Goal: Task Accomplishment & Management: Manage account settings

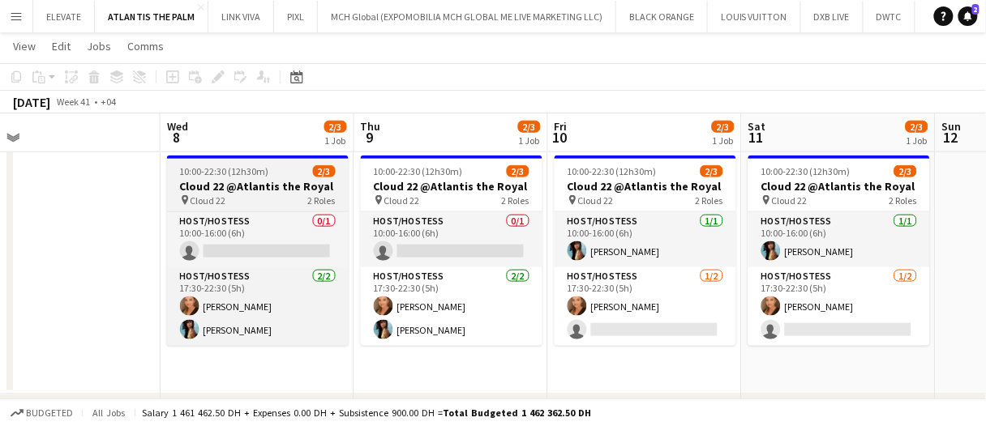
scroll to position [0, 415]
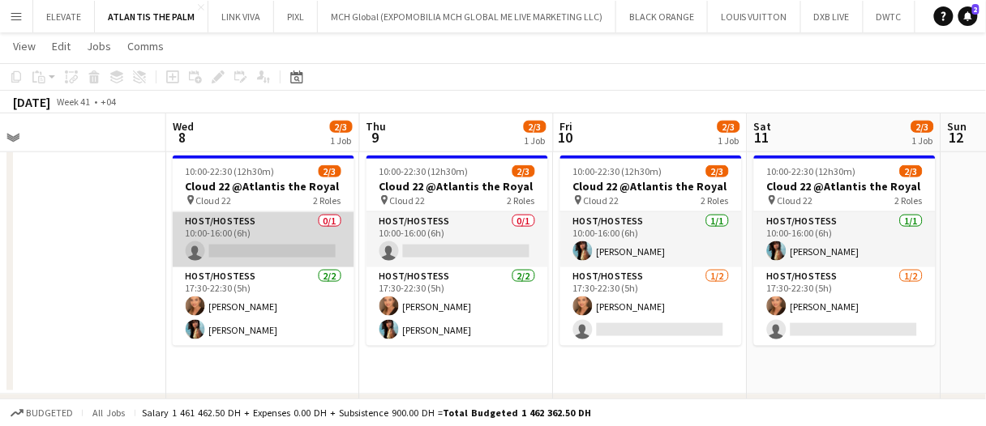
click at [276, 245] on app-card-role "Host/Hostess 0/1 10:00-16:00 (6h) single-neutral-actions" at bounding box center [264, 239] width 182 height 55
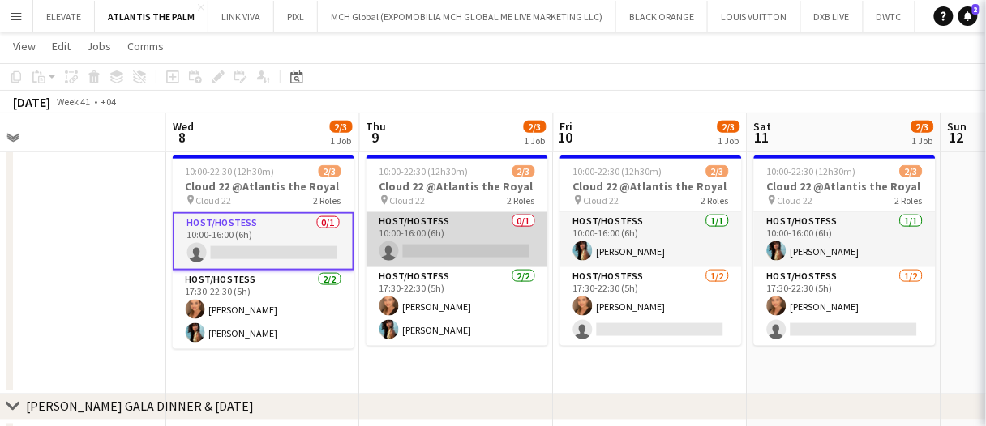
click at [435, 225] on app-card-role "Host/Hostess 0/1 10:00-16:00 (6h) single-neutral-actions" at bounding box center [457, 239] width 182 height 55
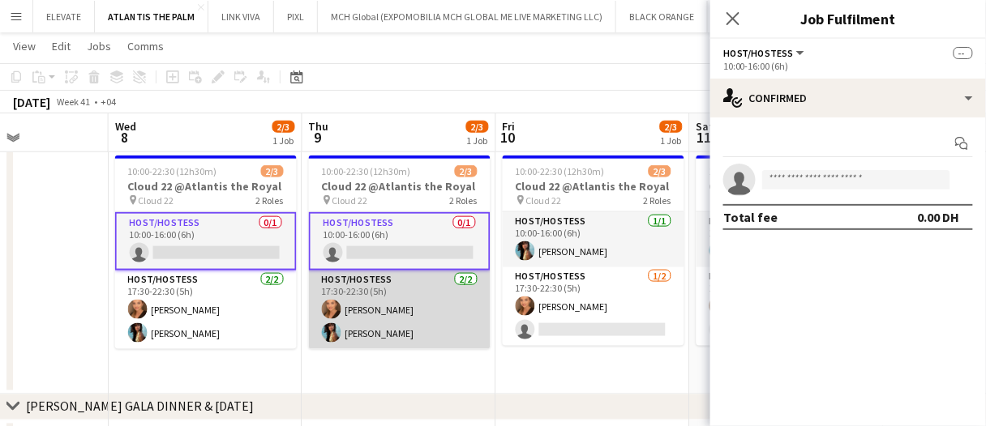
scroll to position [0, 744]
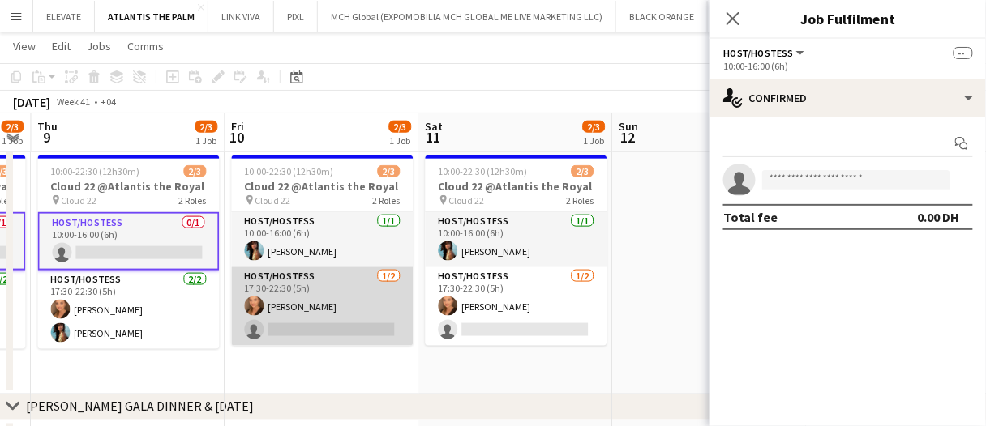
click at [285, 314] on app-card-role "Host/Hostess 1/2 17:30-22:30 (5h) Maryna Demchenko single-neutral-actions" at bounding box center [322, 307] width 182 height 79
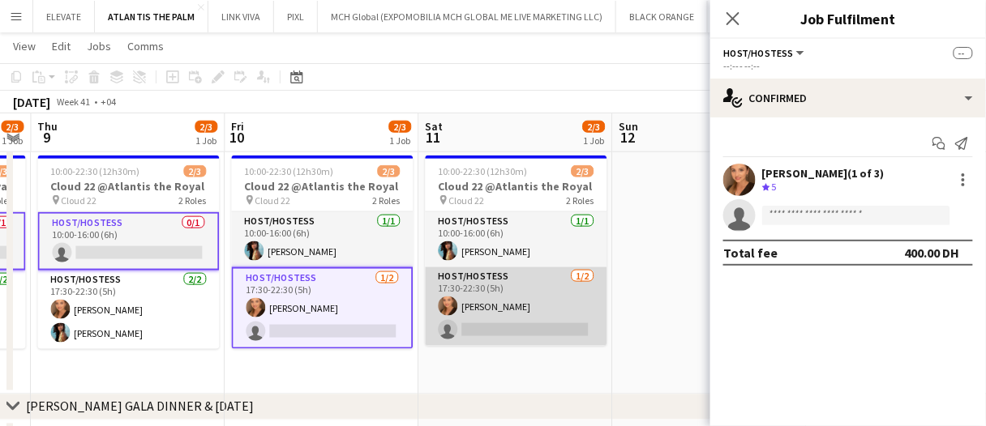
drag, startPoint x: 533, startPoint y: 324, endPoint x: 548, endPoint y: 320, distance: 15.9
click at [533, 326] on app-card-role "Host/Hostess 1/2 17:30-22:30 (5h) Maryna Demchenko single-neutral-actions" at bounding box center [516, 307] width 182 height 79
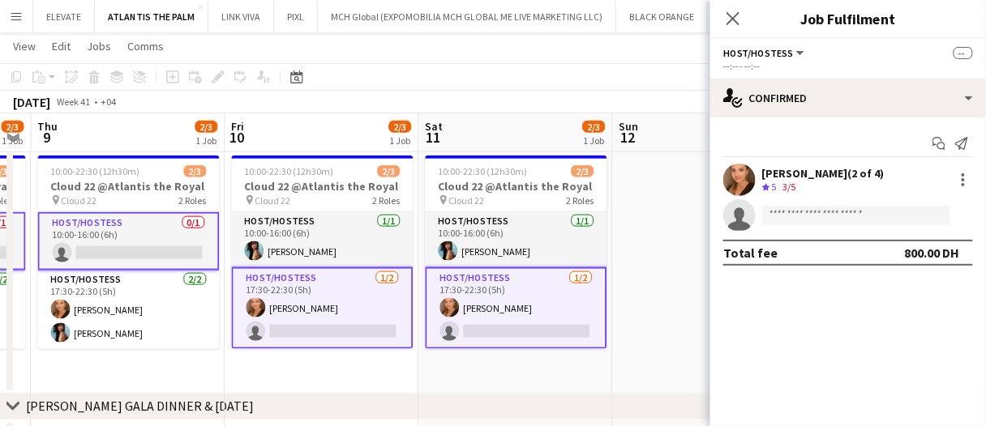
scroll to position [0, 743]
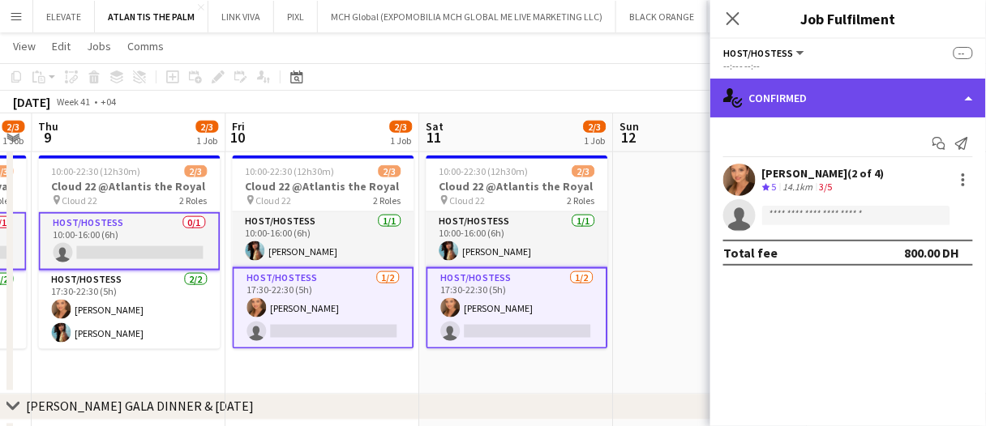
click at [813, 94] on div "single-neutral-actions-check-2 Confirmed" at bounding box center [848, 98] width 276 height 39
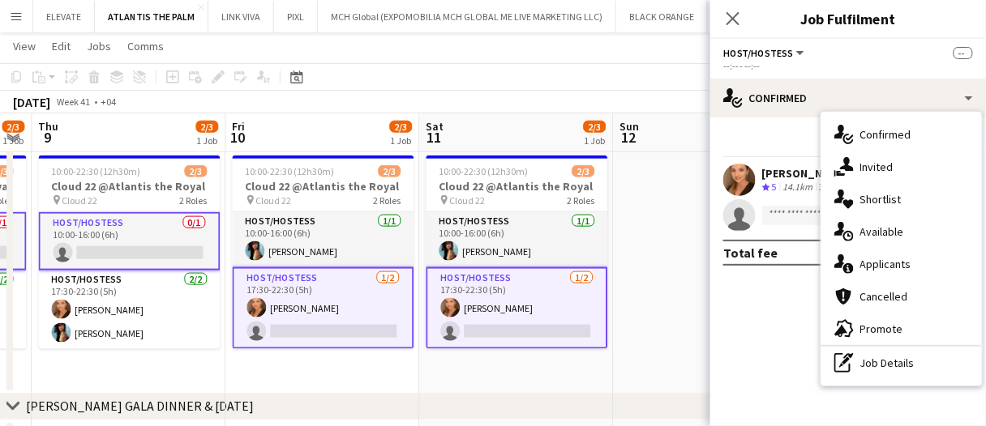
click at [917, 169] on div "single-neutral-actions-share-1 Invited" at bounding box center [901, 167] width 161 height 32
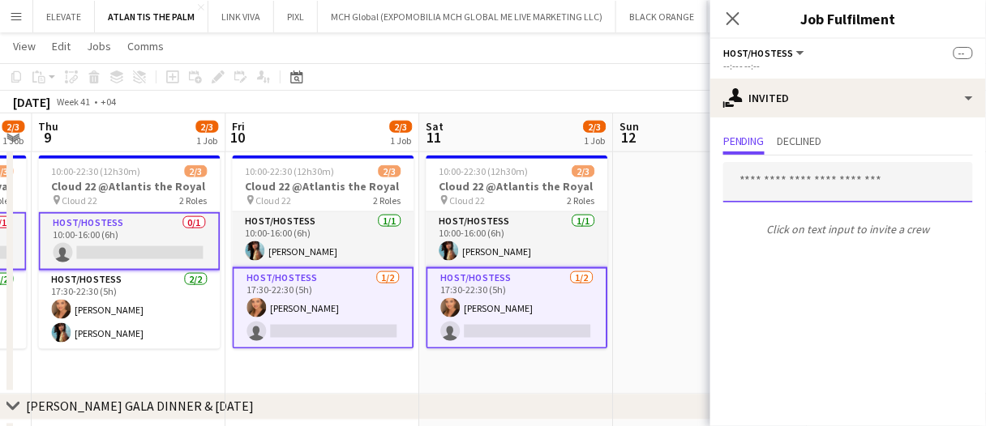
click at [822, 184] on input "text" at bounding box center [848, 182] width 250 height 41
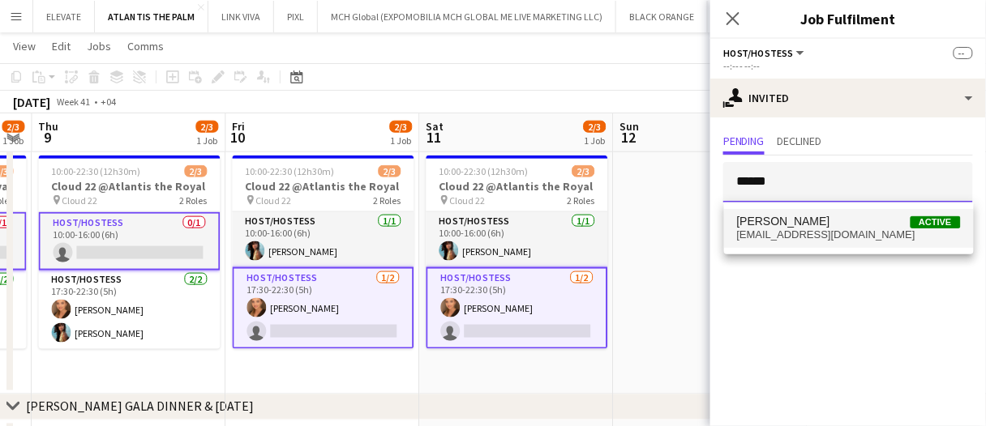
type input "******"
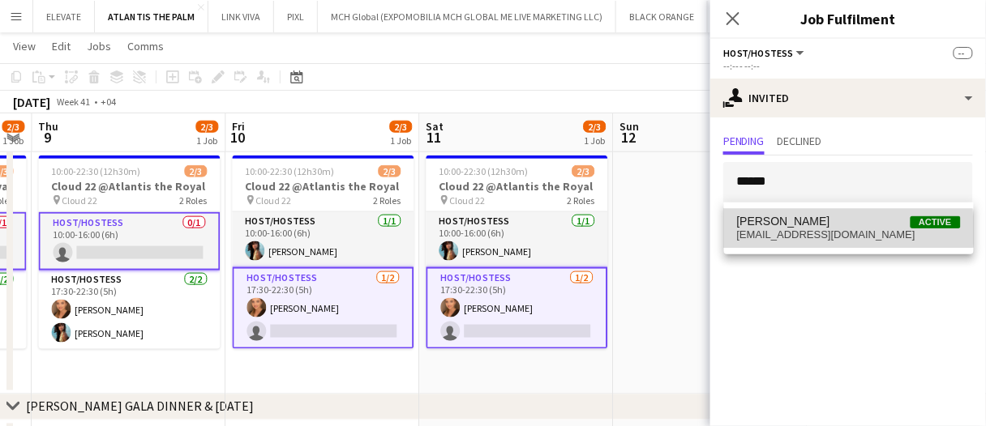
click at [809, 230] on span "sarasamygouda@hotmail.com" at bounding box center [849, 235] width 224 height 13
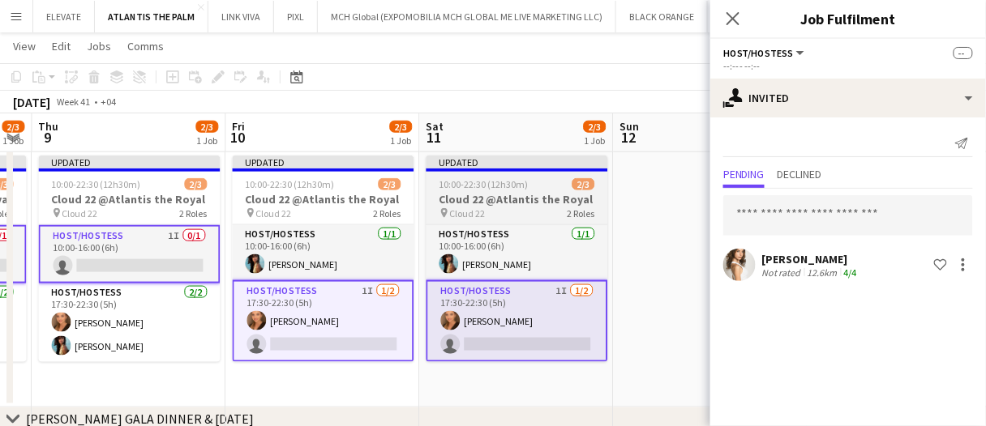
click at [555, 338] on app-card-role "Host/Hostess 1I 1/2 17:30-22:30 (5h) Maryna Demchenko single-neutral-actions" at bounding box center [517, 321] width 182 height 82
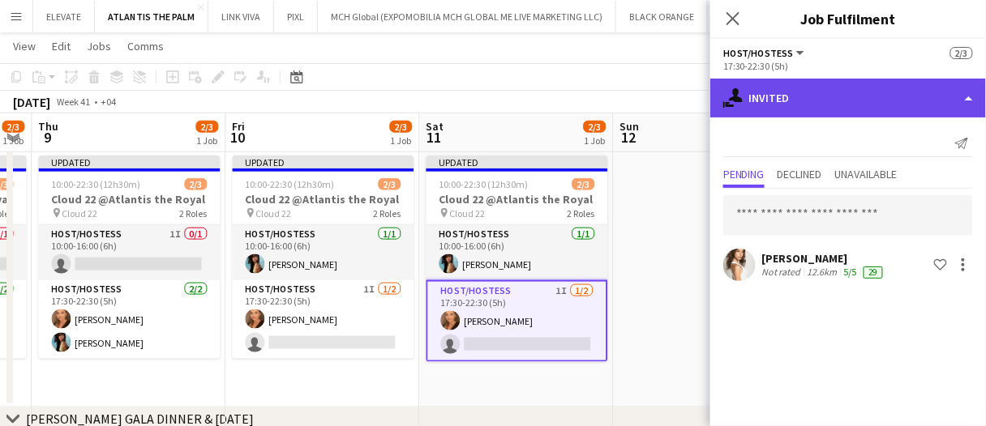
click at [824, 110] on div "single-neutral-actions-share-1 Invited" at bounding box center [848, 98] width 276 height 39
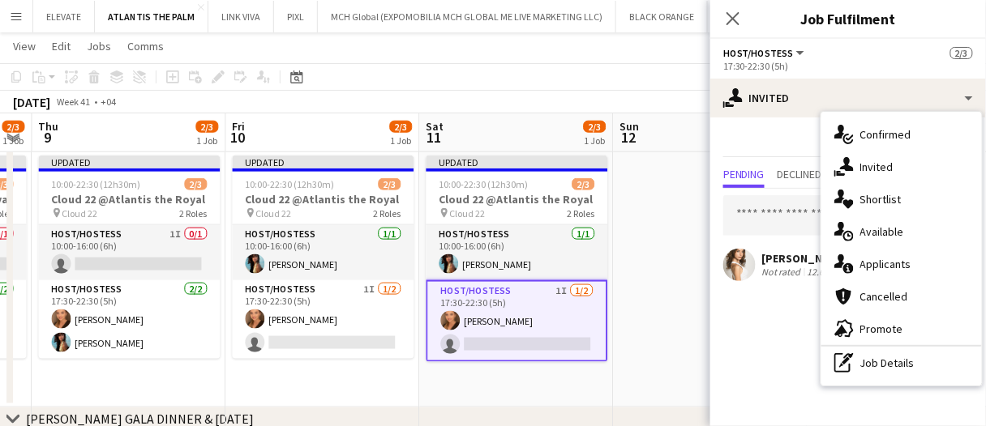
drag, startPoint x: 919, startPoint y: 372, endPoint x: 914, endPoint y: 365, distance: 8.8
click at [919, 370] on div "pen-write Job Details" at bounding box center [901, 363] width 161 height 32
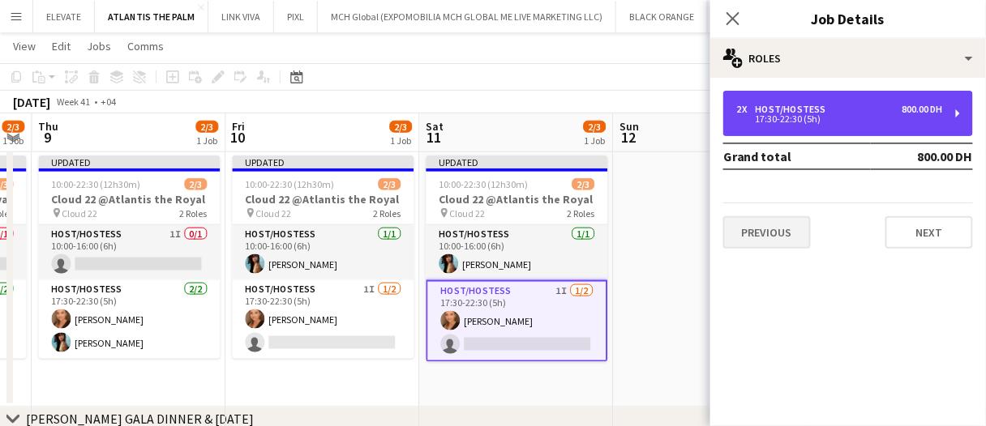
click at [846, 111] on div "2 x Host/Hostess 800.00 DH" at bounding box center [839, 109] width 207 height 11
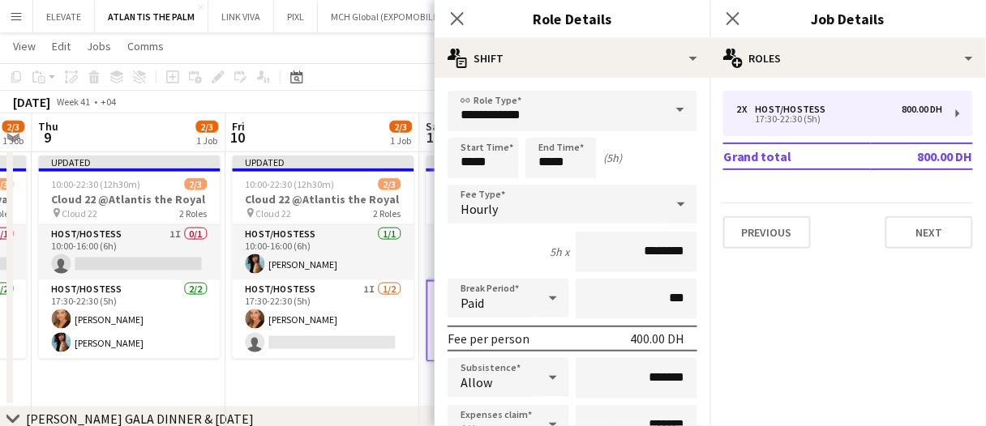
click at [366, 387] on app-date-cell "Updated 10:00-22:30 (12h30m) 2/3 Cloud 22 @Atlantis the Royal pin Cloud 22 2 Ro…" at bounding box center [322, 278] width 194 height 259
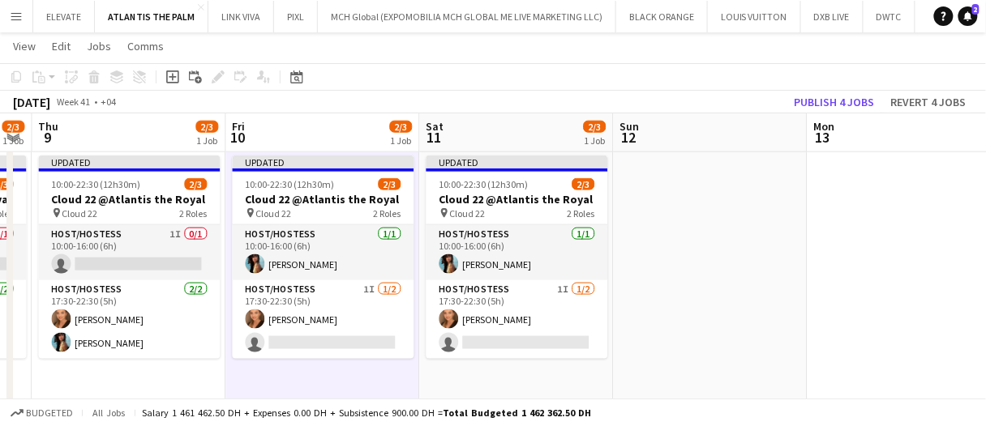
click at [851, 88] on app-toolbar "Copy Paste Paste Ctrl+V Paste with crew Ctrl+Shift+V Paste linked Job Delete Gr…" at bounding box center [493, 77] width 986 height 28
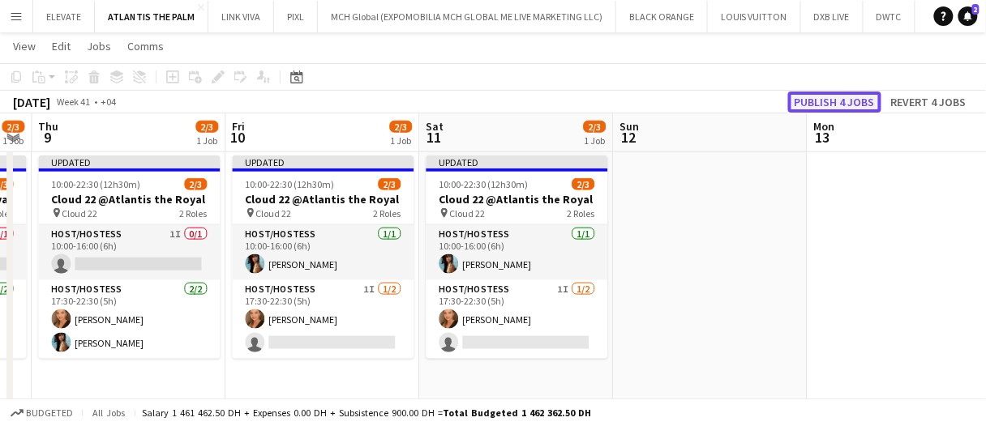
click at [846, 92] on button "Publish 4 jobs" at bounding box center [834, 102] width 93 height 21
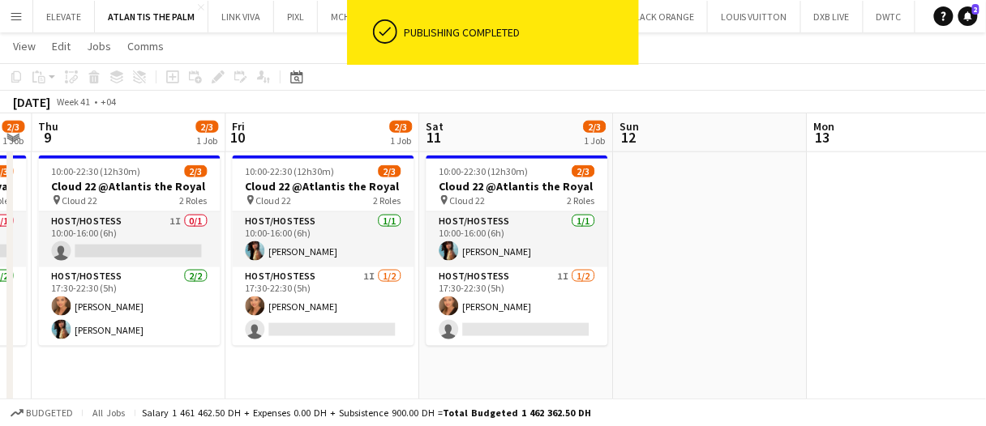
drag, startPoint x: 782, startPoint y: 233, endPoint x: 683, endPoint y: 233, distance: 99.7
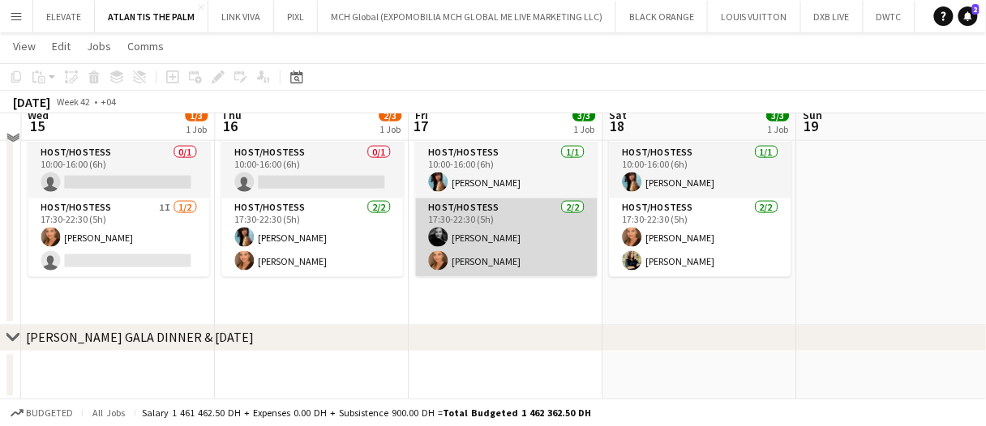
scroll to position [393, 0]
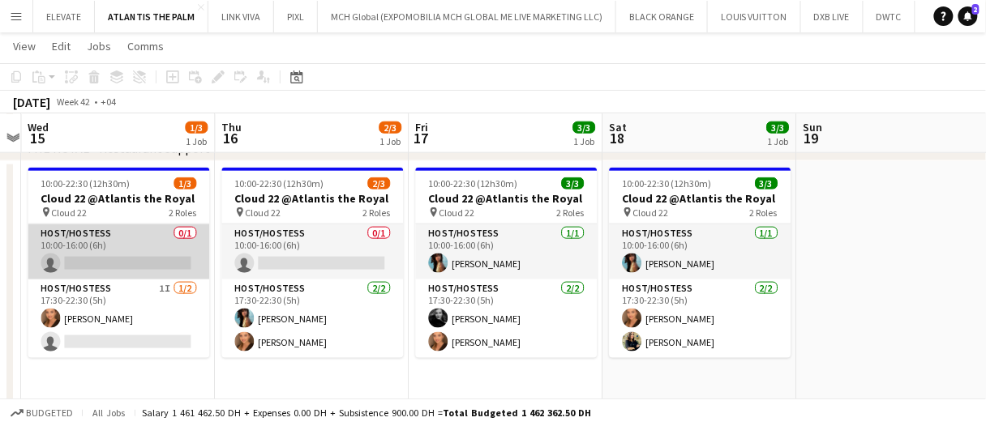
click at [148, 251] on app-card-role "Host/Hostess 0/1 10:00-16:00 (6h) single-neutral-actions" at bounding box center [119, 252] width 182 height 55
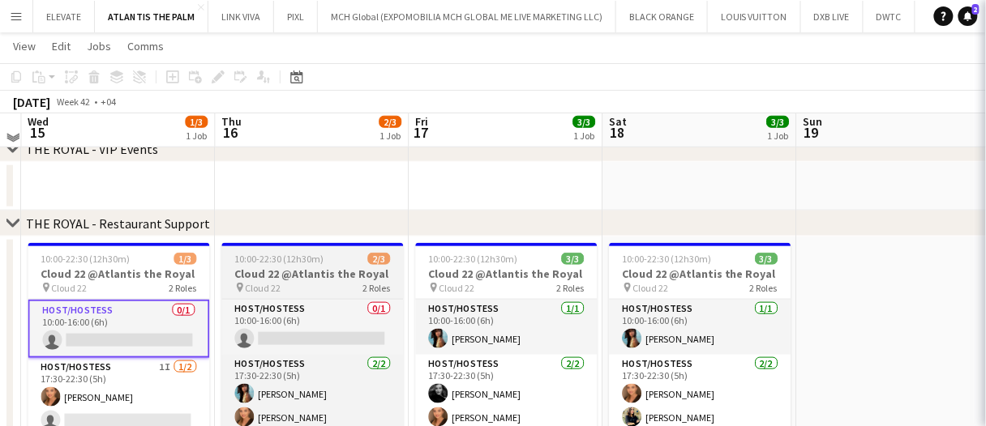
scroll to position [312, 0]
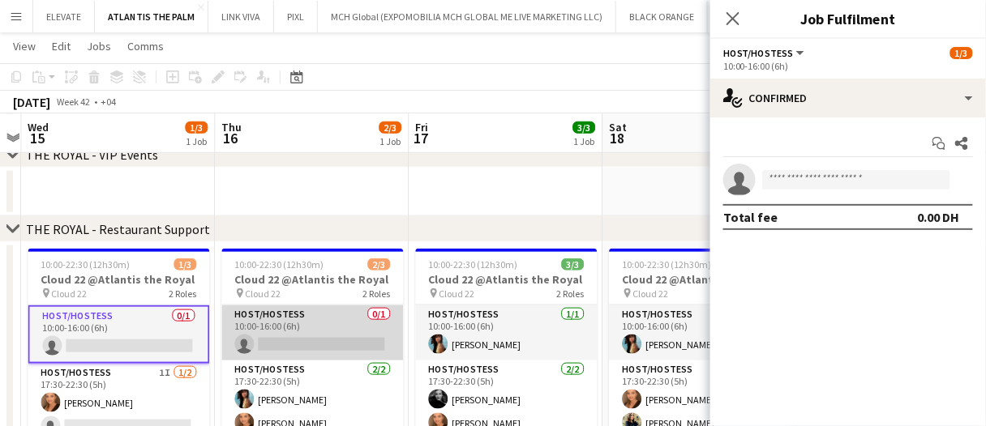
click at [311, 327] on app-card-role "Host/Hostess 0/1 10:00-16:00 (6h) single-neutral-actions" at bounding box center [312, 333] width 182 height 55
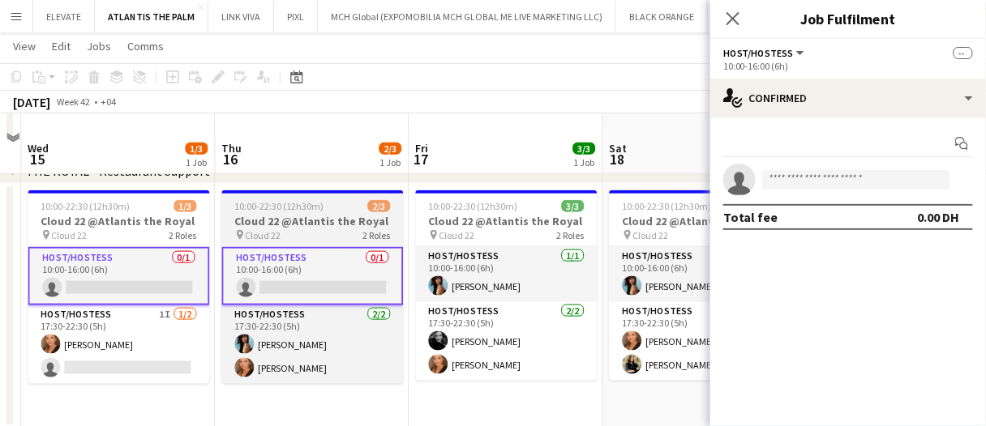
scroll to position [393, 0]
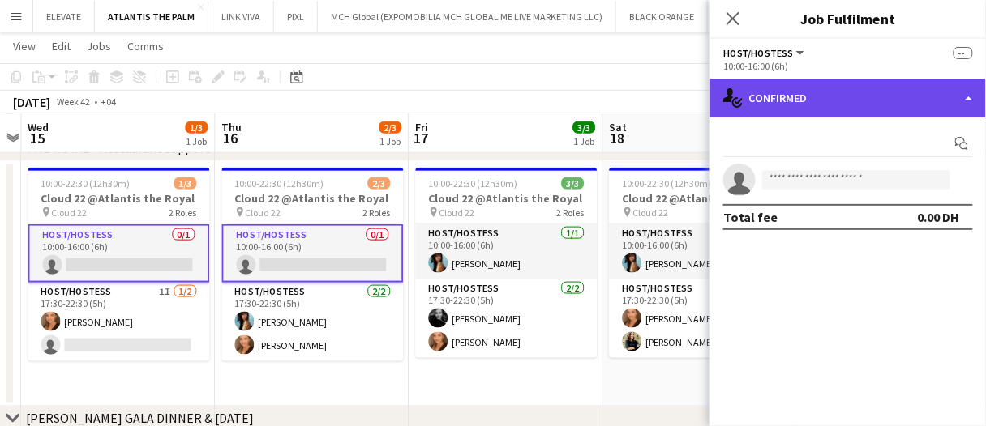
click at [781, 91] on div "single-neutral-actions-check-2 Confirmed" at bounding box center [848, 98] width 276 height 39
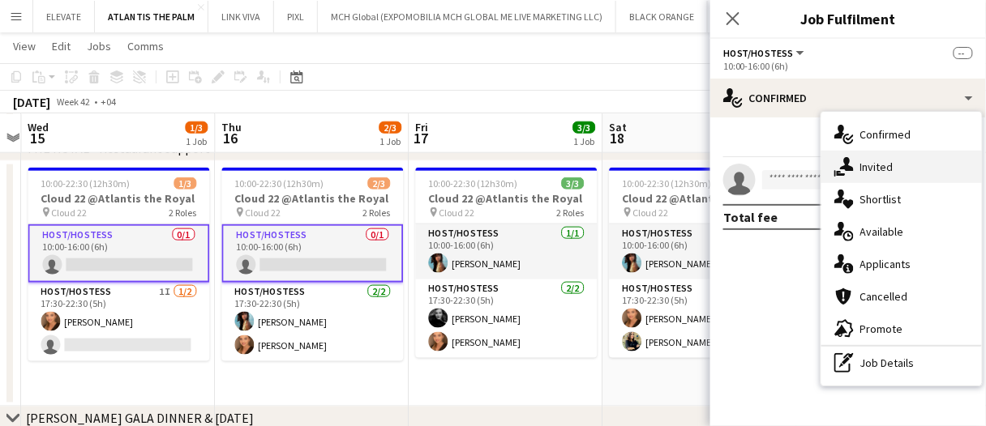
click at [882, 160] on span "Invited" at bounding box center [876, 167] width 33 height 15
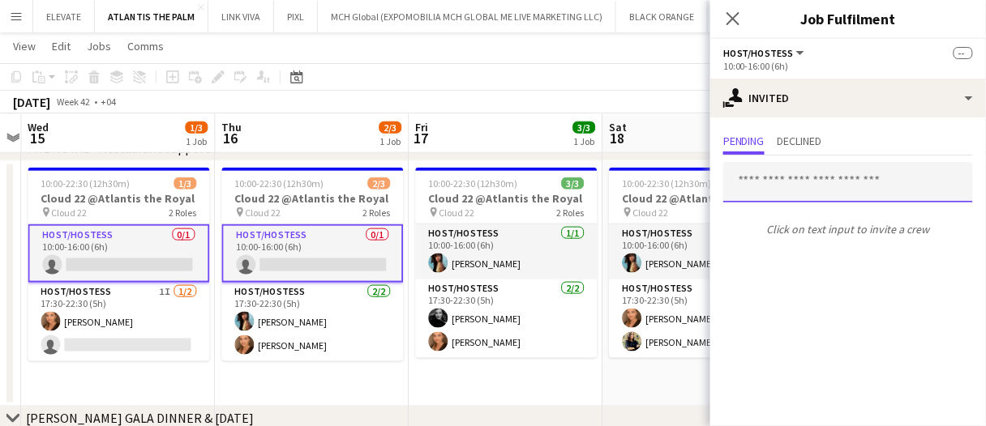
click at [810, 168] on input "text" at bounding box center [848, 182] width 250 height 41
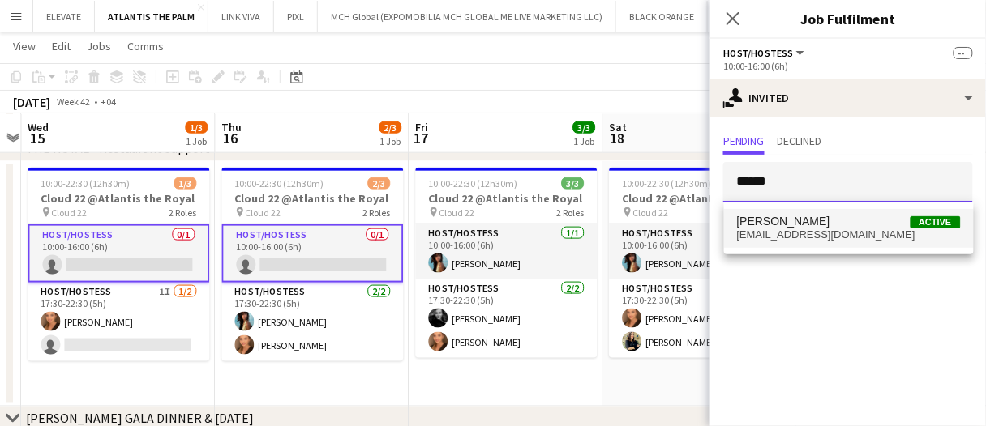
type input "******"
click at [816, 219] on span "Sara Gouda Active" at bounding box center [849, 222] width 224 height 14
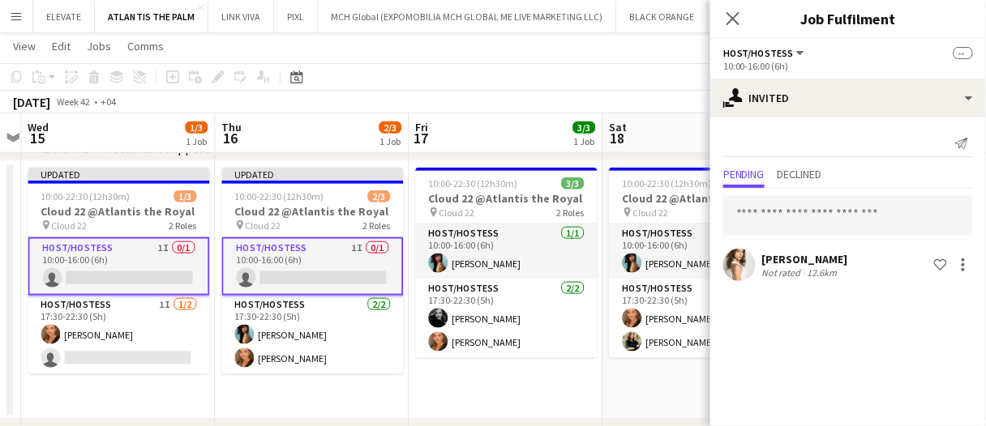
click at [594, 137] on div "1 Job" at bounding box center [583, 142] width 23 height 14
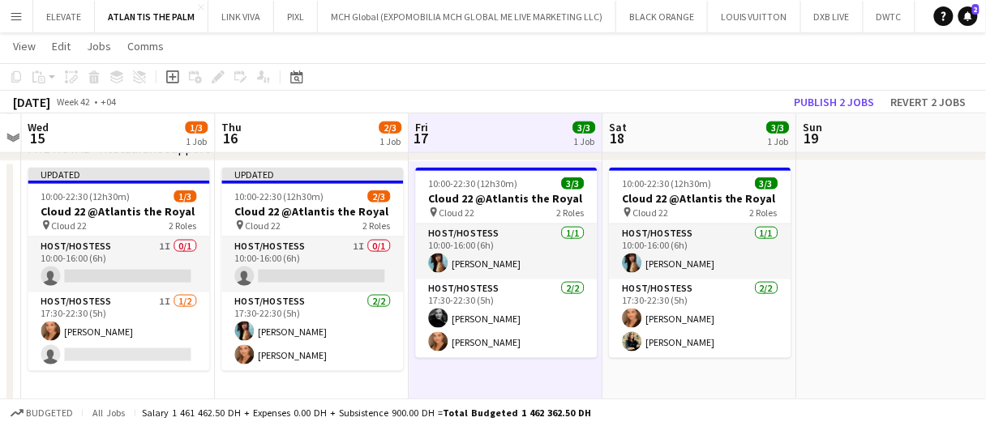
click at [594, 137] on div "1 Job" at bounding box center [583, 142] width 23 height 14
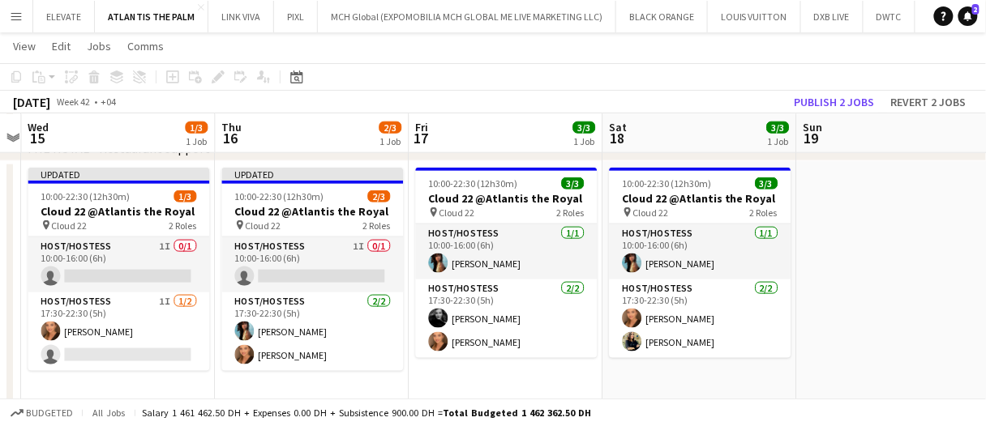
click at [825, 113] on div "October 2025 Week 42 • +04 Publish 2 jobs Revert 2 jobs" at bounding box center [493, 102] width 986 height 23
click at [833, 96] on button "Publish 2 jobs" at bounding box center [834, 102] width 93 height 21
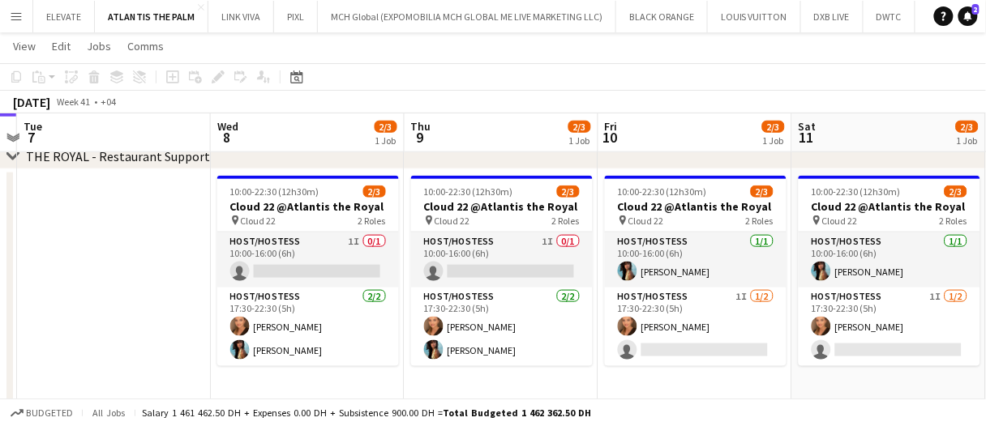
scroll to position [405, 0]
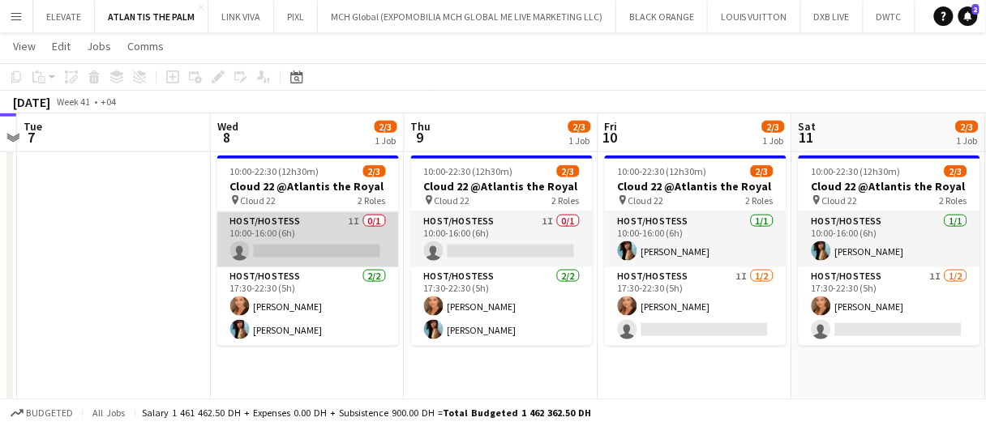
click at [279, 249] on app-card-role "Host/Hostess 1I 0/1 10:00-16:00 (6h) single-neutral-actions" at bounding box center [308, 239] width 182 height 55
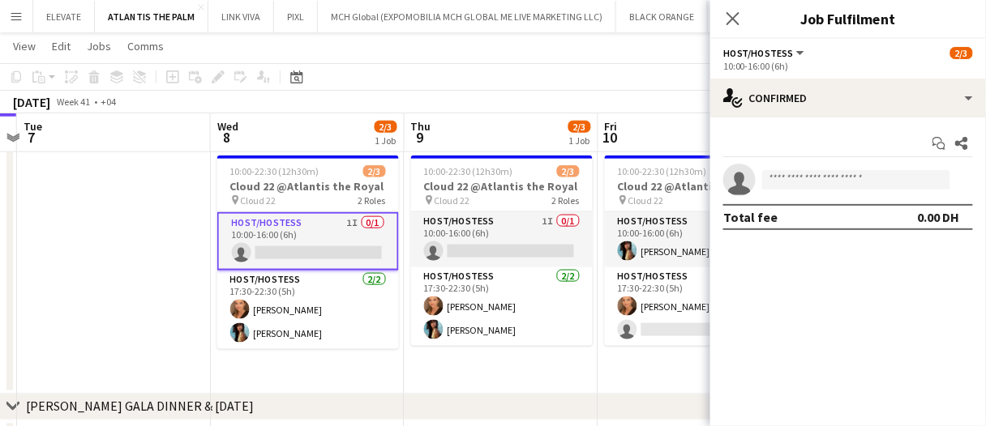
click at [349, 368] on app-date-cell "10:00-22:30 (12h30m) 2/3 Cloud 22 @Atlantis the Royal pin Cloud 22 2 Roles Host…" at bounding box center [308, 272] width 194 height 246
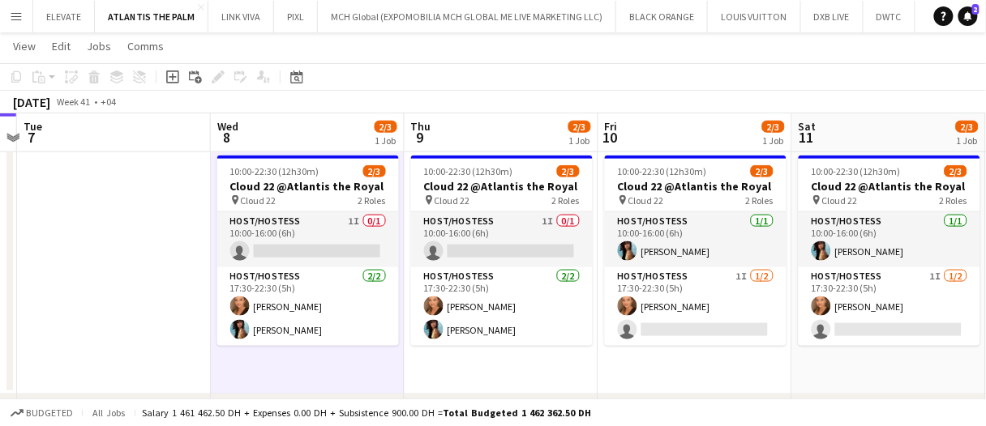
click at [350, 368] on app-date-cell "10:00-22:30 (12h30m) 2/3 Cloud 22 @Atlantis the Royal pin Cloud 22 2 Roles Host…" at bounding box center [308, 272] width 194 height 246
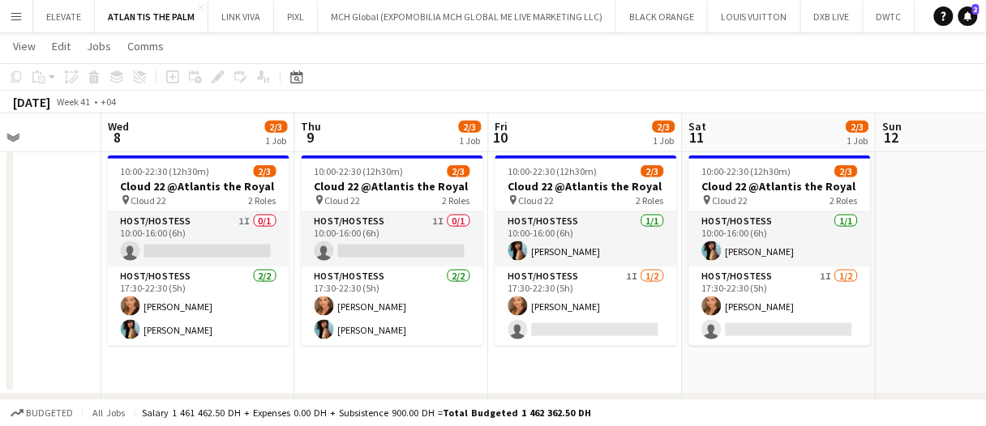
scroll to position [0, 521]
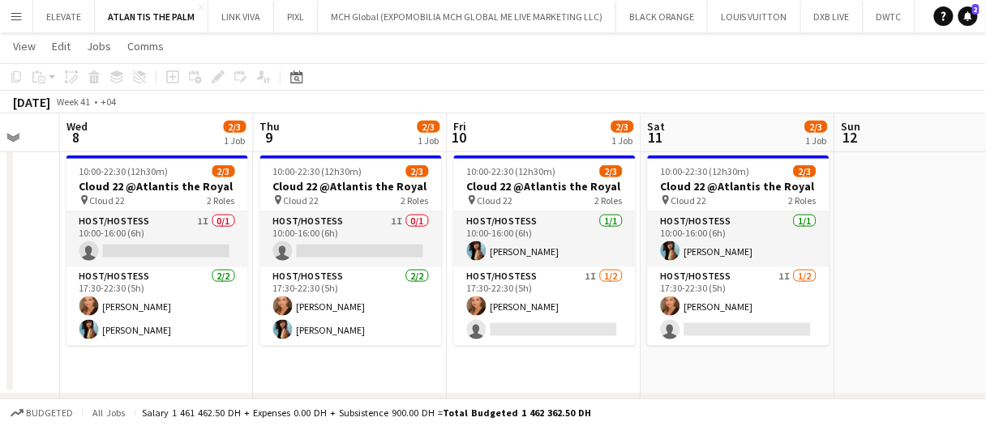
drag, startPoint x: 338, startPoint y: 121, endPoint x: 231, endPoint y: 135, distance: 107.9
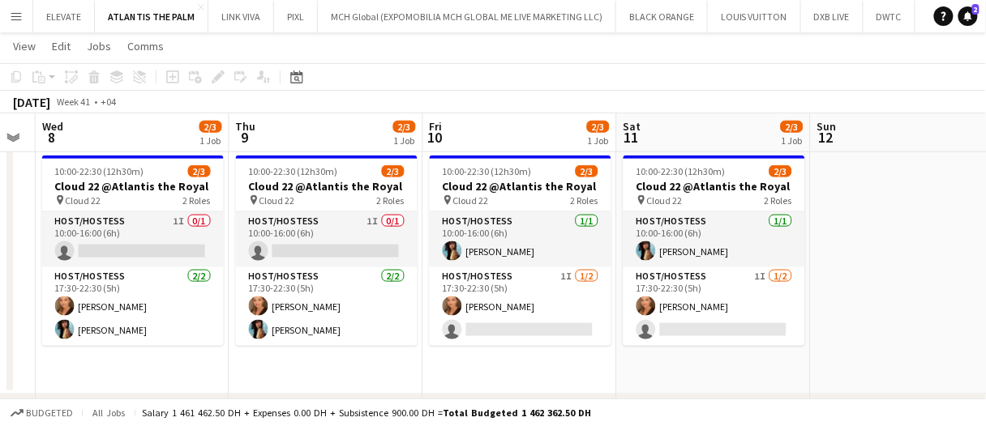
scroll to position [0, 548]
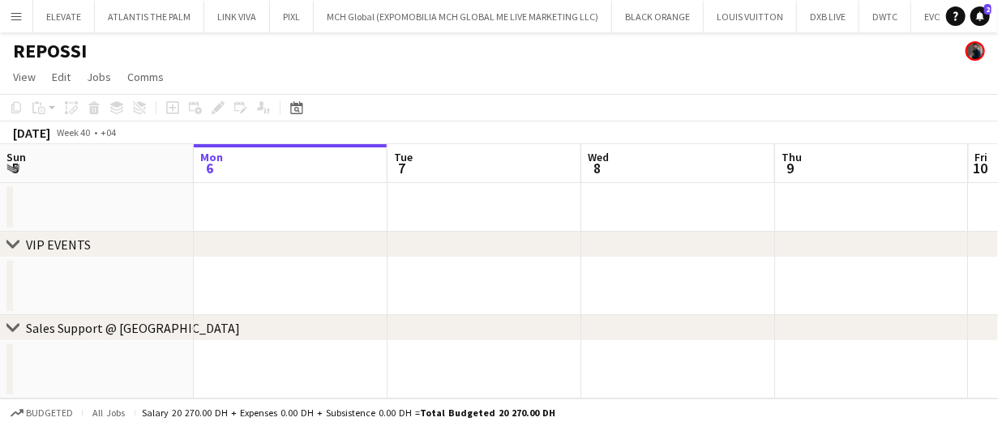
scroll to position [0, 1107]
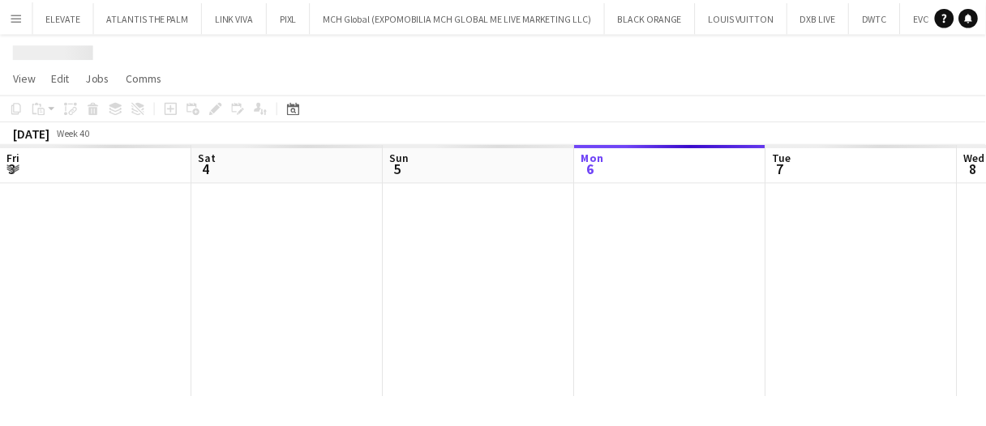
scroll to position [0, 388]
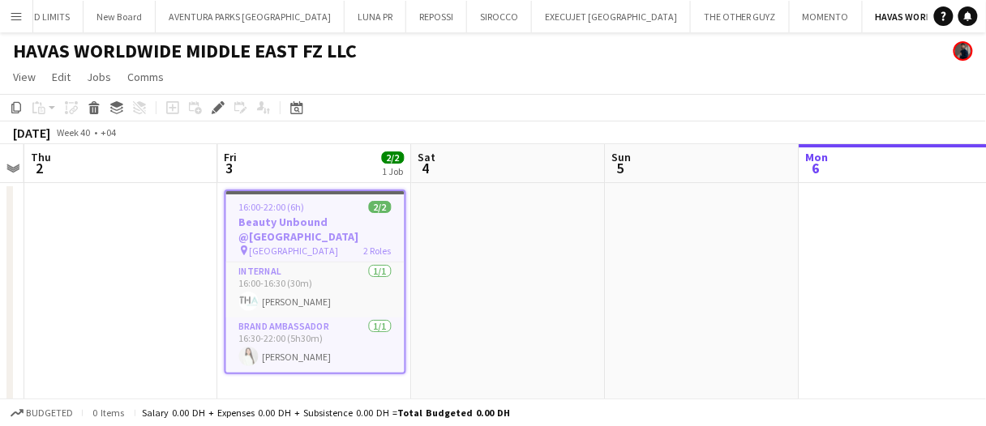
scroll to position [0, 1668]
click at [557, 238] on app-date-cell at bounding box center [509, 294] width 194 height 222
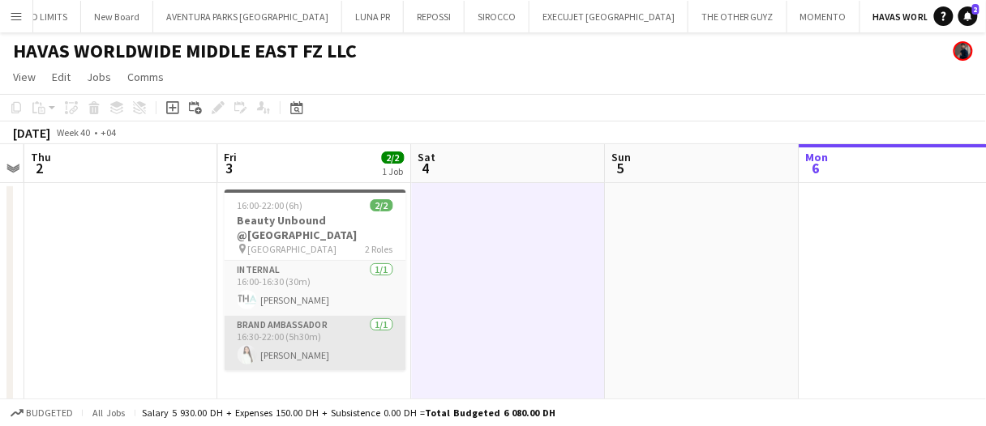
drag, startPoint x: 325, startPoint y: 315, endPoint x: 322, endPoint y: 333, distance: 18.1
click at [325, 316] on app-card-role "Brand Ambassador 1/1 16:30-22:00 (5h30m) Luna Cafieiro" at bounding box center [316, 343] width 182 height 55
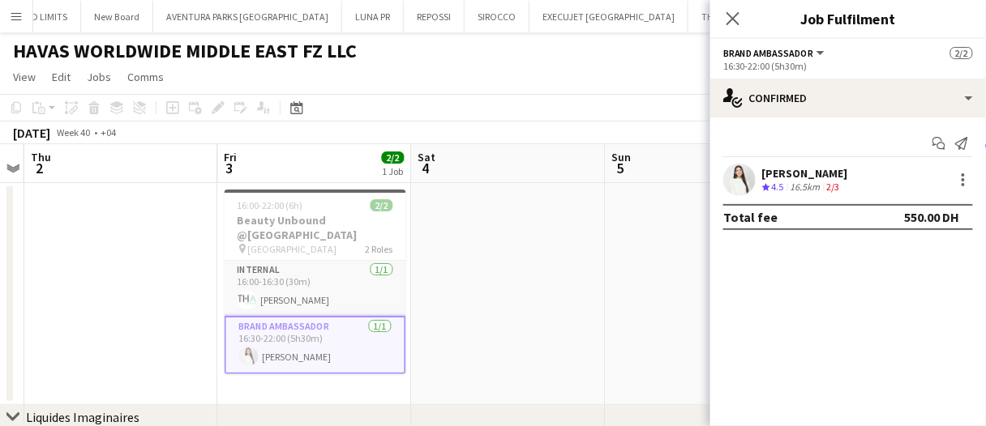
click at [791, 169] on div "Luna Cafieiro" at bounding box center [805, 173] width 86 height 15
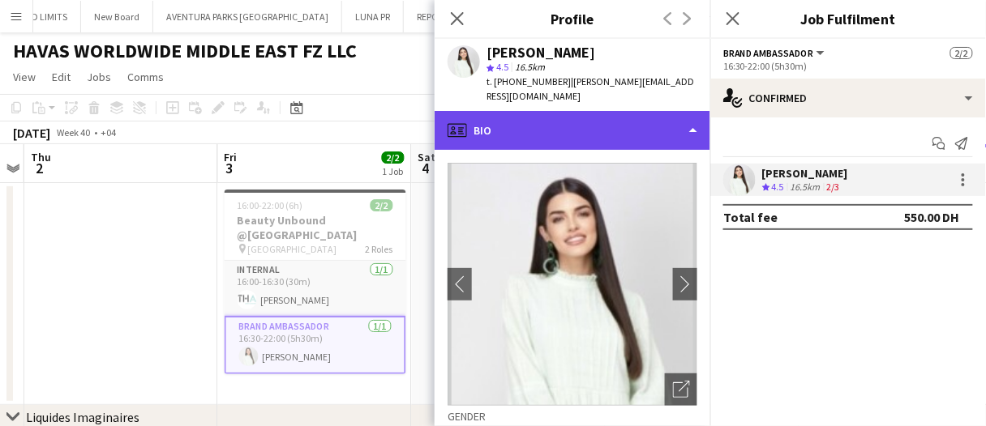
click at [524, 111] on div "profile Bio" at bounding box center [573, 130] width 276 height 39
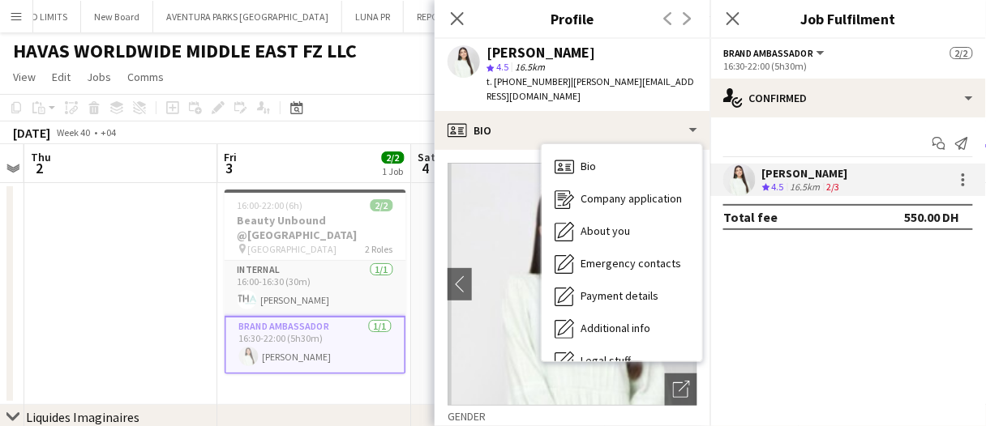
click at [777, 353] on mat-expansion-panel "check Confirmed Start chat Send notification Luna Cafieiro Crew rating 4.5 16.5…" at bounding box center [848, 272] width 276 height 309
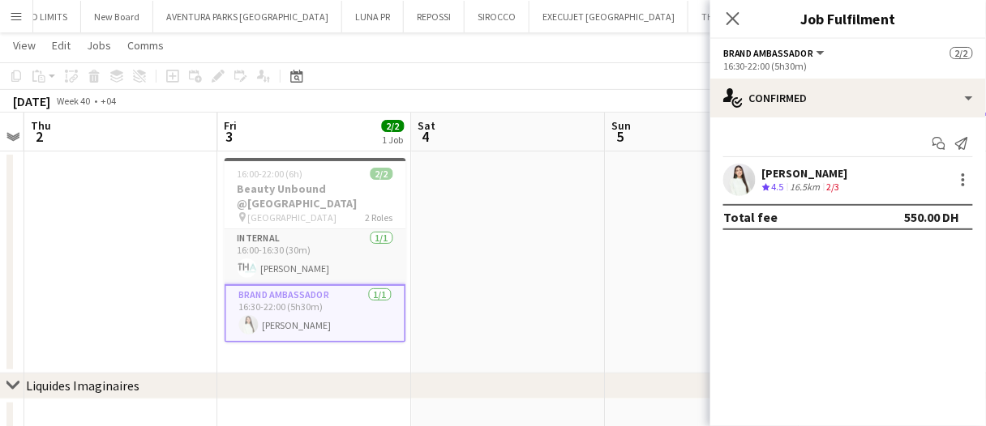
scroll to position [0, 0]
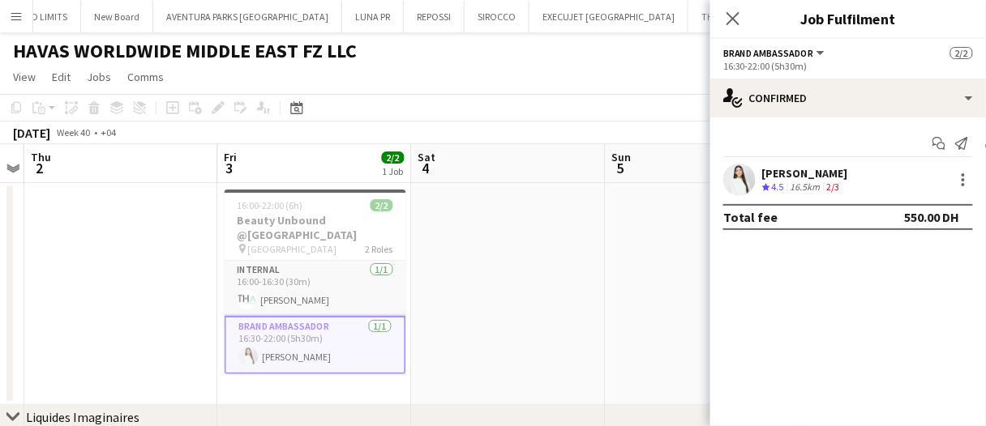
click at [824, 185] on div "16.5km" at bounding box center [805, 188] width 36 height 14
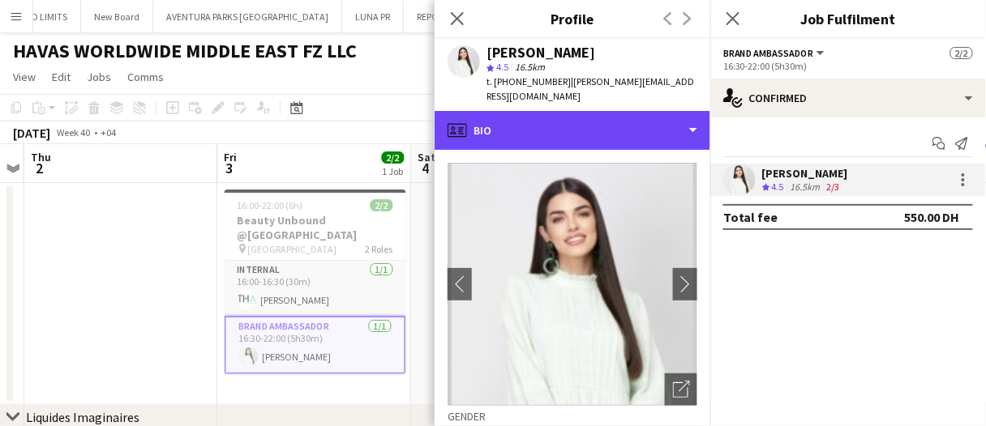
drag, startPoint x: 569, startPoint y: 126, endPoint x: 644, endPoint y: 200, distance: 105.5
click at [571, 122] on div "profile Bio" at bounding box center [573, 130] width 276 height 39
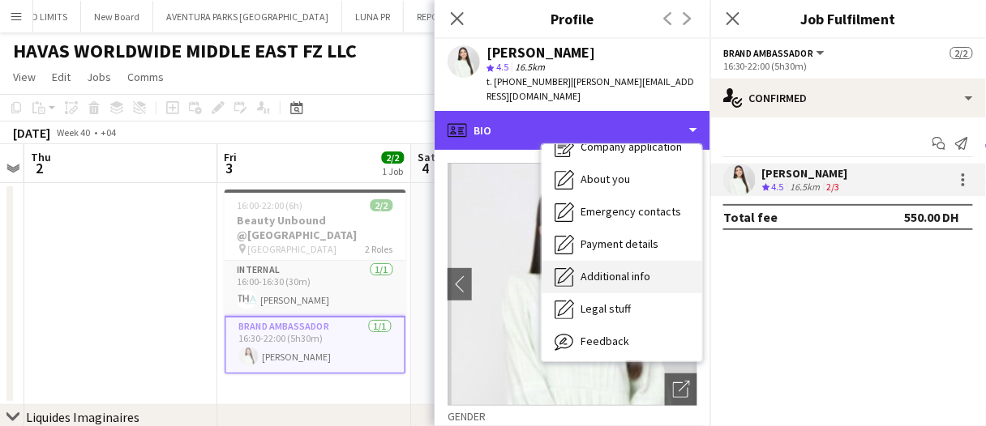
scroll to position [87, 0]
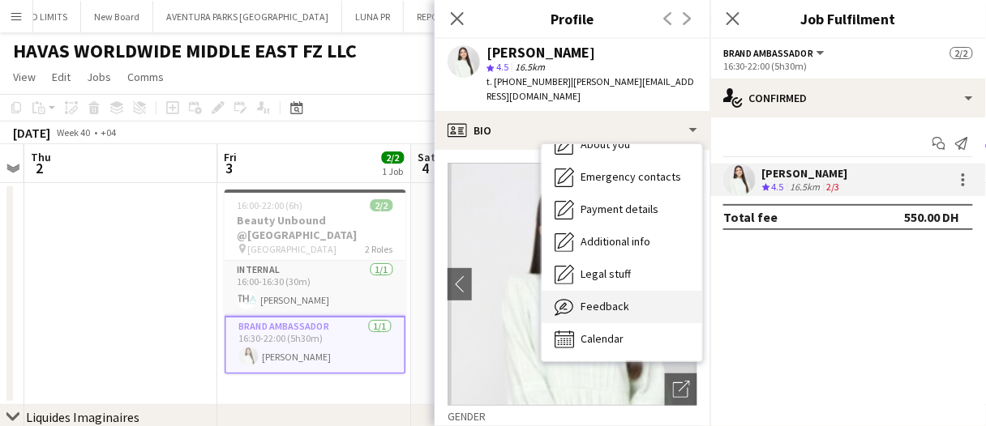
click at [638, 291] on div "Feedback Feedback" at bounding box center [622, 307] width 161 height 32
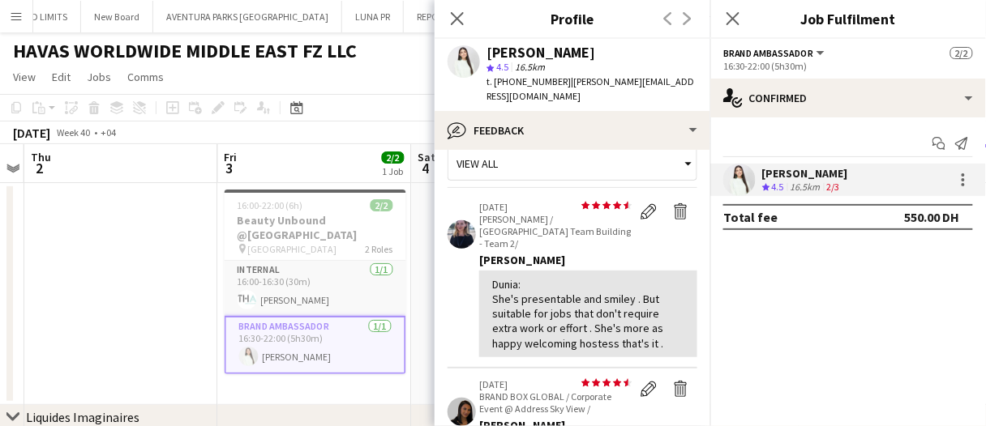
scroll to position [0, 0]
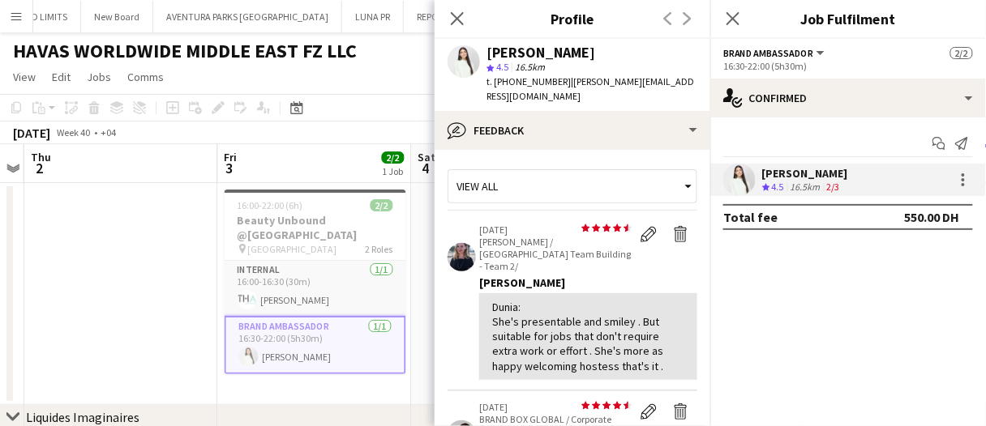
click at [166, 265] on app-date-cell at bounding box center [121, 294] width 194 height 222
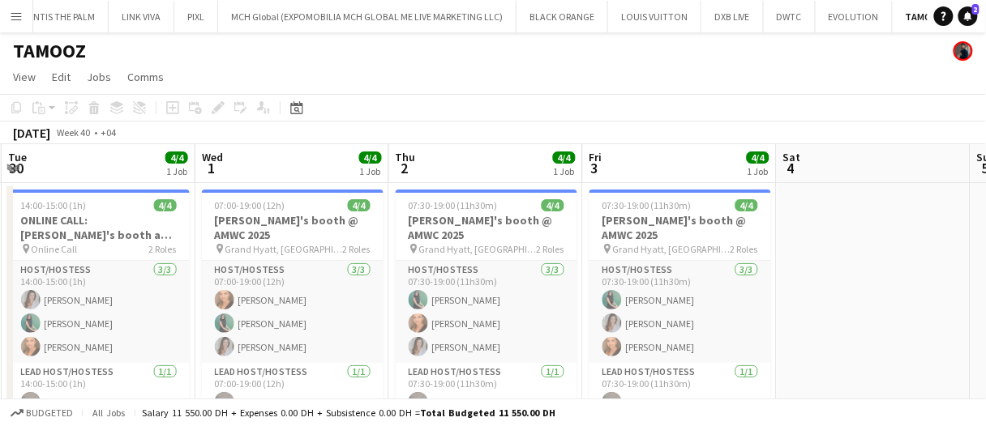
scroll to position [0, 395]
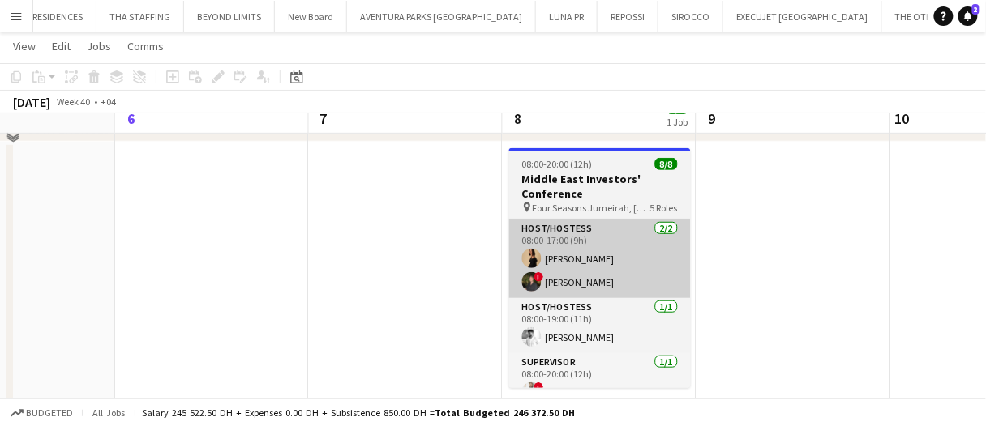
scroll to position [210, 0]
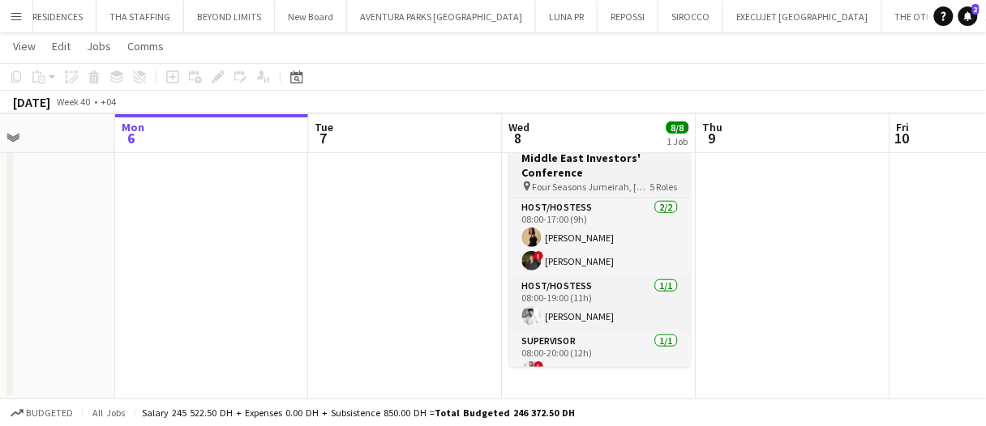
drag, startPoint x: 585, startPoint y: 234, endPoint x: 583, endPoint y: 177, distance: 57.6
click at [585, 229] on app-card-role "Host/Hostess 2/2 08:00-17:00 (9h) Daria Savenkova ! Tariq Wahbeh" at bounding box center [600, 238] width 182 height 79
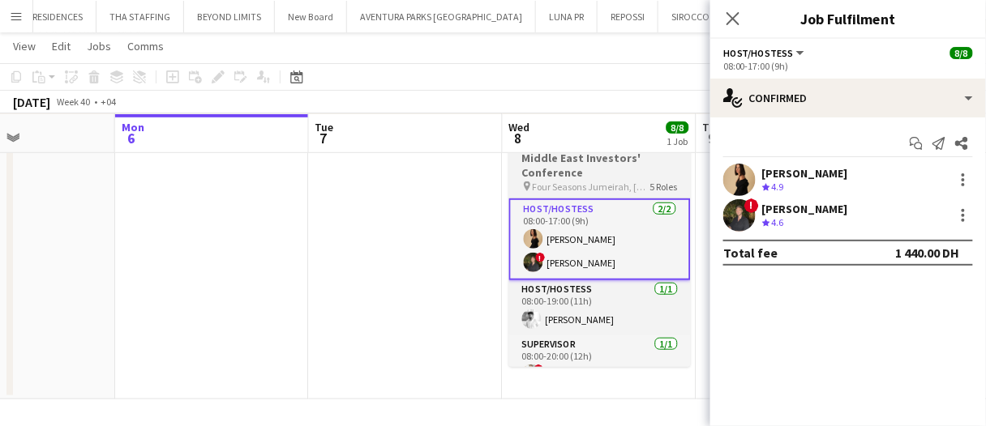
click at [585, 177] on h3 "Middle East Investors' Conference" at bounding box center [600, 165] width 182 height 29
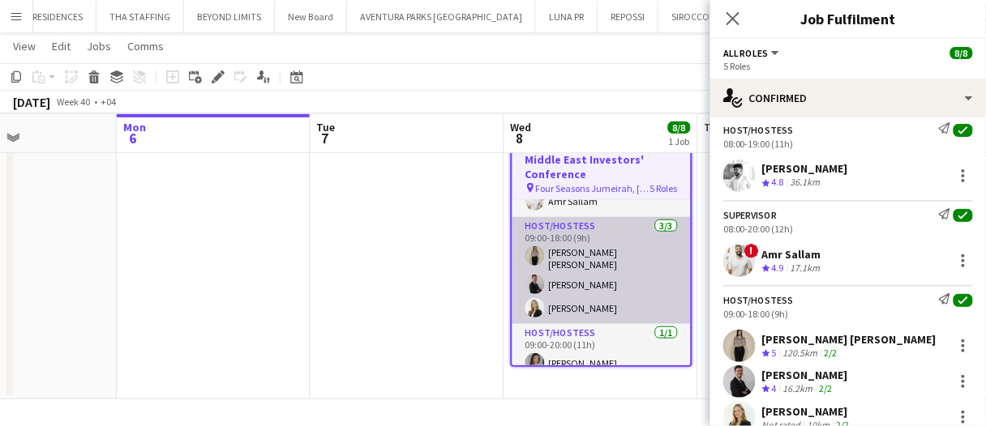
scroll to position [180, 0]
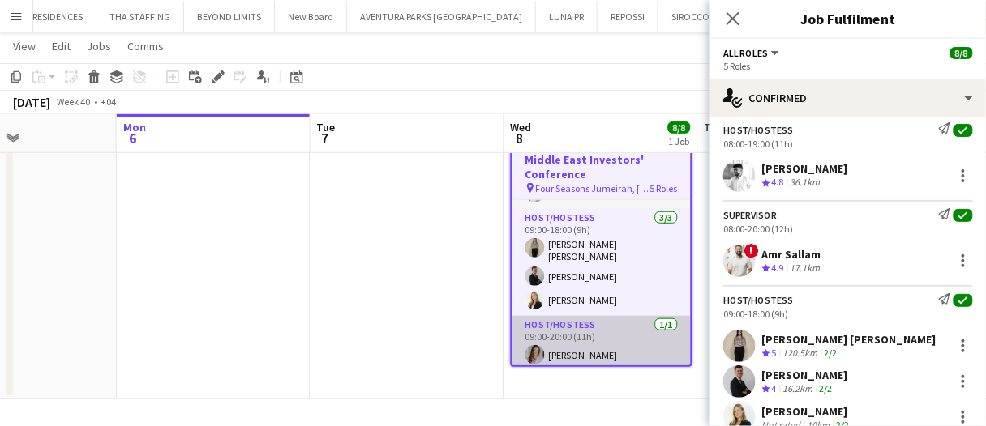
drag, startPoint x: 633, startPoint y: 332, endPoint x: 621, endPoint y: 328, distance: 12.6
click at [629, 333] on app-card-role "Host/Hostess 1/1 09:00-20:00 (11h) Camila Rossato" at bounding box center [601, 343] width 178 height 55
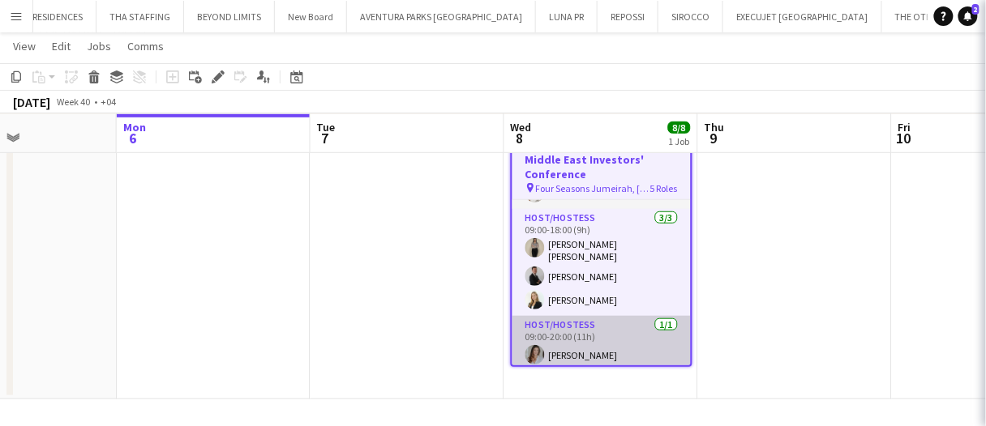
scroll to position [0, 469]
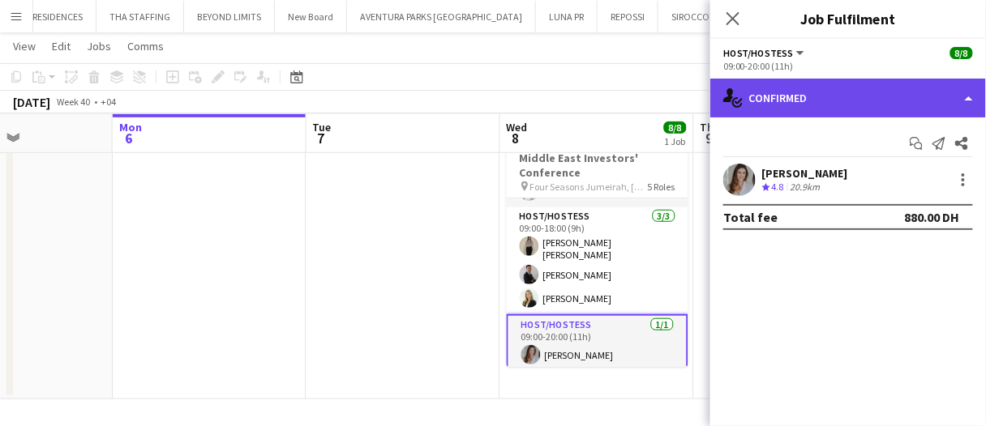
click at [782, 99] on div "single-neutral-actions-check-2 Confirmed" at bounding box center [848, 98] width 276 height 39
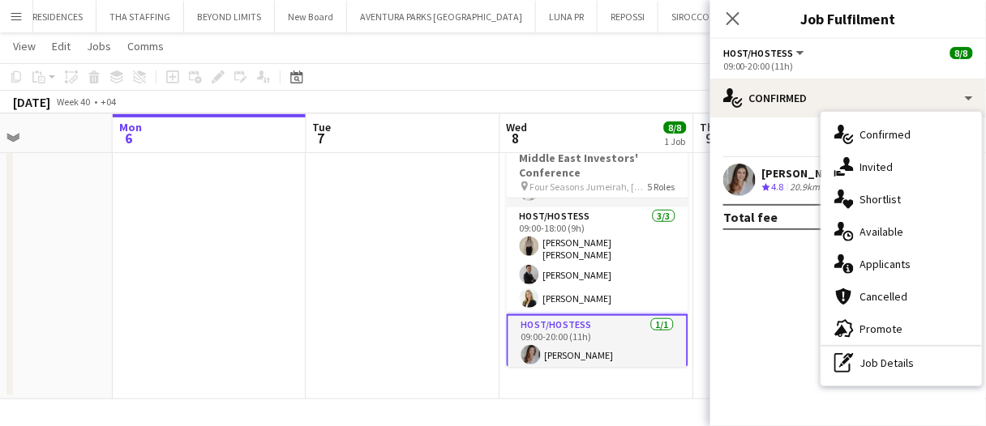
click at [876, 374] on div "pen-write Job Details" at bounding box center [901, 363] width 161 height 32
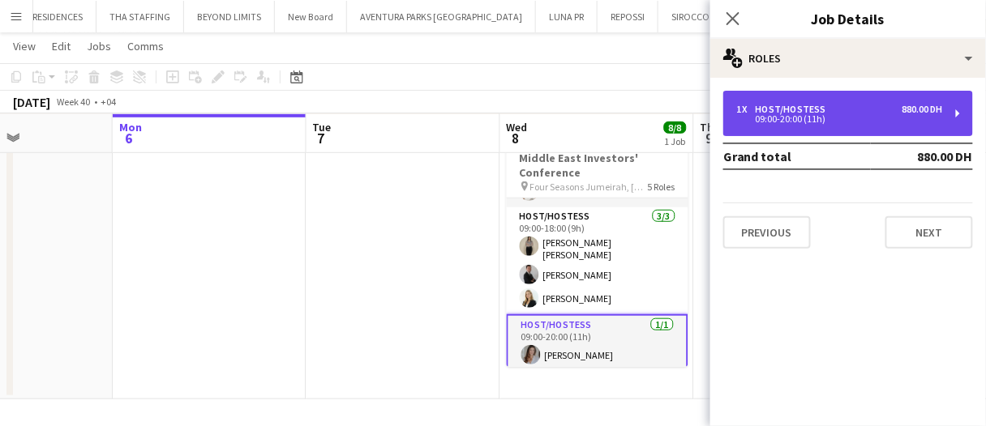
click at [780, 120] on div "09:00-20:00 (11h)" at bounding box center [839, 119] width 207 height 8
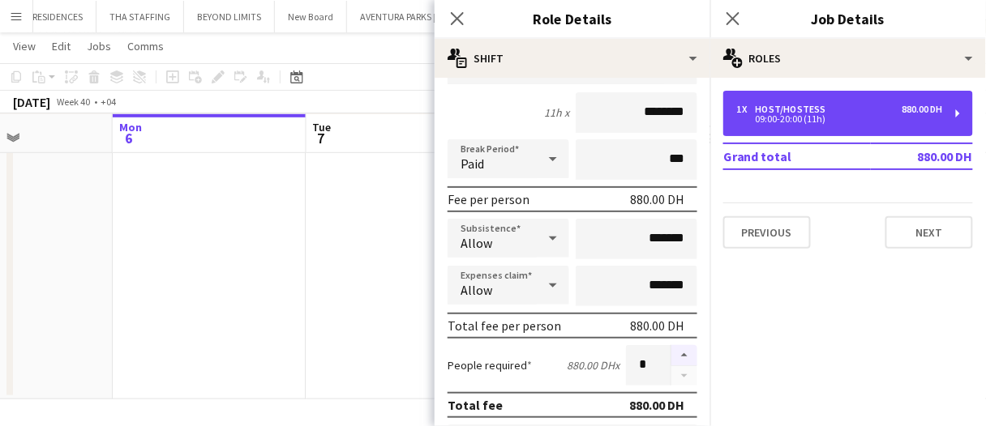
scroll to position [162, 0]
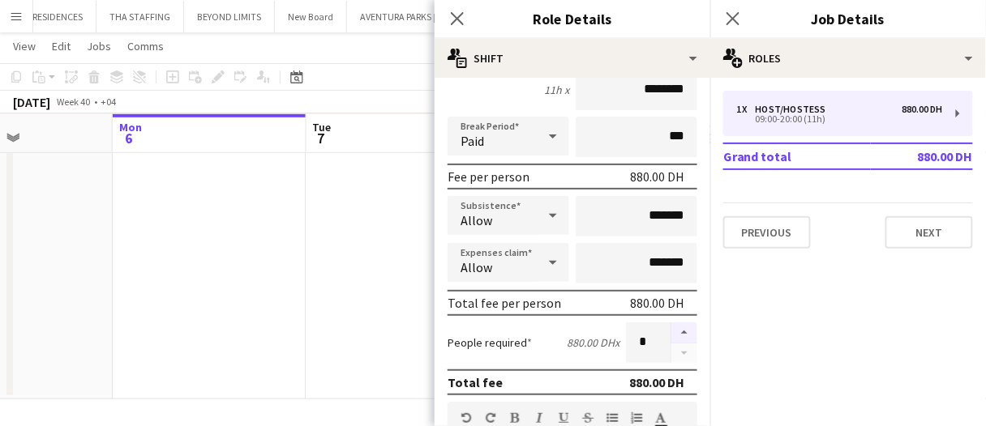
click at [672, 323] on button "button" at bounding box center [684, 333] width 26 height 21
type input "*"
click at [194, 301] on app-date-cell at bounding box center [210, 260] width 194 height 279
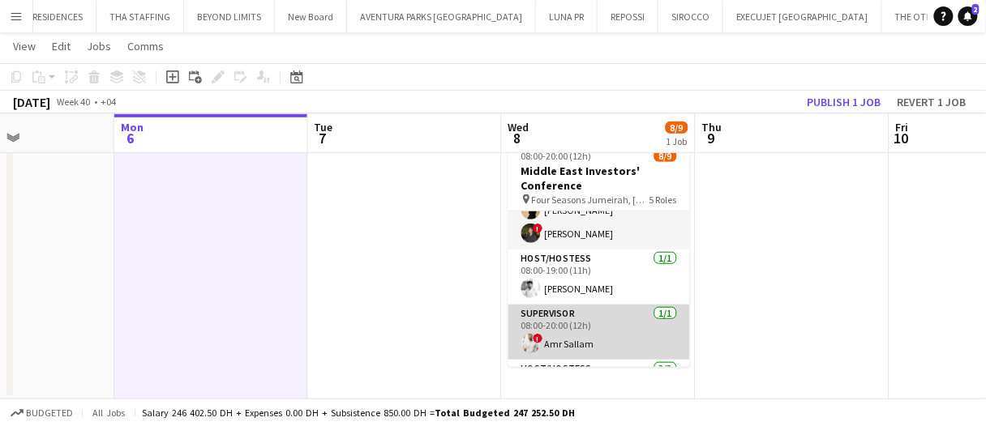
scroll to position [0, 0]
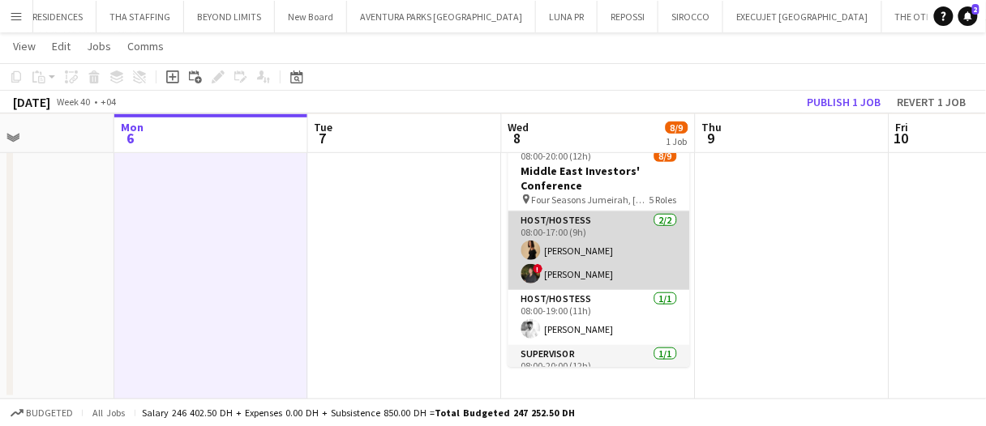
click at [607, 258] on app-card-role "Host/Hostess 2/2 08:00-17:00 (9h) Daria Savenkova ! Tariq Wahbeh" at bounding box center [599, 251] width 182 height 79
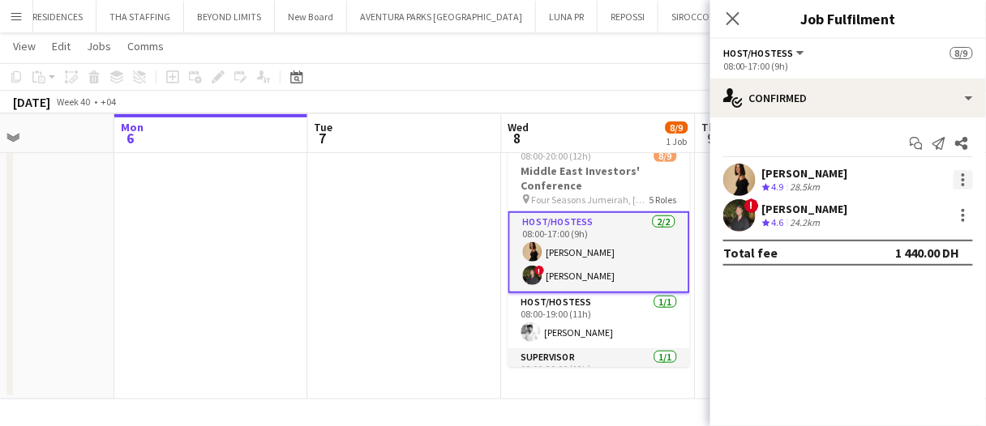
click at [968, 176] on div at bounding box center [962, 179] width 19 height 19
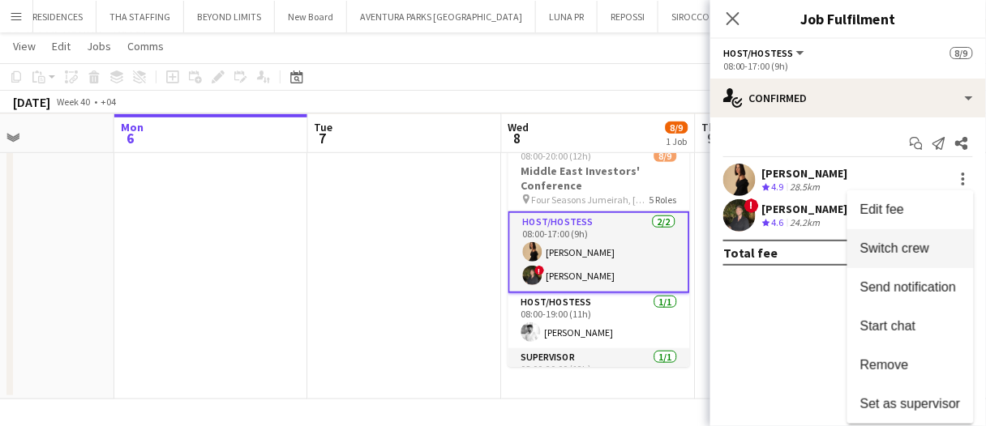
click at [901, 254] on span "Switch crew" at bounding box center [894, 249] width 69 height 14
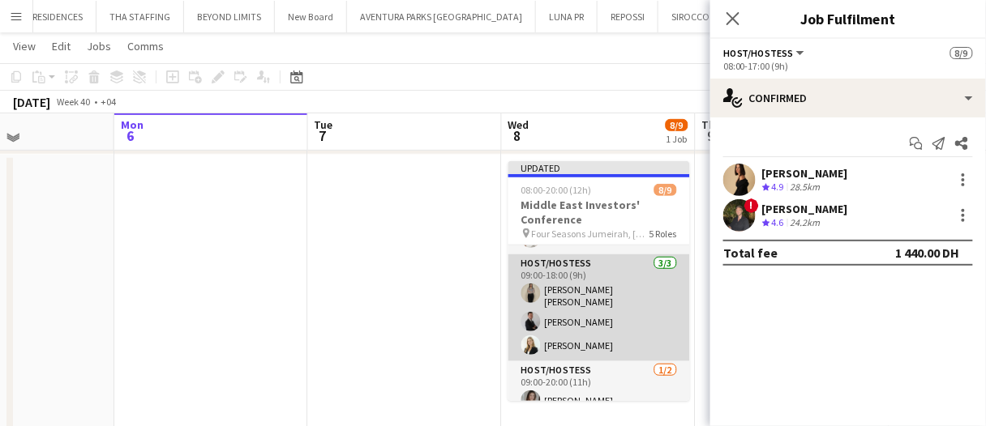
scroll to position [216, 0]
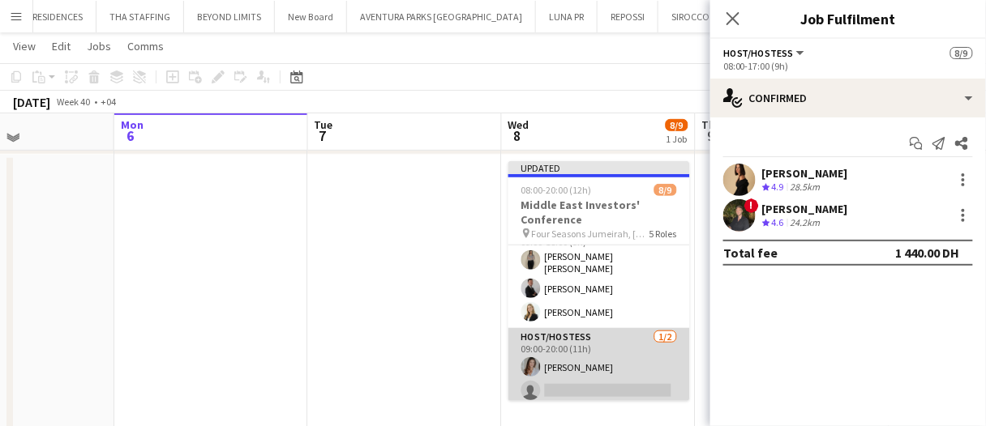
click at [612, 371] on app-card-role "Host/Hostess 1/2 09:00-20:00 (11h) Camila Rossato single-neutral-actions" at bounding box center [599, 367] width 182 height 79
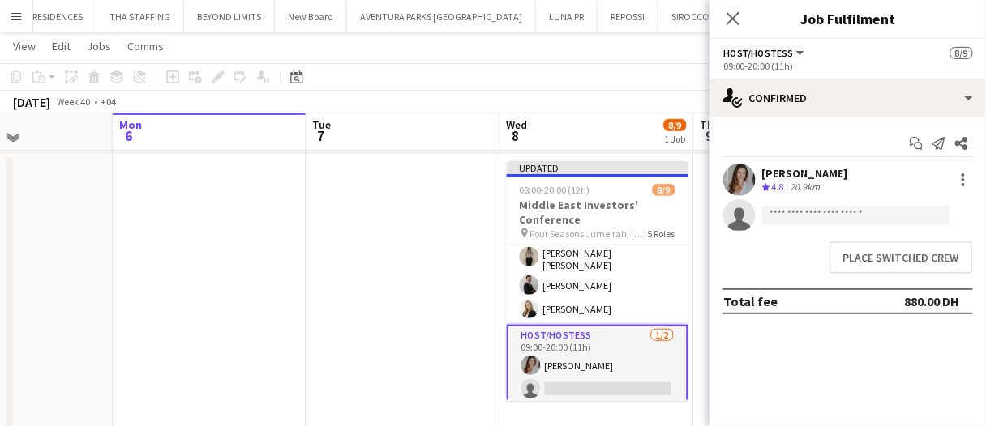
scroll to position [213, 0]
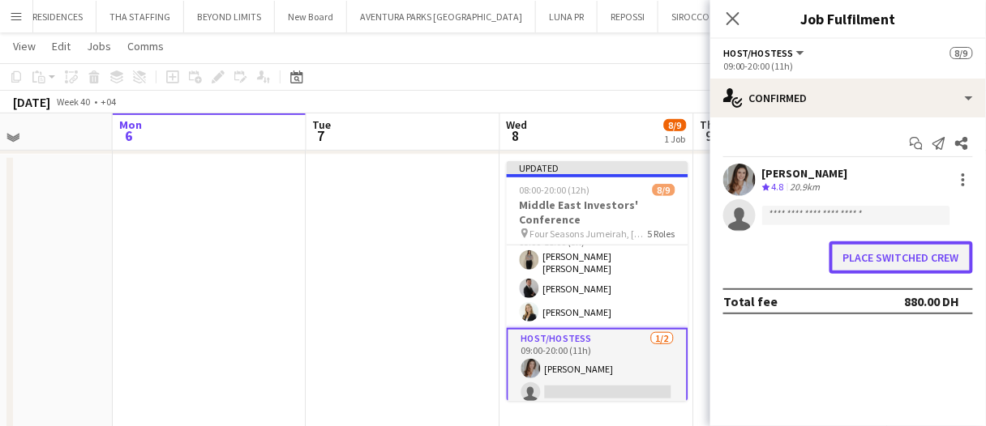
click at [896, 251] on button "Place switched crew" at bounding box center [900, 258] width 143 height 32
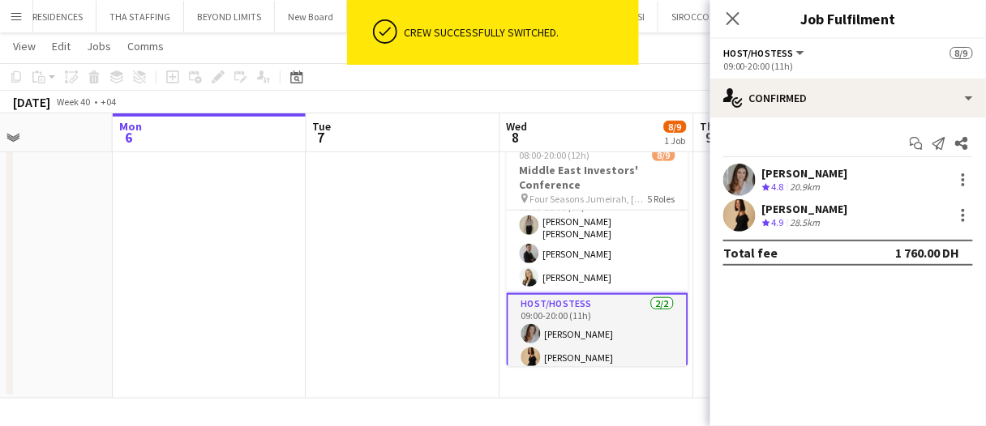
scroll to position [210, 0]
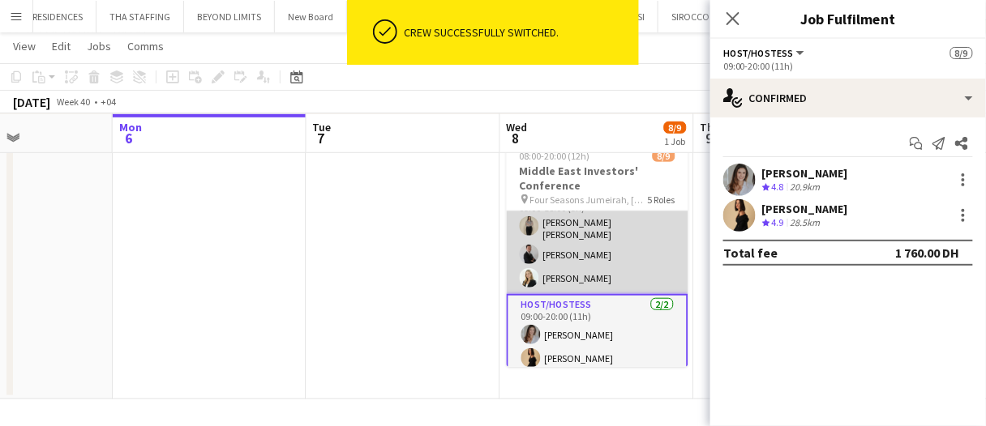
click at [609, 265] on app-card-role "Host/Hostess 3/3 09:00-18:00 (9h) Khadija Khadija Guilherme Weber Lorna Gambaro…" at bounding box center [598, 240] width 182 height 107
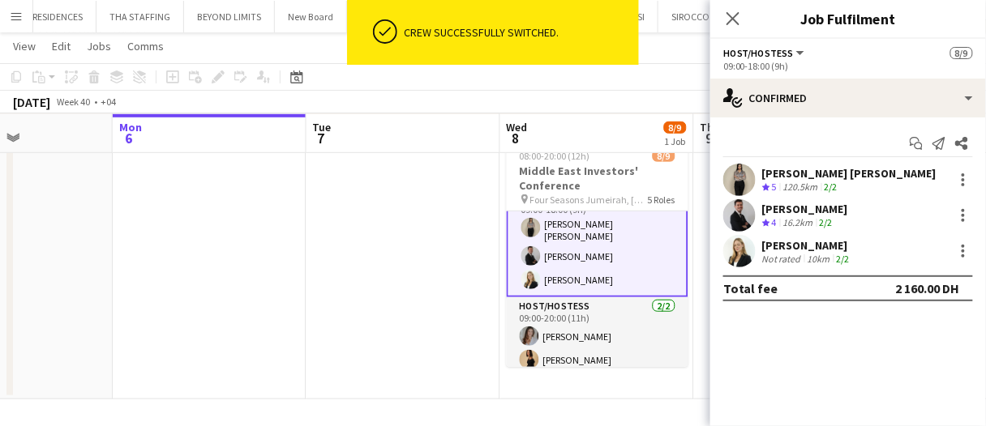
scroll to position [215, 0]
click at [971, 182] on div at bounding box center [962, 179] width 19 height 19
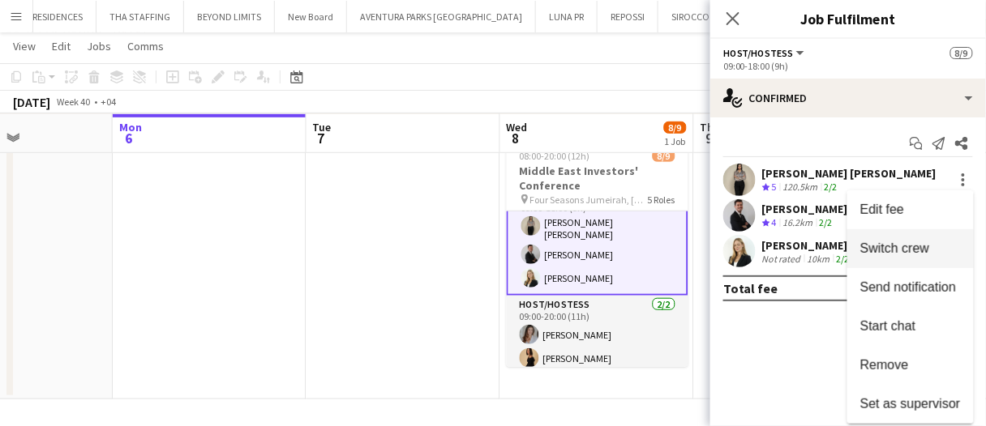
click at [925, 256] on button "Switch crew" at bounding box center [910, 248] width 126 height 39
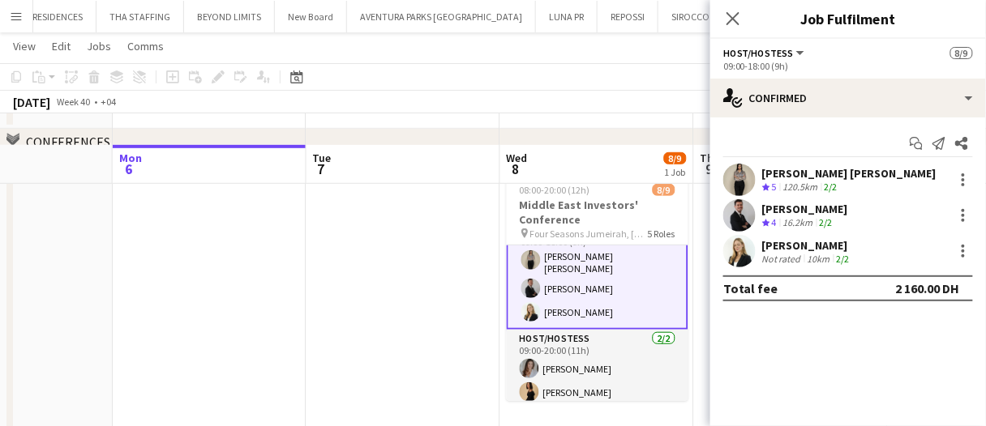
scroll to position [243, 0]
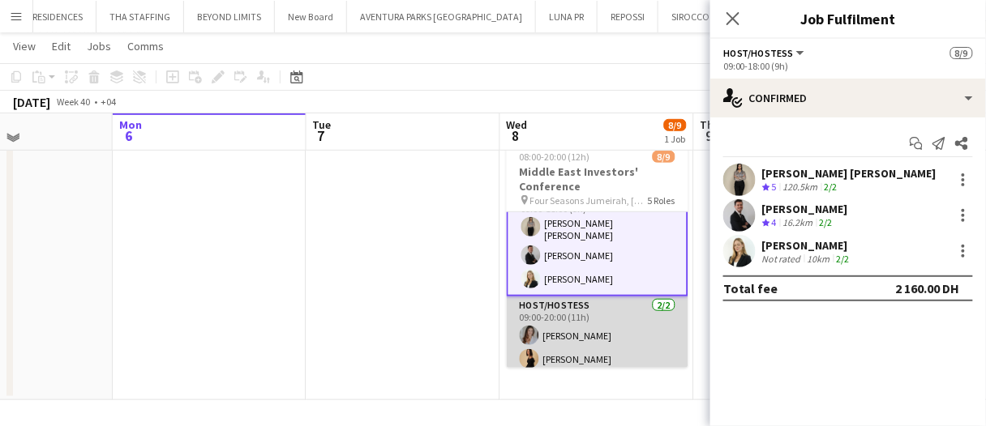
click at [619, 344] on app-card-role "Host/Hostess 2/2 09:00-20:00 (11h) Camila Rossato Daria Savenkova" at bounding box center [598, 336] width 182 height 79
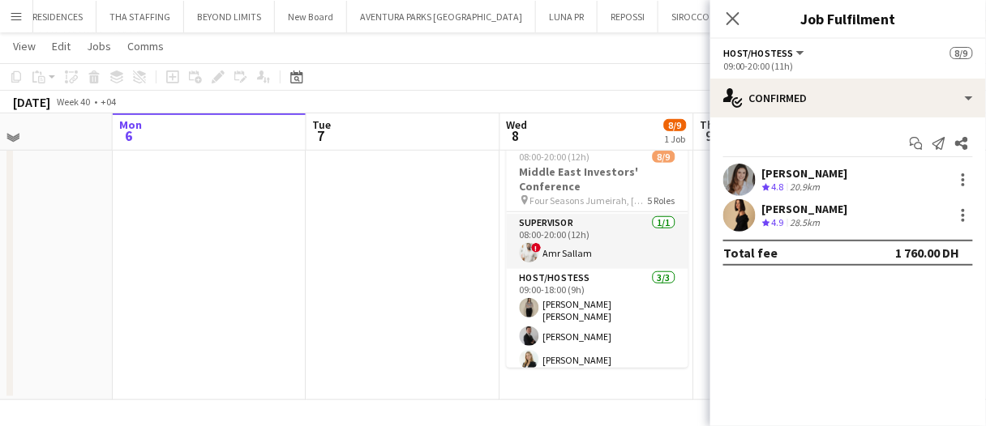
scroll to position [213, 0]
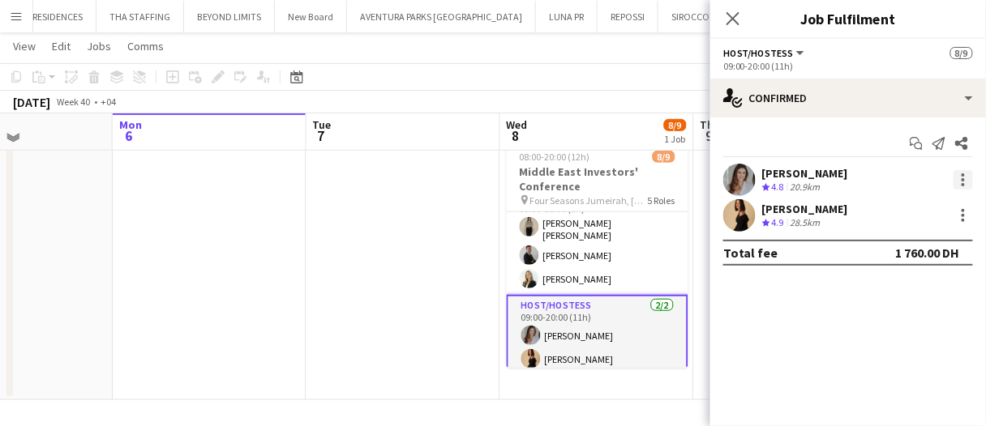
click at [971, 178] on div at bounding box center [962, 179] width 19 height 19
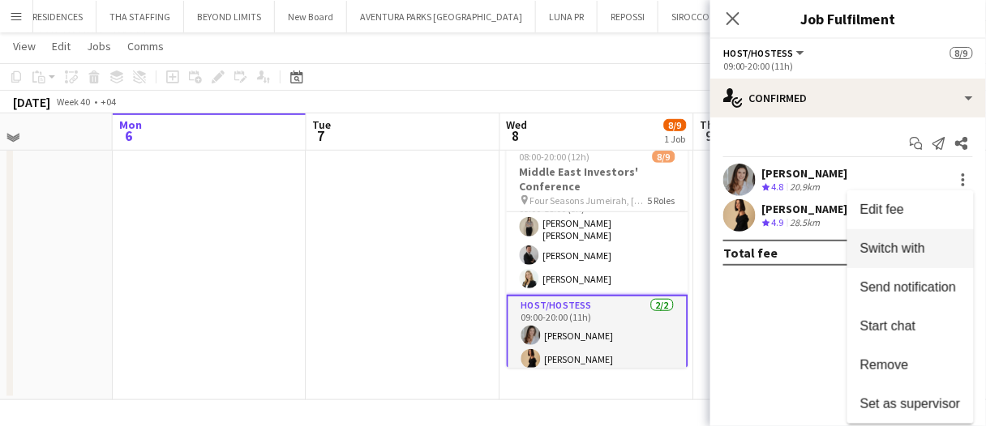
click at [925, 256] on button "Switch with" at bounding box center [910, 248] width 126 height 39
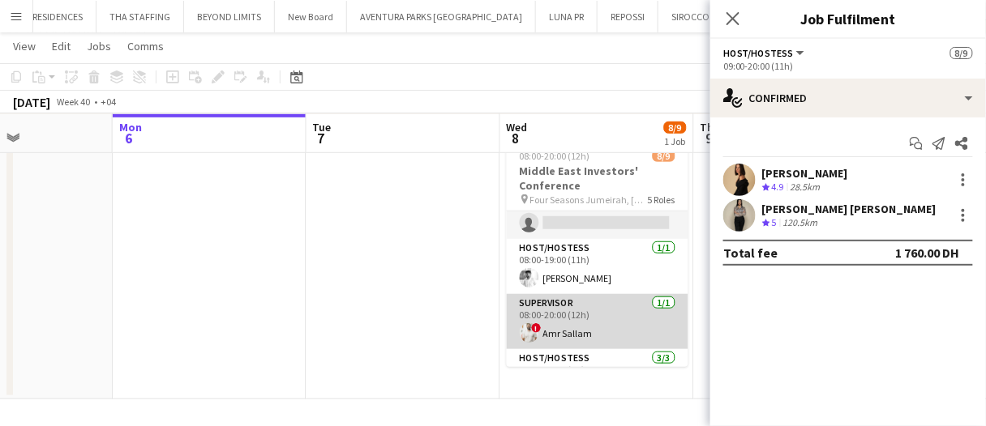
scroll to position [0, 0]
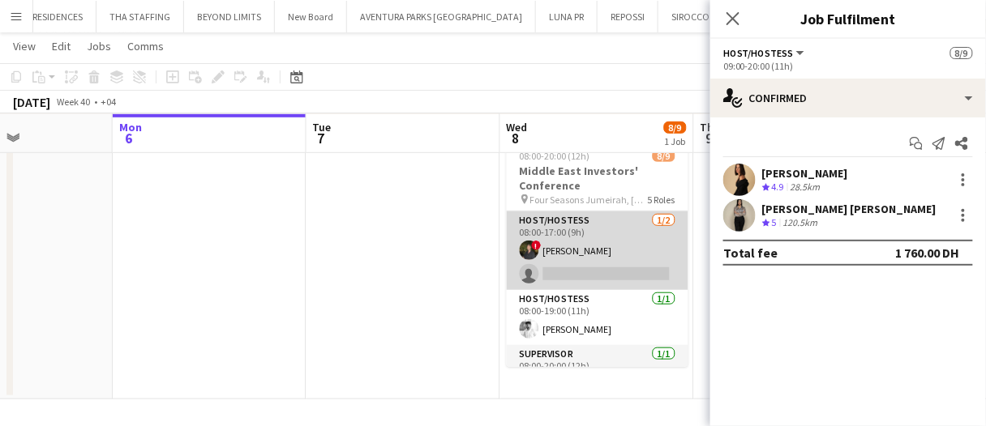
click at [602, 249] on app-card-role "Host/Hostess 1/2 08:00-17:00 (9h) ! Tariq Wahbeh single-neutral-actions" at bounding box center [598, 251] width 182 height 79
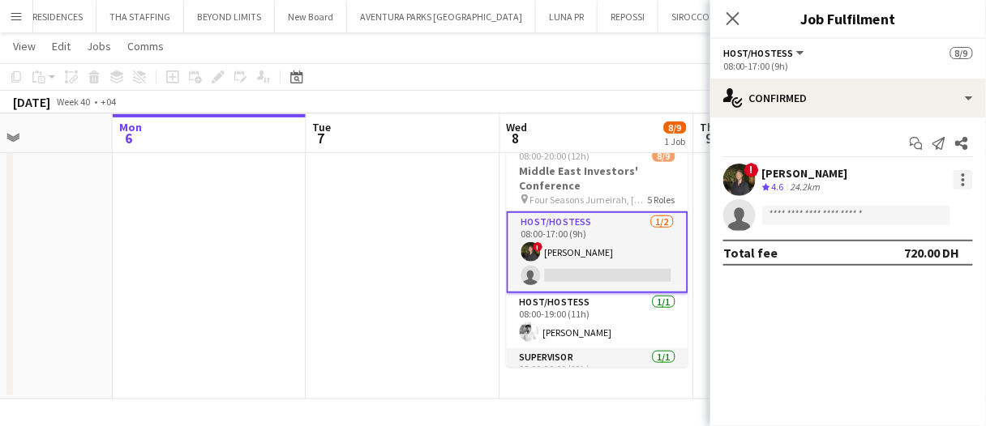
click at [962, 172] on div at bounding box center [962, 179] width 19 height 19
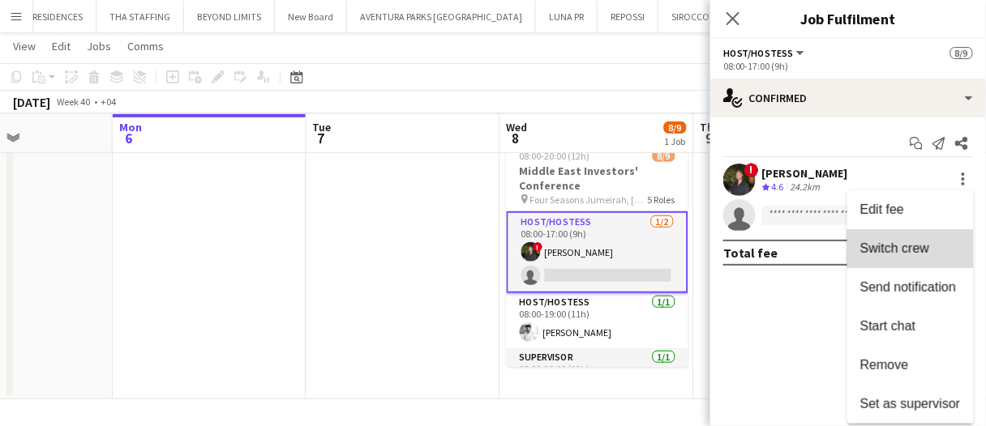
drag, startPoint x: 922, startPoint y: 255, endPoint x: 874, endPoint y: 259, distance: 47.9
click at [922, 255] on span "Switch crew" at bounding box center [910, 249] width 101 height 15
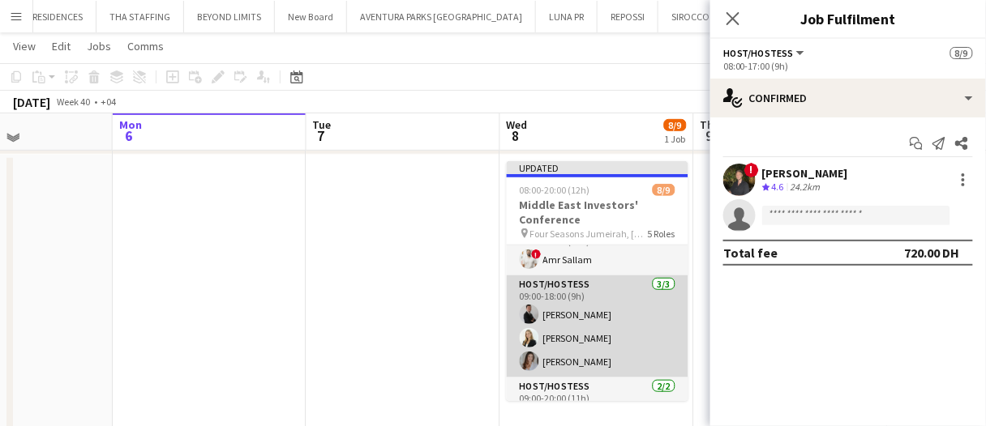
click at [602, 335] on app-card-role "Host/Hostess 3/3 09:00-18:00 (9h) Guilherme Weber Lorna Gambarotto Camila Rossa…" at bounding box center [598, 327] width 182 height 102
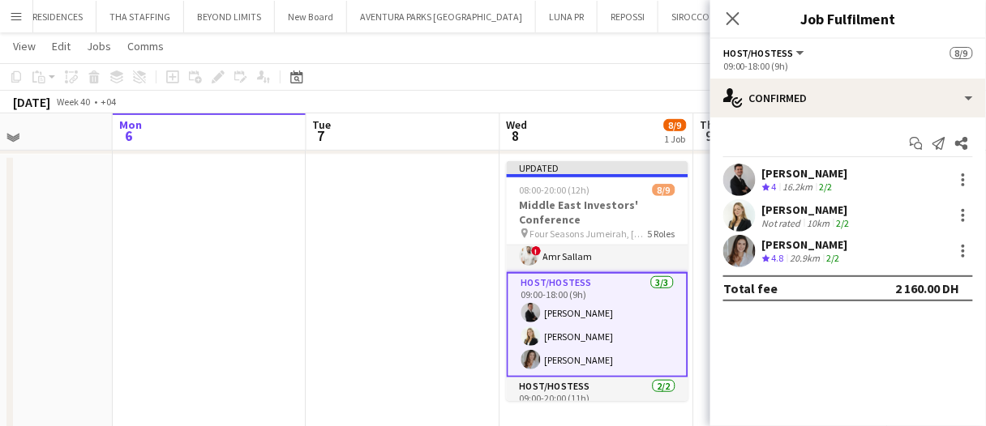
scroll to position [159, 0]
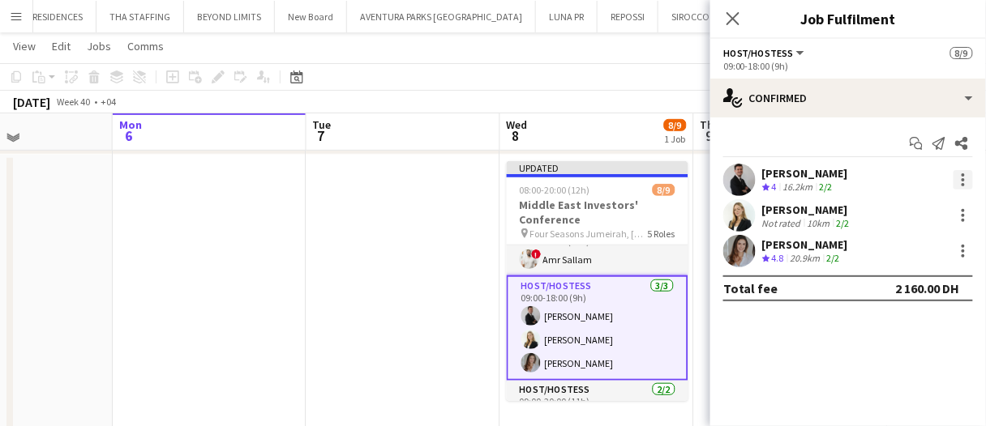
click at [962, 188] on div at bounding box center [962, 179] width 19 height 19
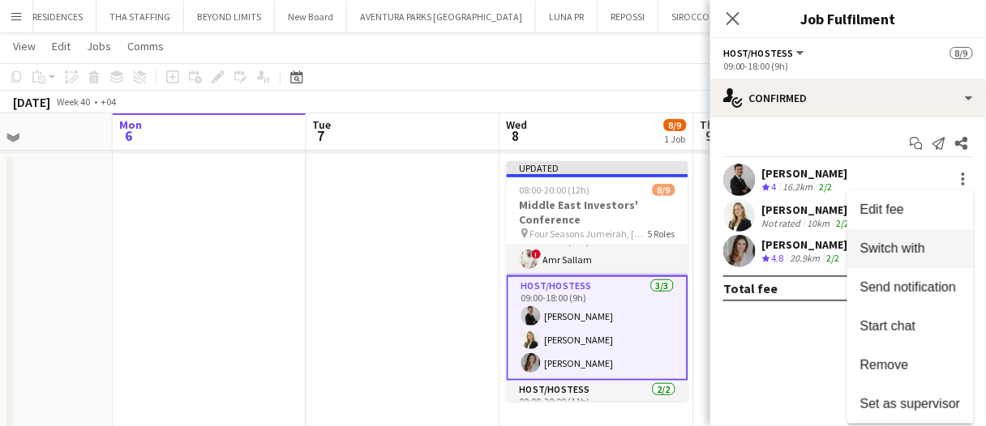
click at [930, 243] on span "Switch with" at bounding box center [910, 249] width 101 height 15
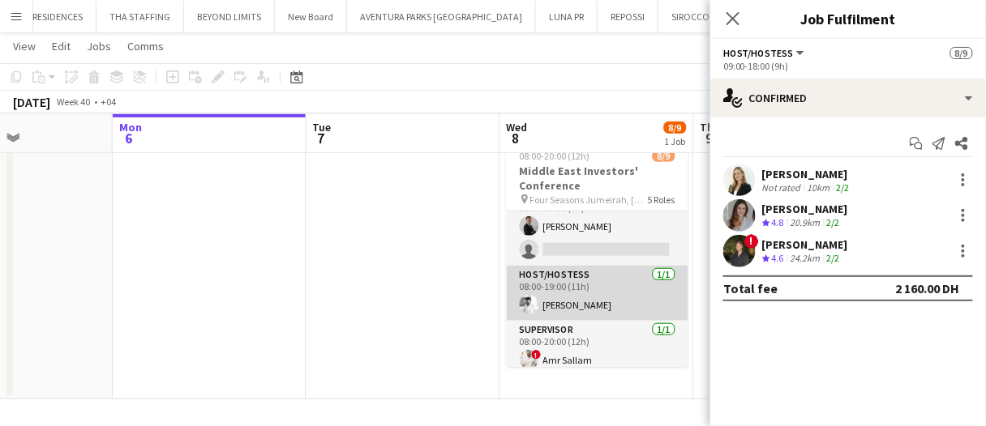
scroll to position [0, 0]
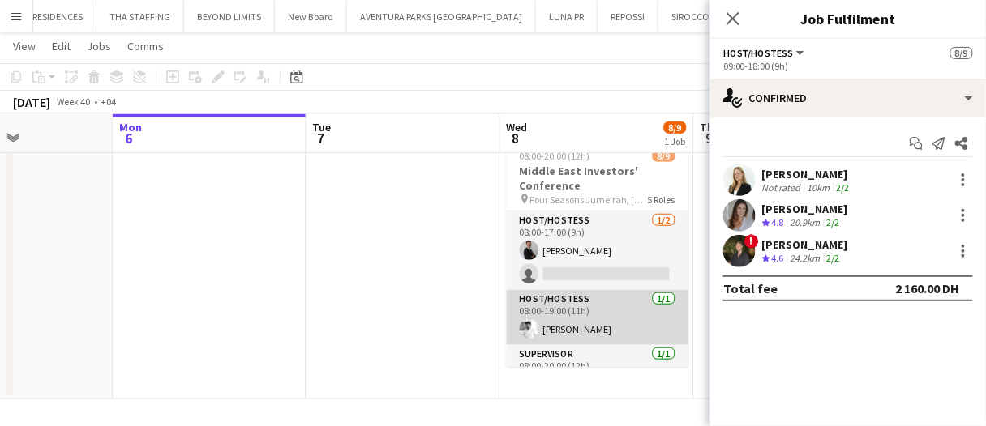
click at [590, 329] on app-card-role "Host/Hostess 1/1 08:00-19:00 (11h) Waleed Shehadeh" at bounding box center [598, 317] width 182 height 55
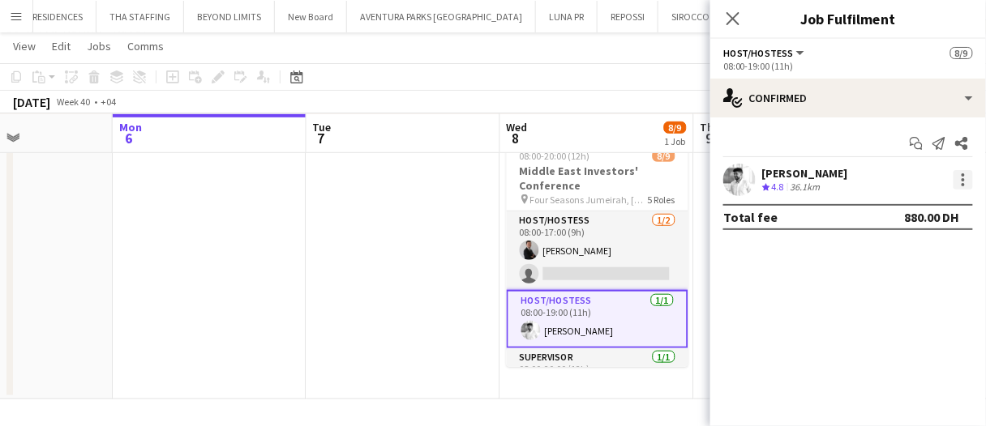
click at [966, 177] on div at bounding box center [962, 179] width 19 height 19
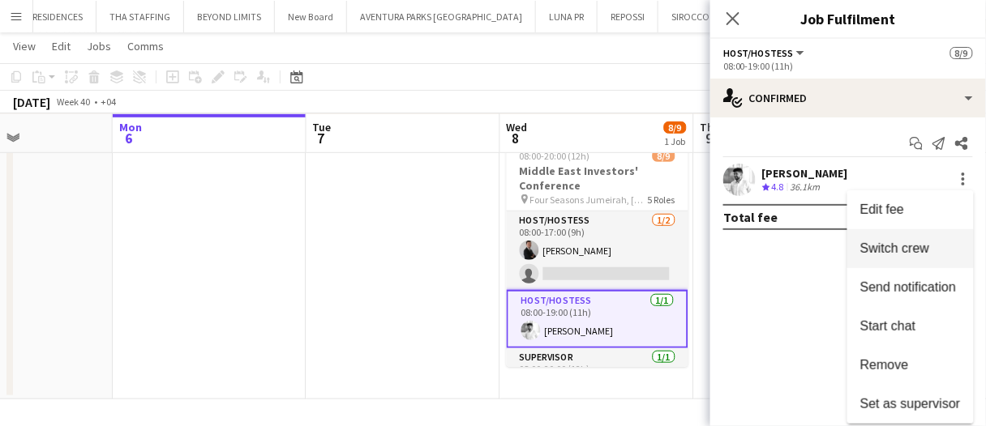
click at [932, 245] on span "Switch crew" at bounding box center [910, 249] width 101 height 15
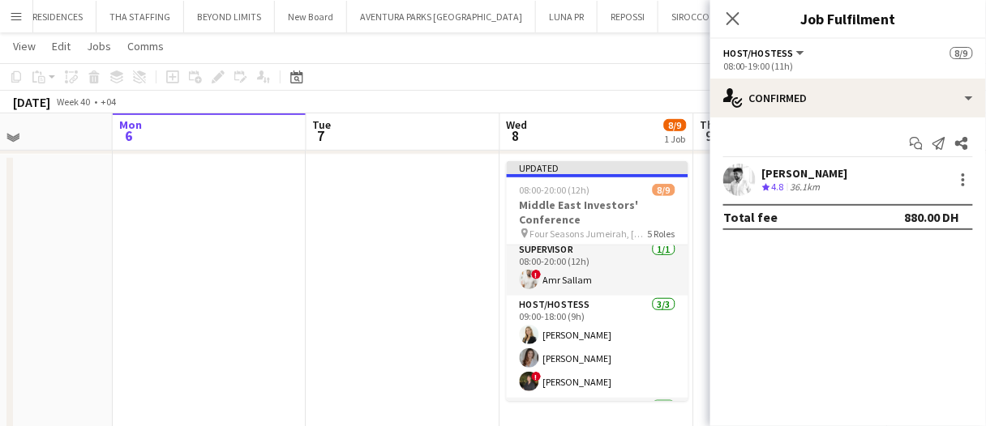
scroll to position [162, 0]
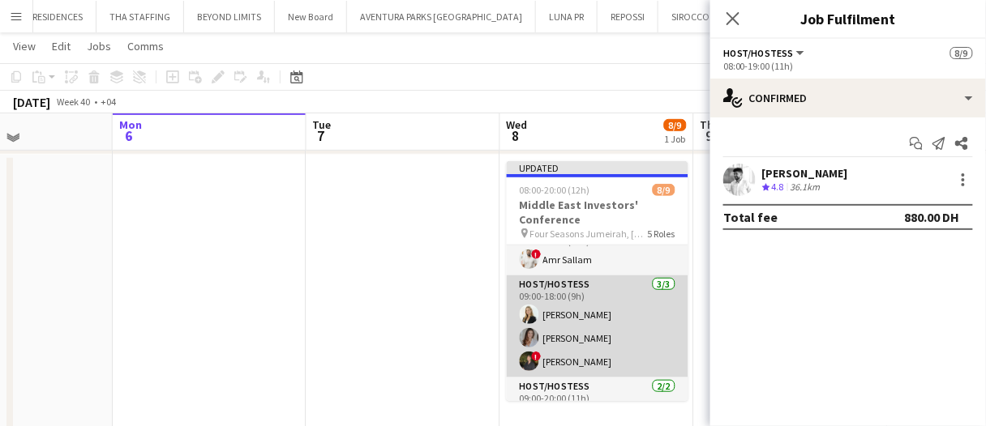
click at [578, 315] on app-card-role "Host/Hostess 3/3 09:00-18:00 (9h) Lorna Gambarotto Camila Rossato ! Tariq Wahbeh" at bounding box center [598, 327] width 182 height 102
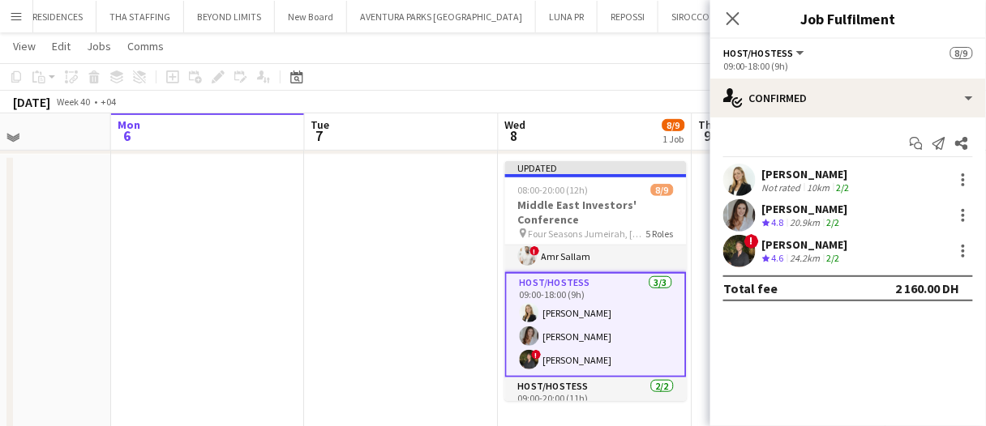
scroll to position [159, 0]
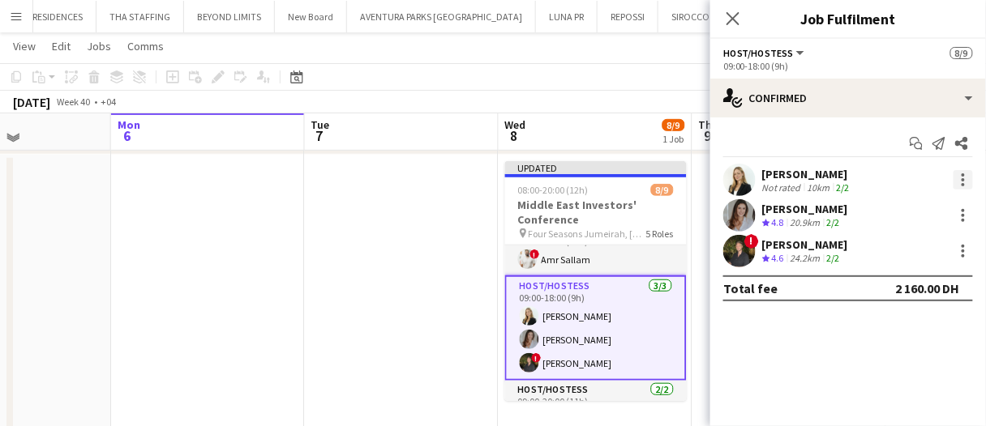
click at [961, 173] on div at bounding box center [962, 179] width 19 height 19
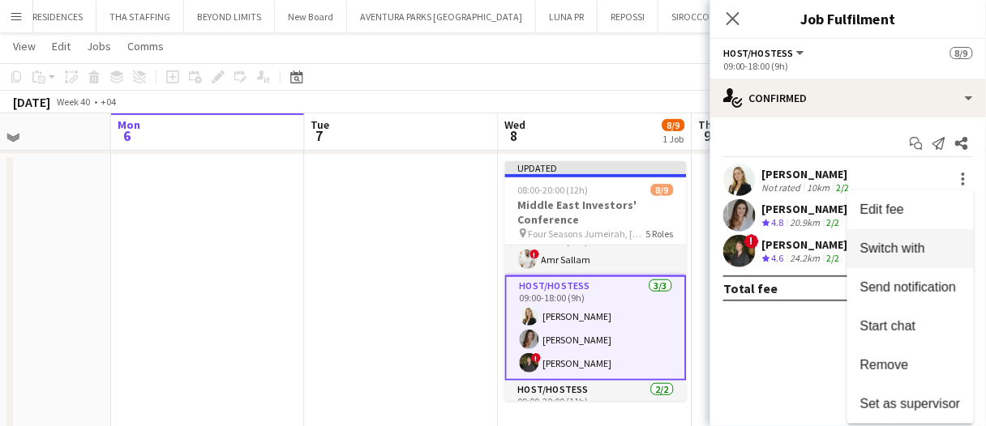
click at [931, 247] on span "Switch with" at bounding box center [910, 249] width 101 height 15
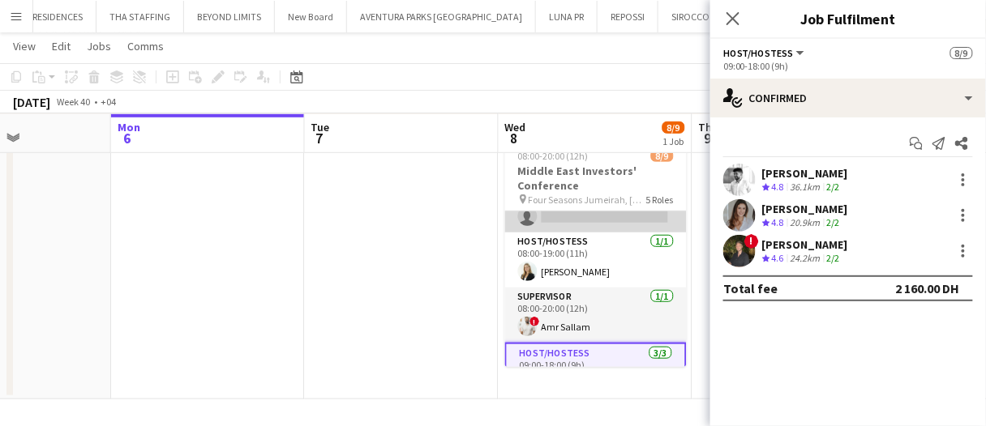
scroll to position [81, 0]
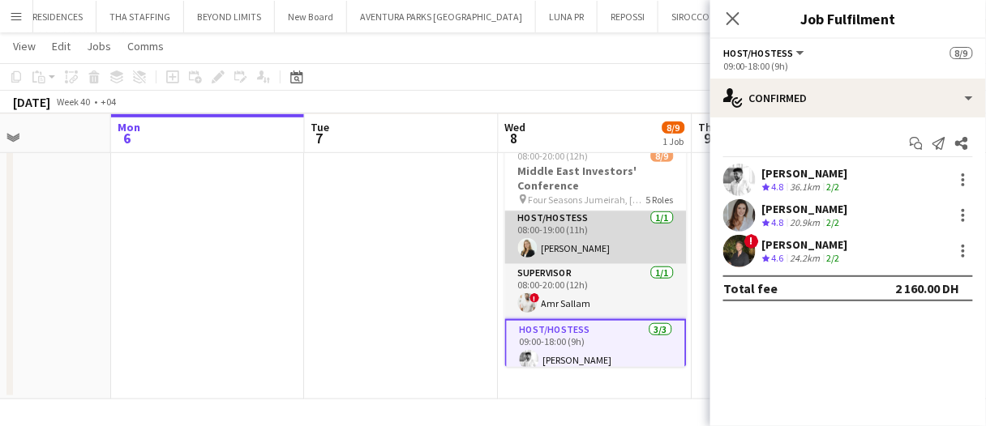
click at [619, 247] on app-card-role "Host/Hostess 1/1 08:00-19:00 (11h) Lorna Gambarotto" at bounding box center [596, 236] width 182 height 55
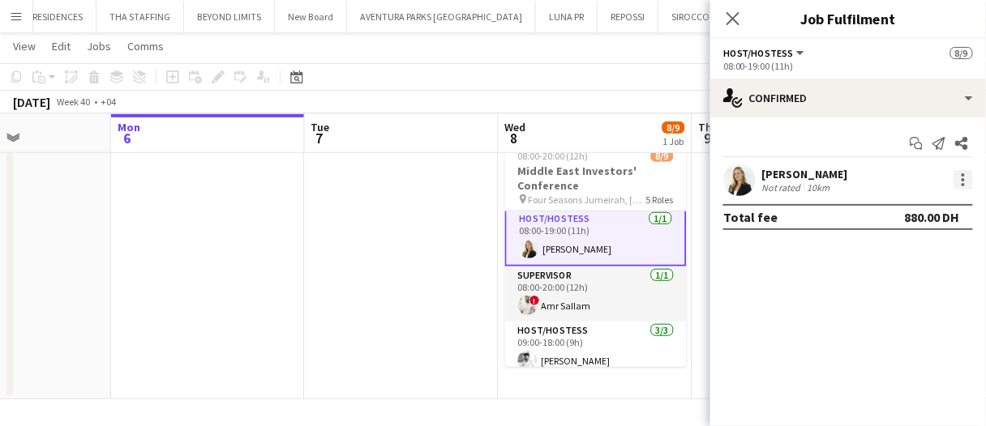
click at [966, 180] on div at bounding box center [962, 179] width 19 height 19
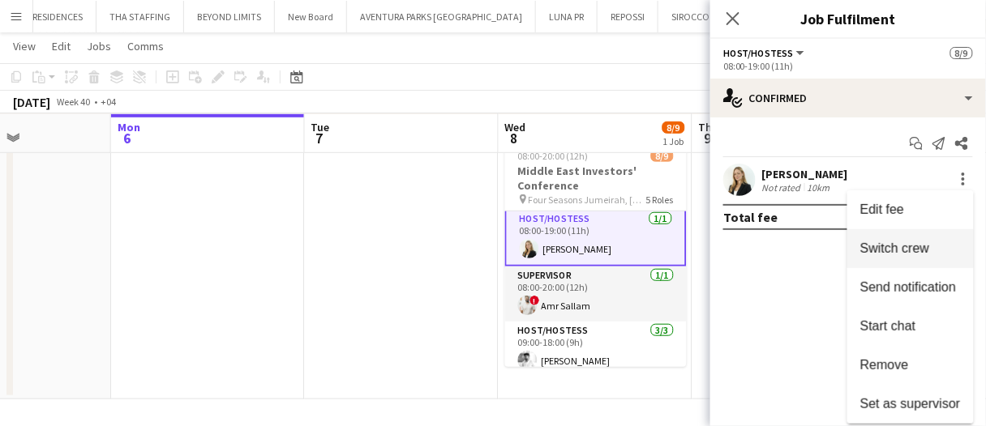
click at [940, 250] on span "Switch crew" at bounding box center [910, 249] width 101 height 15
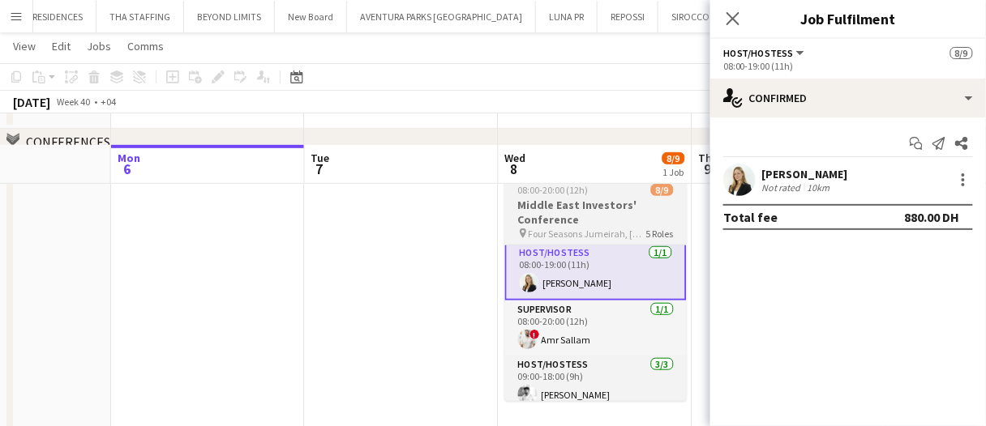
scroll to position [243, 0]
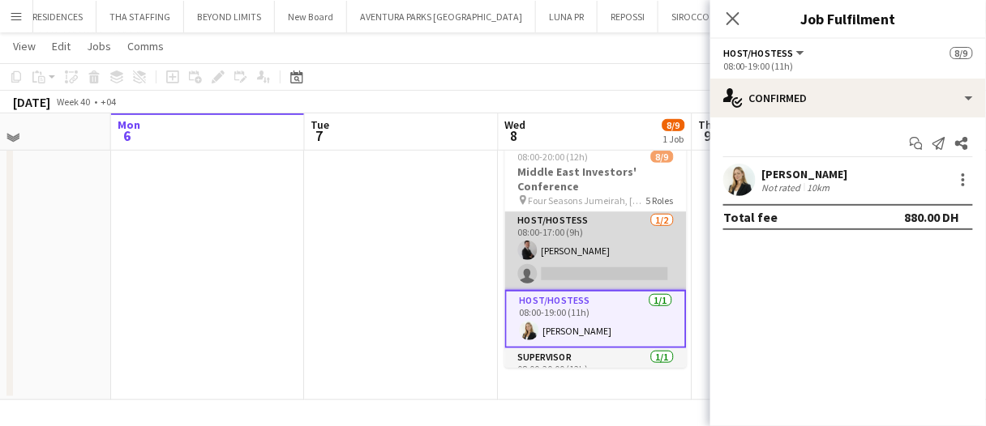
click at [597, 251] on app-card-role "Host/Hostess 1/2 08:00-17:00 (9h) Guilherme Weber single-neutral-actions" at bounding box center [596, 251] width 182 height 79
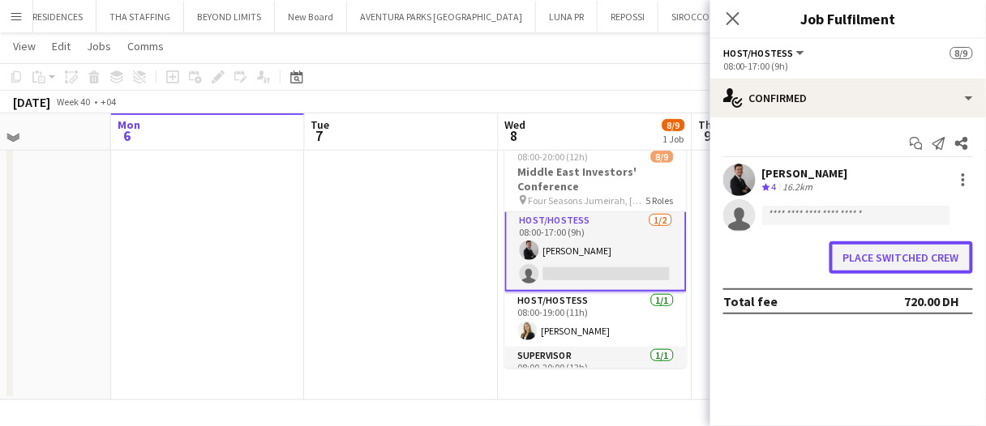
click at [859, 249] on button "Place switched crew" at bounding box center [900, 258] width 143 height 32
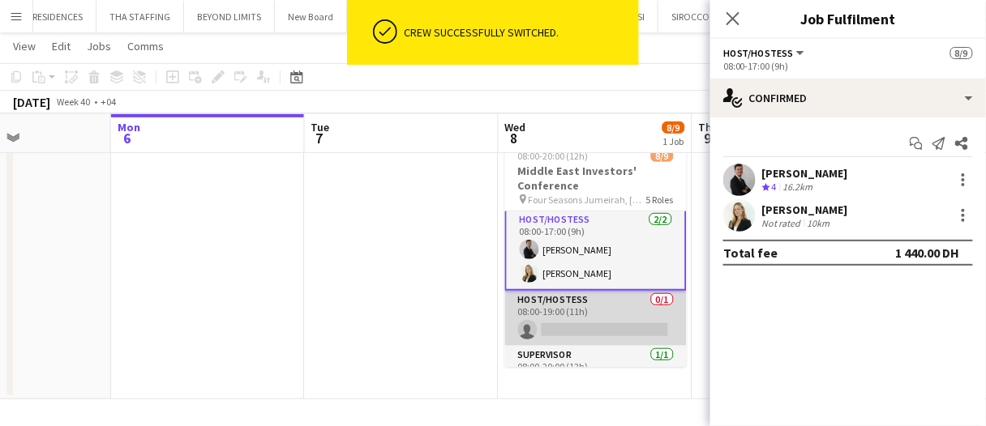
click at [628, 320] on app-card-role "Host/Hostess 0/1 08:00-19:00 (11h) single-neutral-actions" at bounding box center [596, 318] width 182 height 55
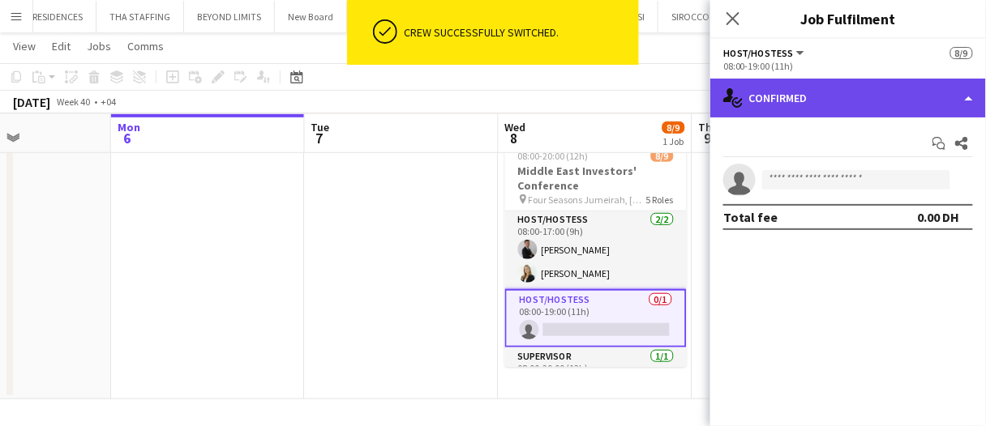
click at [906, 96] on div "single-neutral-actions-check-2 Confirmed" at bounding box center [848, 98] width 276 height 39
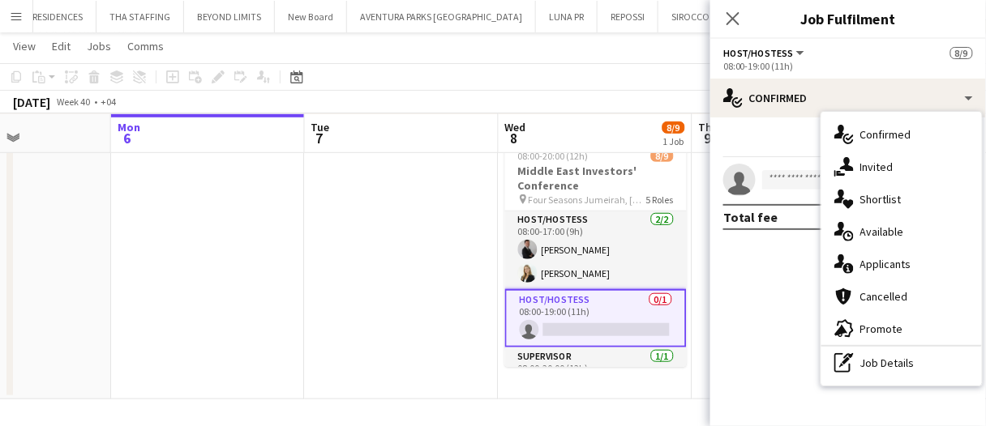
click at [919, 353] on div "pen-write Job Details" at bounding box center [901, 363] width 161 height 32
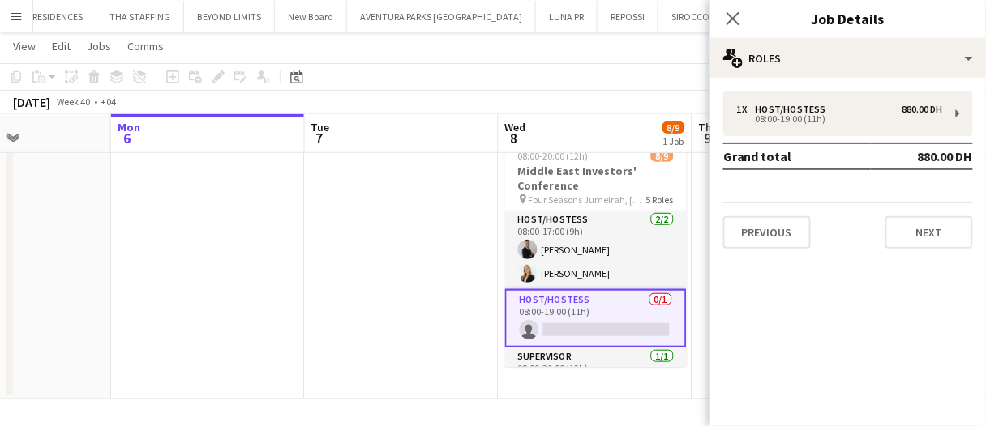
click at [832, 139] on div "1 x Host/Hostess 880.00 DH 08:00-19:00 (11h) Grand total 880.00 DH Previous Next" at bounding box center [848, 170] width 276 height 158
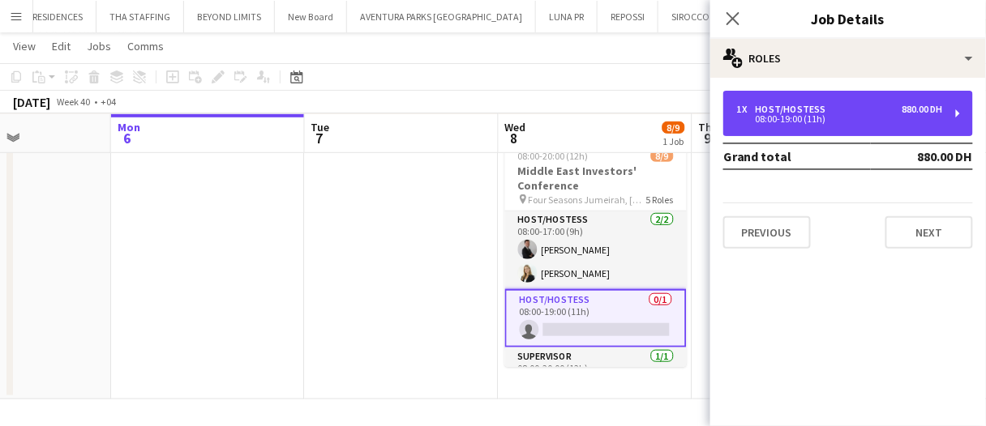
drag, startPoint x: 837, startPoint y: 129, endPoint x: 812, endPoint y: 186, distance: 62.1
click at [837, 129] on div "1 x Host/Hostess 880.00 DH 08:00-19:00 (11h)" at bounding box center [848, 113] width 250 height 45
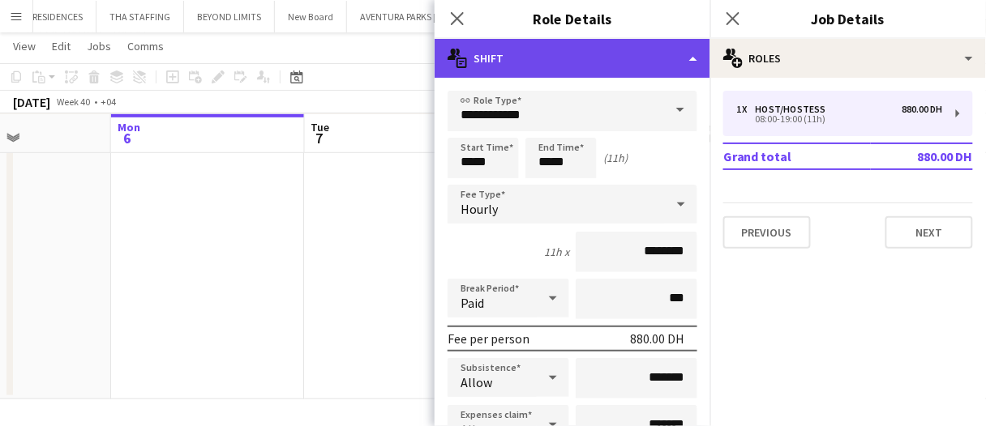
drag, startPoint x: 567, startPoint y: 73, endPoint x: 573, endPoint y: 98, distance: 26.0
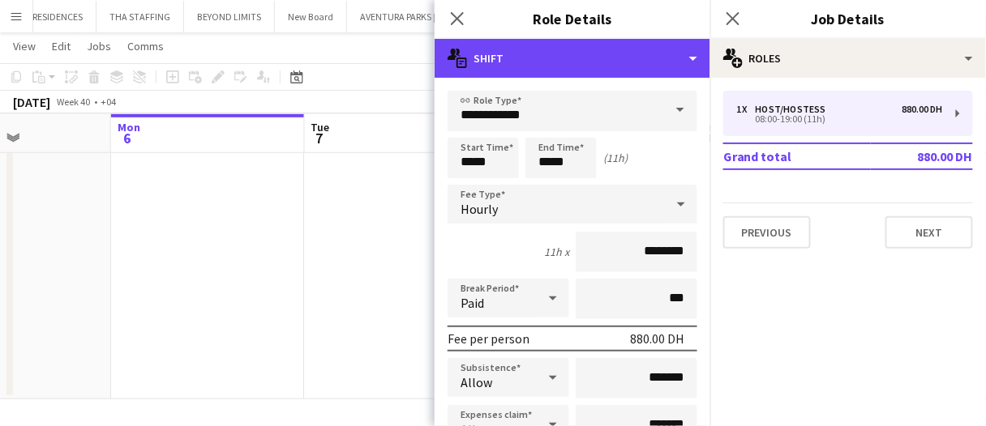
click at [567, 70] on div "multiple-actions-text Shift" at bounding box center [573, 58] width 276 height 39
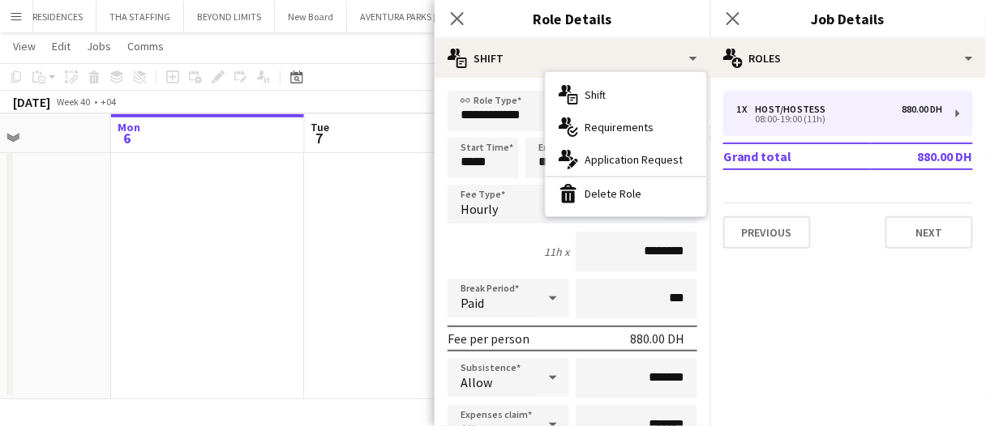
click at [627, 202] on div "bin-2 Delete Role" at bounding box center [626, 194] width 161 height 32
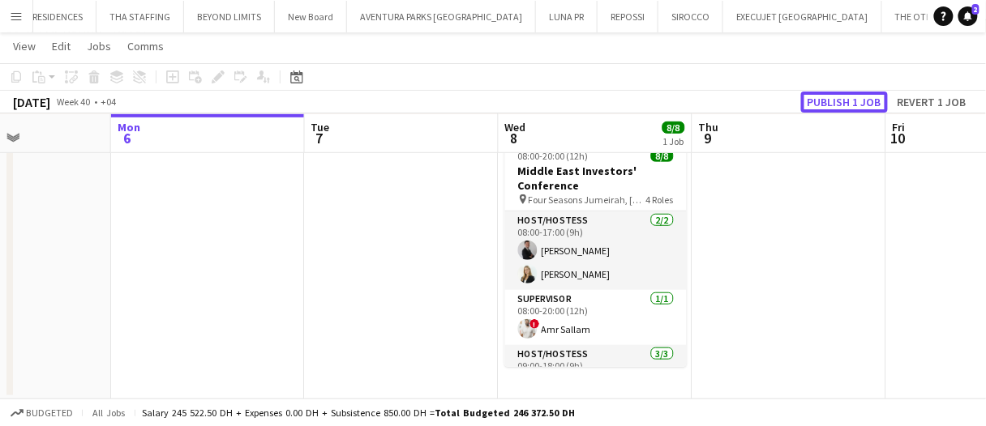
drag, startPoint x: 829, startPoint y: 104, endPoint x: 812, endPoint y: 123, distance: 25.9
click at [829, 103] on button "Publish 1 job" at bounding box center [844, 102] width 87 height 21
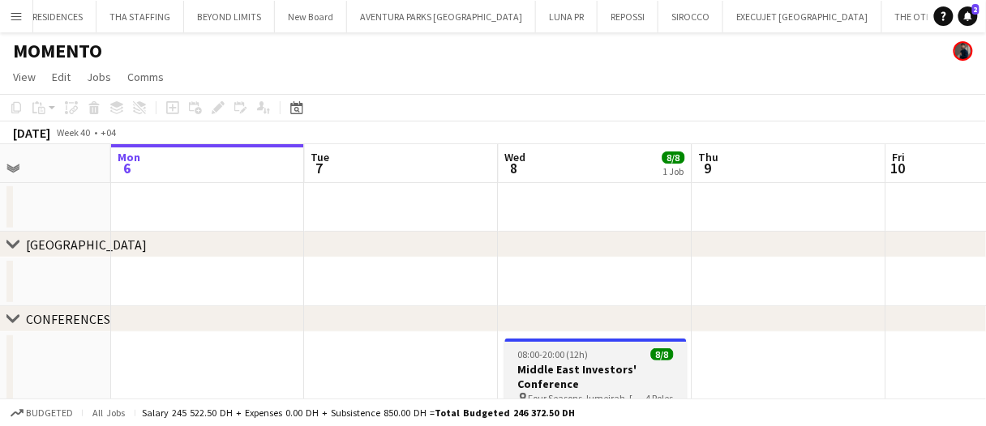
click at [610, 362] on h3 "Middle East Investors' Conference" at bounding box center [596, 376] width 182 height 29
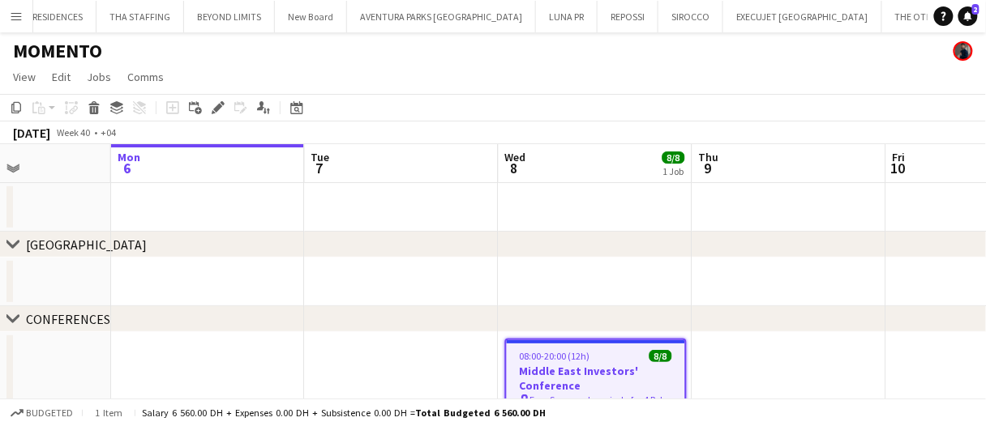
scroll to position [0, 471]
click at [214, 109] on icon "Edit" at bounding box center [218, 107] width 13 height 13
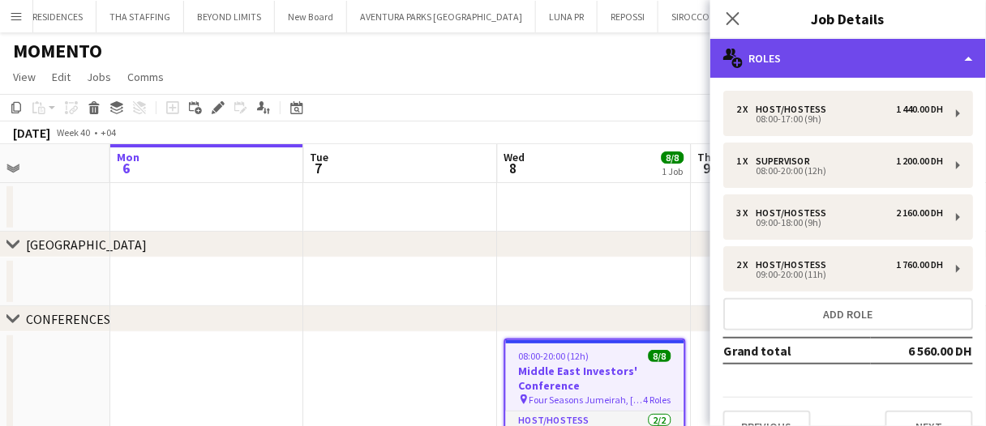
drag, startPoint x: 778, startPoint y: 44, endPoint x: 897, endPoint y: 133, distance: 148.8
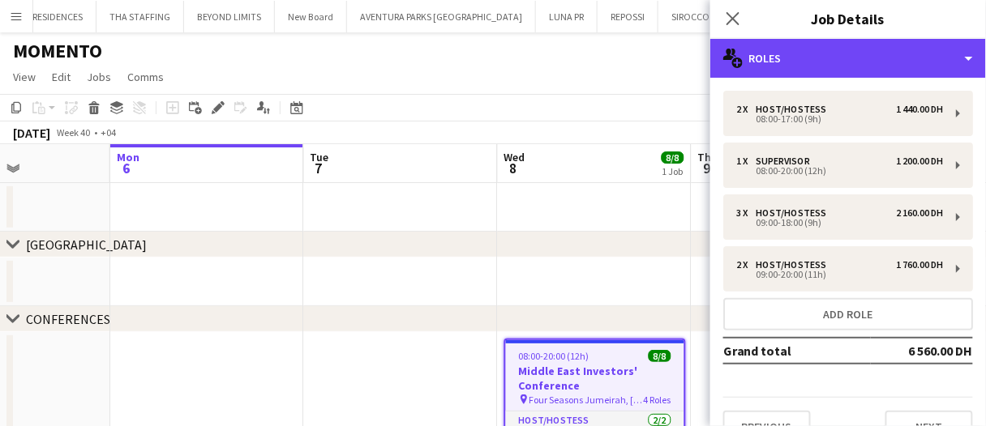
click at [779, 44] on div "multiple-users-add Roles" at bounding box center [848, 58] width 276 height 39
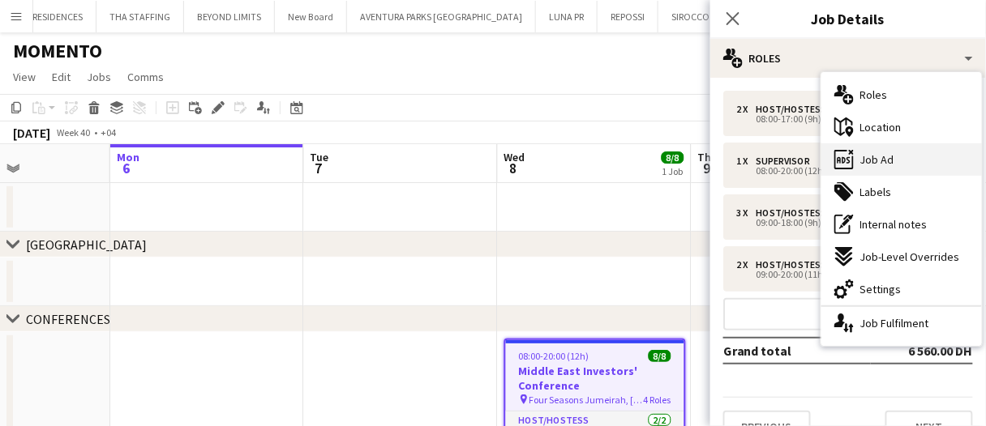
click at [893, 158] on div "ads-window Job Ad" at bounding box center [901, 159] width 161 height 32
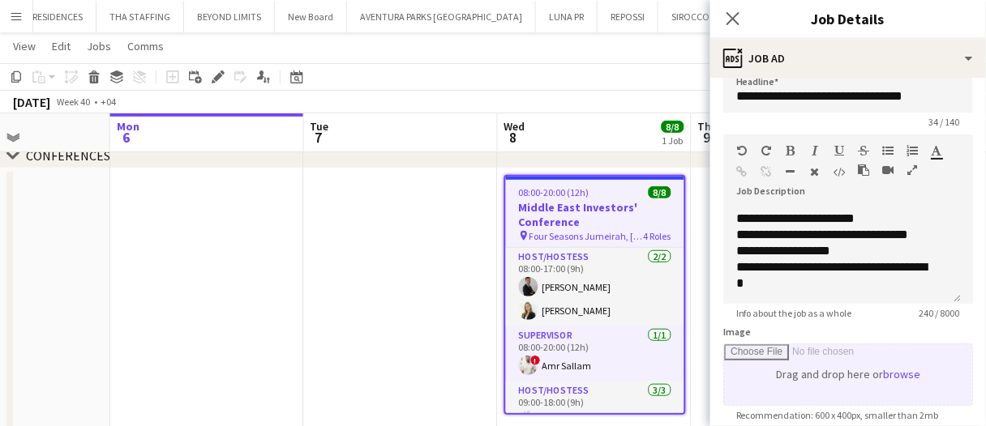
scroll to position [0, 0]
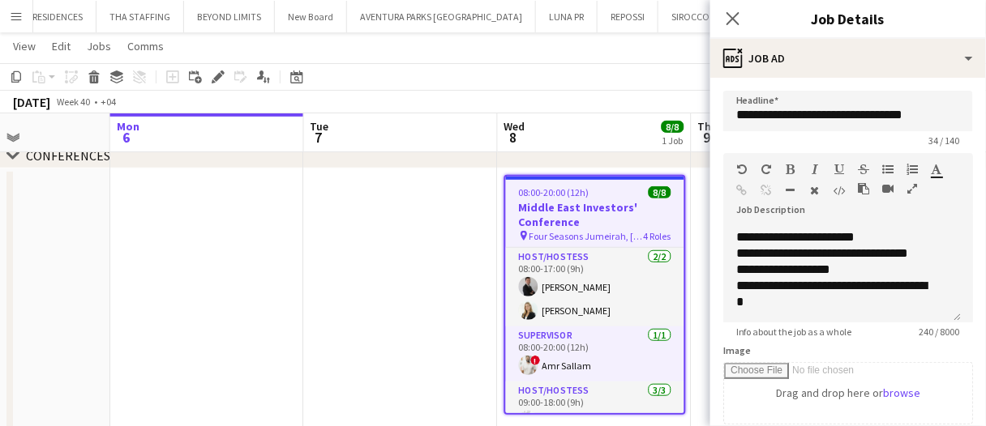
drag, startPoint x: 387, startPoint y: 233, endPoint x: 398, endPoint y: 225, distance: 13.9
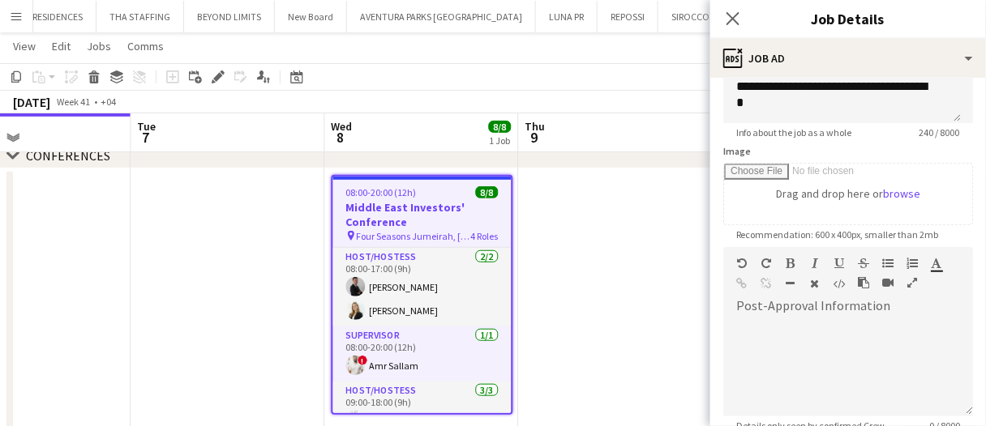
scroll to position [243, 0]
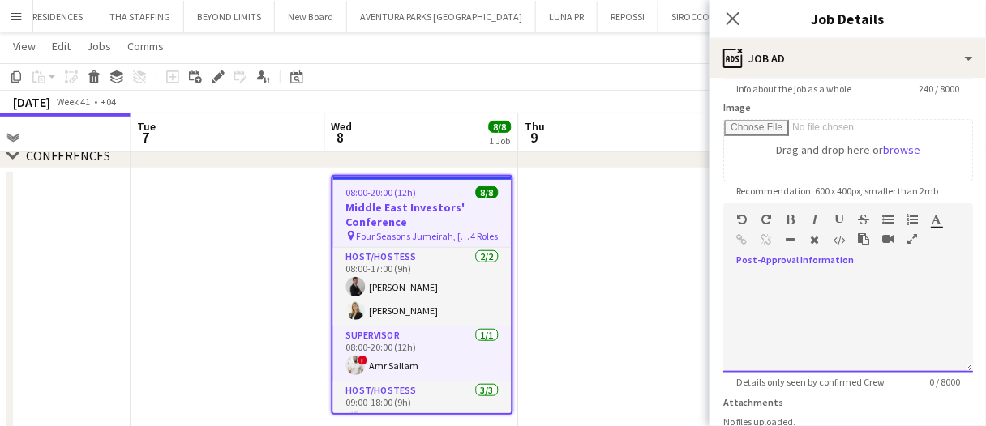
click at [806, 315] on div at bounding box center [848, 324] width 250 height 97
paste div
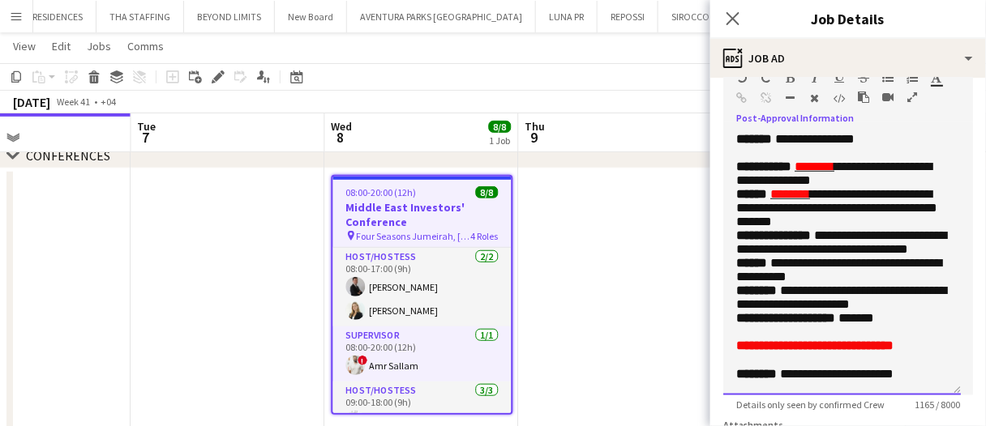
scroll to position [499, 0]
drag, startPoint x: 957, startPoint y: 222, endPoint x: 964, endPoint y: 332, distance: 110.5
click at [975, 394] on mat-expansion-panel "**********" at bounding box center [848, 252] width 276 height 349
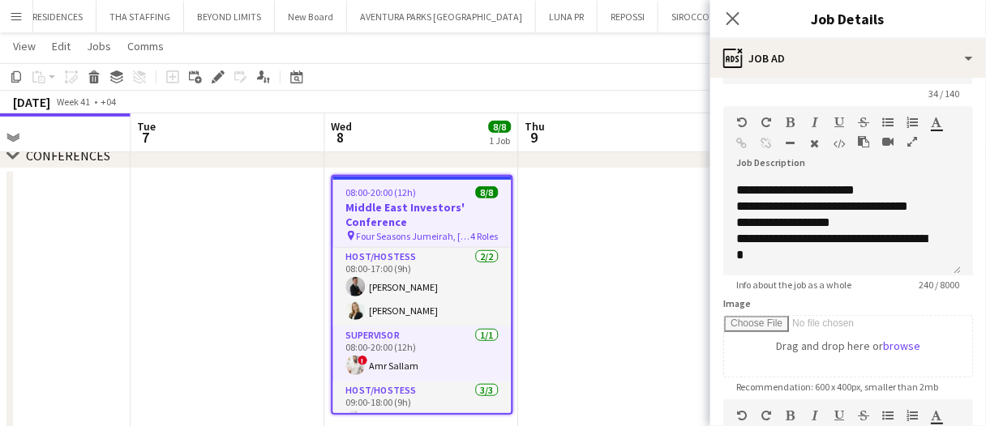
scroll to position [0, 0]
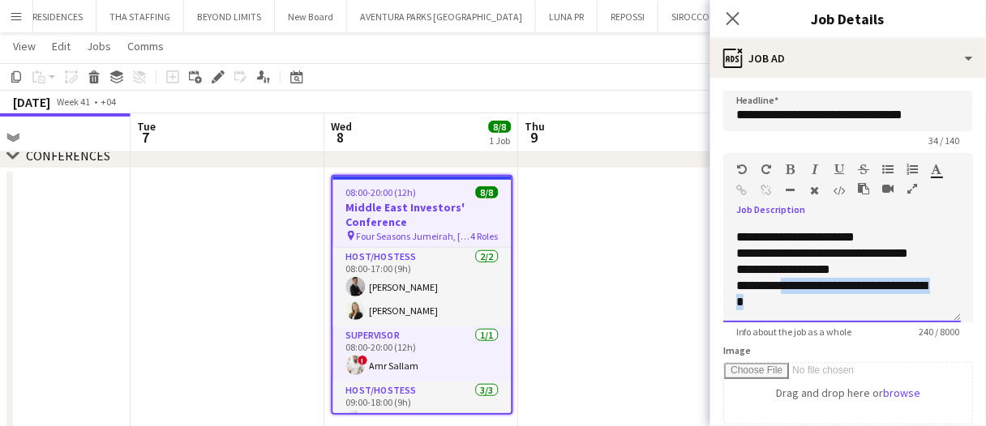
drag, startPoint x: 799, startPoint y: 305, endPoint x: 787, endPoint y: 276, distance: 30.9
click at [787, 278] on div "**********" at bounding box center [836, 294] width 200 height 32
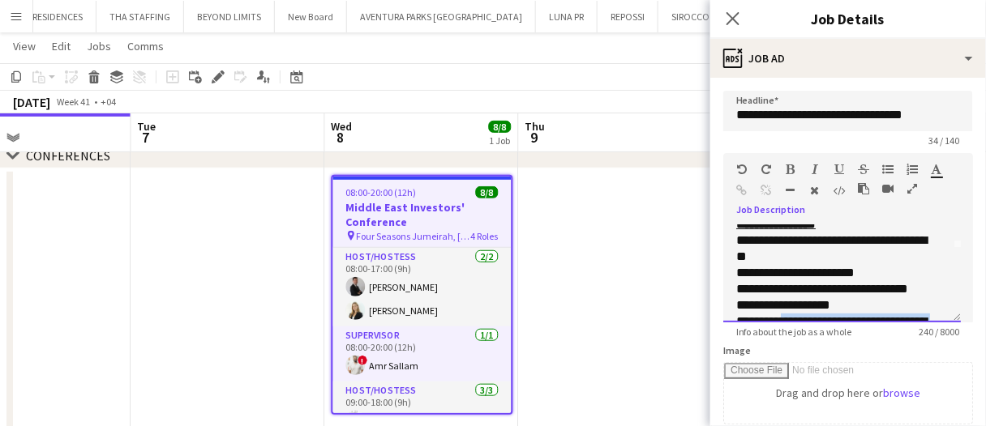
scroll to position [28, 0]
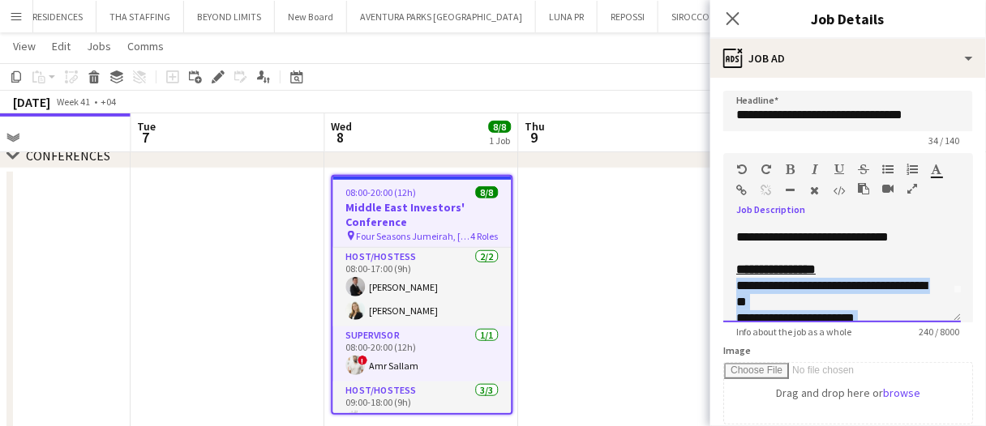
click at [730, 285] on div "**********" at bounding box center [842, 273] width 238 height 97
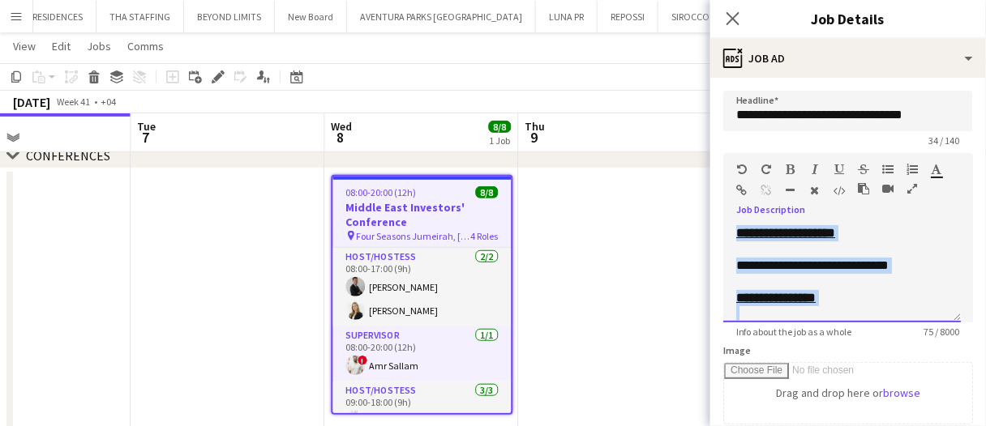
drag, startPoint x: 774, startPoint y: 314, endPoint x: 704, endPoint y: 191, distance: 142.0
click at [704, 191] on body "Menu Boards Boards Boards All jobs Status Workforce Workforce My Workforce Recr…" at bounding box center [493, 156] width 986 height 637
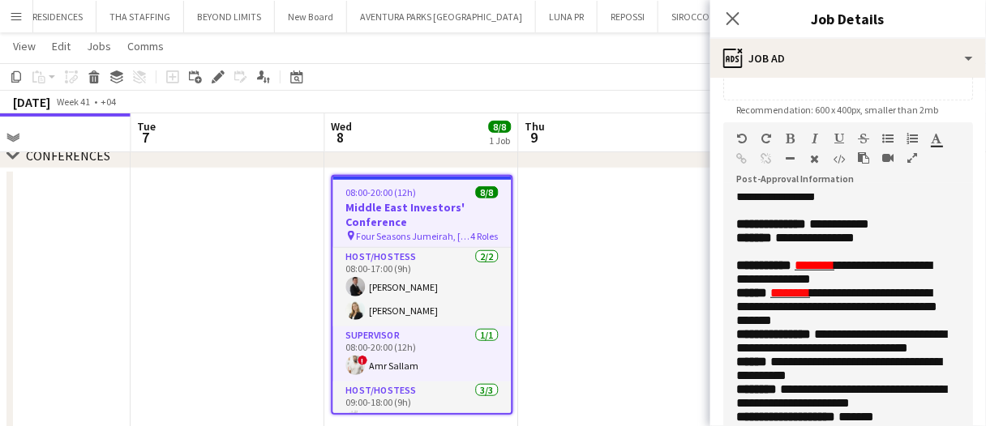
scroll to position [256, 0]
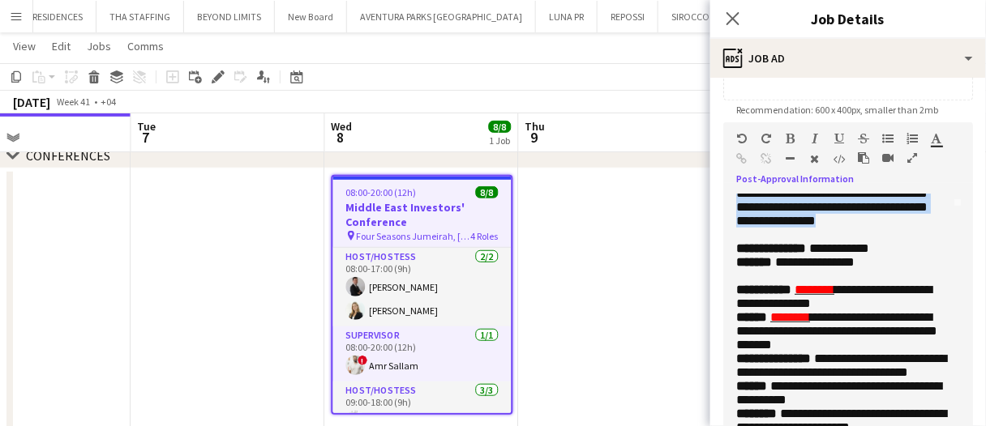
drag, startPoint x: 884, startPoint y: 298, endPoint x: 858, endPoint y: 262, distance: 44.6
click at [858, 242] on p "**********" at bounding box center [842, 151] width 212 height 179
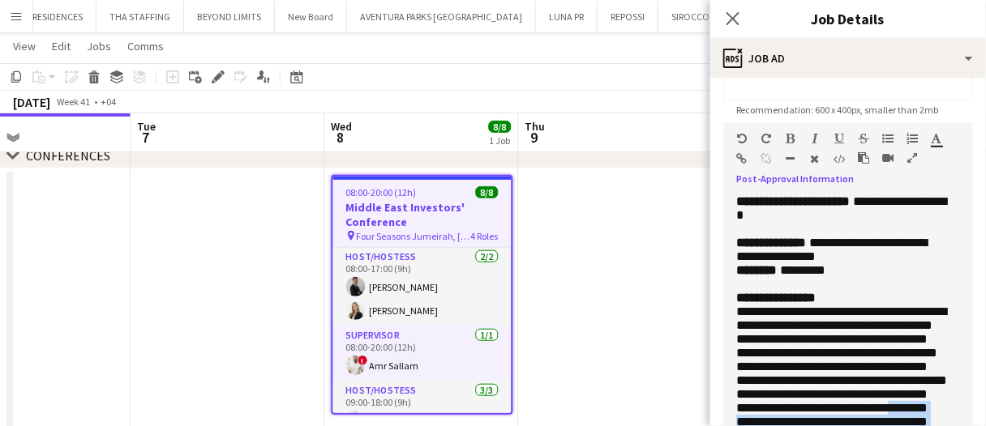
scroll to position [13, 0]
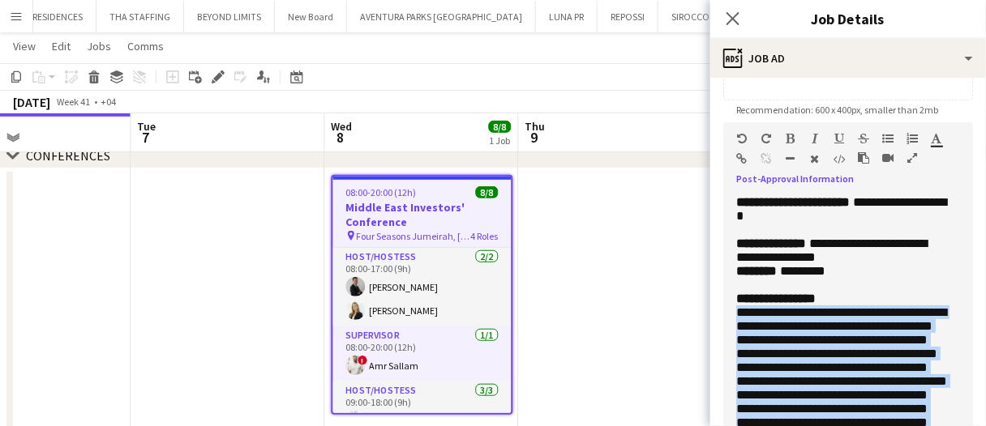
click at [736, 356] on span "**********" at bounding box center [841, 388] width 211 height 164
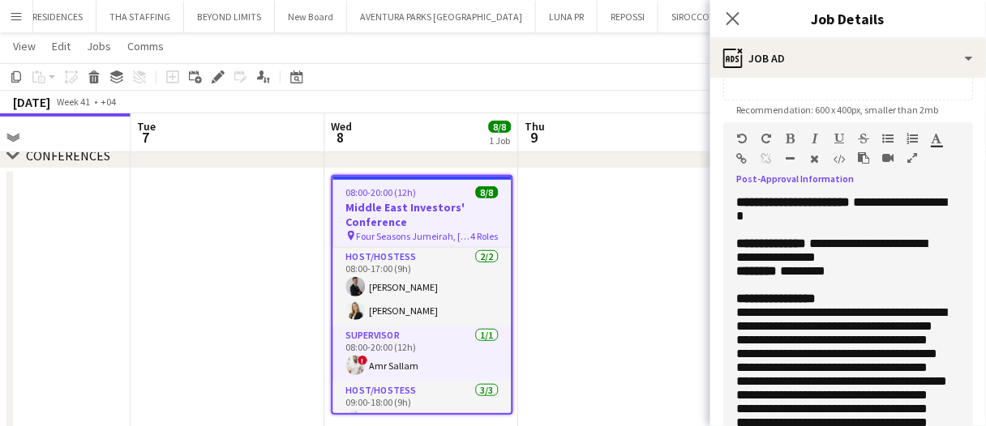
scroll to position [358, 0]
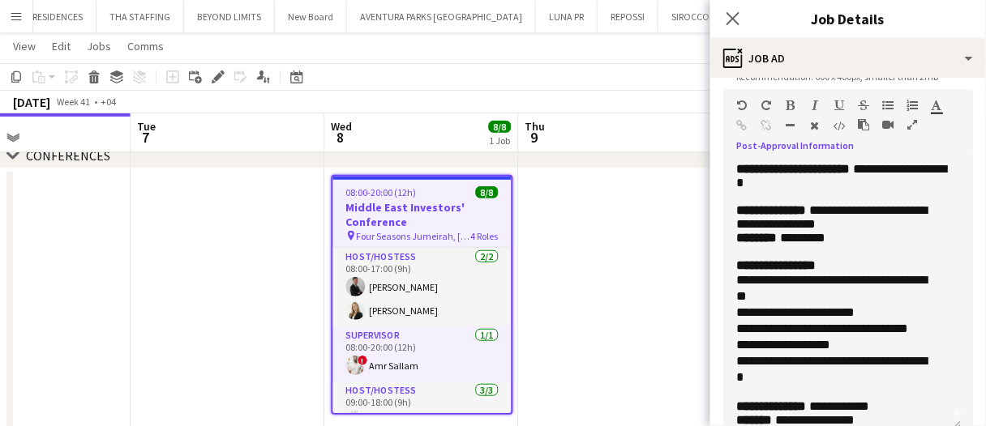
drag, startPoint x: 743, startPoint y: 319, endPoint x: 760, endPoint y: 370, distance: 53.3
click at [743, 305] on div "**********" at bounding box center [836, 288] width 200 height 32
drag, startPoint x: 741, startPoint y: 353, endPoint x: 747, endPoint y: 370, distance: 18.7
click at [741, 321] on div "**********" at bounding box center [836, 313] width 200 height 16
click at [743, 337] on div "**********" at bounding box center [836, 329] width 200 height 16
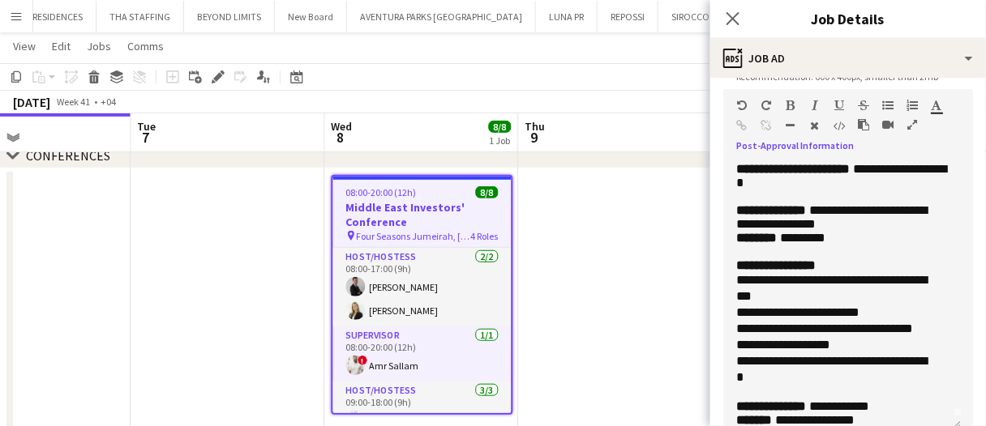
click at [745, 353] on div "**********" at bounding box center [836, 345] width 200 height 16
click at [743, 353] on div "**********" at bounding box center [836, 345] width 200 height 16
drag, startPoint x: 741, startPoint y: 402, endPoint x: 753, endPoint y: 396, distance: 13.4
click at [741, 386] on div "**********" at bounding box center [836, 369] width 200 height 32
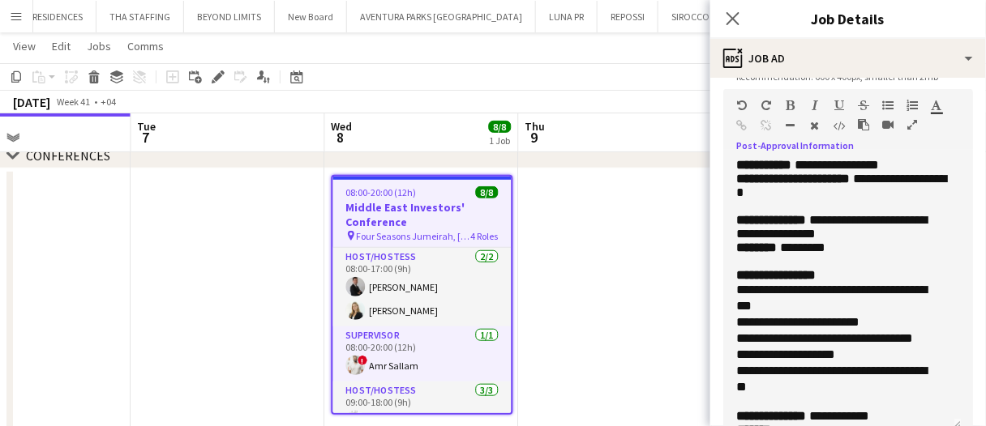
scroll to position [0, 0]
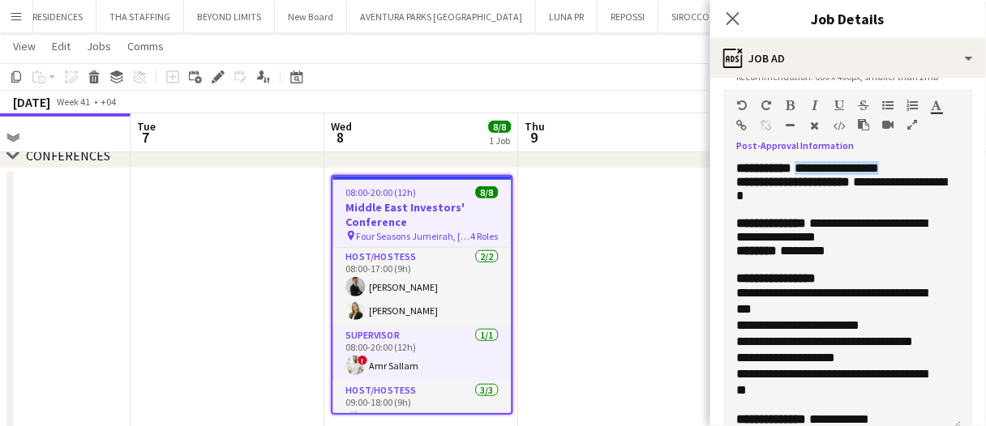
drag, startPoint x: 927, startPoint y: 173, endPoint x: 814, endPoint y: 168, distance: 113.6
click at [814, 168] on p "**********" at bounding box center [842, 168] width 212 height 14
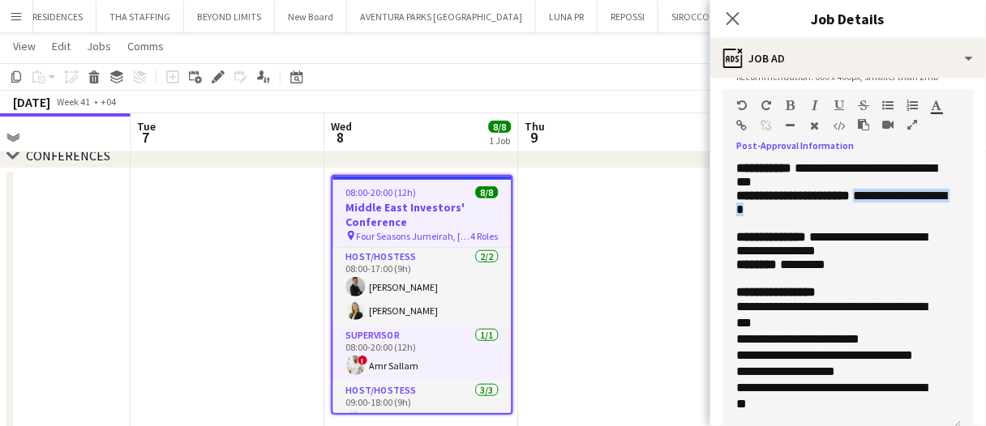
drag, startPoint x: 864, startPoint y: 218, endPoint x: 871, endPoint y: 207, distance: 13.1
click at [871, 207] on p "**********" at bounding box center [842, 209] width 212 height 41
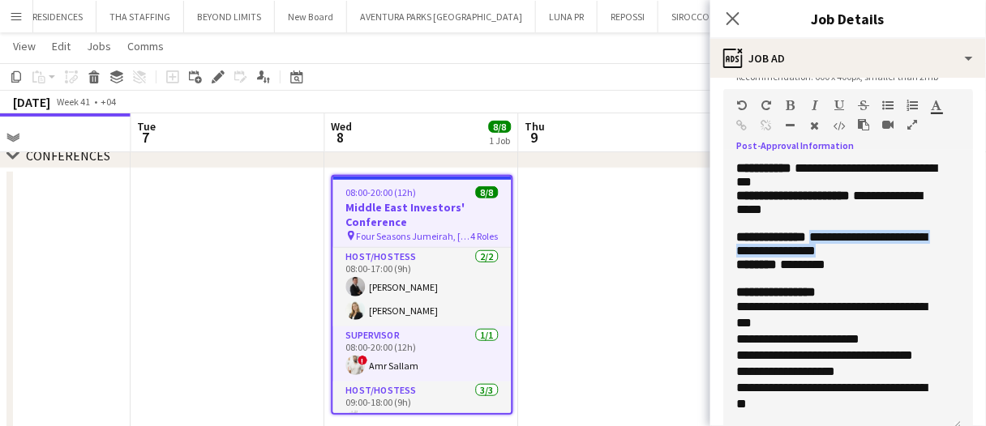
drag, startPoint x: 863, startPoint y: 285, endPoint x: 774, endPoint y: 263, distance: 91.6
click at [774, 258] on p "**********" at bounding box center [842, 244] width 212 height 28
click at [859, 272] on p "******** *********" at bounding box center [842, 265] width 212 height 14
drag, startPoint x: 856, startPoint y: 288, endPoint x: 777, endPoint y: 274, distance: 80.6
click at [777, 258] on p "**********" at bounding box center [842, 244] width 212 height 28
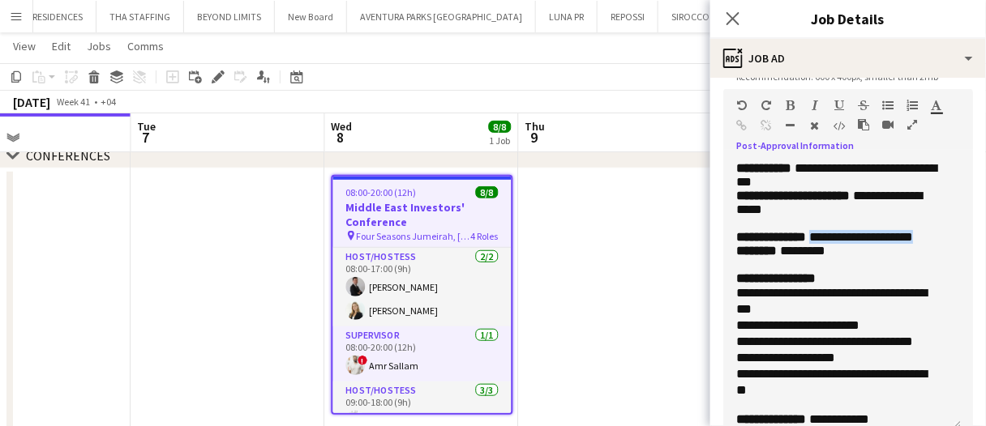
drag, startPoint x: 844, startPoint y: 265, endPoint x: 824, endPoint y: 267, distance: 19.5
click at [825, 244] on p "**********" at bounding box center [842, 237] width 212 height 14
click at [829, 244] on p "**********" at bounding box center [842, 237] width 212 height 14
drag, startPoint x: 837, startPoint y: 273, endPoint x: 824, endPoint y: 255, distance: 22.7
click at [824, 244] on p "**********" at bounding box center [842, 237] width 212 height 14
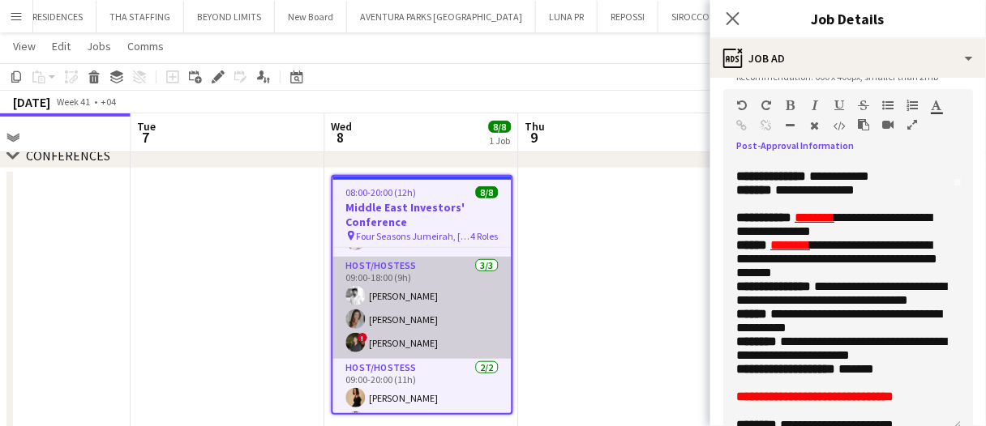
scroll to position [148, 0]
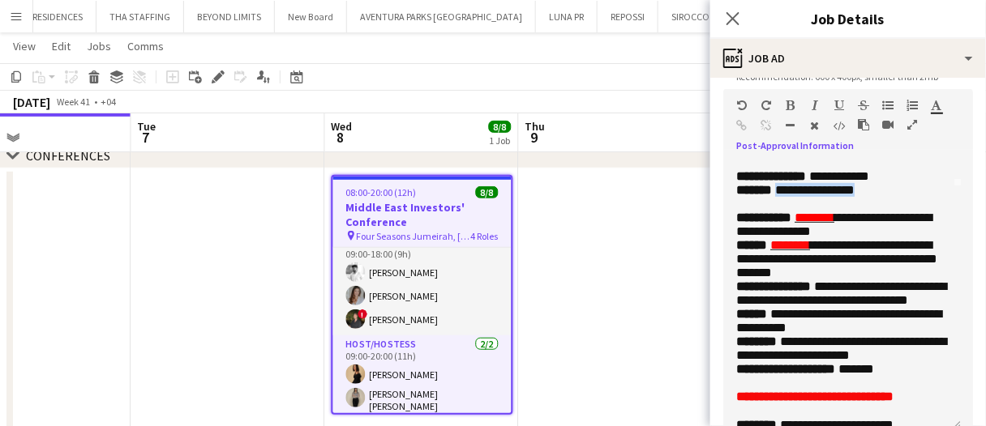
drag, startPoint x: 892, startPoint y: 225, endPoint x: 807, endPoint y: 225, distance: 85.1
click at [784, 197] on p "**********" at bounding box center [842, 190] width 212 height 14
click at [807, 196] on span "**********" at bounding box center [814, 190] width 79 height 12
click at [786, 196] on span "**********" at bounding box center [814, 190] width 79 height 12
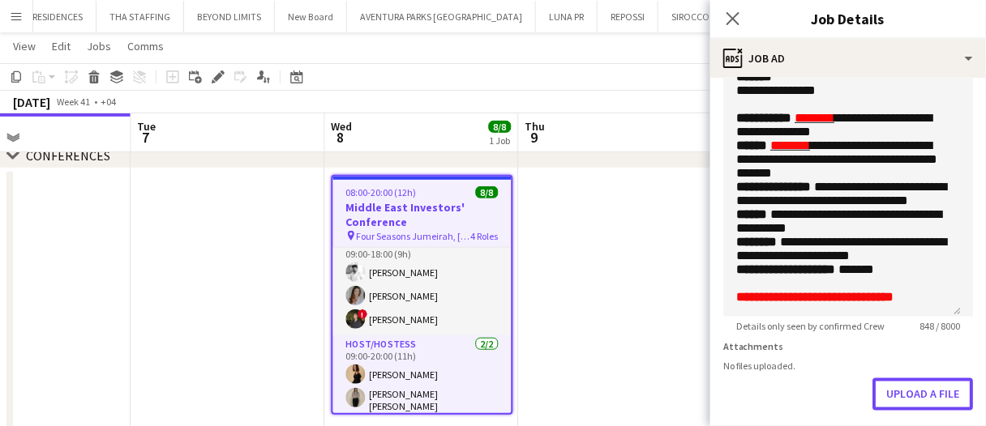
scroll to position [396, 0]
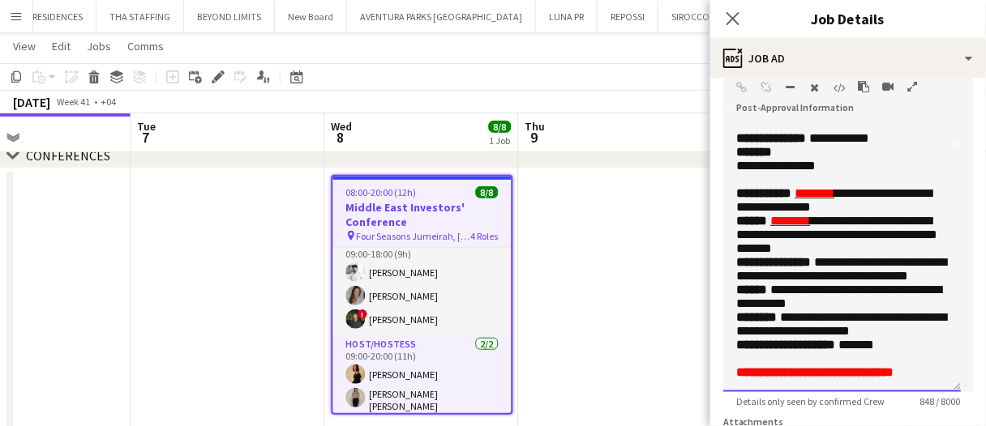
click at [734, 203] on div "**********" at bounding box center [842, 257] width 238 height 269
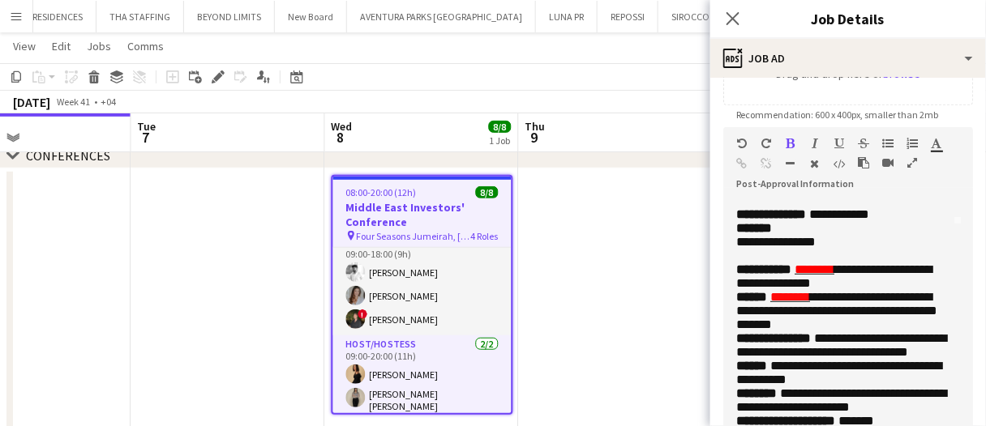
scroll to position [315, 0]
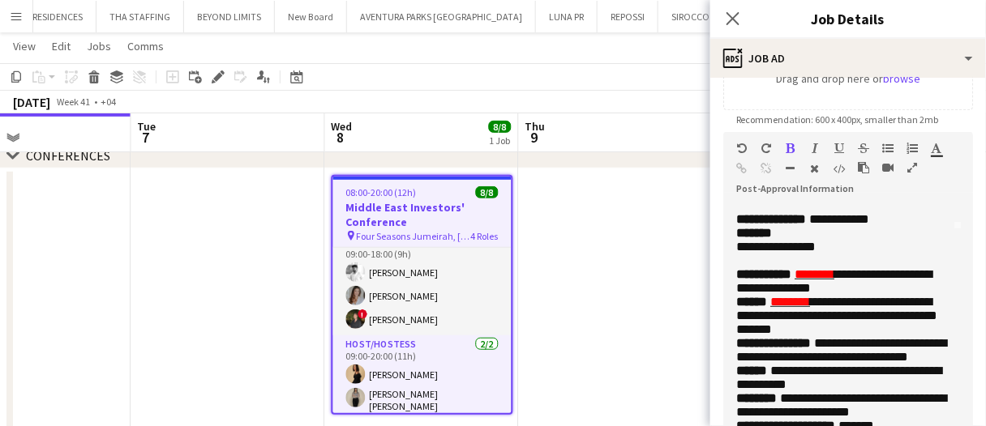
click at [734, 276] on div "**********" at bounding box center [842, 338] width 238 height 269
click at [931, 254] on p "**********" at bounding box center [842, 247] width 212 height 14
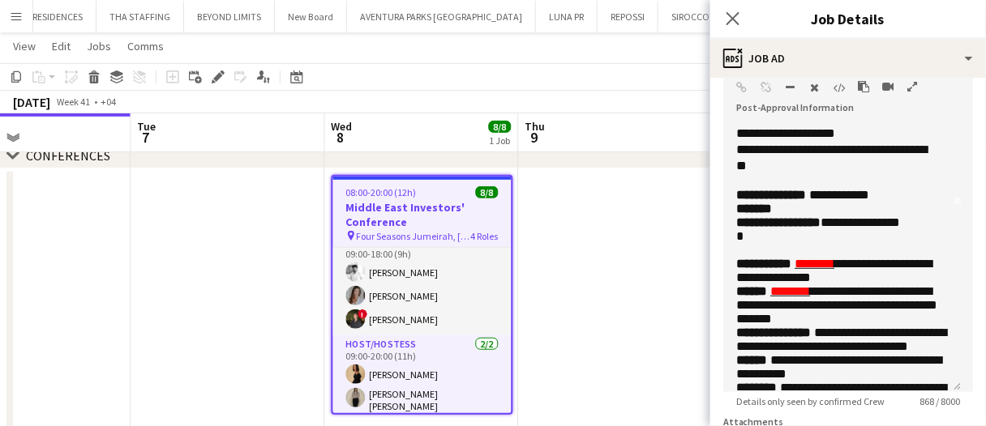
scroll to position [162, 0]
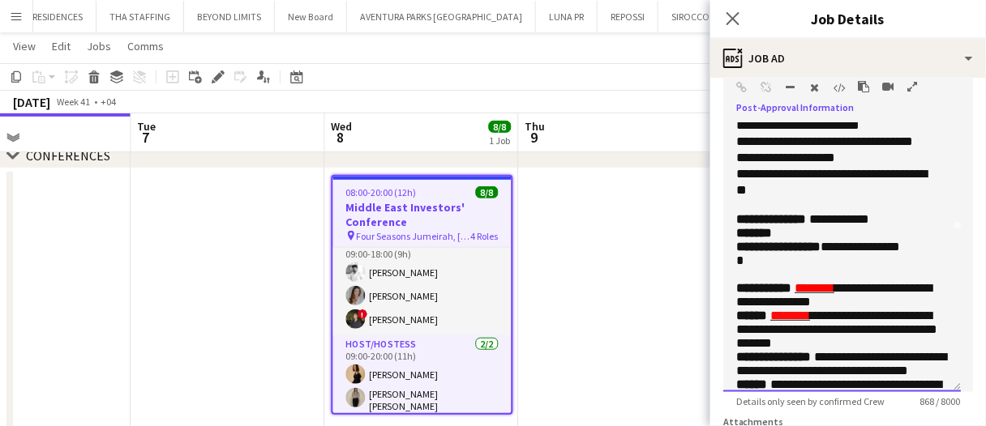
click at [770, 268] on p "*" at bounding box center [842, 261] width 212 height 14
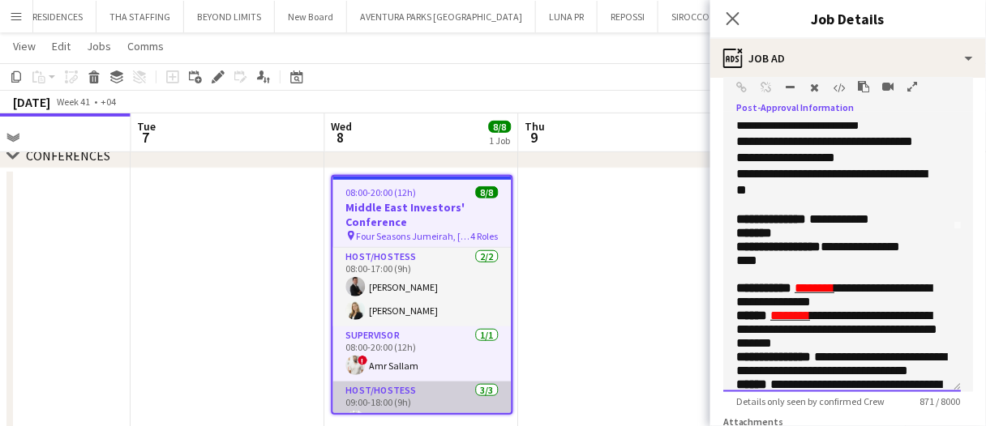
scroll to position [148, 0]
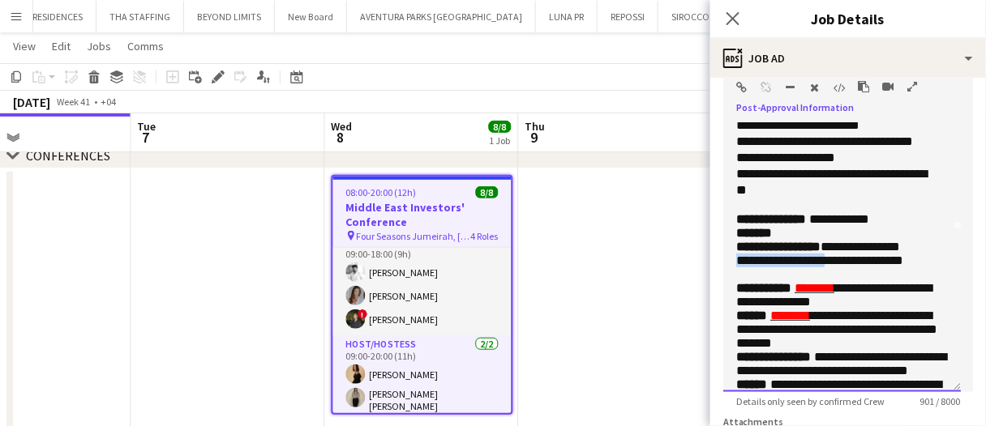
drag, startPoint x: 828, startPoint y: 302, endPoint x: 735, endPoint y: 302, distance: 92.4
click at [735, 306] on div "**********" at bounding box center [842, 257] width 238 height 269
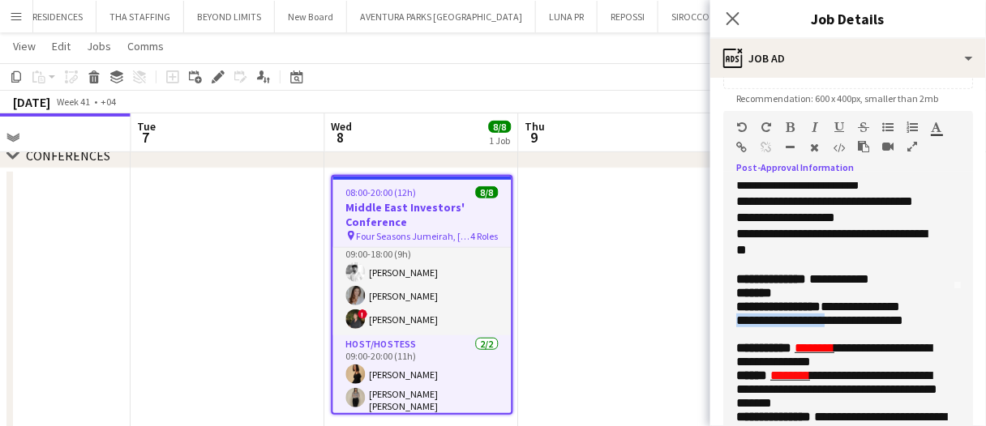
scroll to position [315, 0]
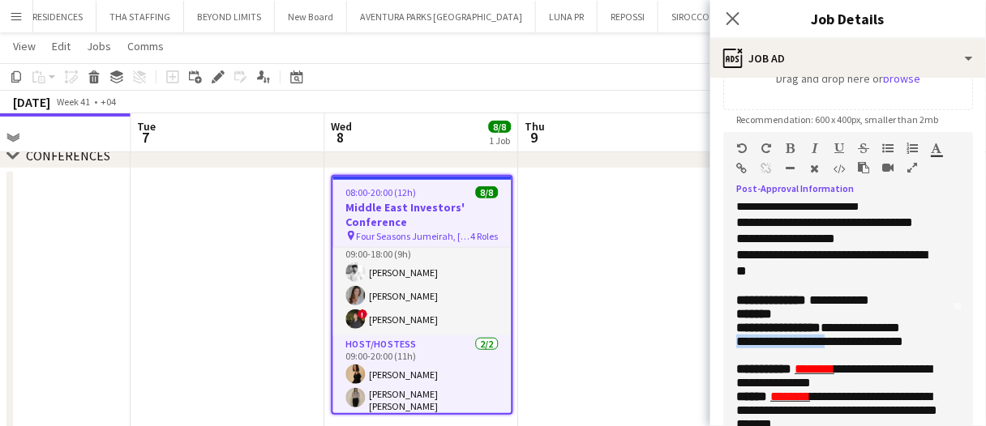
click at [786, 148] on icon "button" at bounding box center [790, 148] width 9 height 11
drag, startPoint x: 881, startPoint y: 380, endPoint x: 914, endPoint y: 377, distance: 33.4
click at [881, 348] on span "**********" at bounding box center [820, 342] width 169 height 12
click at [933, 349] on p "**********" at bounding box center [842, 342] width 212 height 14
click at [743, 348] on b "**********" at bounding box center [780, 342] width 89 height 12
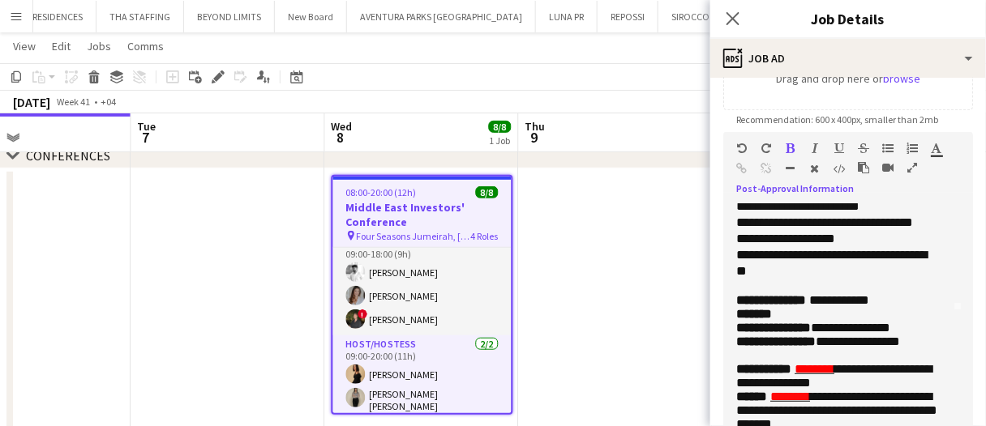
click at [938, 378] on div "**********" at bounding box center [842, 338] width 238 height 269
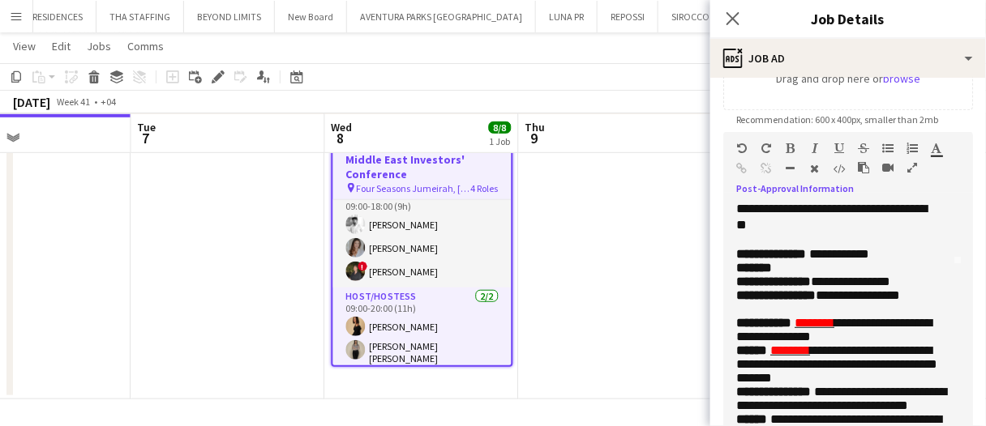
scroll to position [243, 0]
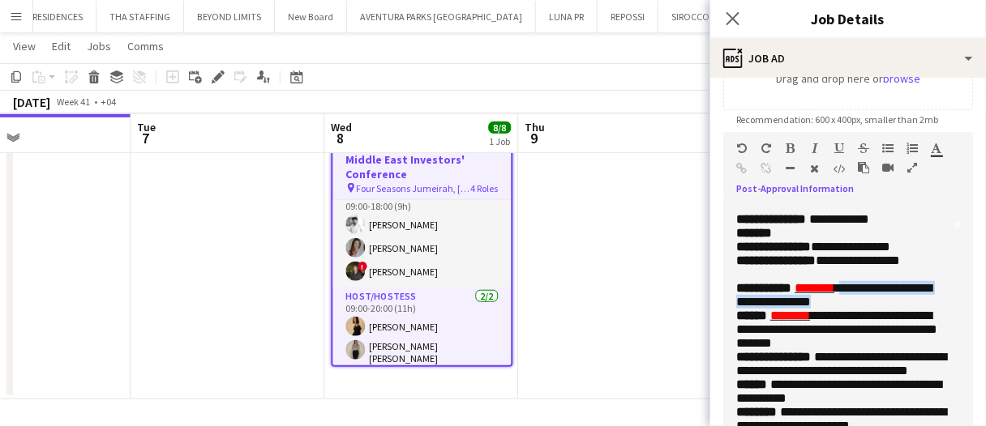
drag, startPoint x: 877, startPoint y: 345, endPoint x: 861, endPoint y: 332, distance: 20.8
click at [861, 309] on p "**********" at bounding box center [842, 295] width 212 height 28
drag, startPoint x: 856, startPoint y: 332, endPoint x: 809, endPoint y: 328, distance: 47.3
click at [809, 294] on span "********" at bounding box center [814, 288] width 40 height 12
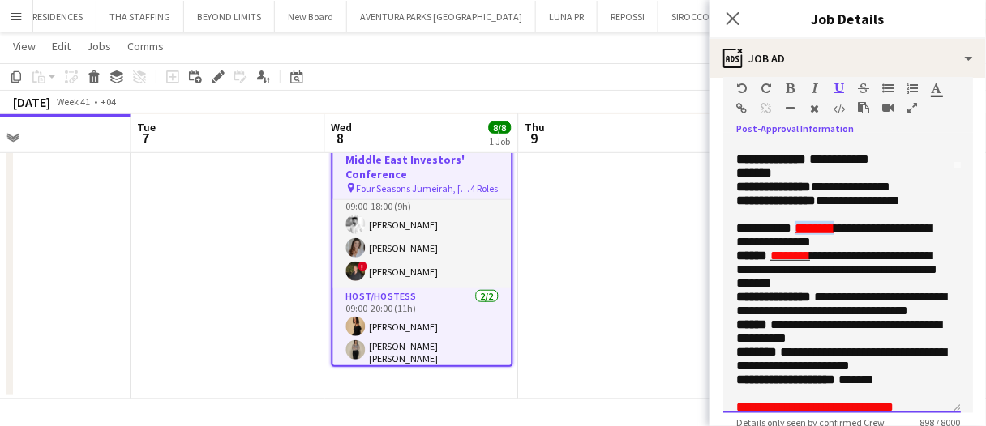
scroll to position [396, 0]
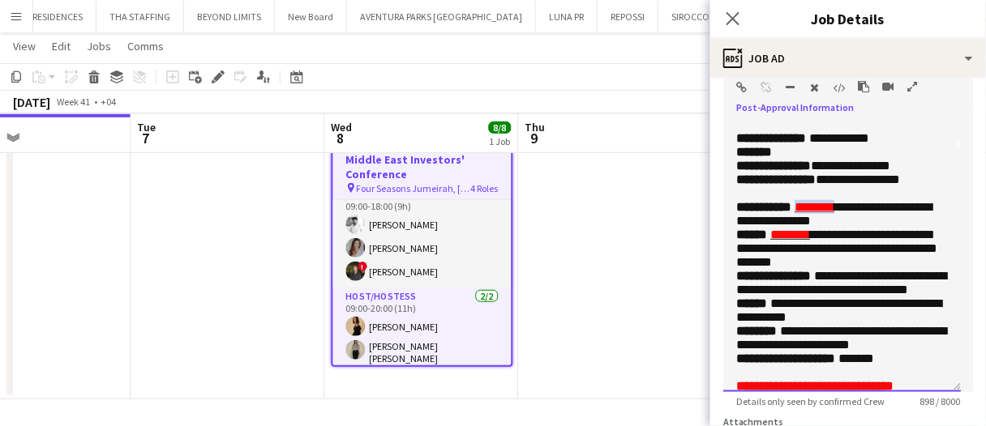
click at [898, 228] on p "**********" at bounding box center [842, 214] width 212 height 28
drag, startPoint x: 872, startPoint y: 268, endPoint x: 861, endPoint y: 259, distance: 14.4
click at [863, 228] on p "**********" at bounding box center [842, 214] width 212 height 28
drag, startPoint x: 854, startPoint y: 255, endPoint x: 808, endPoint y: 249, distance: 46.7
click at [808, 213] on span "********" at bounding box center [814, 207] width 40 height 12
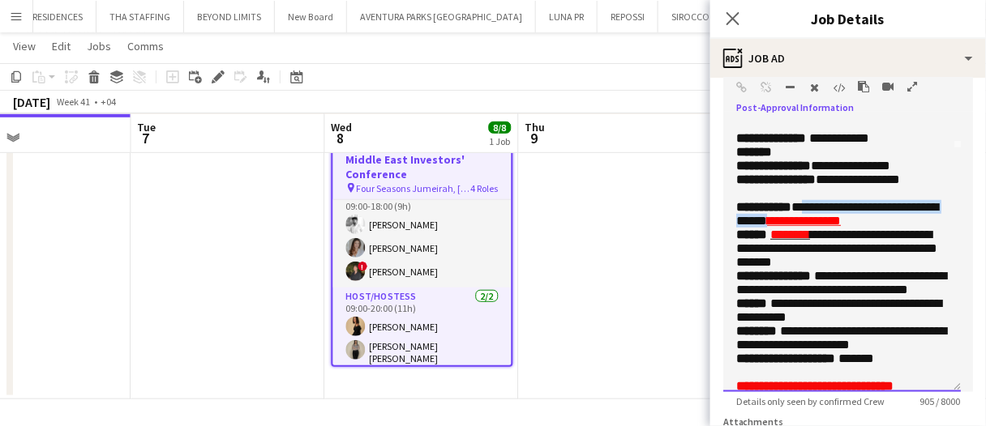
drag, startPoint x: 804, startPoint y: 268, endPoint x: 812, endPoint y: 249, distance: 20.3
click at [812, 227] on span "**********" at bounding box center [837, 214] width 202 height 26
drag, startPoint x: 803, startPoint y: 269, endPoint x: 839, endPoint y: 249, distance: 41.7
click at [839, 227] on span "**********" at bounding box center [837, 214] width 202 height 26
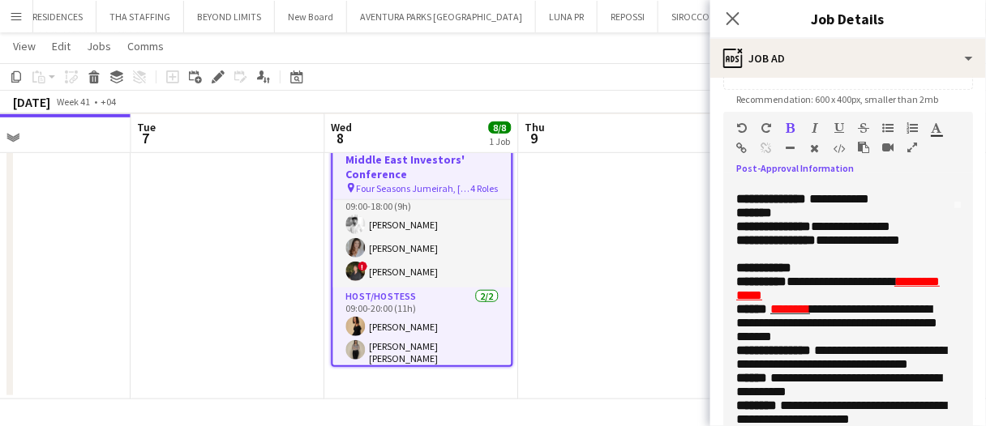
scroll to position [315, 0]
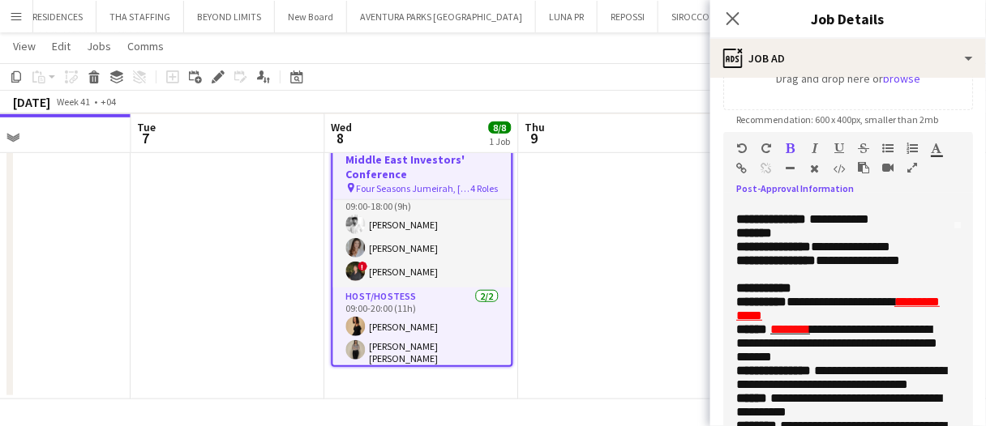
click at [841, 148] on icon "button" at bounding box center [839, 148] width 10 height 11
click at [900, 323] on p "**********" at bounding box center [842, 309] width 212 height 28
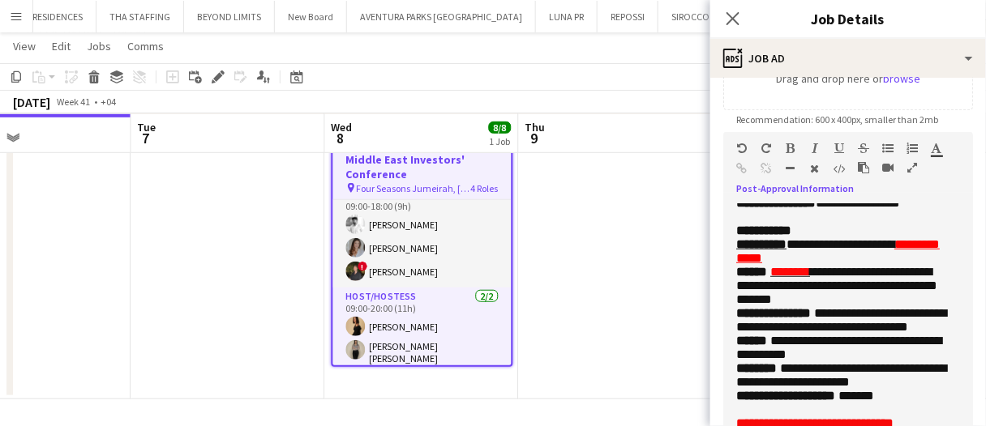
scroll to position [324, 0]
click at [892, 265] on p "**********" at bounding box center [842, 252] width 212 height 28
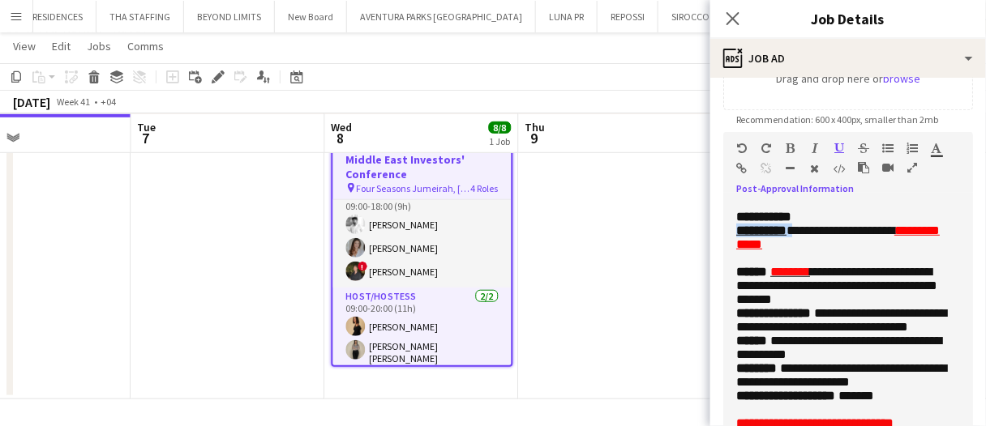
drag, startPoint x: 799, startPoint y: 268, endPoint x: 743, endPoint y: 289, distance: 58.7
click at [736, 251] on span "**********" at bounding box center [837, 238] width 203 height 26
copy span "**********"
drag, startPoint x: 748, startPoint y: 298, endPoint x: 756, endPoint y: 297, distance: 8.3
click at [748, 265] on p at bounding box center [842, 258] width 212 height 14
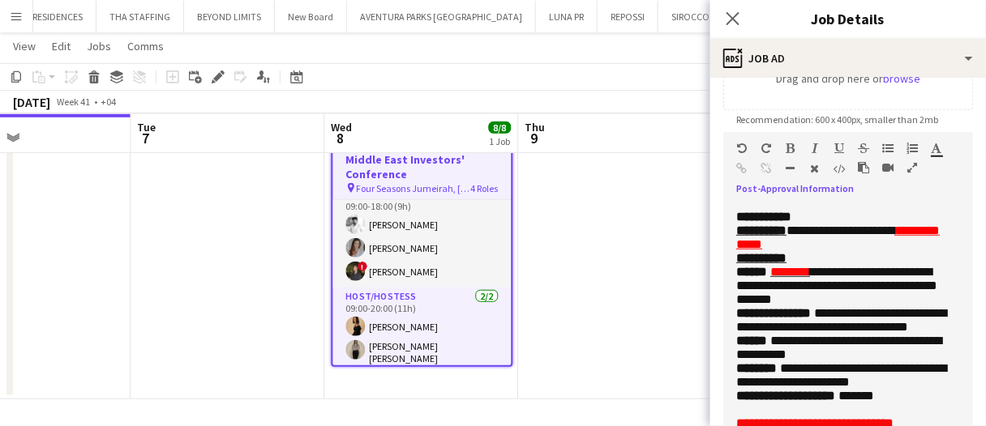
click at [786, 264] on u "**********" at bounding box center [761, 258] width 50 height 12
drag, startPoint x: 824, startPoint y: 315, endPoint x: 778, endPoint y: 316, distance: 46.2
click at [778, 278] on span "********" at bounding box center [790, 272] width 40 height 12
copy span "********"
click at [827, 265] on p "******" at bounding box center [842, 258] width 212 height 14
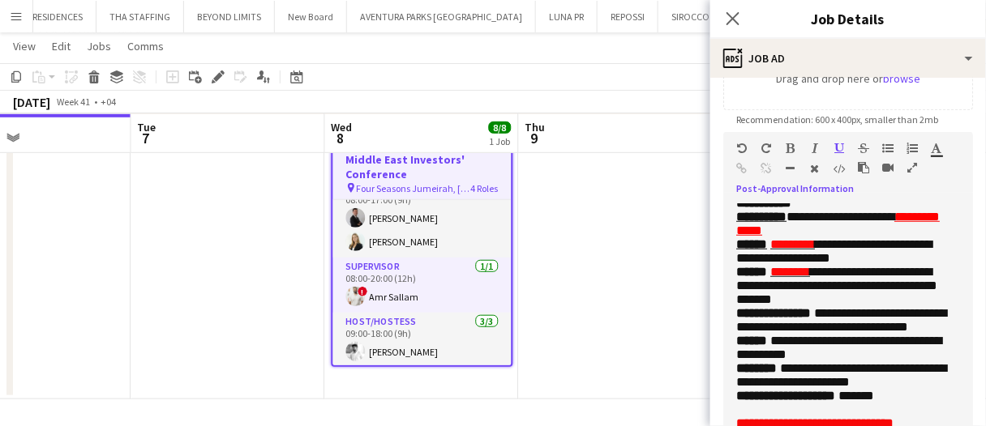
scroll to position [0, 0]
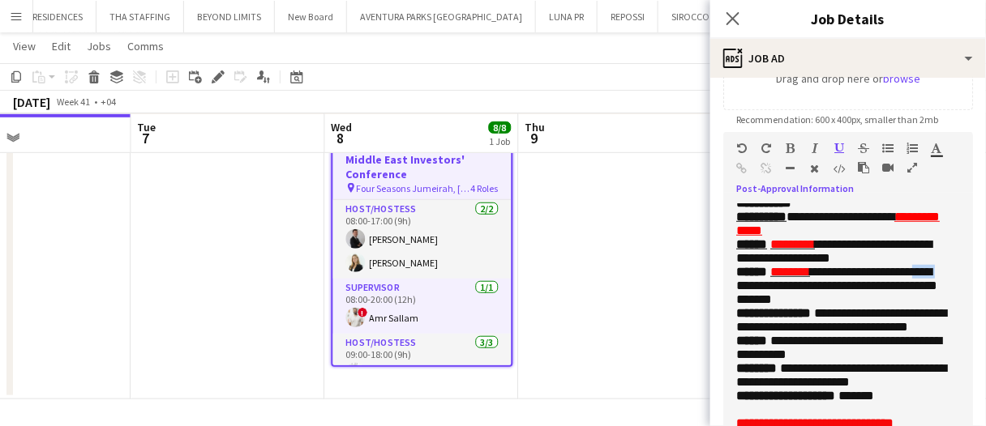
drag, startPoint x: 804, startPoint y: 269, endPoint x: 777, endPoint y: 269, distance: 27.6
click at [777, 269] on span "**********" at bounding box center [836, 286] width 201 height 40
click at [917, 277] on p "**********" at bounding box center [842, 285] width 212 height 41
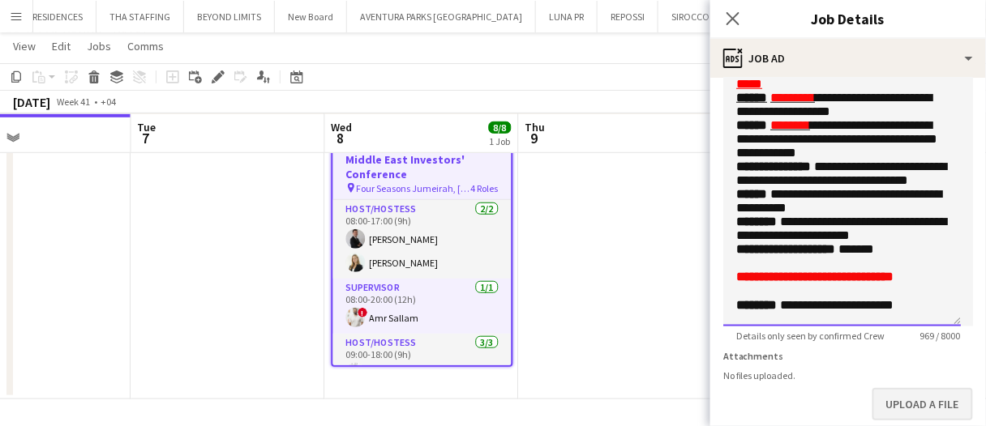
scroll to position [486, 0]
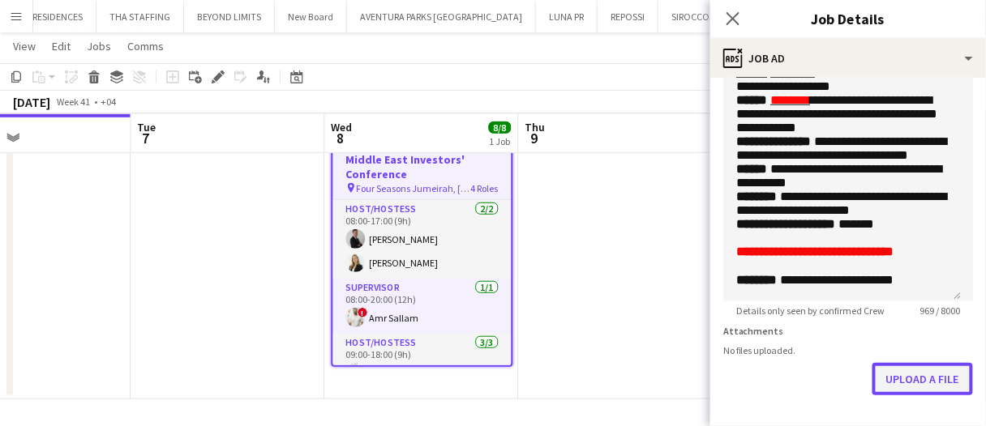
click at [925, 388] on button "Upload a file" at bounding box center [922, 379] width 101 height 32
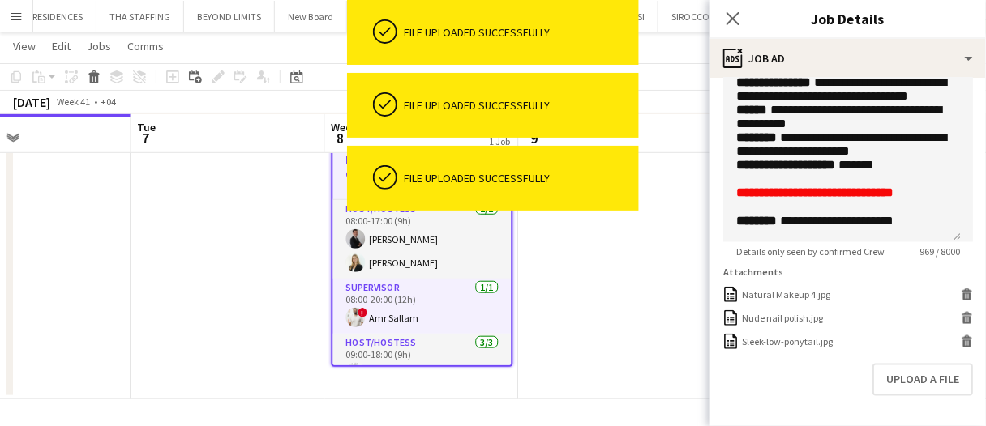
scroll to position [567, 0]
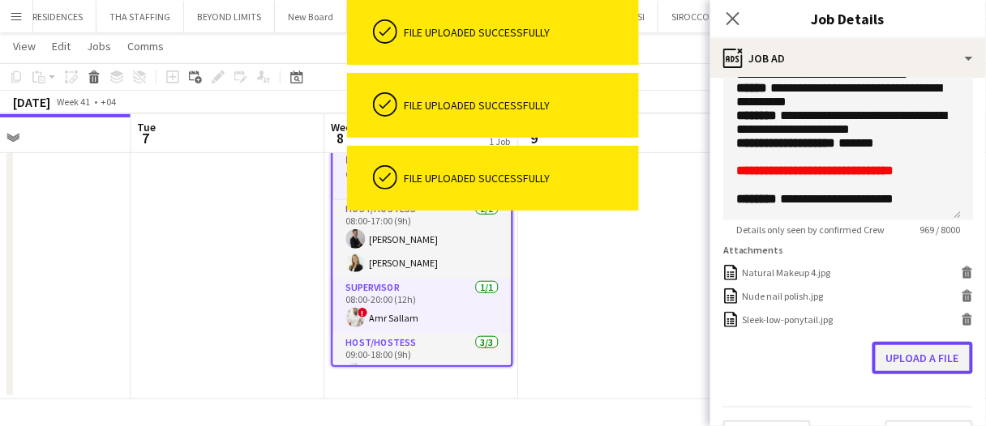
click at [885, 366] on button "Upload a file" at bounding box center [922, 358] width 101 height 32
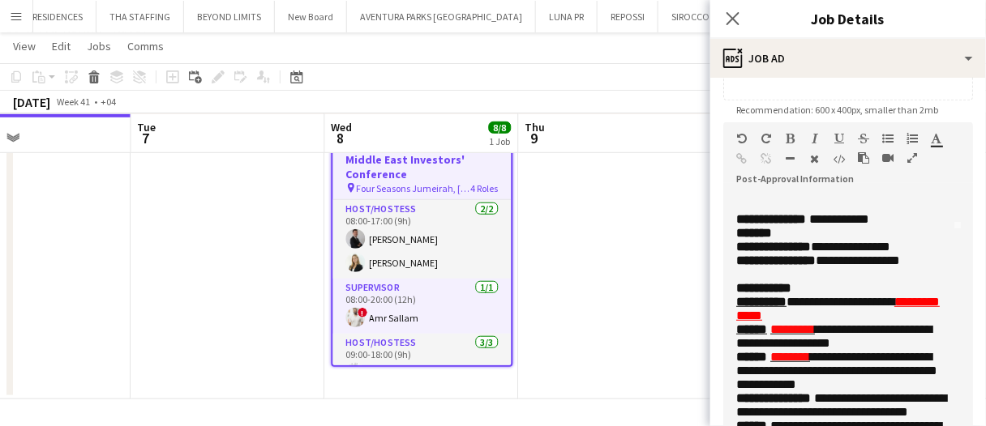
scroll to position [212, 0]
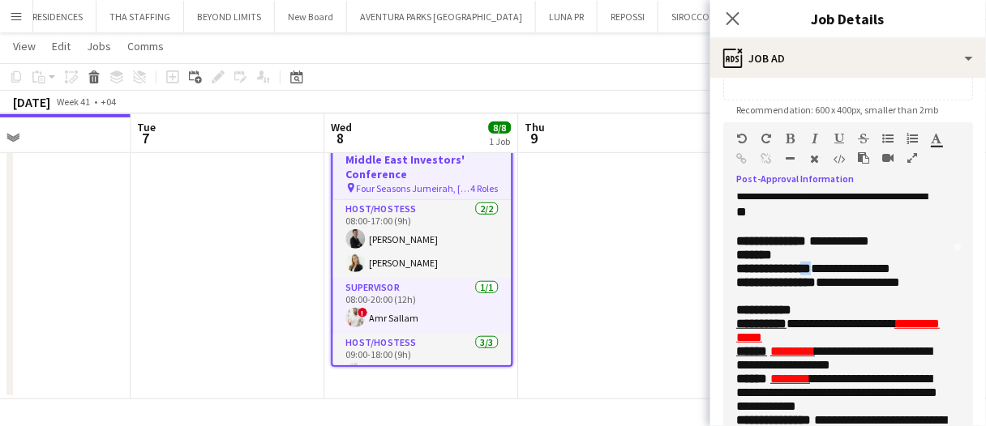
click at [809, 275] on b "**********" at bounding box center [773, 269] width 75 height 12
click at [807, 275] on b "**********" at bounding box center [773, 269] width 75 height 12
drag, startPoint x: 811, startPoint y: 305, endPoint x: 751, endPoint y: 233, distance: 93.2
click at [735, 302] on div "**********" at bounding box center [842, 329] width 238 height 269
click at [846, 138] on div at bounding box center [833, 141] width 97 height 19
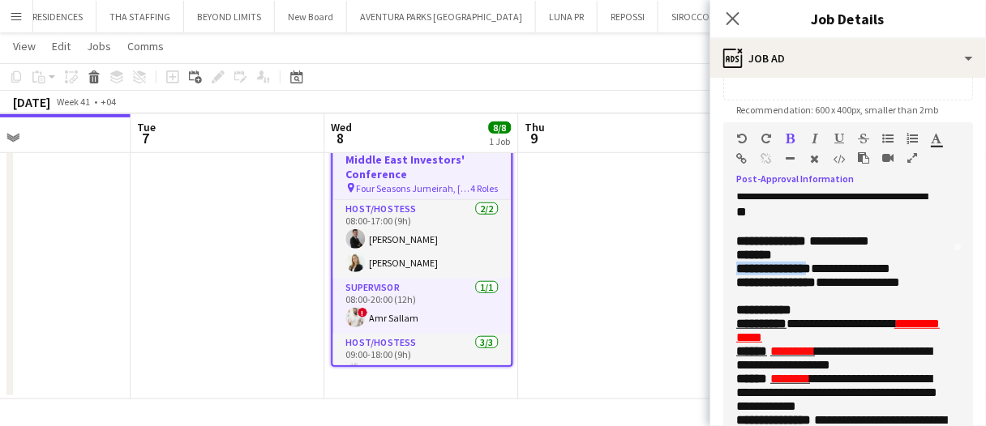
click at [841, 139] on icon "button" at bounding box center [839, 138] width 10 height 11
drag, startPoint x: 826, startPoint y: 315, endPoint x: 735, endPoint y: 320, distance: 90.9
click at [735, 320] on div "**********" at bounding box center [842, 329] width 238 height 269
click at [834, 133] on icon "button" at bounding box center [839, 138] width 10 height 11
click at [870, 289] on span "**********" at bounding box center [818, 282] width 164 height 12
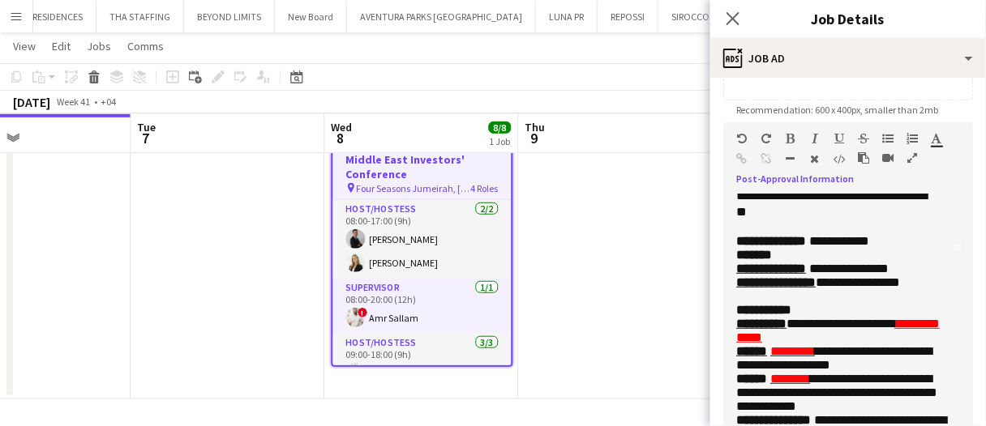
click at [944, 322] on div "**********" at bounding box center [842, 329] width 238 height 269
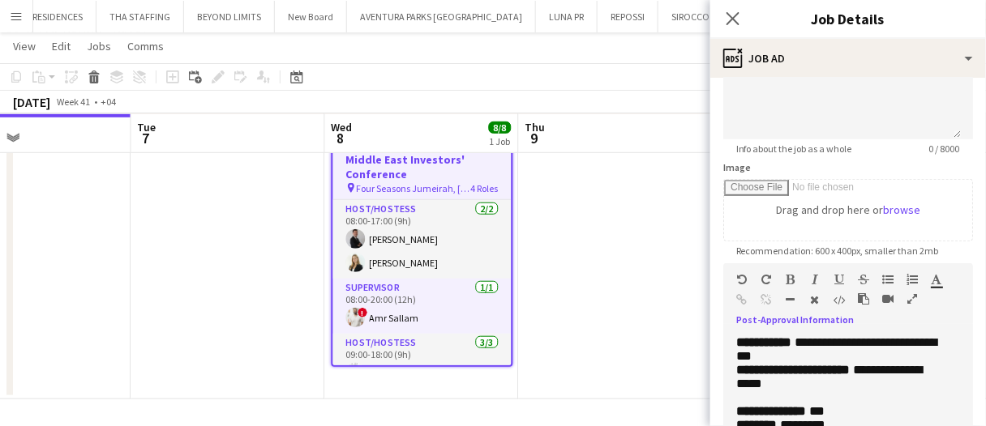
scroll to position [324, 0]
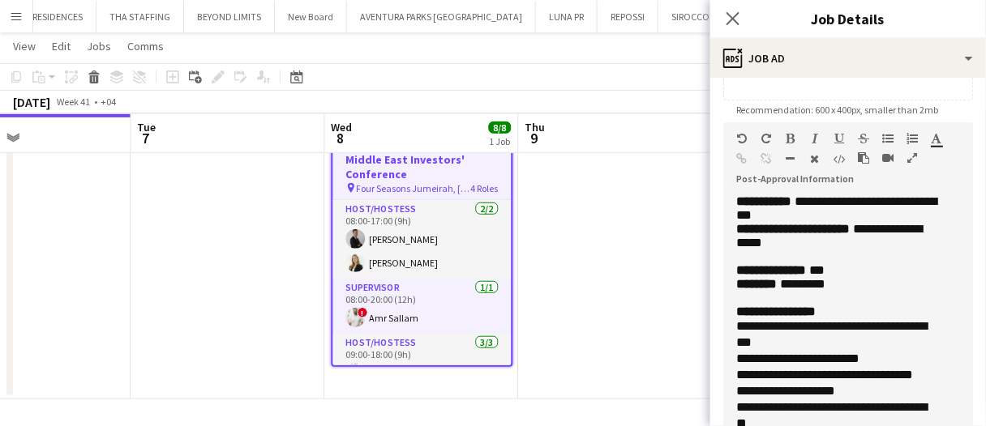
click at [630, 323] on app-date-cell at bounding box center [616, 260] width 194 height 279
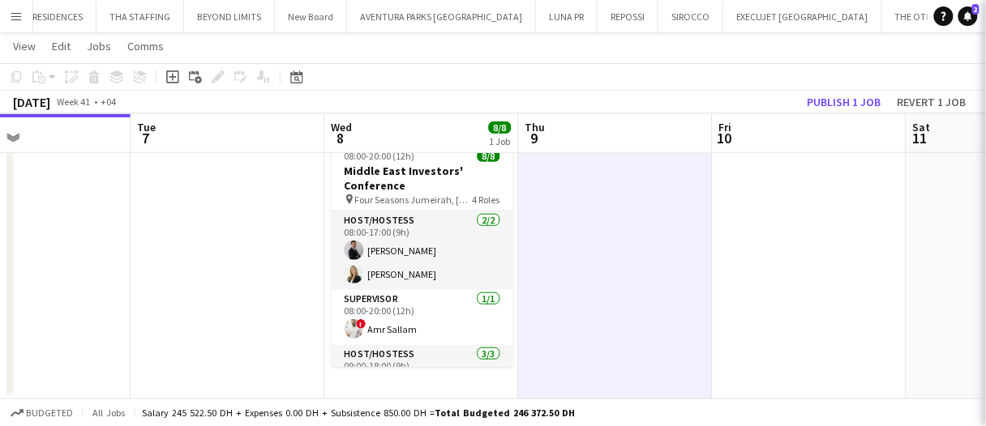
click at [630, 323] on app-date-cell at bounding box center [616, 260] width 194 height 279
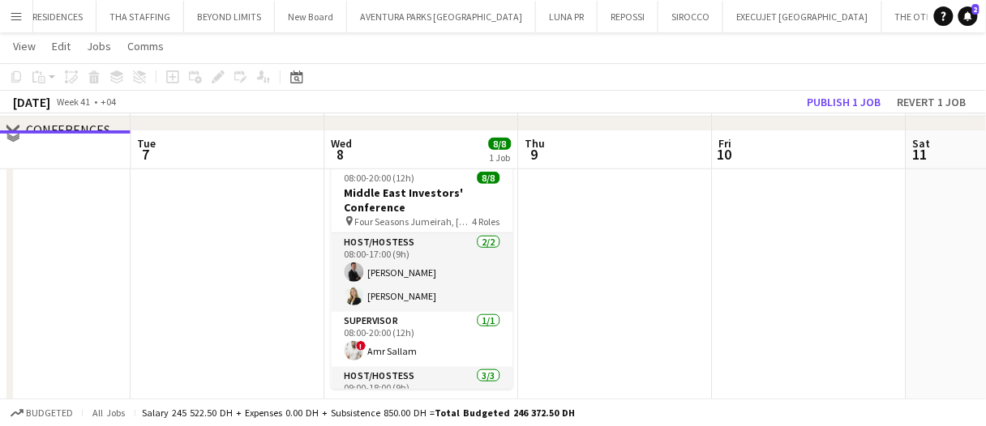
scroll to position [210, 0]
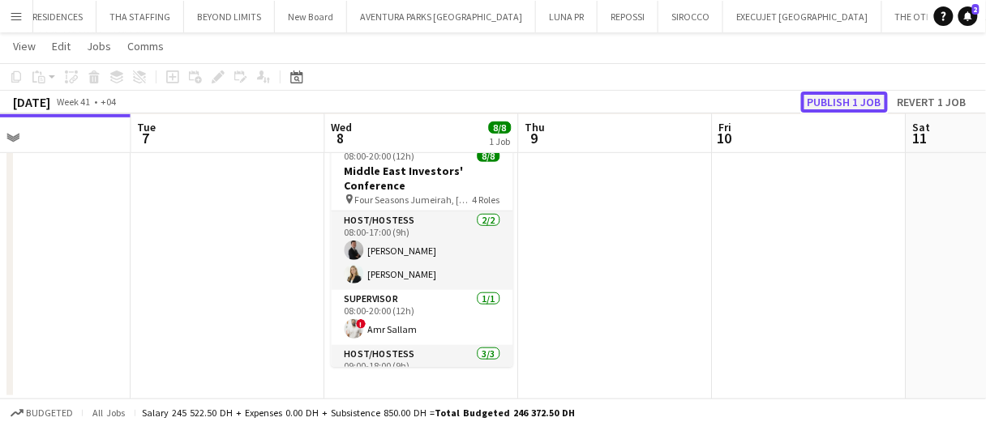
click at [841, 103] on button "Publish 1 job" at bounding box center [844, 102] width 87 height 21
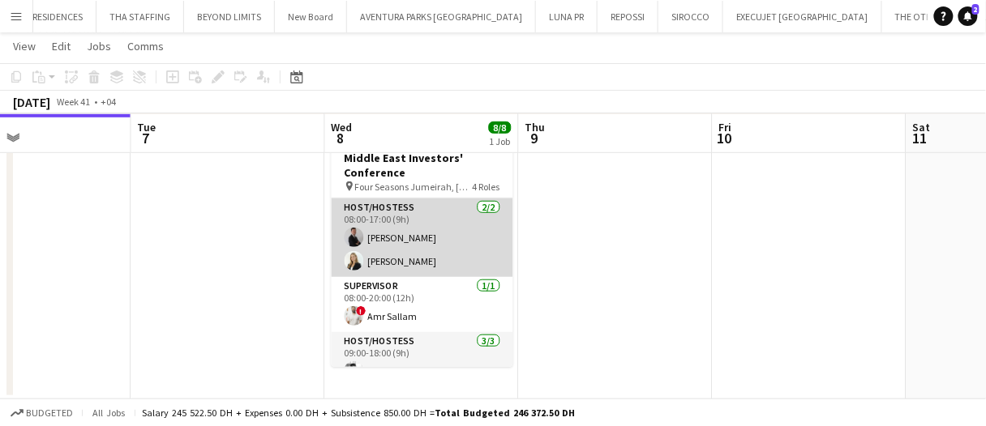
click at [466, 210] on app-card-role "Host/Hostess 2/2 08:00-17:00 (9h) Guilherme Weber Lorna Gambarotto" at bounding box center [423, 238] width 182 height 79
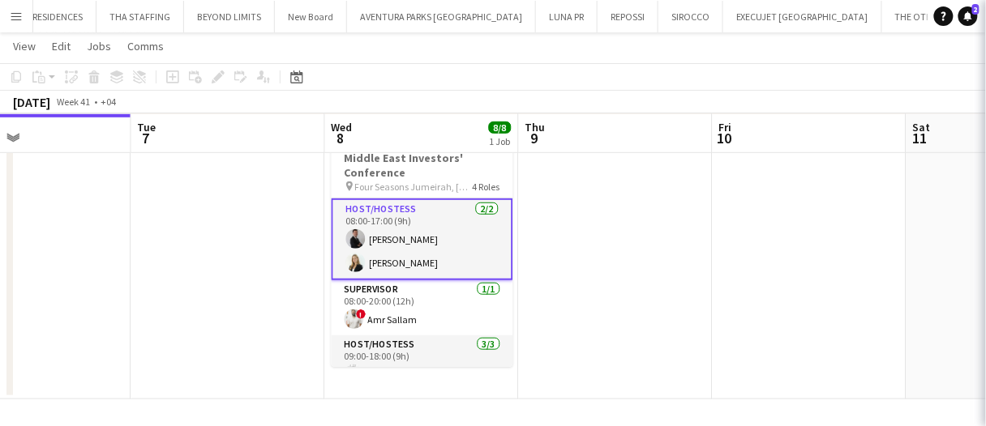
drag, startPoint x: 411, startPoint y: 171, endPoint x: 370, endPoint y: 130, distance: 57.9
click at [411, 171] on h3 "Middle East Investors' Conference" at bounding box center [423, 165] width 182 height 29
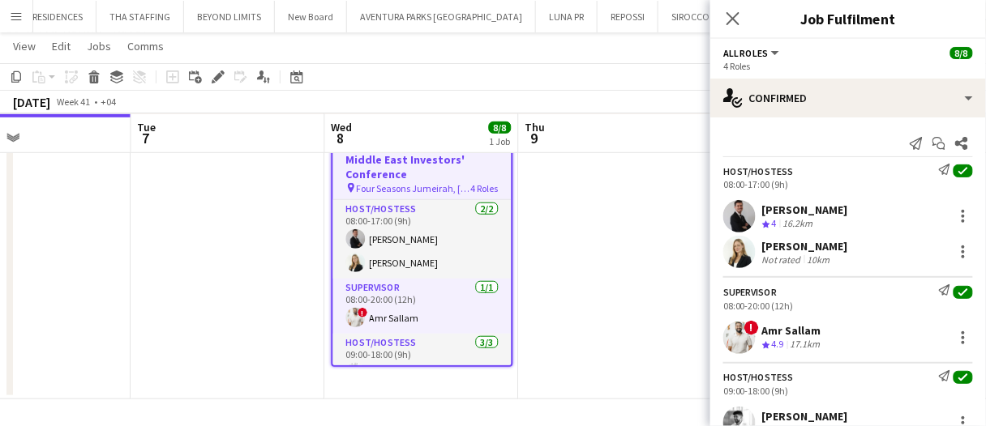
click at [803, 210] on div "Guilherme Weber" at bounding box center [805, 210] width 86 height 15
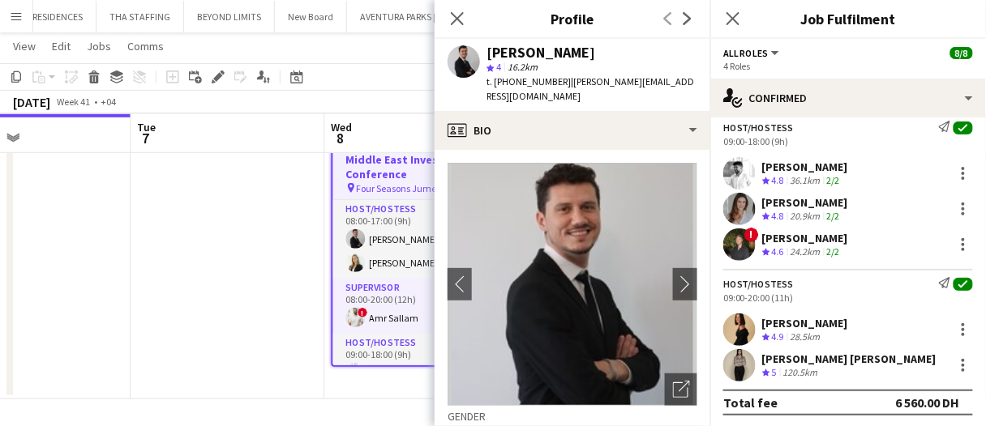
scroll to position [251, 0]
click at [817, 370] on div "120.5km" at bounding box center [800, 373] width 41 height 14
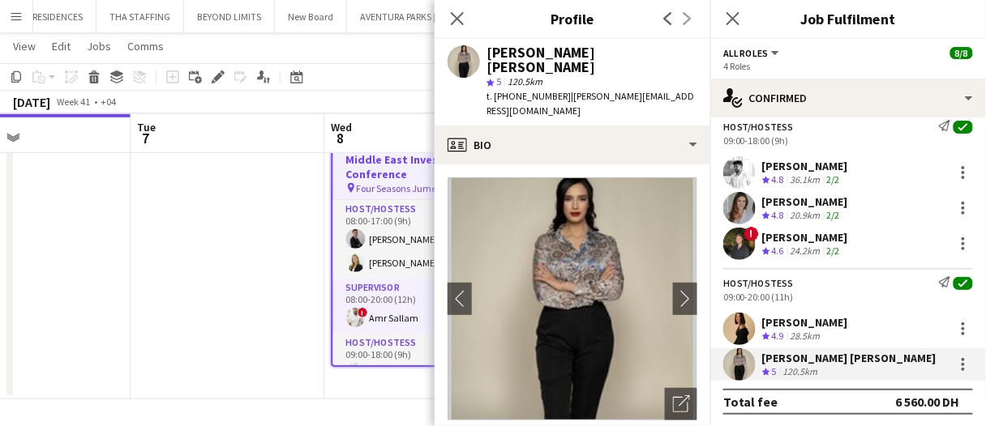
drag, startPoint x: 554, startPoint y: 79, endPoint x: 533, endPoint y: 87, distance: 21.8
click at [533, 90] on span "t. +971507527127" at bounding box center [528, 96] width 84 height 12
drag, startPoint x: 553, startPoint y: 80, endPoint x: 511, endPoint y: 85, distance: 42.4
click at [511, 90] on span "t. +971507527127" at bounding box center [528, 96] width 84 height 12
click at [516, 90] on span "t. +971507527127" at bounding box center [528, 96] width 84 height 12
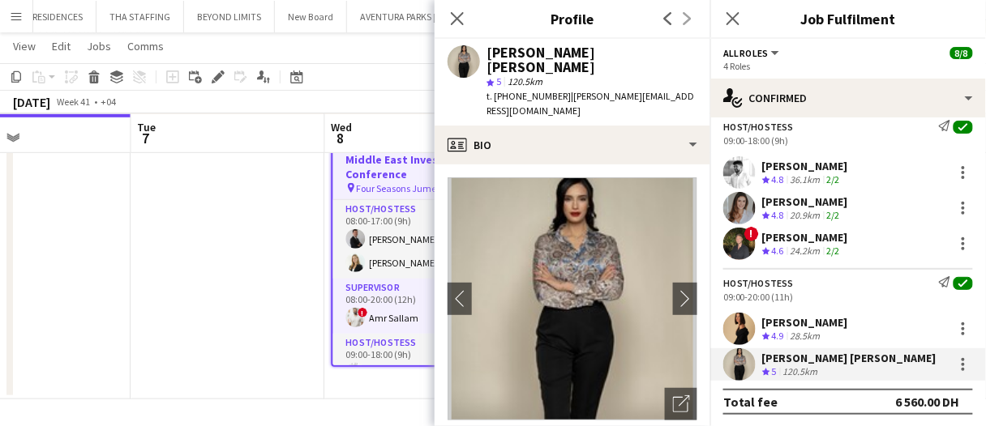
click at [513, 90] on span "t. +971507527127" at bounding box center [528, 96] width 84 height 12
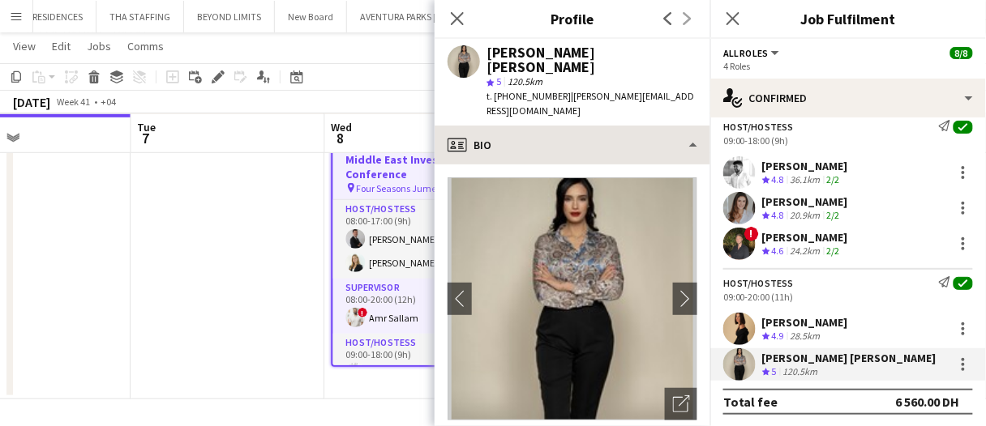
copy span "507527127"
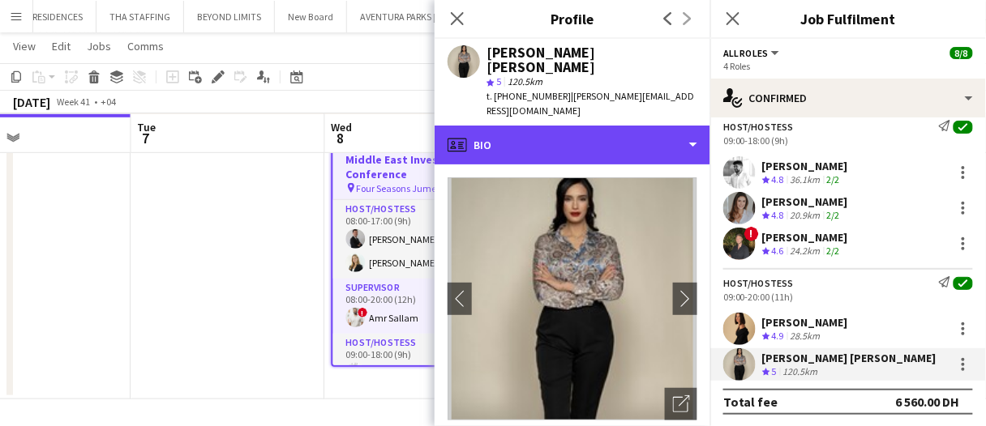
click at [523, 126] on div "profile Bio" at bounding box center [573, 145] width 276 height 39
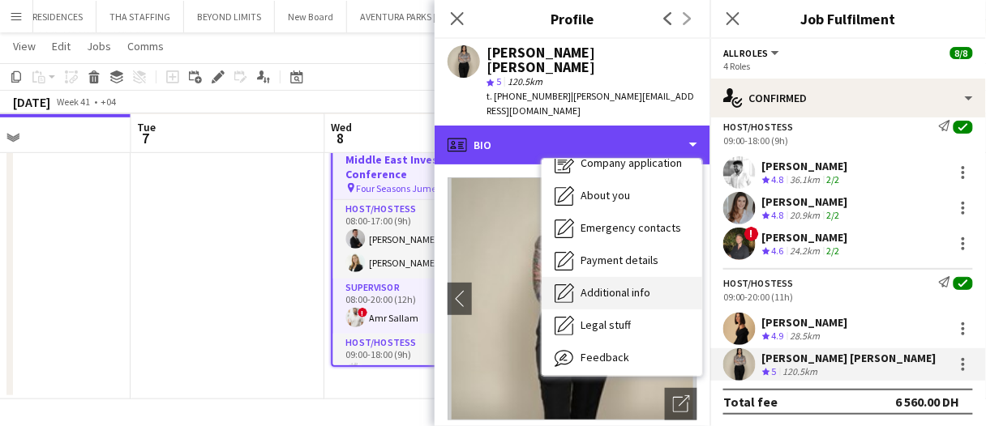
scroll to position [87, 0]
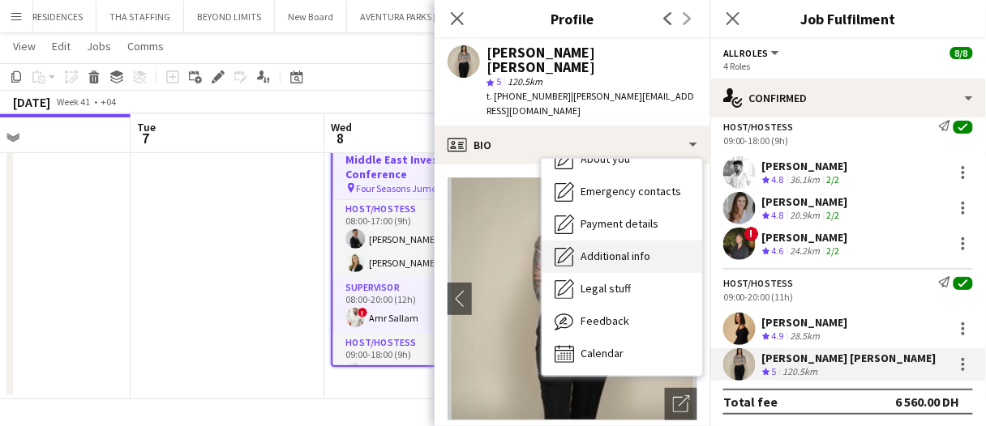
click at [627, 249] on span "Additional info" at bounding box center [615, 256] width 70 height 15
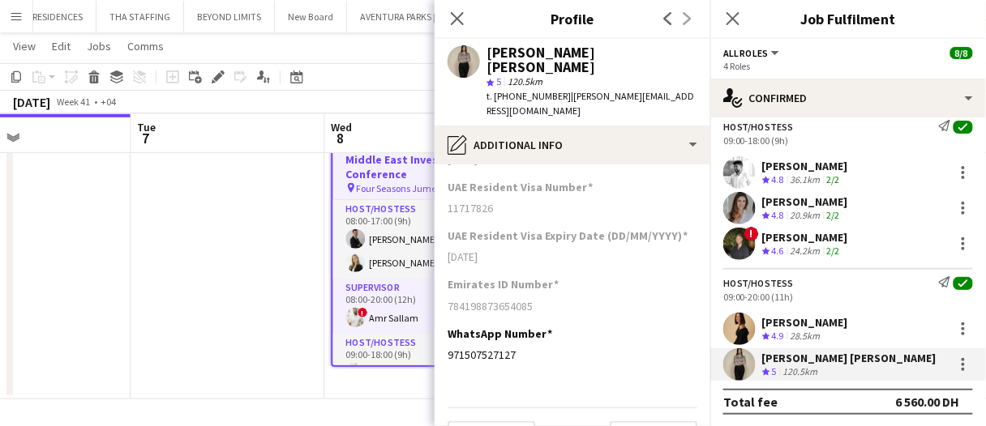
scroll to position [345, 0]
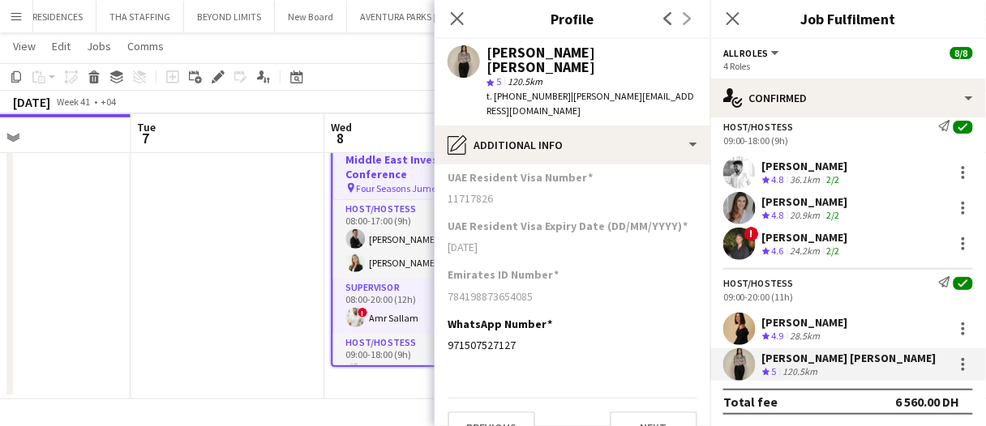
click at [383, 173] on h3 "Middle East Investors' Conference" at bounding box center [422, 166] width 178 height 29
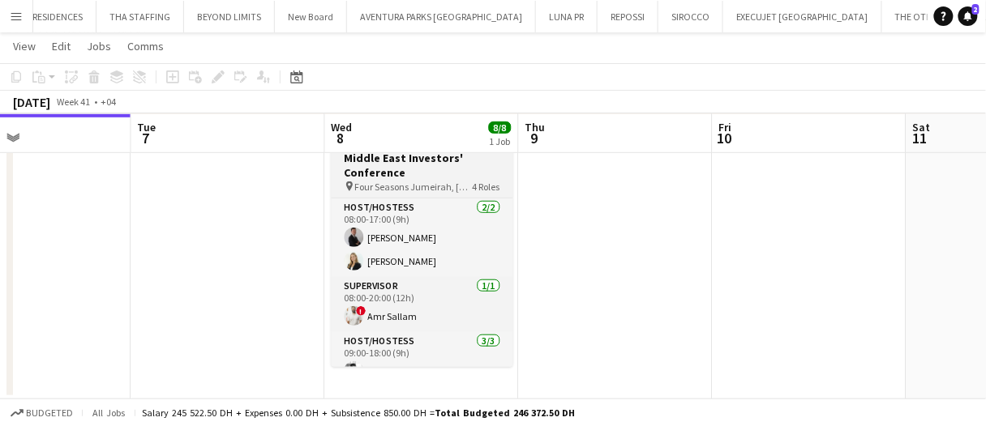
click at [415, 170] on h3 "Middle East Investors' Conference" at bounding box center [423, 165] width 182 height 29
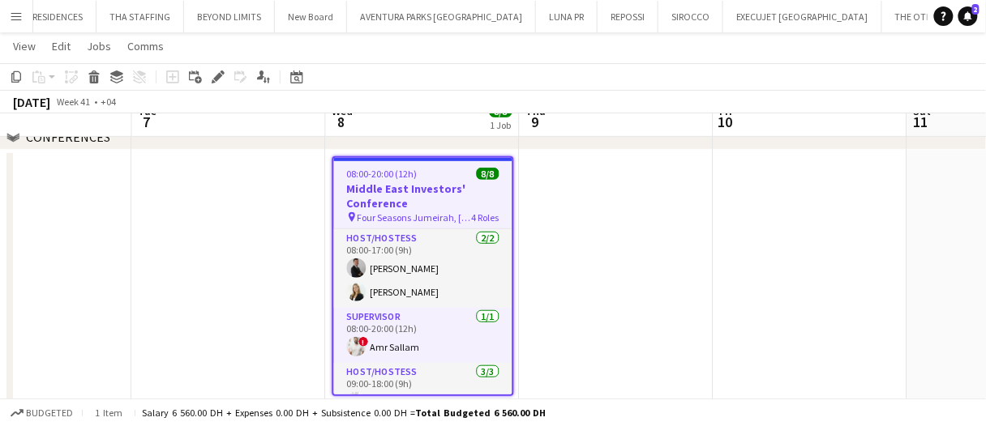
scroll to position [210, 0]
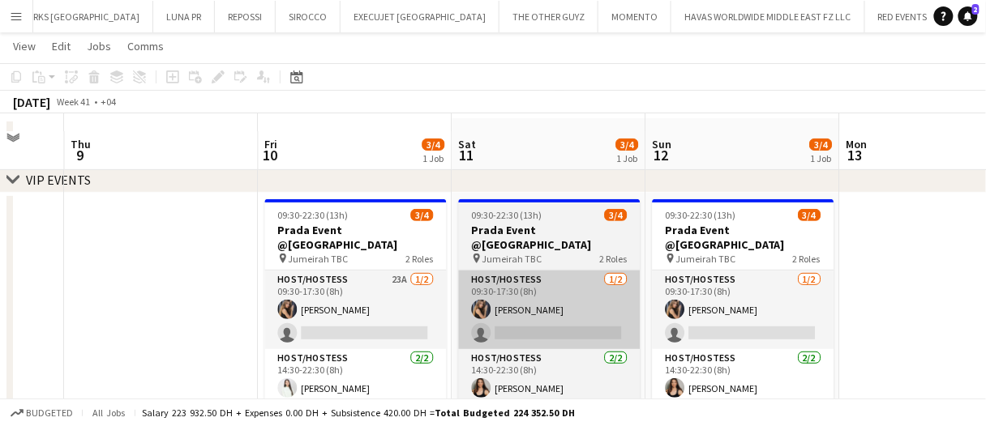
scroll to position [81, 0]
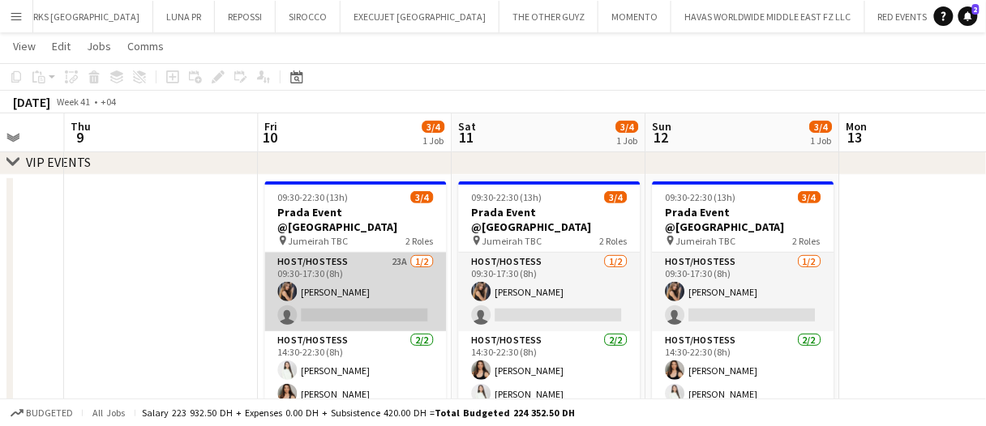
click at [392, 285] on app-card-role "Host/Hostess 23A [DATE] 09:30-17:30 (8h) [PERSON_NAME] single-neutral-actions" at bounding box center [356, 292] width 182 height 79
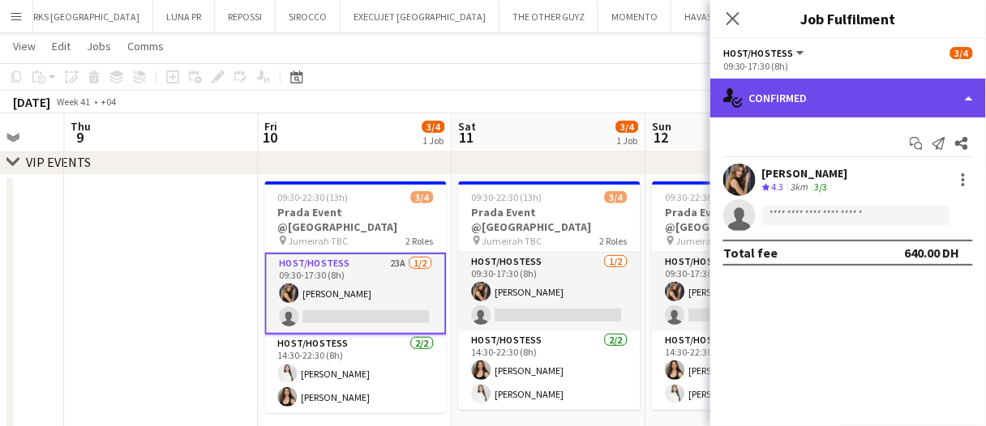
click at [760, 103] on div "single-neutral-actions-check-2 Confirmed" at bounding box center [848, 98] width 276 height 39
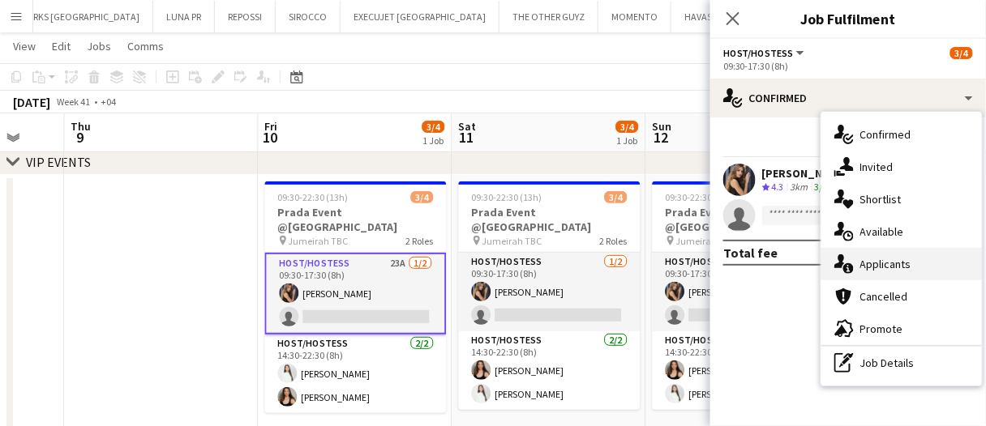
click at [893, 268] on span "Applicants" at bounding box center [885, 264] width 51 height 15
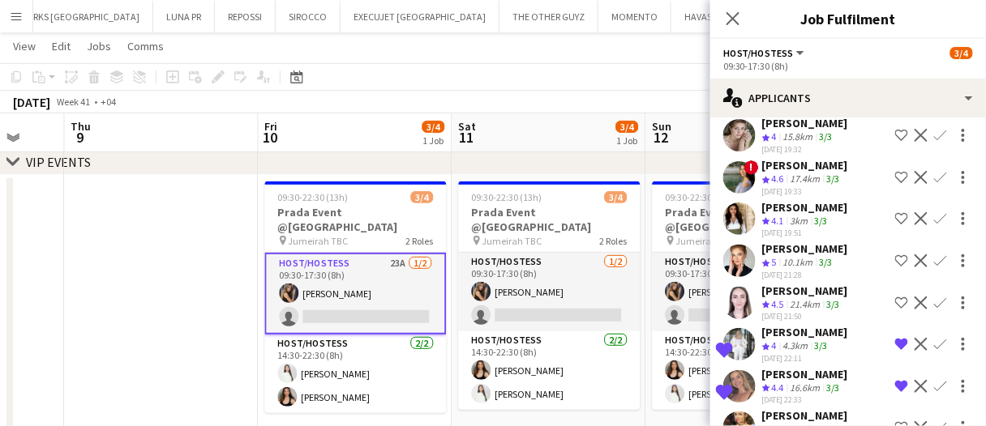
scroll to position [80, 0]
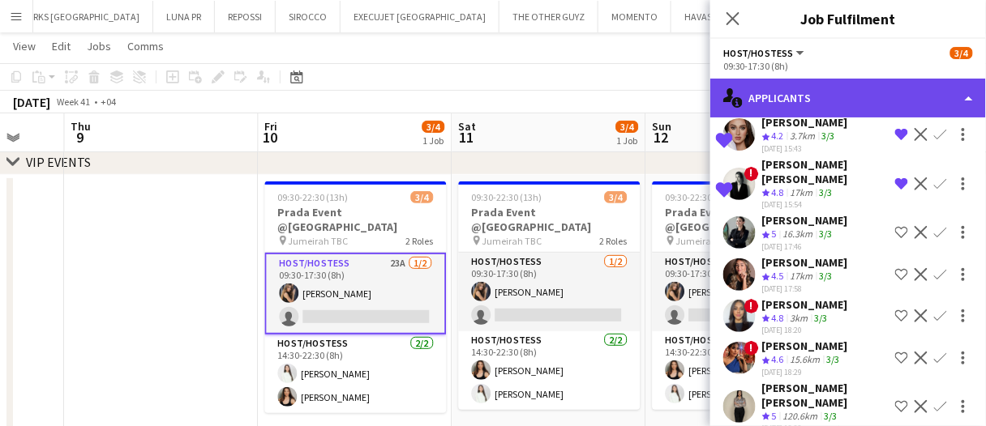
click at [814, 97] on div "single-neutral-actions-information Applicants" at bounding box center [848, 98] width 276 height 39
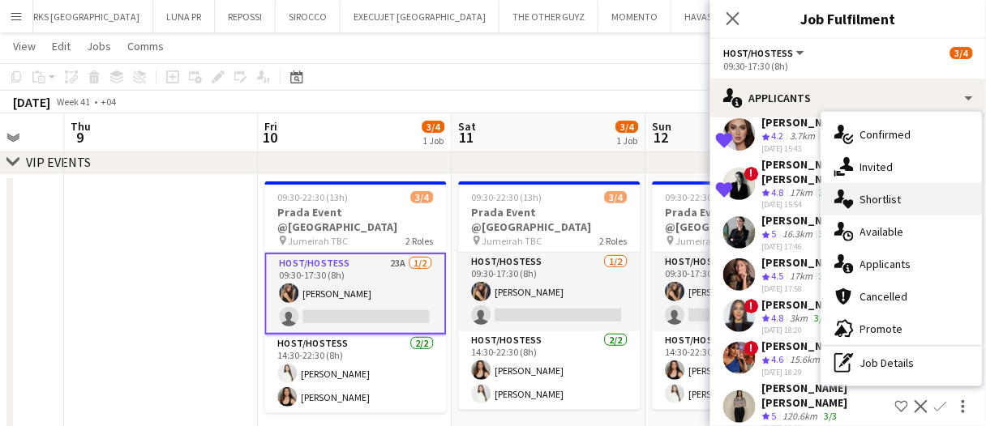
click at [879, 195] on span "Shortlist" at bounding box center [880, 199] width 41 height 15
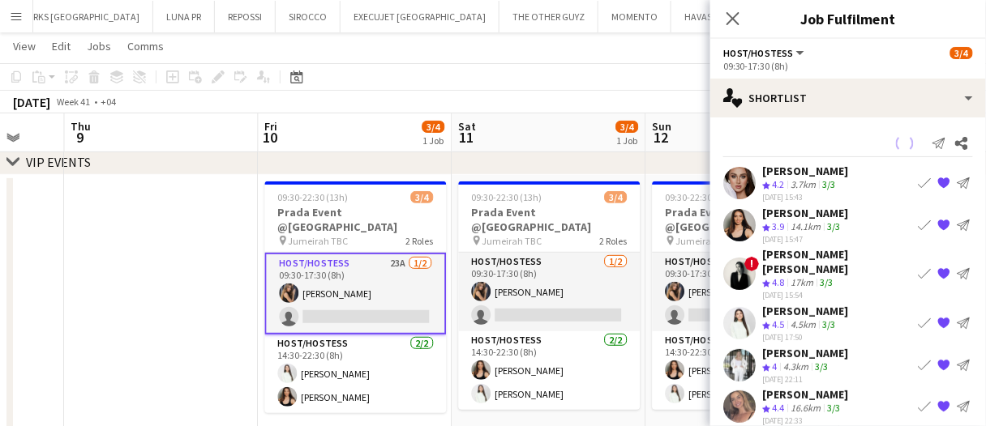
scroll to position [0, 0]
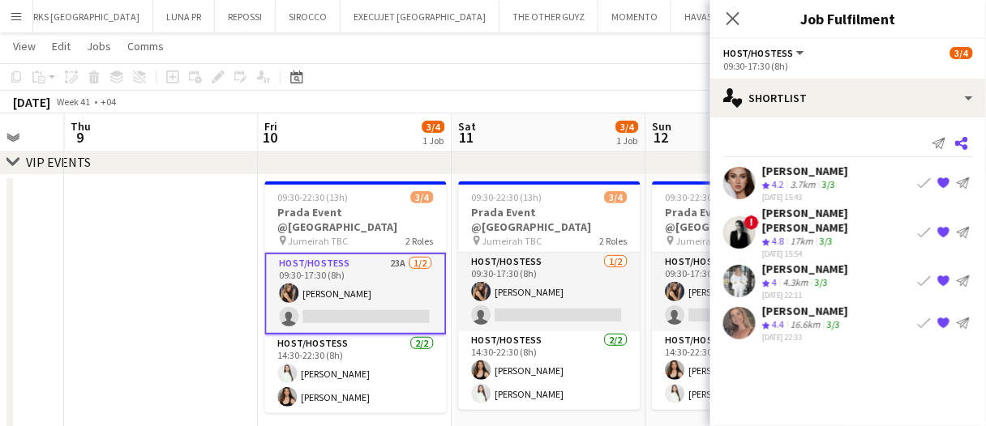
click at [964, 144] on icon "Share" at bounding box center [961, 143] width 13 height 13
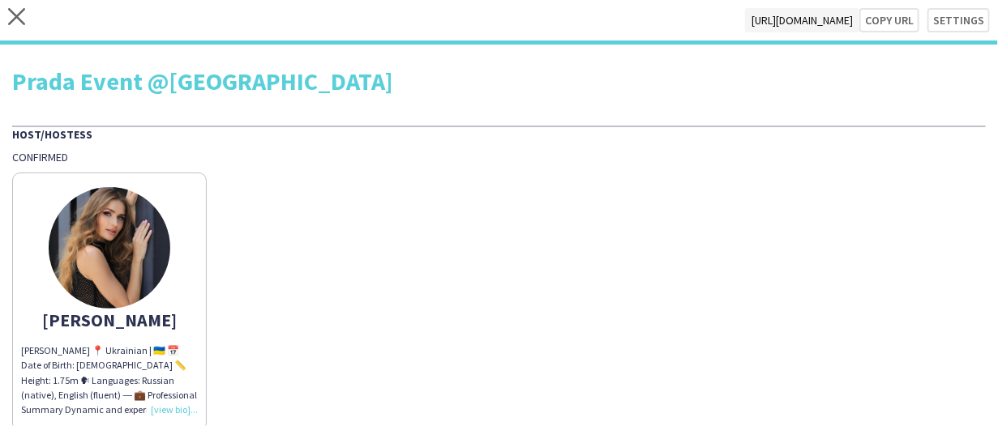
click at [6, 11] on div "close https://admin.liveforce.co/v2/s/a0f1df63-29b9-4c46-bbc6-8a3437cfe56b Copy…" at bounding box center [499, 22] width 998 height 45
click at [11, 16] on icon "close" at bounding box center [16, 16] width 17 height 17
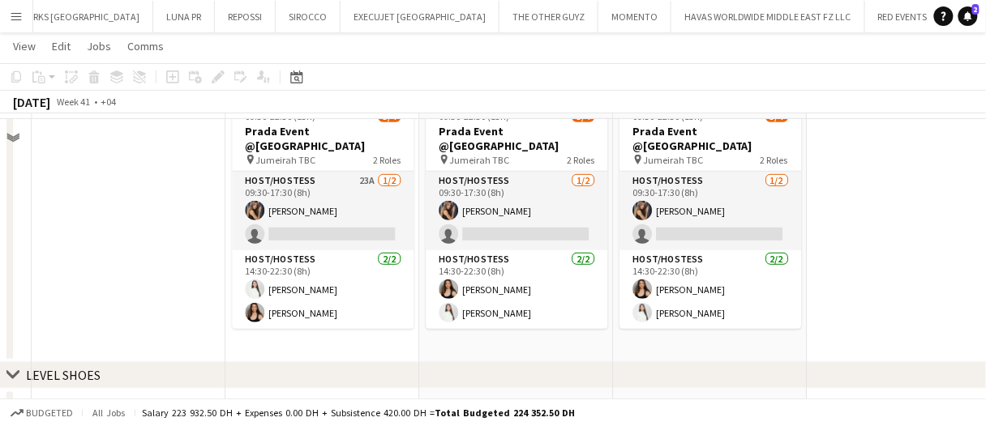
scroll to position [81, 0]
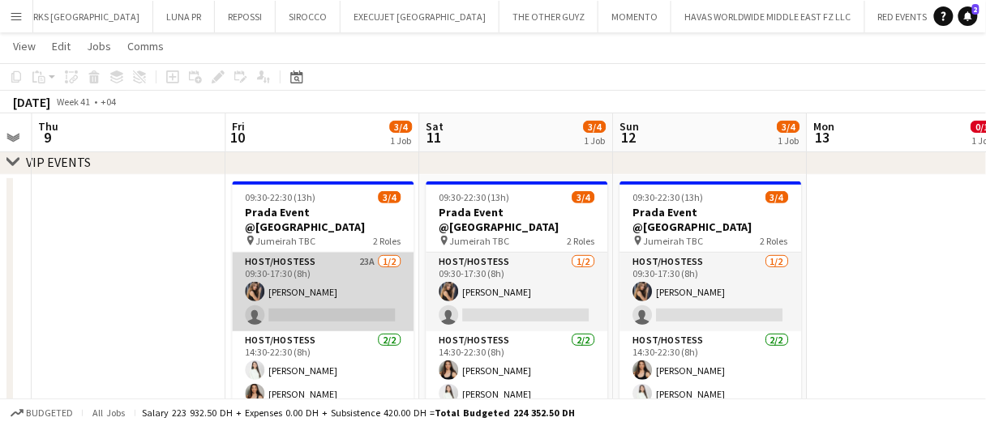
click at [362, 268] on app-card-role "Host/Hostess 23A 1/2 09:30-17:30 (8h) Juliya Chumachova single-neutral-actions" at bounding box center [323, 292] width 182 height 79
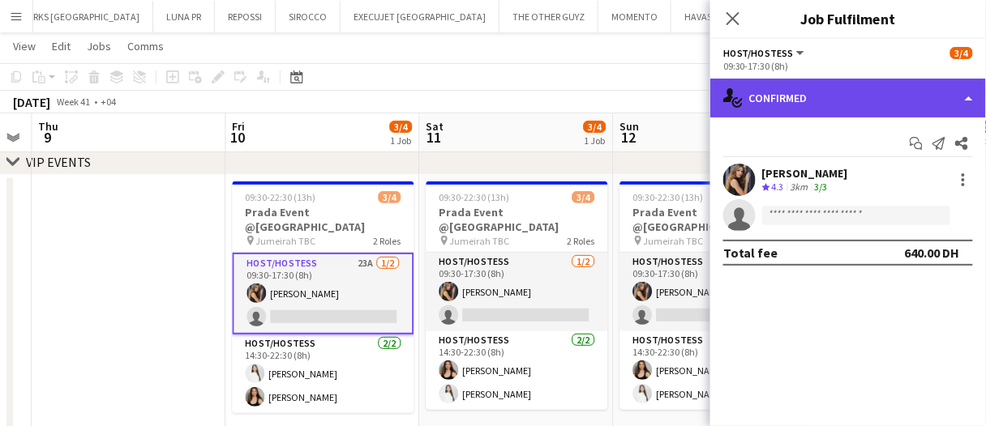
click at [794, 96] on div "single-neutral-actions-check-2 Confirmed" at bounding box center [848, 98] width 276 height 39
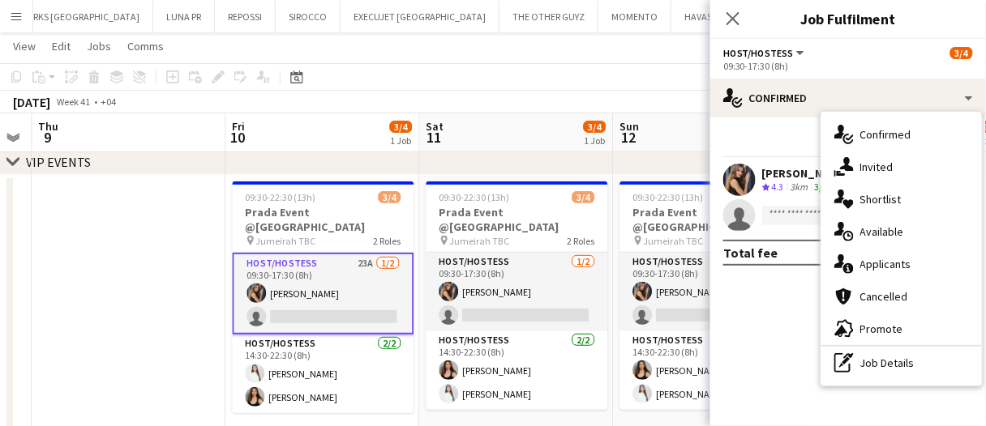
click at [772, 363] on mat-expansion-panel "check Confirmed Start chat Send notification Share Juliya Chumachova Crew ratin…" at bounding box center [848, 272] width 276 height 309
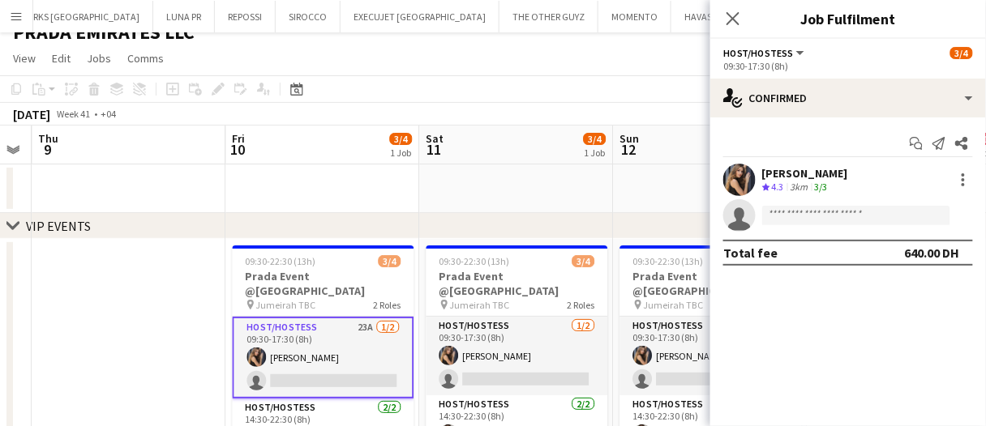
scroll to position [0, 0]
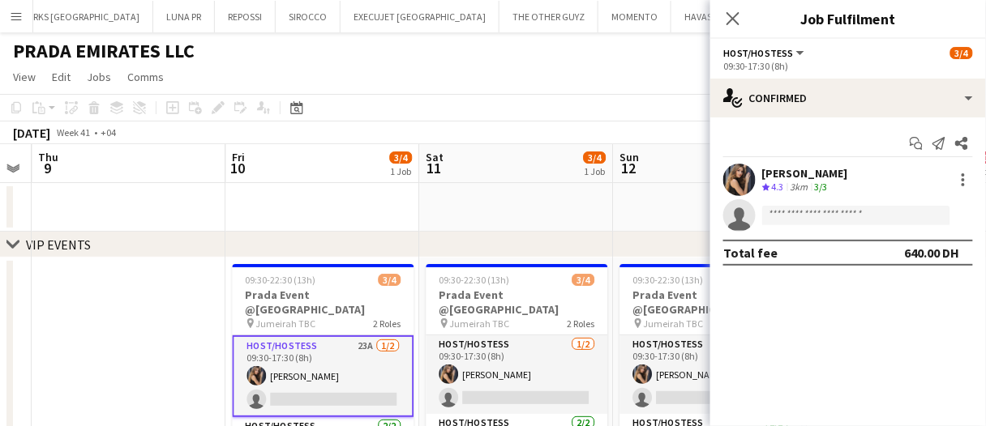
drag, startPoint x: 322, startPoint y: 210, endPoint x: 361, endPoint y: 192, distance: 42.8
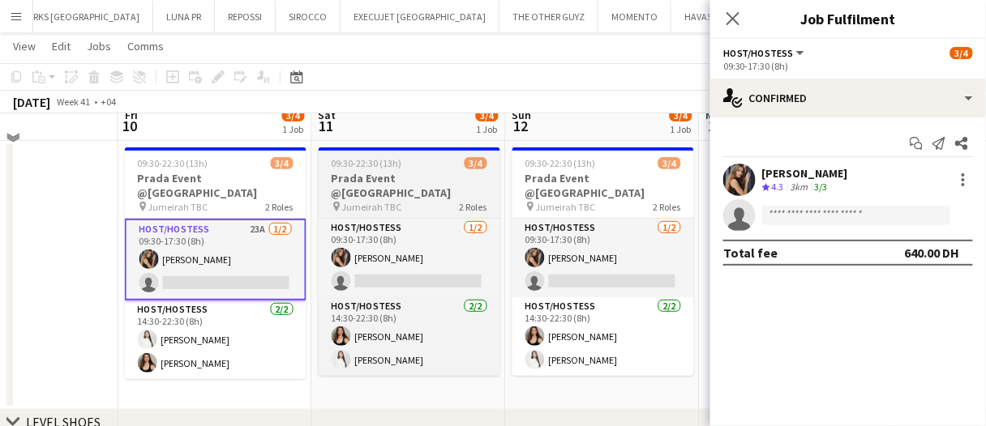
scroll to position [81, 0]
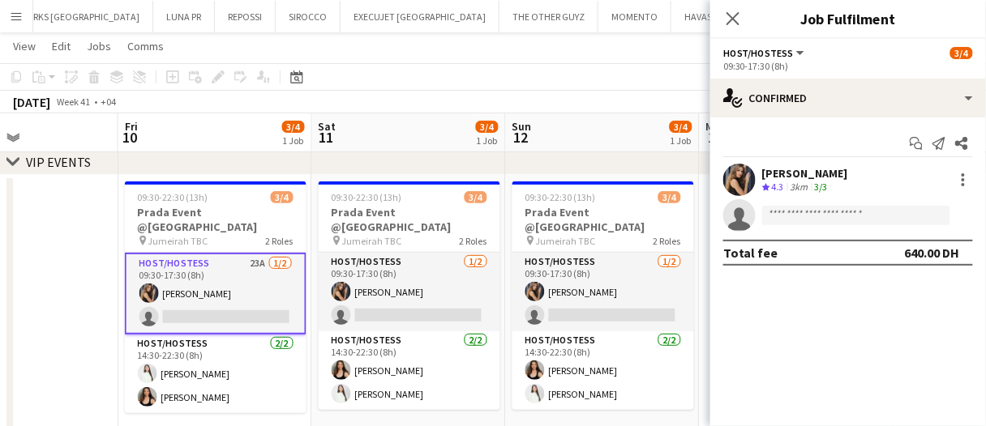
click at [258, 253] on app-card-role "Host/Hostess 23A 1/2 09:30-17:30 (8h) Juliya Chumachova single-neutral-actions" at bounding box center [216, 294] width 182 height 82
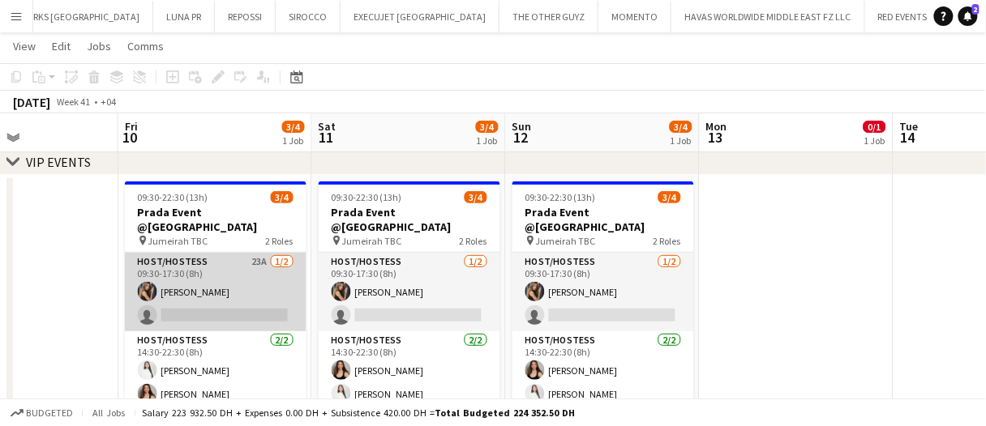
click at [271, 287] on app-card-role "Host/Hostess 23A 1/2 09:30-17:30 (8h) Juliya Chumachova single-neutral-actions" at bounding box center [216, 292] width 182 height 79
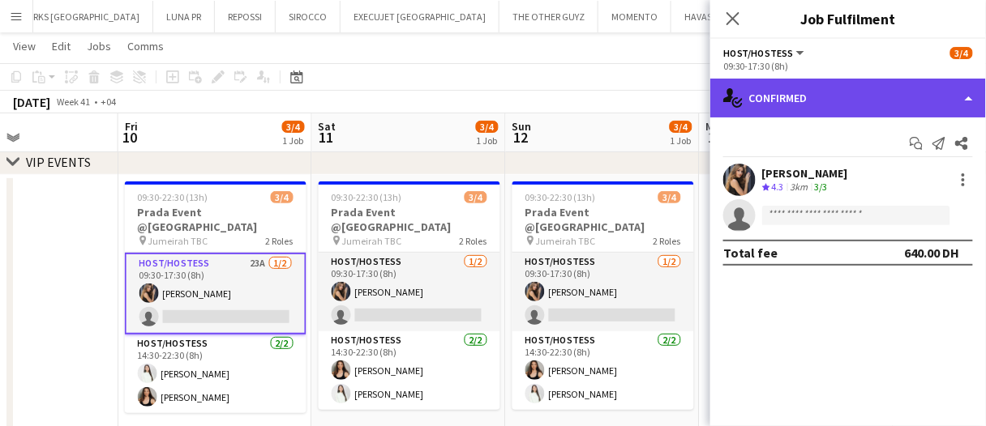
click at [833, 105] on div "single-neutral-actions-check-2 Confirmed" at bounding box center [848, 98] width 276 height 39
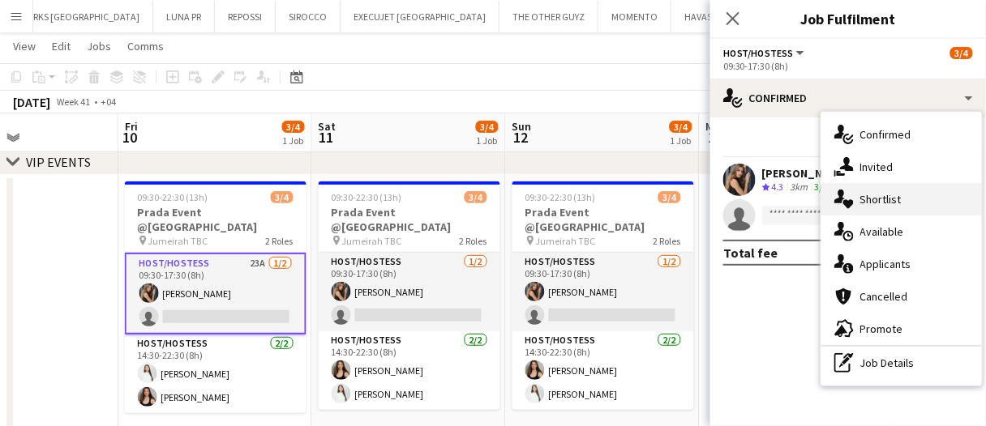
click at [901, 195] on div "single-neutral-actions-heart Shortlist" at bounding box center [901, 199] width 161 height 32
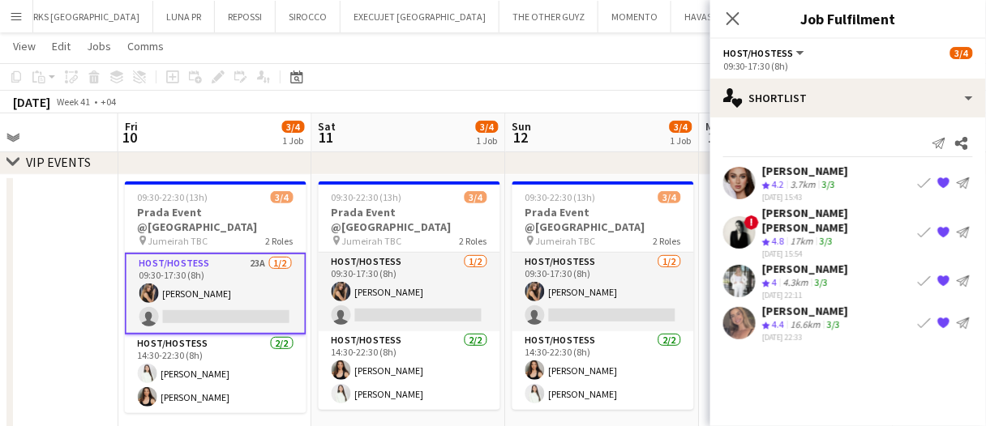
click at [799, 235] on div "17km" at bounding box center [801, 242] width 29 height 14
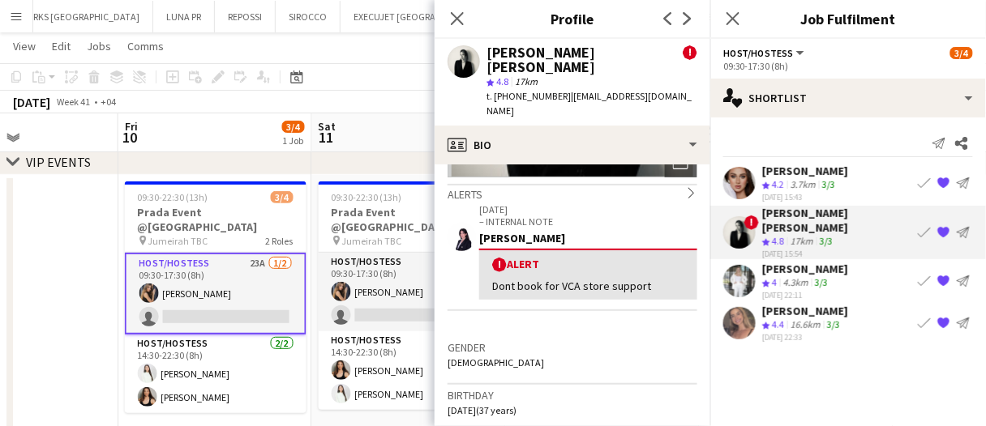
scroll to position [0, 0]
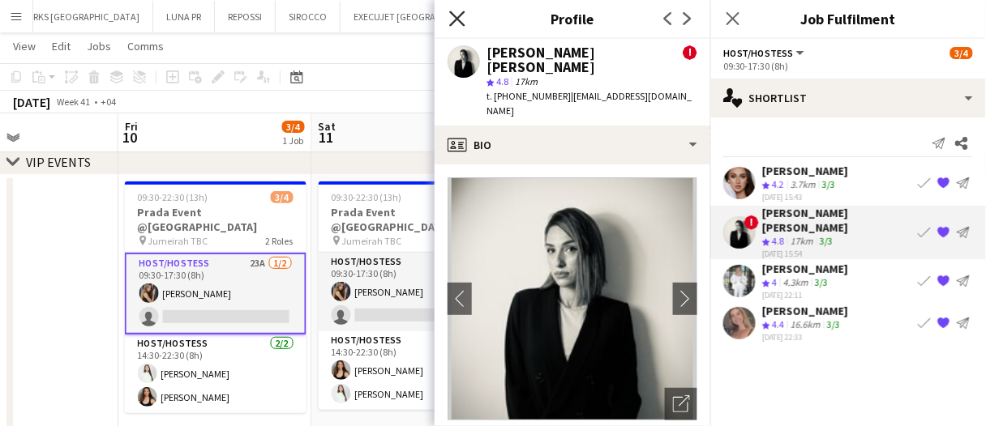
click at [459, 24] on icon "Close pop-in" at bounding box center [456, 18] width 15 height 15
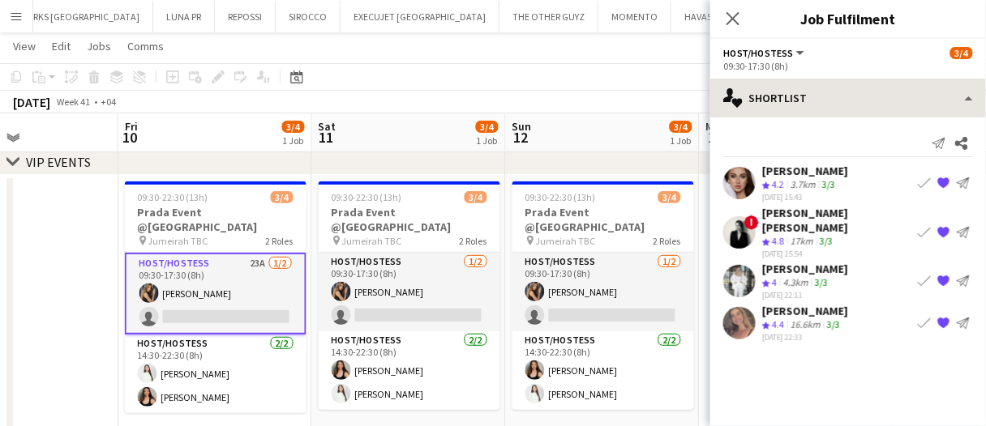
drag, startPoint x: 796, startPoint y: 118, endPoint x: 796, endPoint y: 109, distance: 8.9
click at [796, 113] on div "single-neutral-actions-heart Shortlist single-neutral-actions-check-2 Confirmed…" at bounding box center [848, 253] width 276 height 348
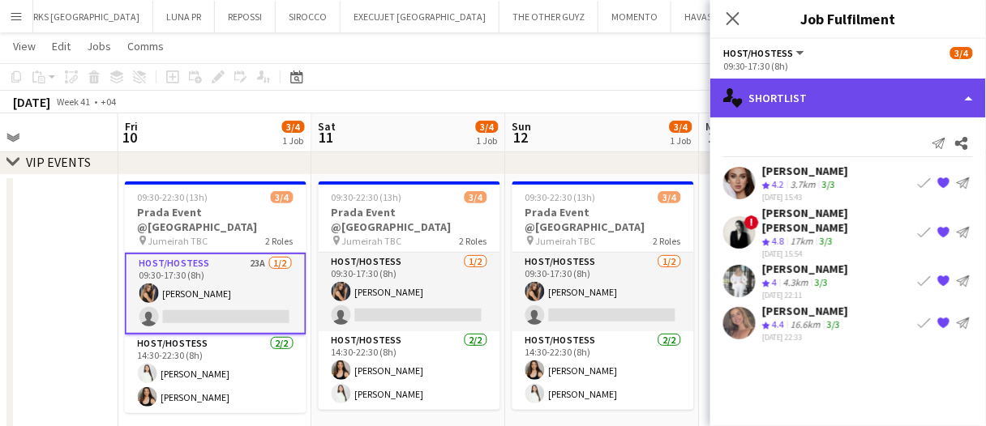
click at [796, 109] on div "single-neutral-actions-heart Shortlist" at bounding box center [848, 98] width 276 height 39
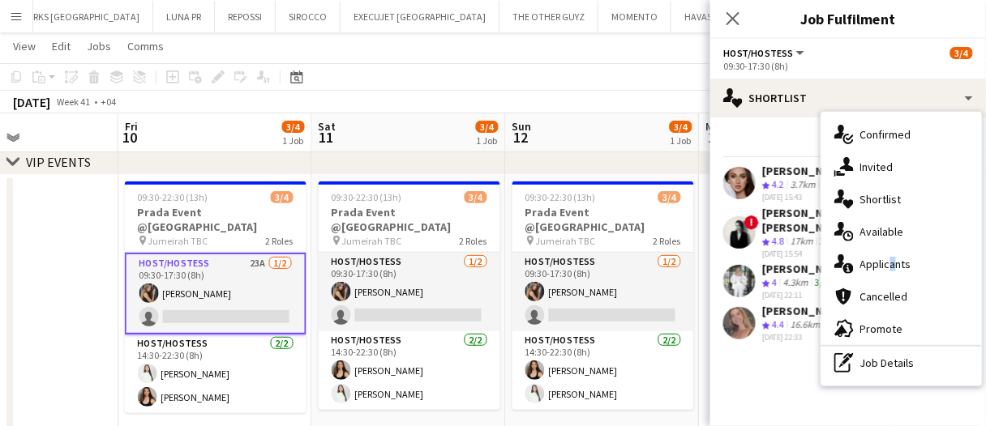
click at [887, 263] on span "Applicants" at bounding box center [885, 264] width 51 height 15
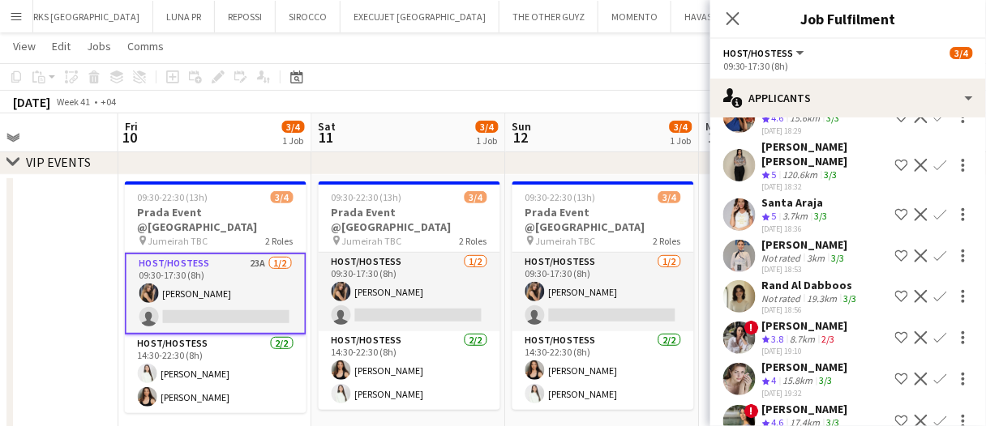
scroll to position [566, 0]
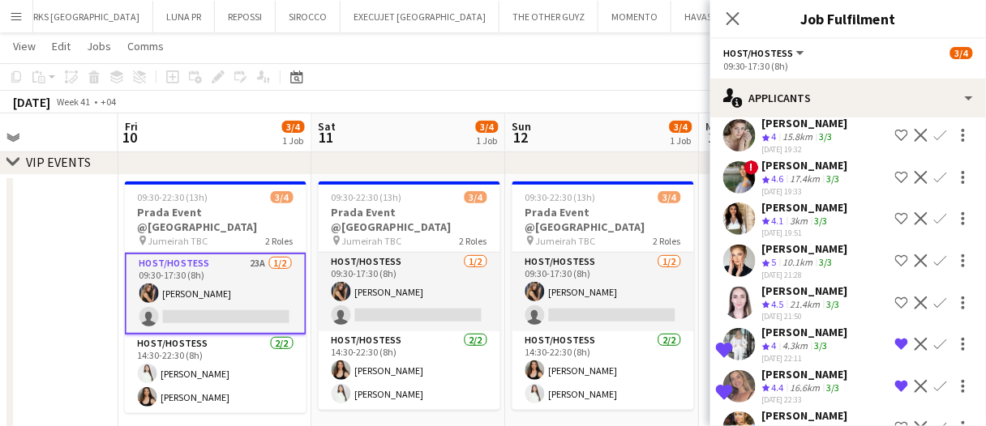
click at [818, 242] on div "Tatsiana Khutskaya" at bounding box center [805, 249] width 86 height 15
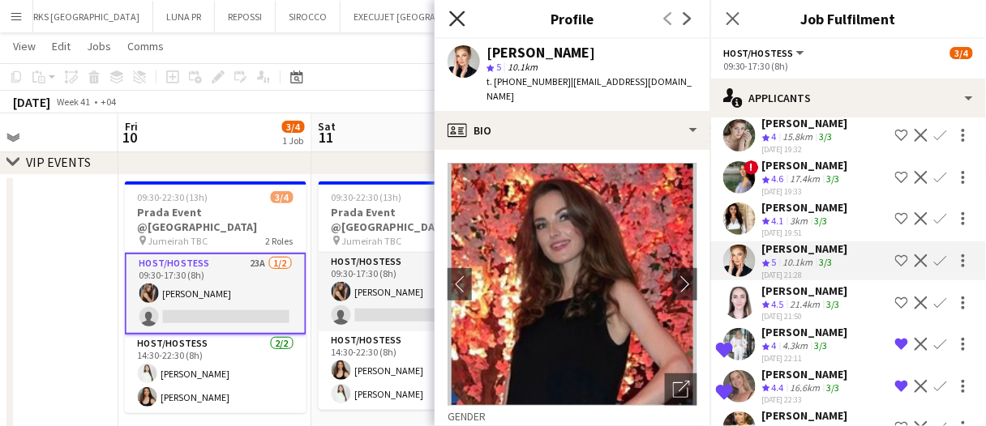
click at [461, 12] on icon "Close pop-in" at bounding box center [456, 18] width 15 height 15
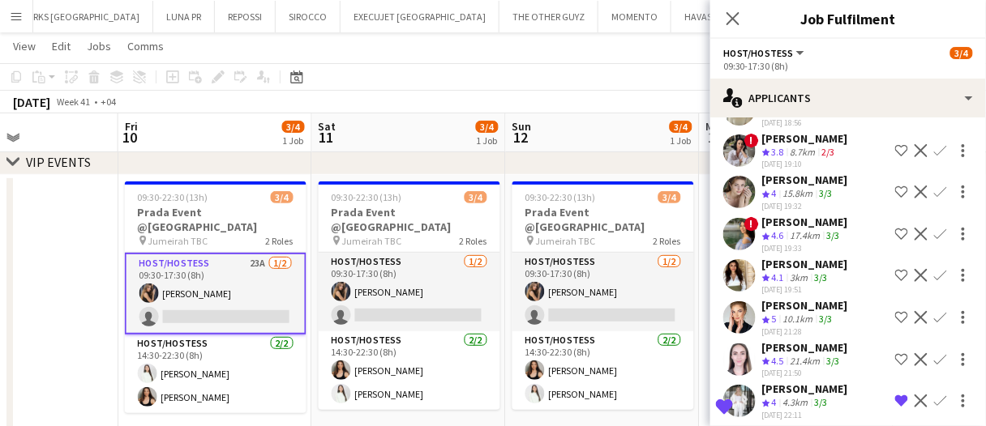
scroll to position [485, 0]
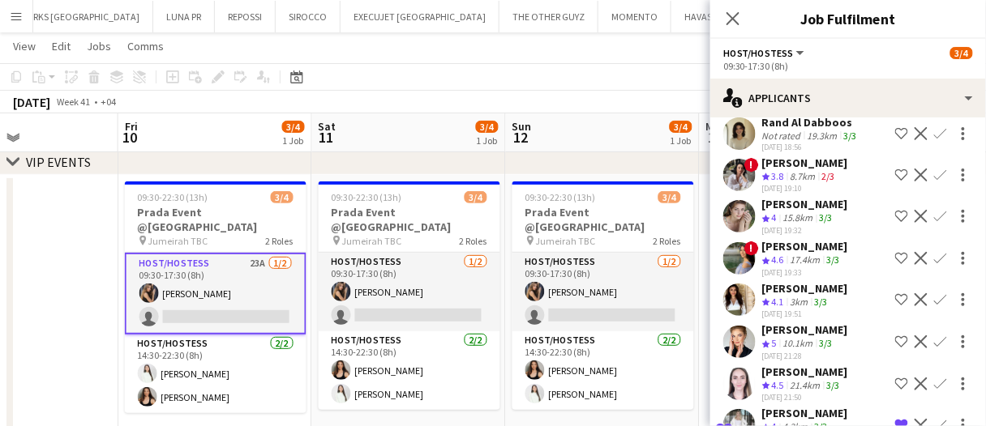
click at [813, 281] on div "Yanina Taleb" at bounding box center [805, 288] width 86 height 15
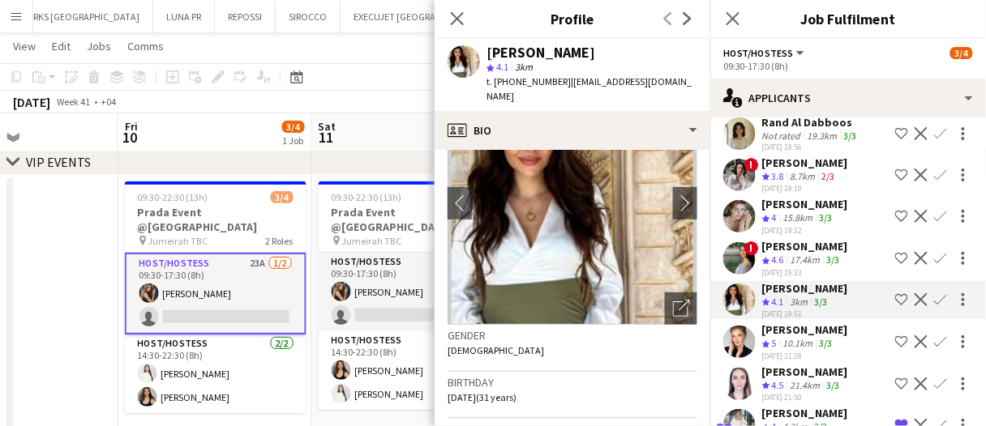
scroll to position [0, 0]
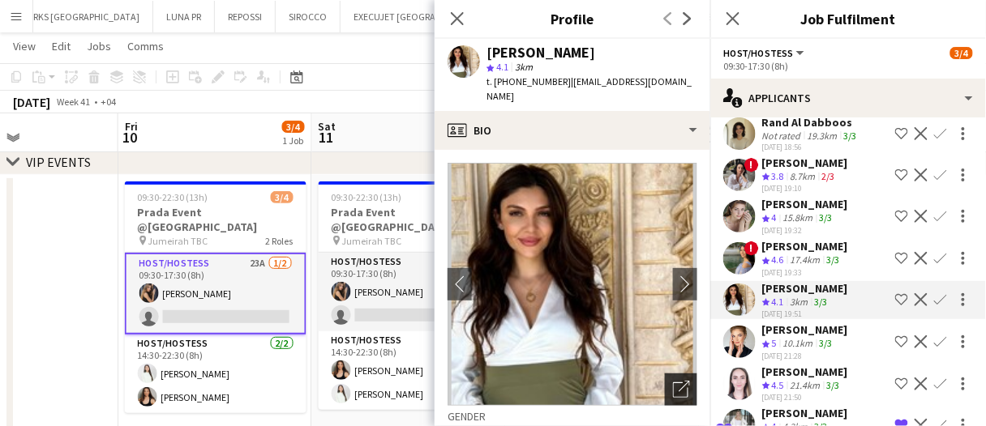
click at [673, 381] on icon "Open photos pop-in" at bounding box center [681, 389] width 17 height 17
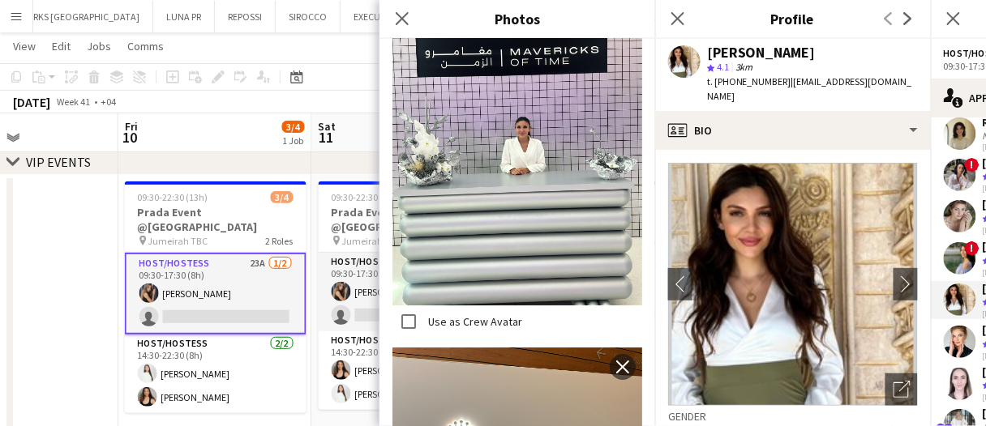
scroll to position [2513, 0]
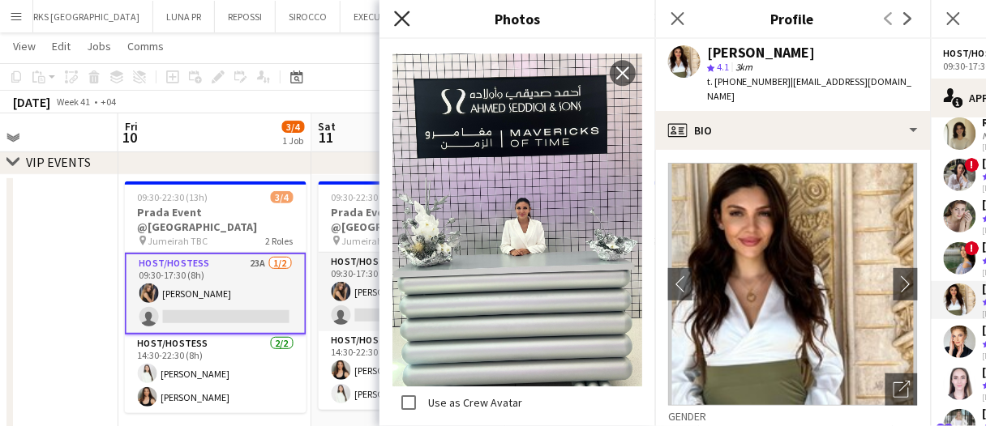
click at [408, 22] on icon "Close pop-in" at bounding box center [401, 18] width 15 height 15
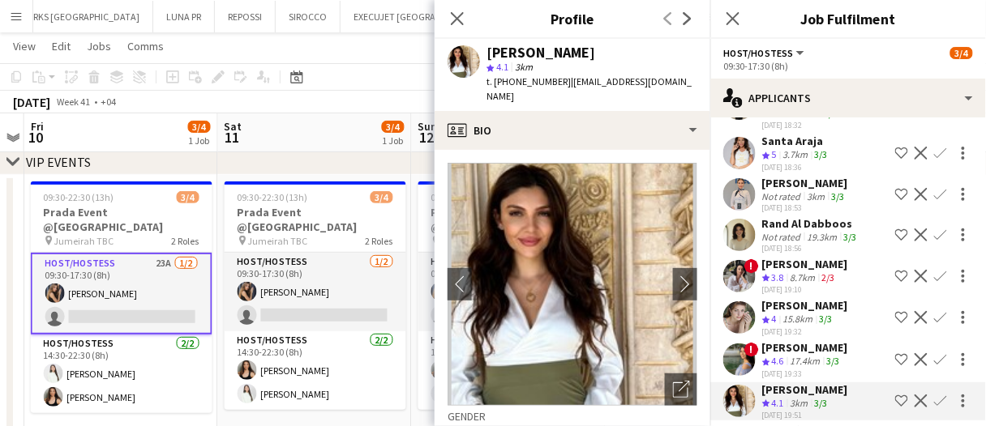
scroll to position [383, 0]
click at [680, 374] on div "Open photos pop-in" at bounding box center [681, 390] width 32 height 32
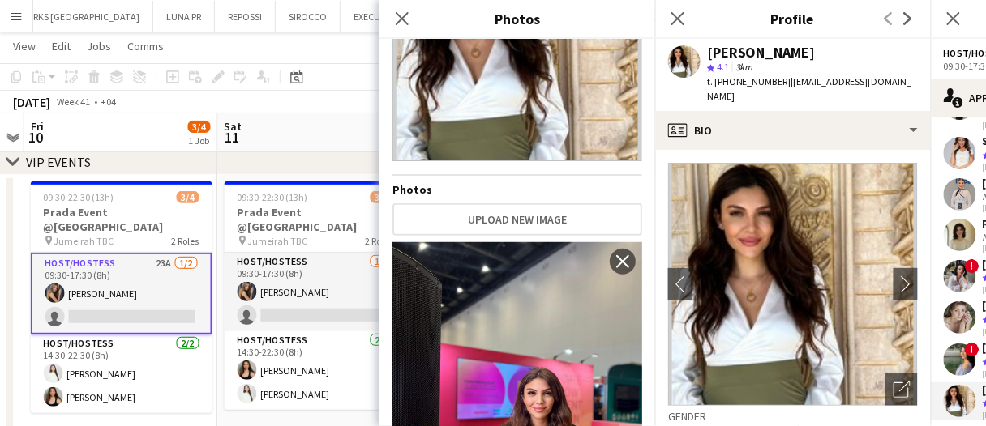
scroll to position [148, 0]
click at [407, 11] on icon "Close pop-in" at bounding box center [401, 18] width 15 height 15
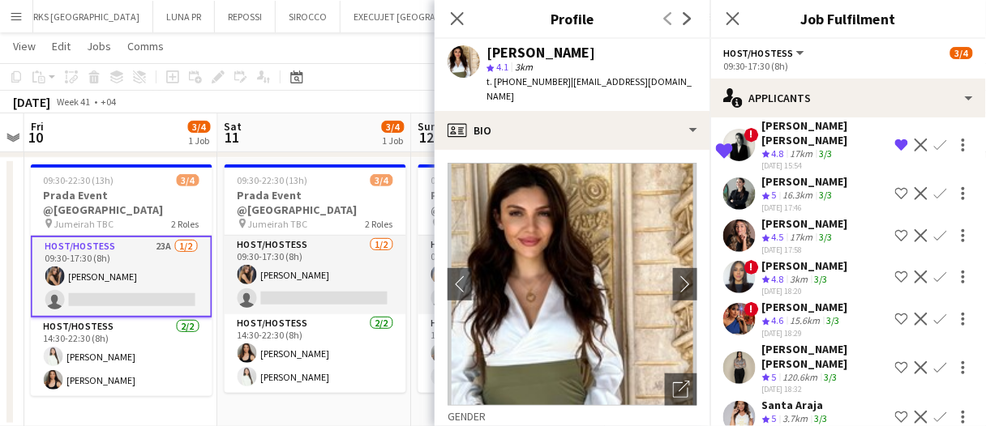
scroll to position [118, 0]
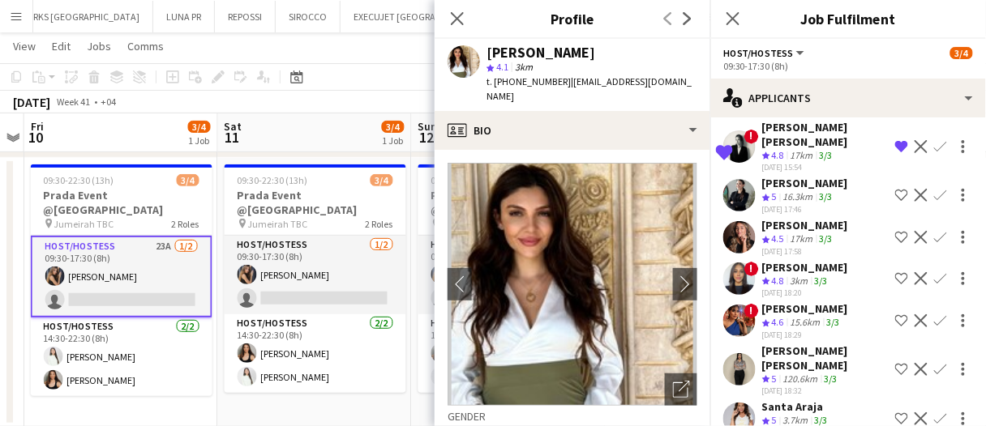
click at [782, 233] on span "4.5" at bounding box center [778, 239] width 12 height 12
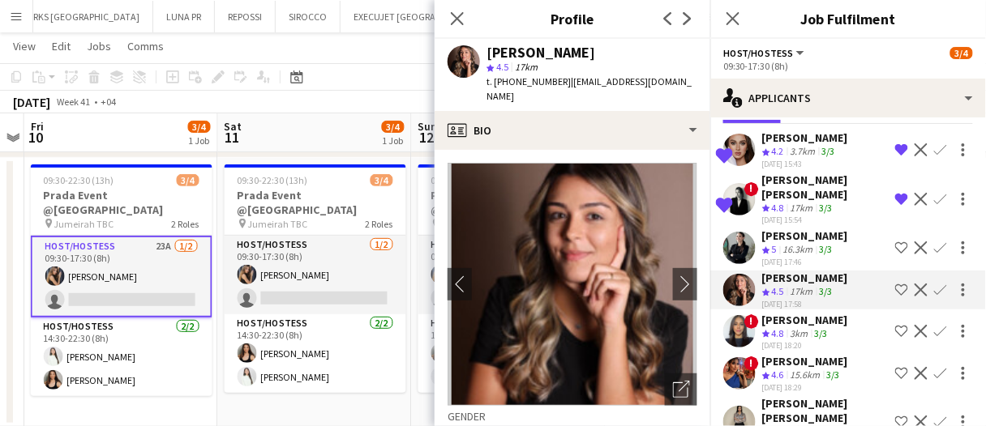
scroll to position [64, 0]
click at [895, 194] on app-icon "Remove crew from shortlist" at bounding box center [901, 200] width 13 height 13
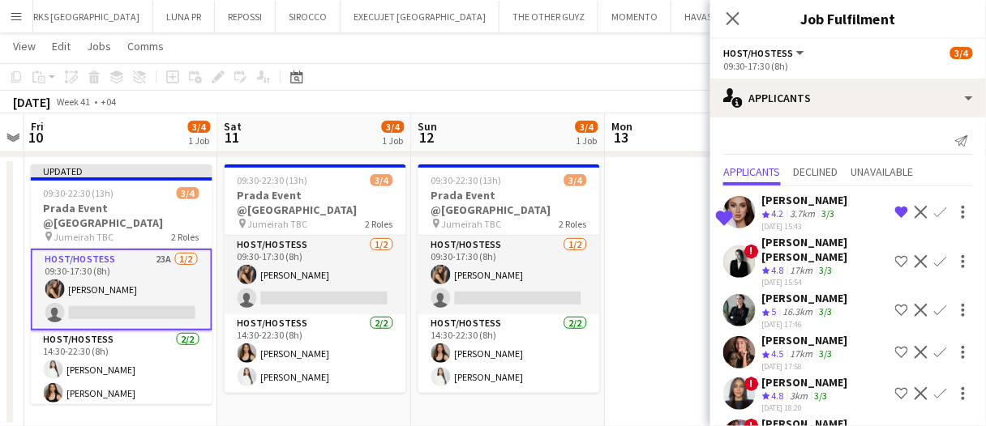
scroll to position [4, 0]
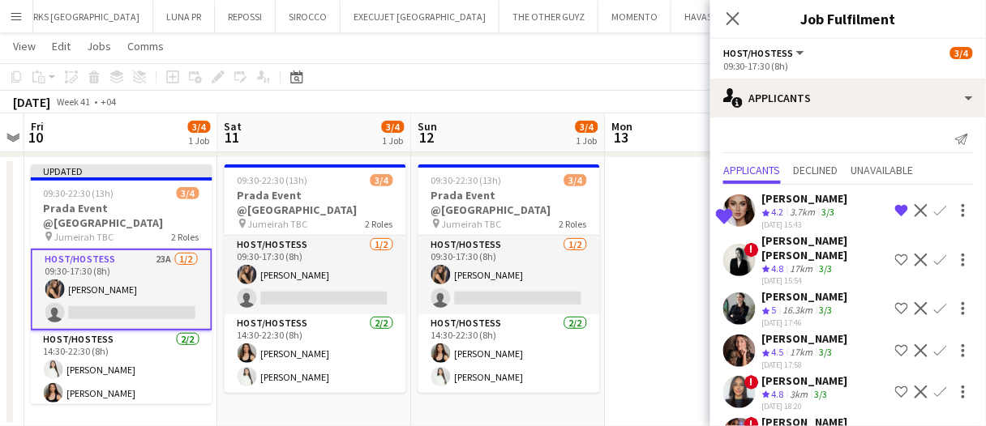
click at [816, 304] on div "16.3km" at bounding box center [798, 311] width 36 height 14
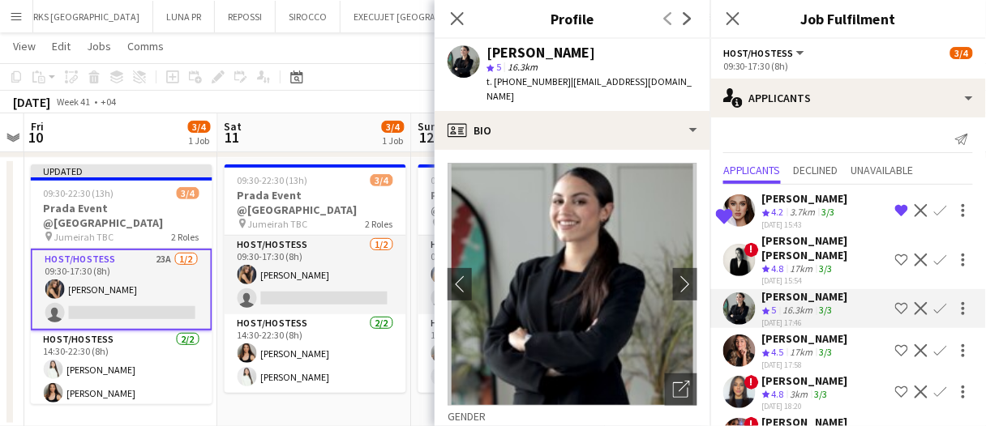
scroll to position [54, 0]
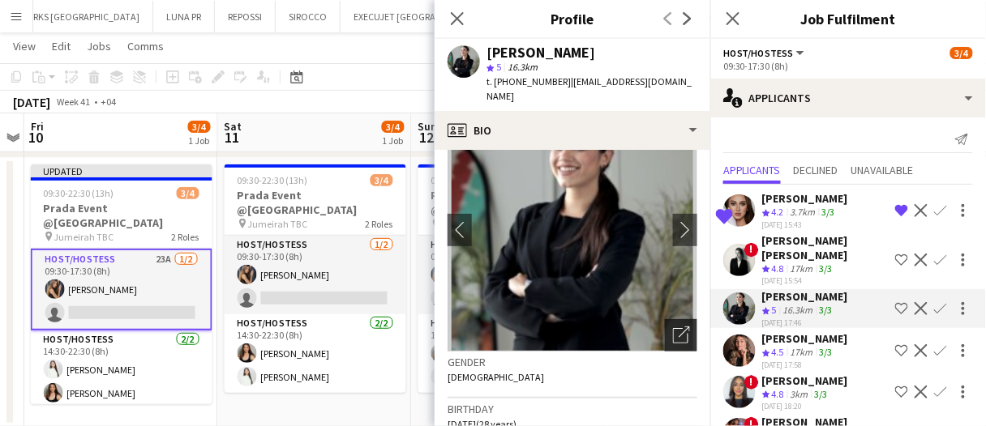
click at [673, 327] on icon "Open photos pop-in" at bounding box center [681, 335] width 17 height 17
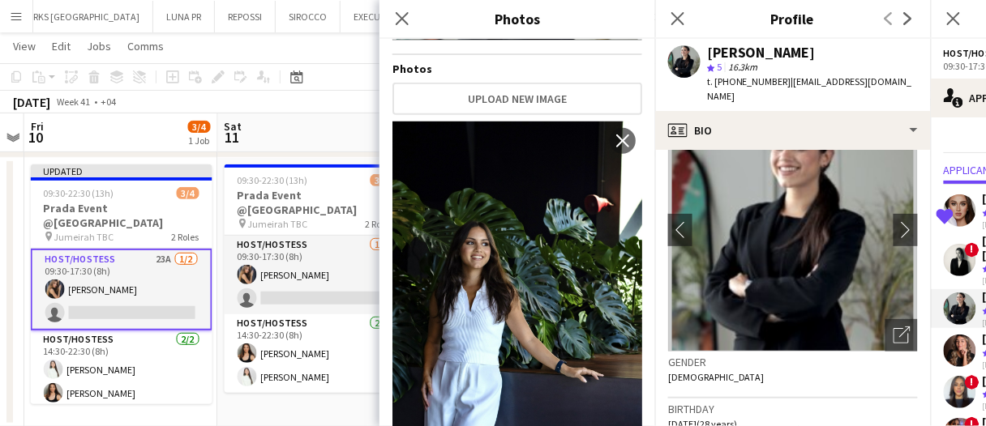
scroll to position [309, 0]
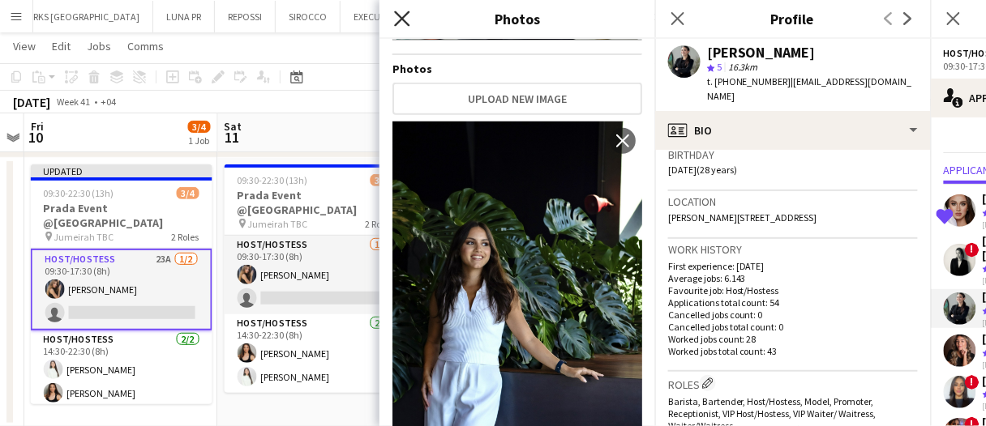
click at [402, 17] on icon at bounding box center [401, 18] width 15 height 15
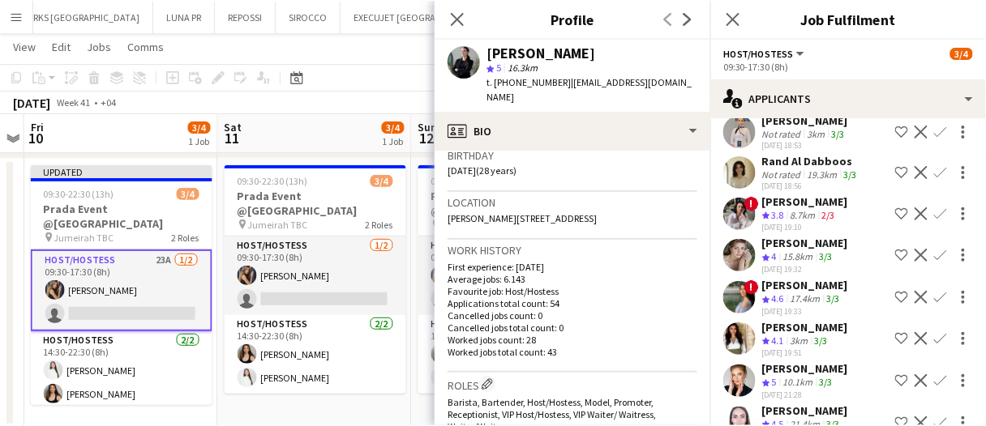
scroll to position [406, 0]
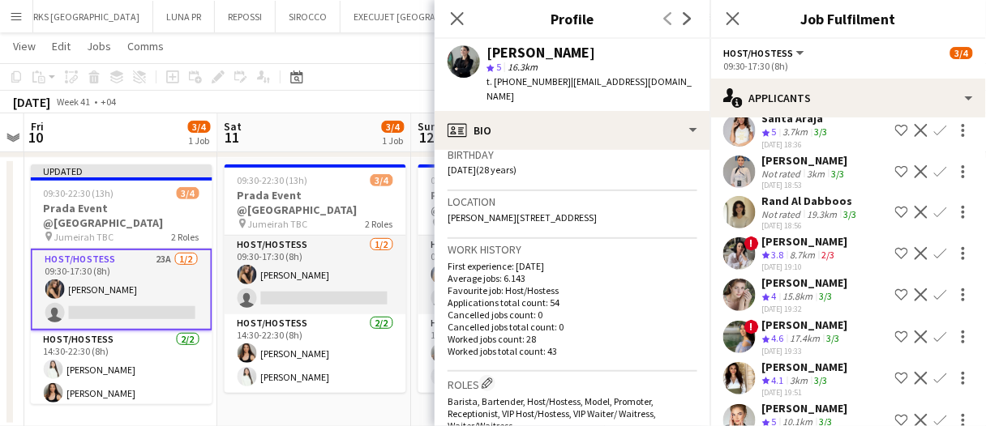
click at [268, 129] on app-board-header-date "Sat 11 3/4 1 Job" at bounding box center [315, 132] width 194 height 39
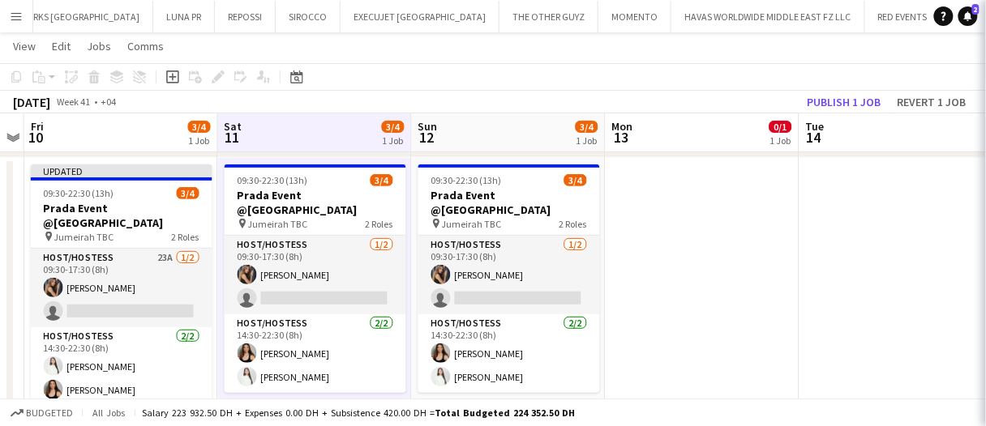
scroll to position [0, 0]
drag, startPoint x: 279, startPoint y: 131, endPoint x: 304, endPoint y: 123, distance: 26.2
click at [279, 131] on app-board-header-date "Sat 11 3/4 1 Job" at bounding box center [315, 132] width 194 height 39
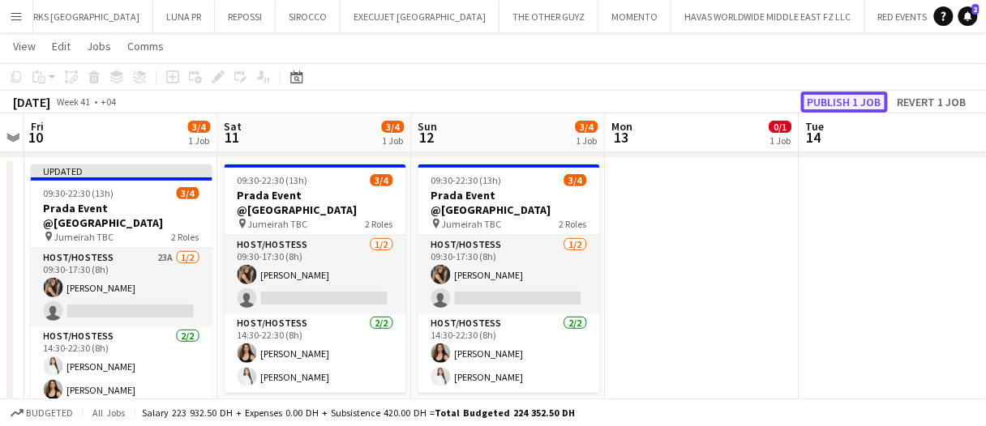
click at [871, 105] on button "Publish 1 job" at bounding box center [844, 102] width 87 height 21
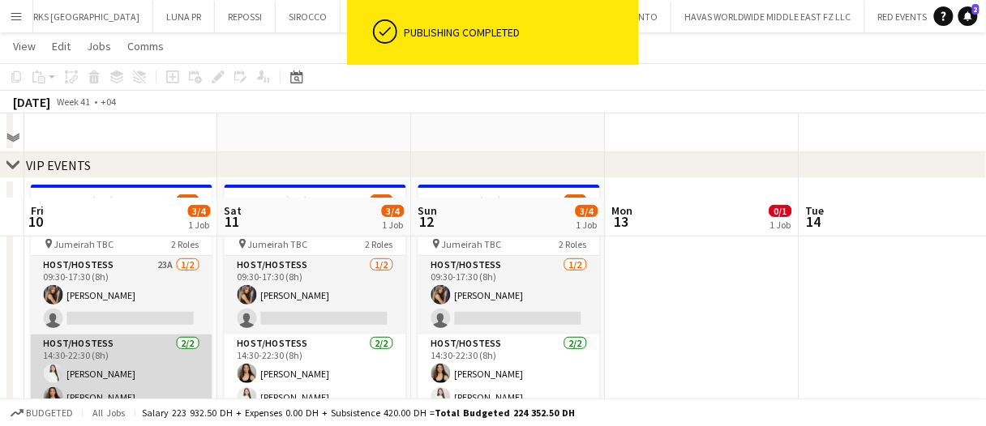
scroll to position [162, 0]
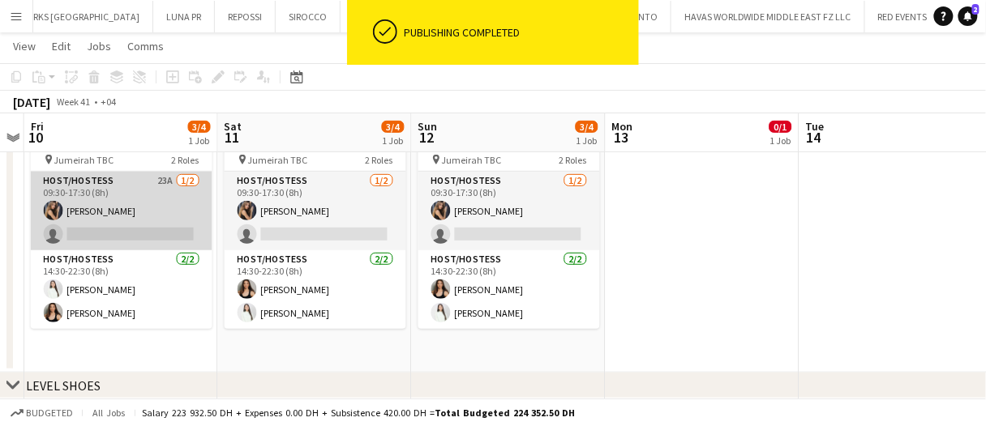
click at [157, 200] on app-card-role "Host/Hostess 23A 1/2 09:30-17:30 (8h) Juliya Chumachova single-neutral-actions" at bounding box center [122, 211] width 182 height 79
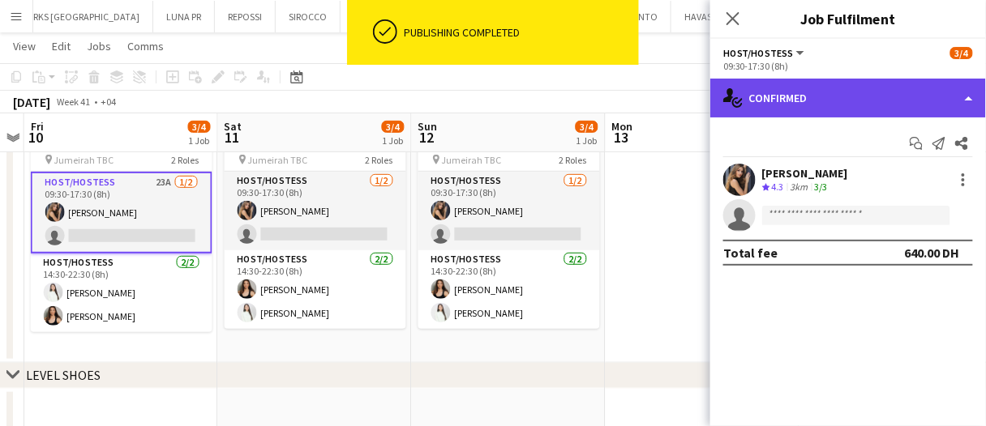
click at [843, 109] on div "single-neutral-actions-check-2 Confirmed" at bounding box center [848, 98] width 276 height 39
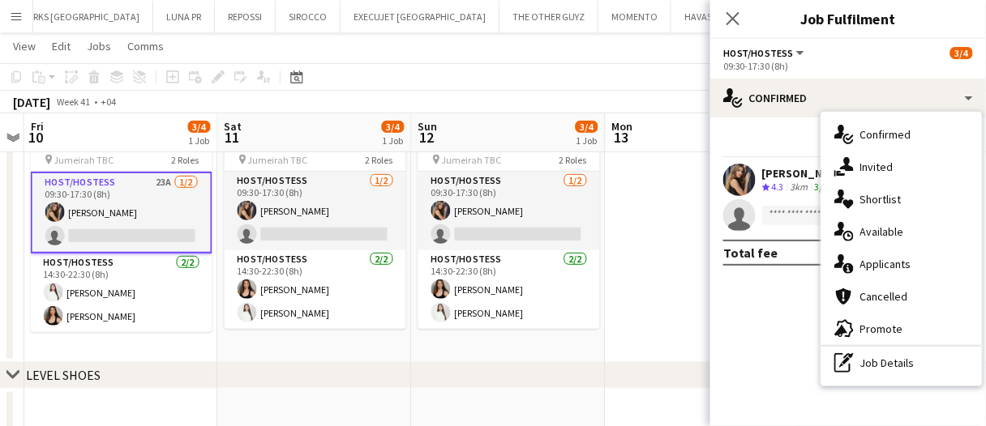
click at [896, 172] on div "single-neutral-actions-share-1 Invited" at bounding box center [901, 167] width 161 height 32
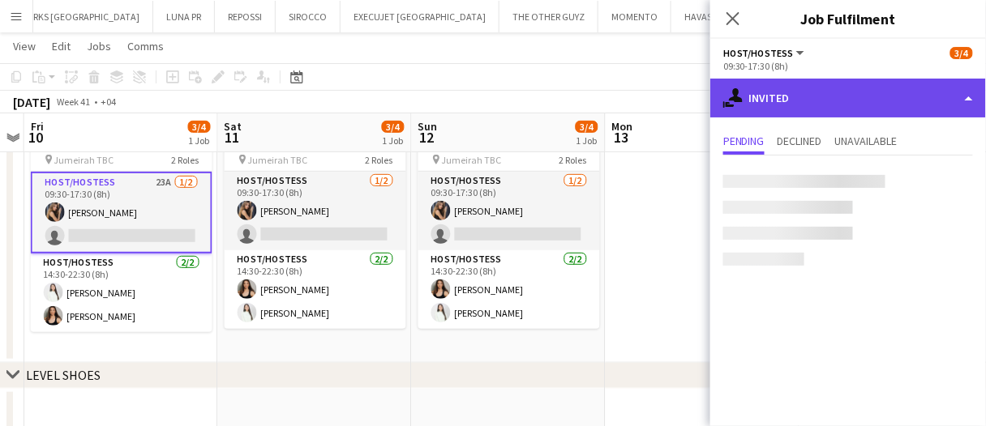
click at [829, 84] on div "single-neutral-actions-share-1 Invited" at bounding box center [848, 98] width 276 height 39
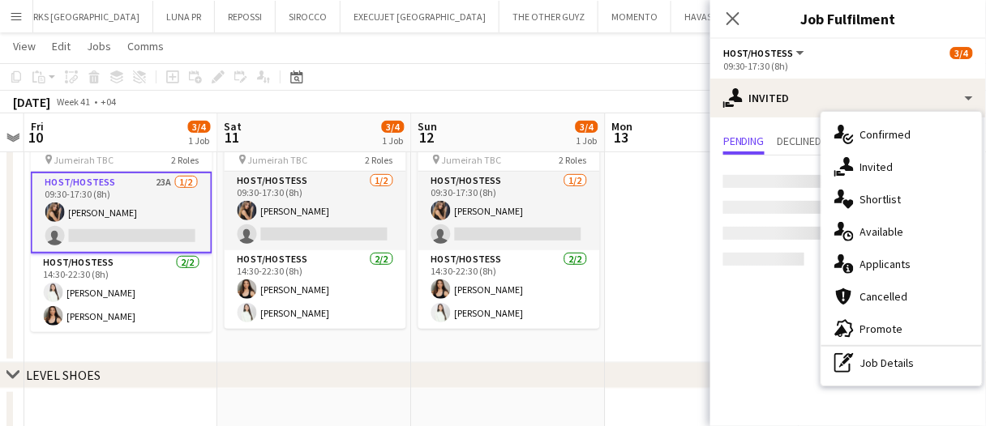
click at [893, 207] on div "single-neutral-actions-heart Shortlist" at bounding box center [901, 199] width 161 height 32
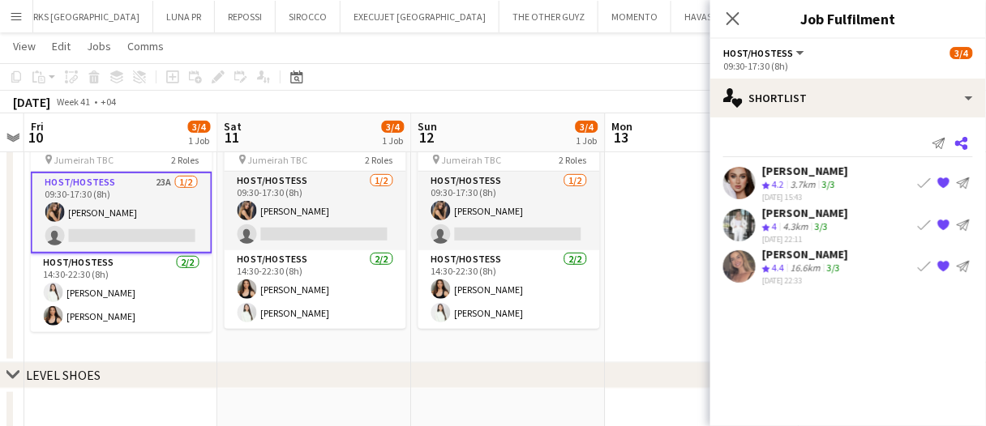
click at [966, 137] on icon at bounding box center [961, 143] width 13 height 13
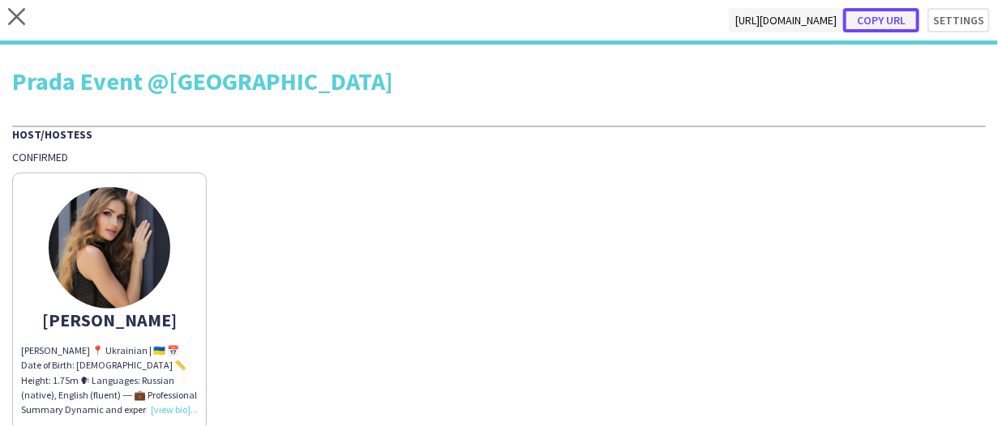
click at [880, 26] on button "Copy url" at bounding box center [881, 20] width 76 height 24
click at [23, 14] on icon "close" at bounding box center [16, 16] width 17 height 17
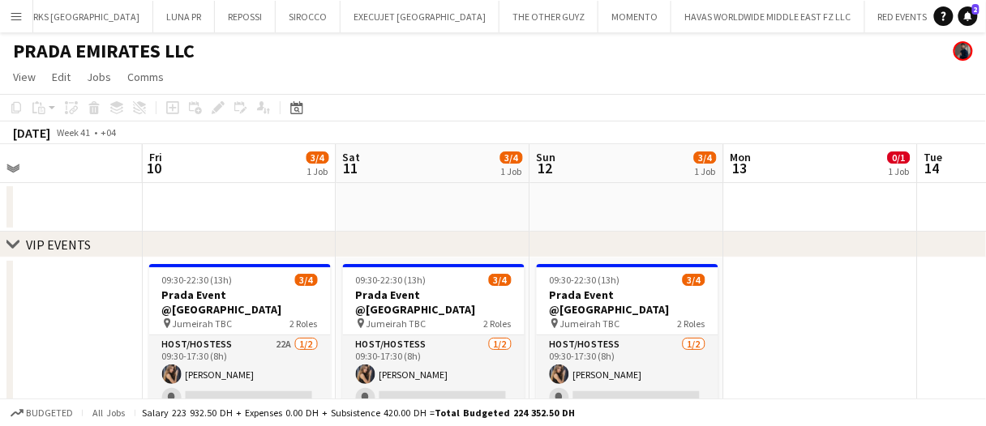
scroll to position [81, 0]
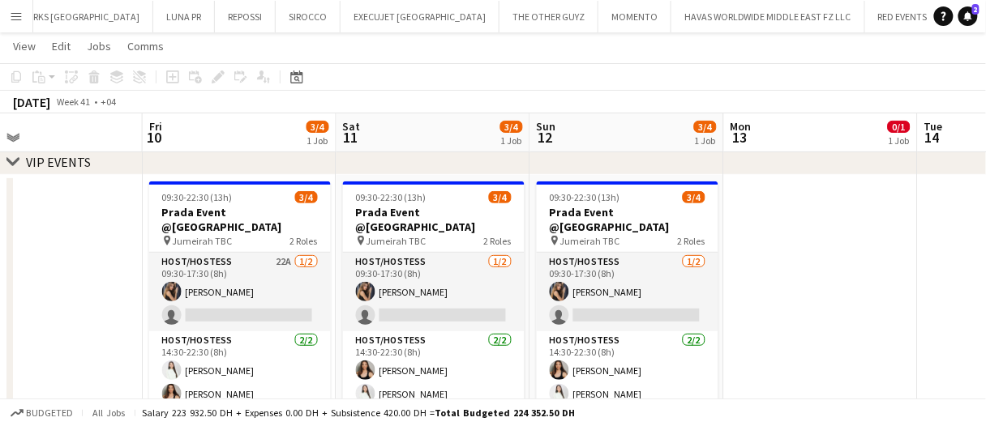
drag, startPoint x: 463, startPoint y: 136, endPoint x: 231, endPoint y: 120, distance: 232.4
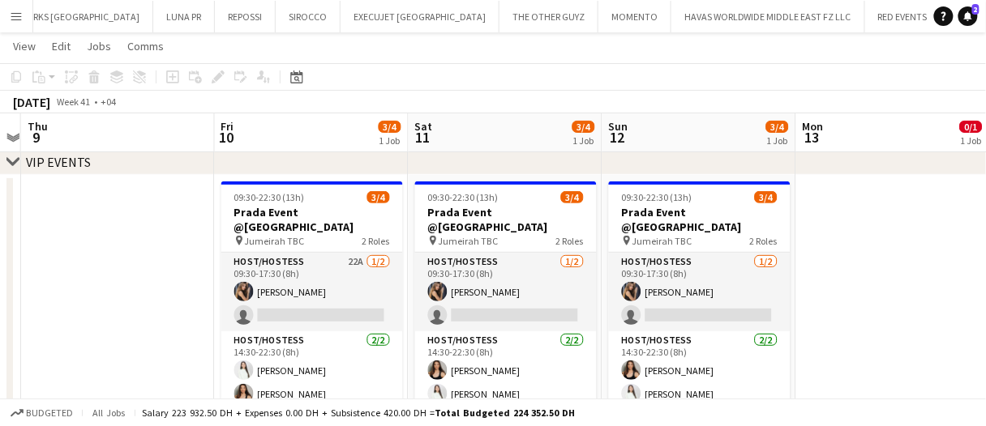
scroll to position [0, 647]
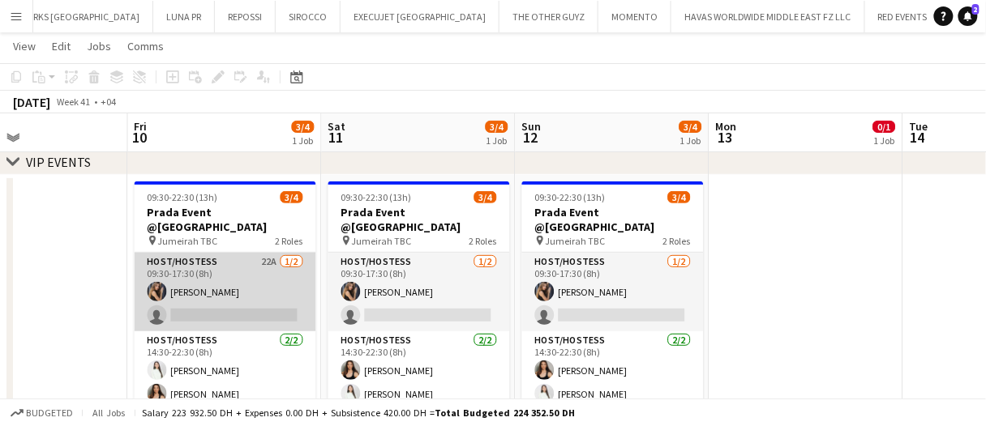
click at [212, 280] on app-card-role "Host/Hostess 22A 1/2 09:30-17:30 (8h) Juliya Chumachova single-neutral-actions" at bounding box center [226, 292] width 182 height 79
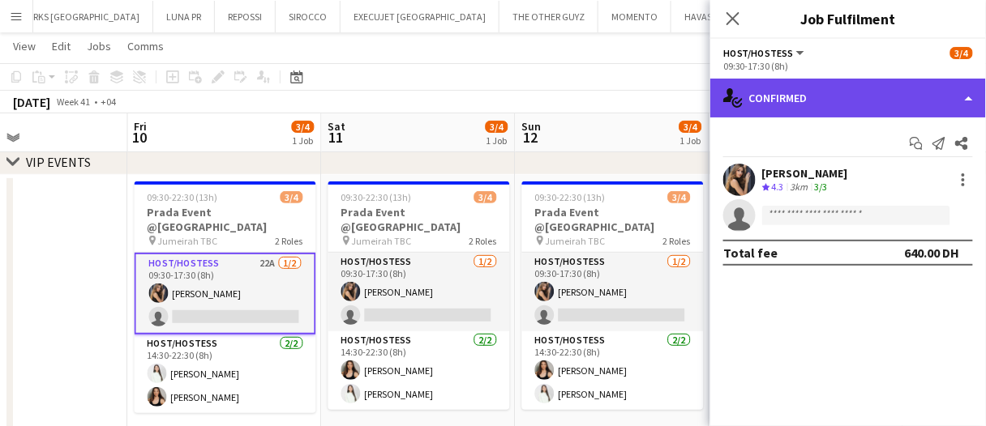
click at [786, 94] on div "single-neutral-actions-check-2 Confirmed" at bounding box center [848, 98] width 276 height 39
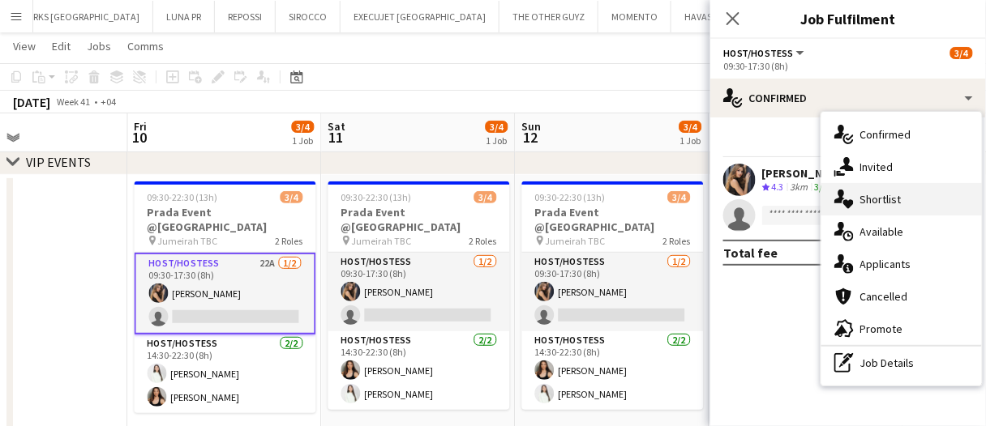
click at [903, 196] on div "single-neutral-actions-heart Shortlist" at bounding box center [901, 199] width 161 height 32
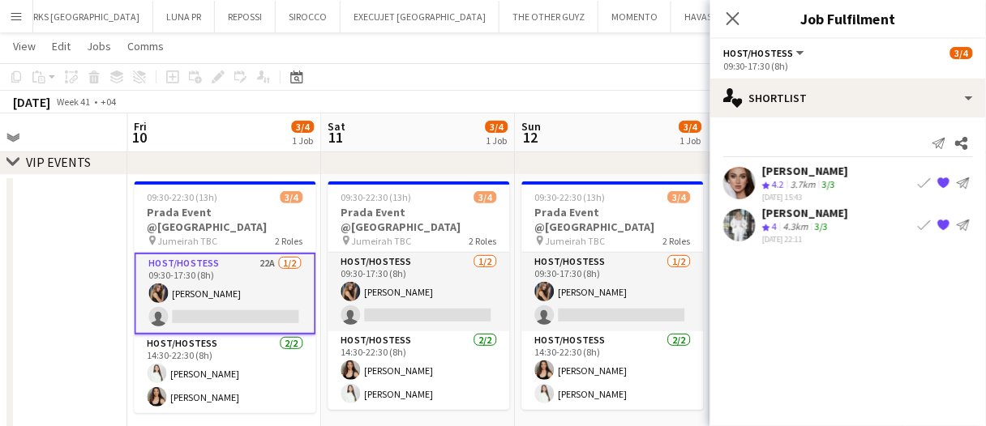
click at [262, 101] on div "October 2025 Week 41 • +04" at bounding box center [493, 102] width 986 height 23
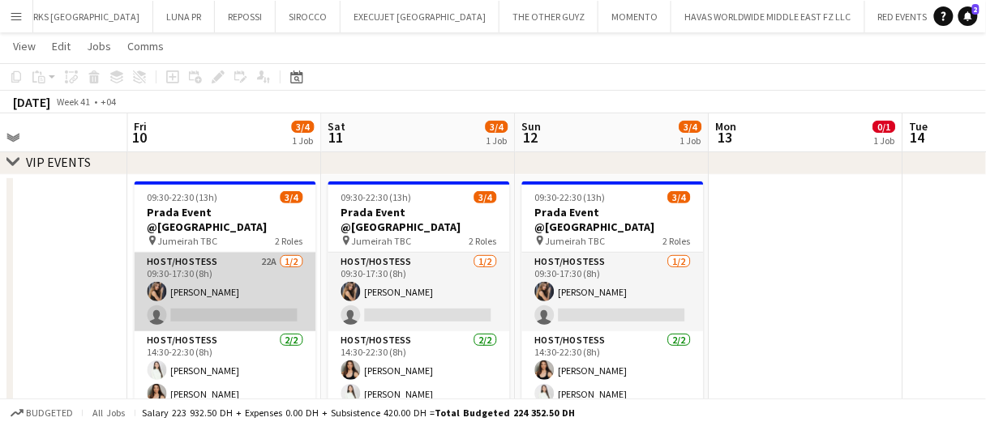
click at [280, 274] on app-card-role "Host/Hostess 22A 1/2 09:30-17:30 (8h) Juliya Chumachova single-neutral-actions" at bounding box center [226, 292] width 182 height 79
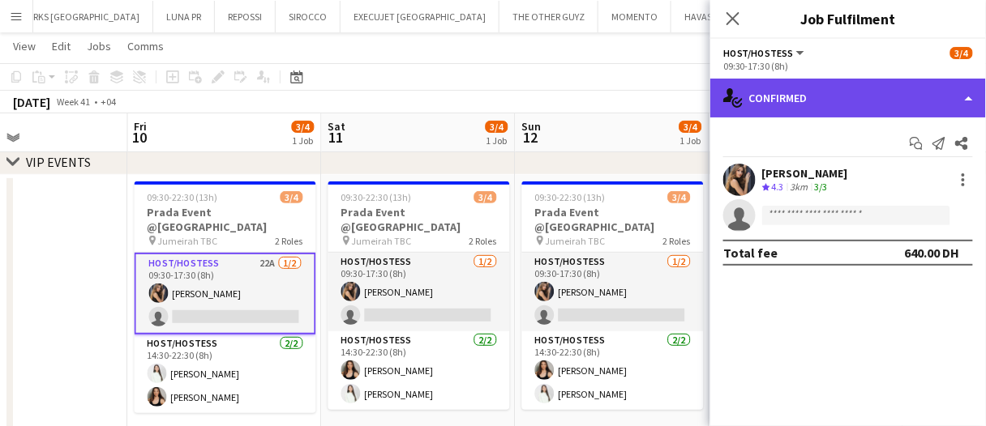
click at [889, 105] on div "single-neutral-actions-check-2 Confirmed" at bounding box center [848, 98] width 276 height 39
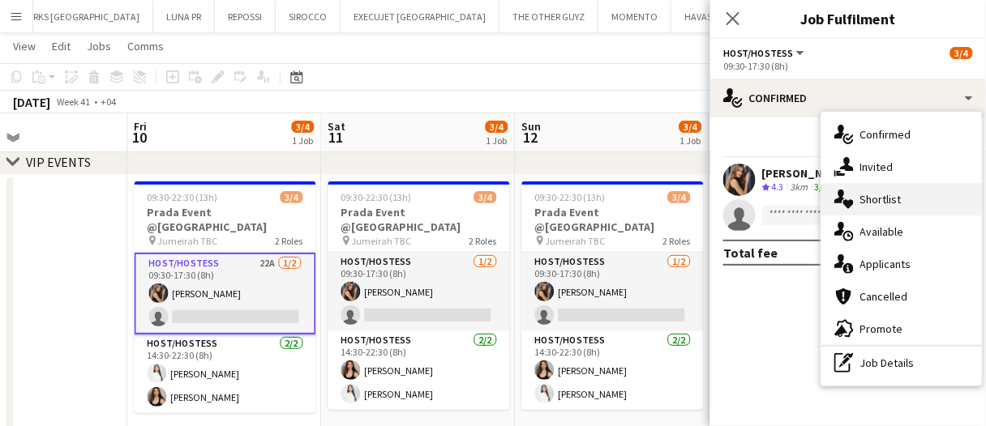
click at [918, 199] on div "single-neutral-actions-heart Shortlist" at bounding box center [901, 199] width 161 height 32
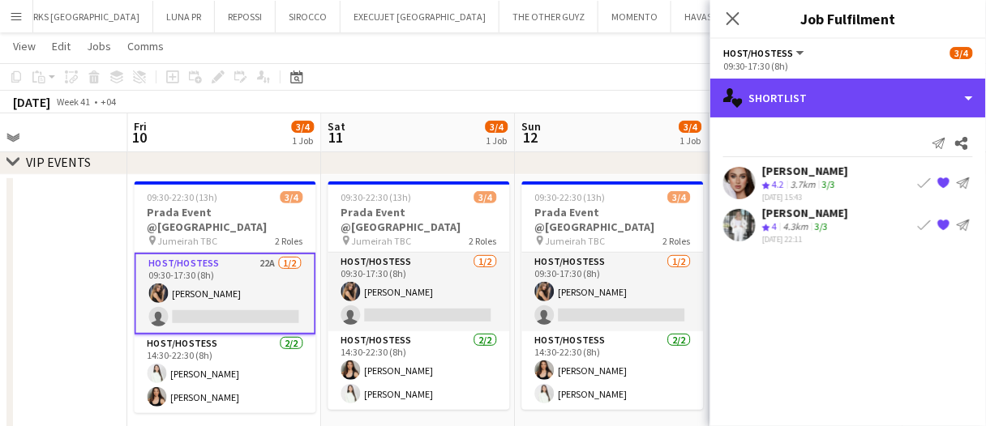
drag, startPoint x: 826, startPoint y: 109, endPoint x: 828, endPoint y: 289, distance: 180.8
click at [826, 109] on div "single-neutral-actions-heart Shortlist" at bounding box center [848, 98] width 276 height 39
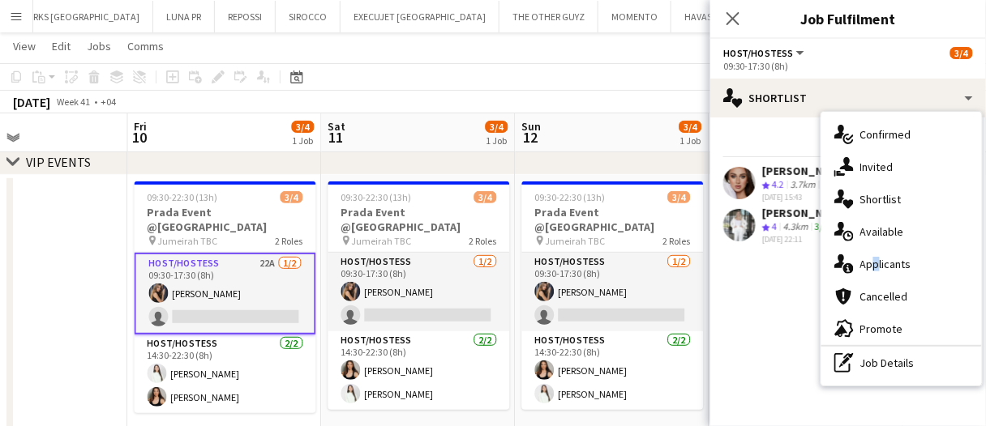
click at [870, 270] on span "Applicants" at bounding box center [885, 264] width 51 height 15
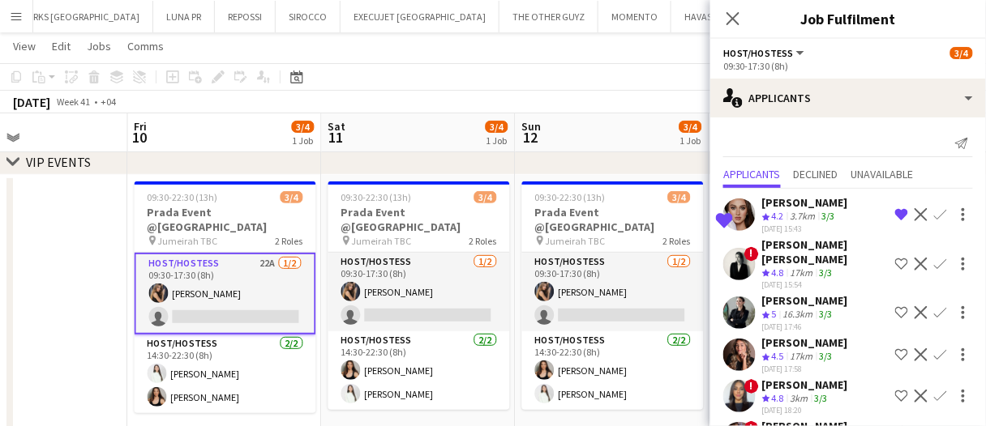
scroll to position [81, 0]
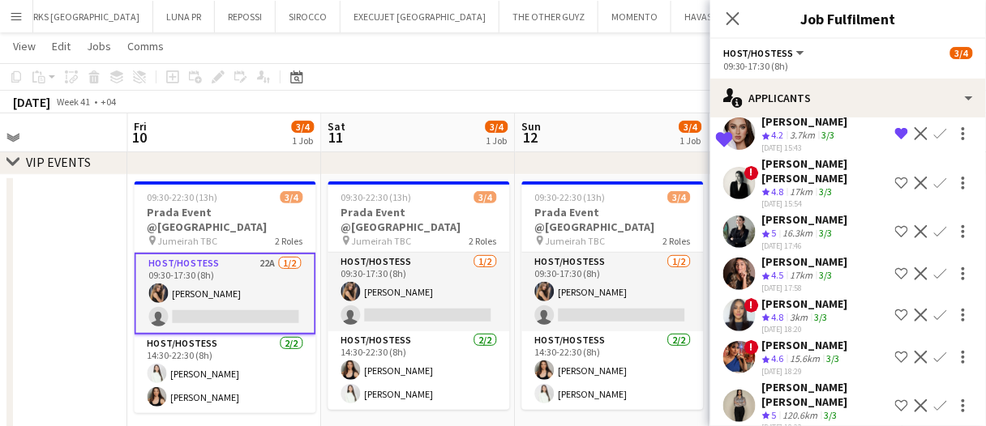
click at [816, 269] on div "17km" at bounding box center [801, 276] width 29 height 14
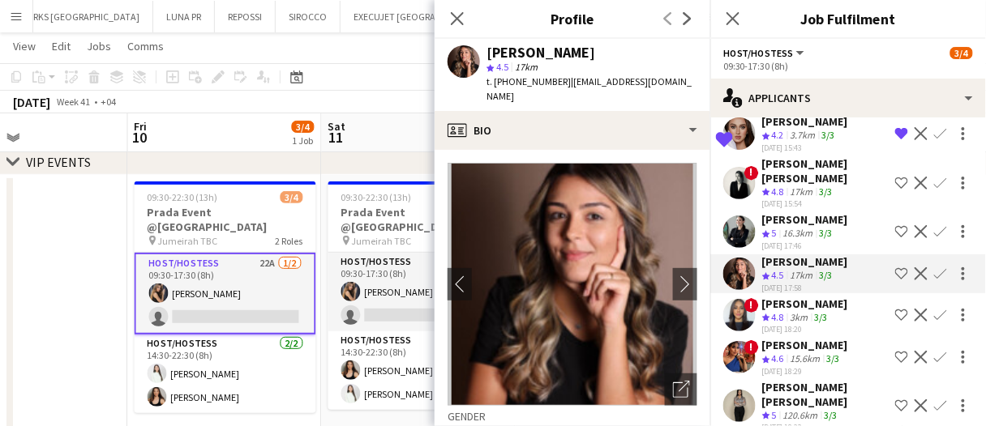
drag, startPoint x: 816, startPoint y: 260, endPoint x: 854, endPoint y: 58, distance: 205.4
click at [854, 58] on div "Host/Hostess All roles Host/Hostess 3/4" at bounding box center [848, 52] width 250 height 15
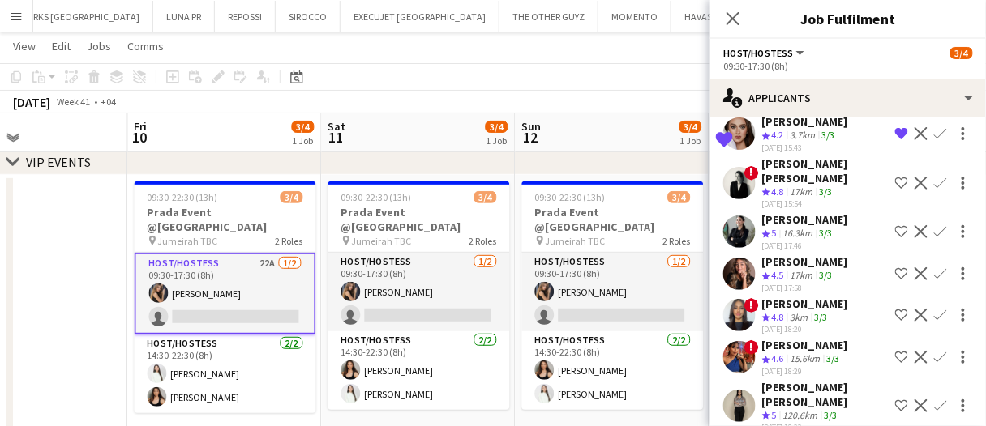
drag, startPoint x: 818, startPoint y: 258, endPoint x: 733, endPoint y: 245, distance: 86.1
click at [818, 269] on div "3/3" at bounding box center [825, 276] width 19 height 14
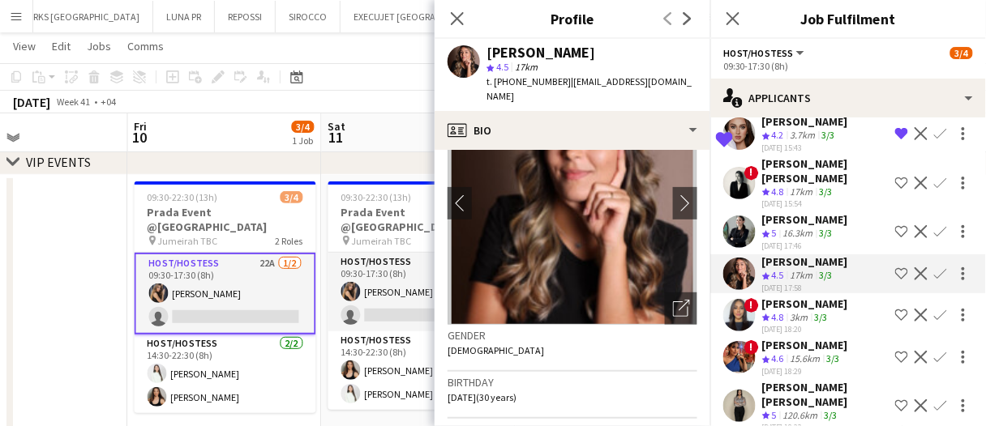
click at [828, 311] on app-skills-label "3/3" at bounding box center [821, 317] width 13 height 12
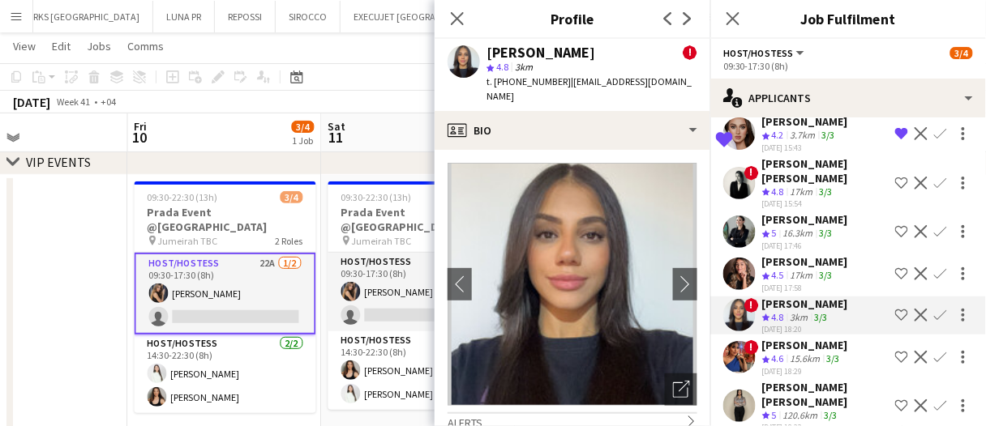
click at [787, 353] on div "Crew rating 4.6" at bounding box center [774, 360] width 25 height 14
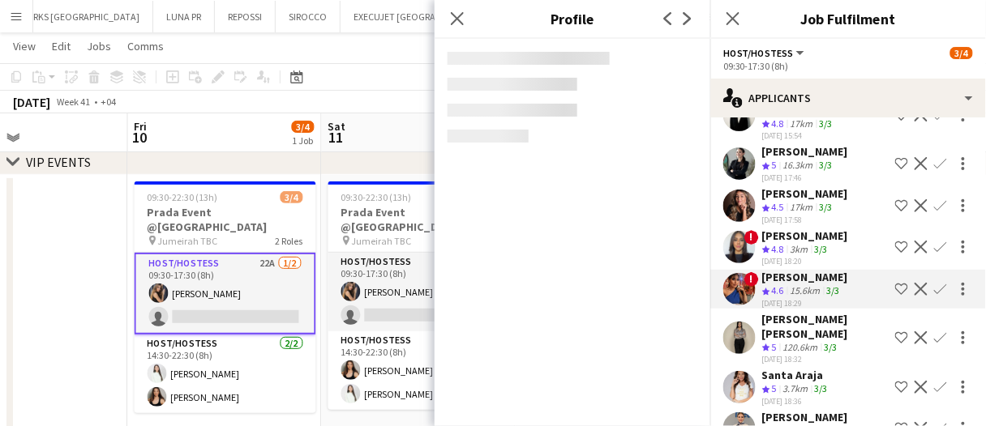
scroll to position [162, 0]
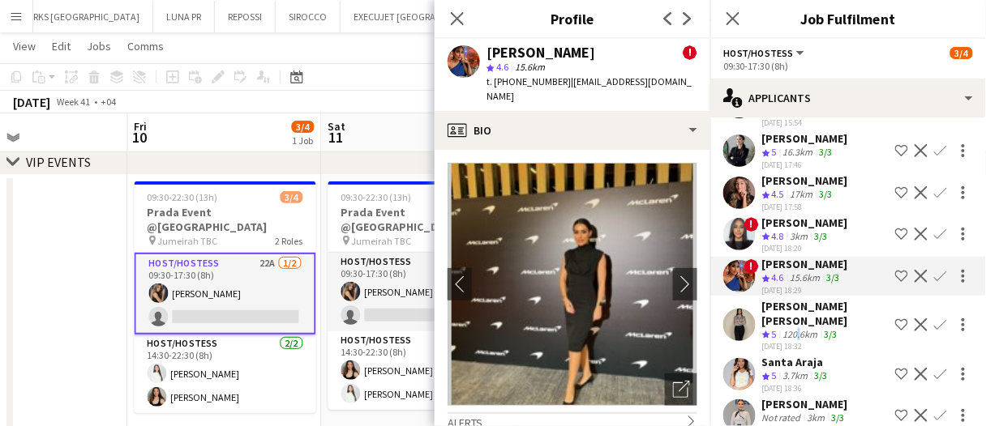
drag, startPoint x: 799, startPoint y: 301, endPoint x: 799, endPoint y: 319, distance: 18.6
click at [799, 328] on div "120.6km" at bounding box center [800, 335] width 41 height 14
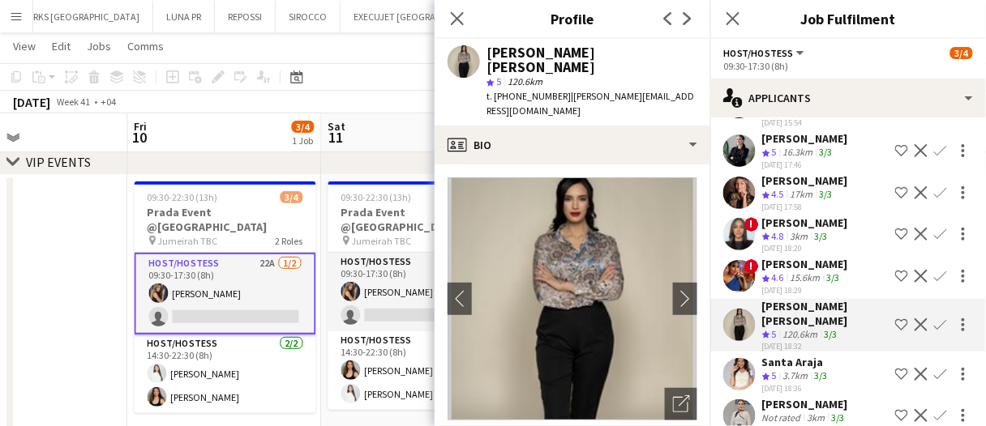
click at [821, 355] on div "Santa Araja" at bounding box center [796, 362] width 69 height 15
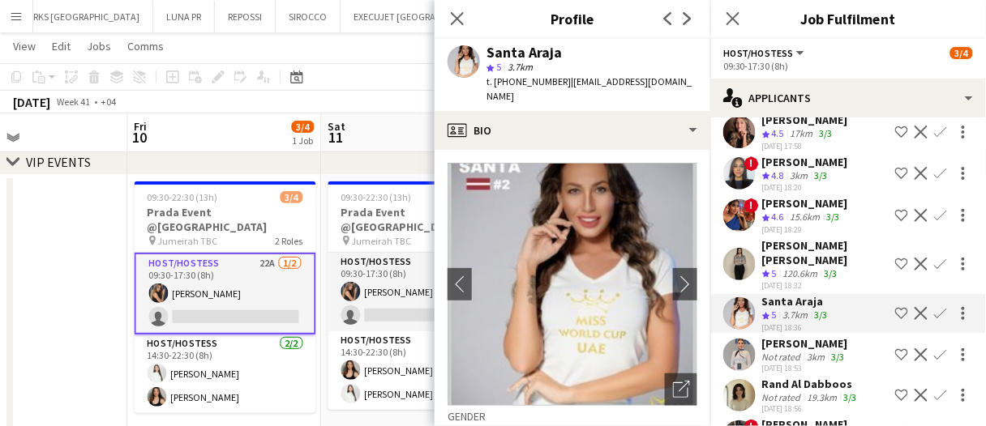
scroll to position [243, 0]
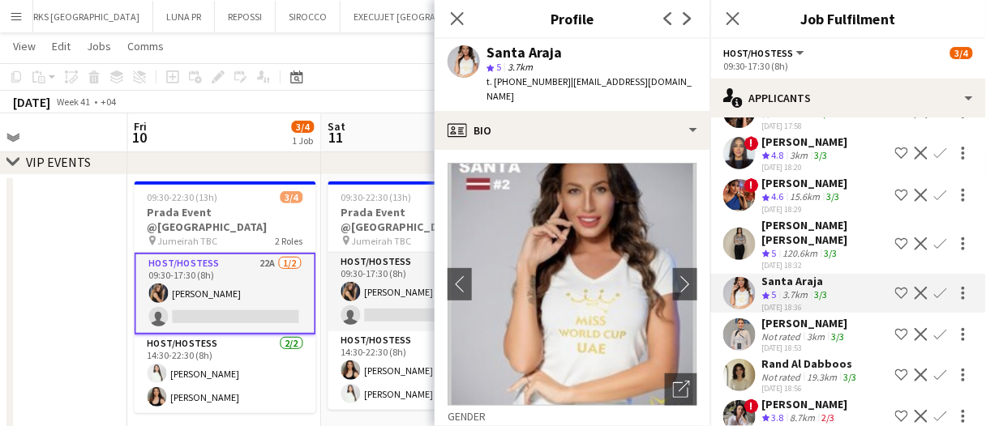
click at [820, 331] on div "3km" at bounding box center [816, 337] width 24 height 12
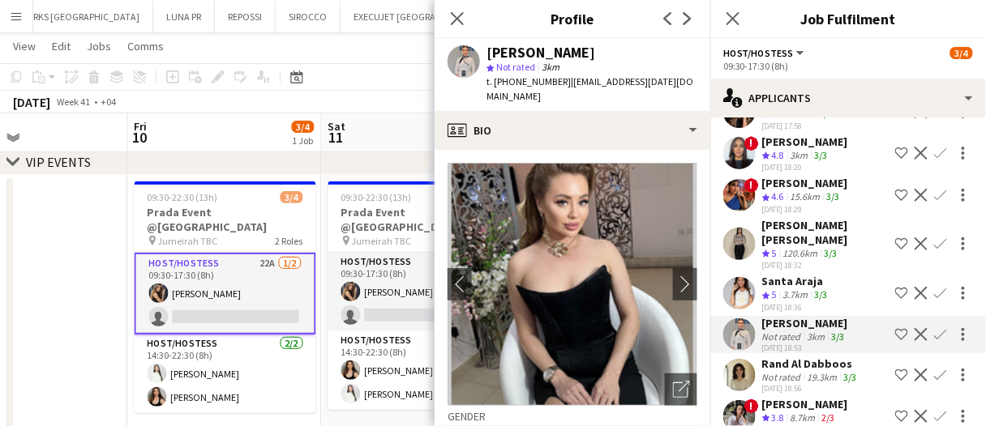
scroll to position [324, 0]
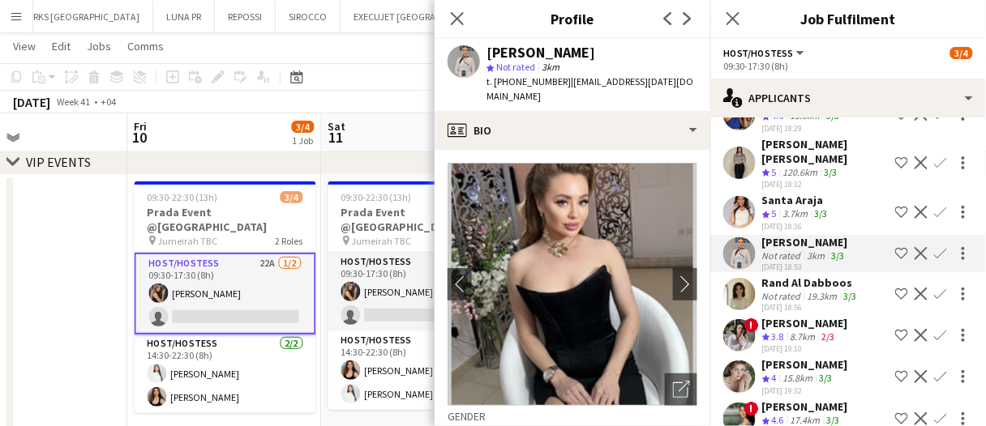
click at [811, 316] on div "Polina Naidiuk" at bounding box center [805, 323] width 86 height 15
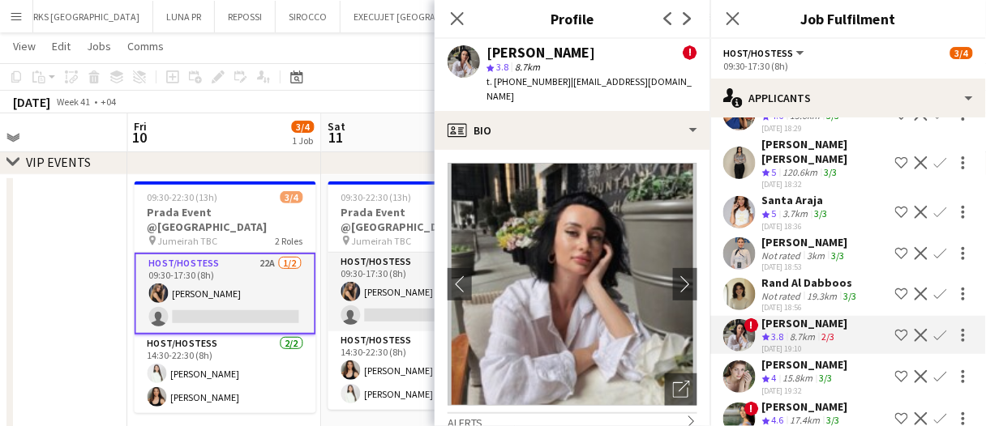
click at [796, 290] on div "Not rated" at bounding box center [783, 296] width 42 height 12
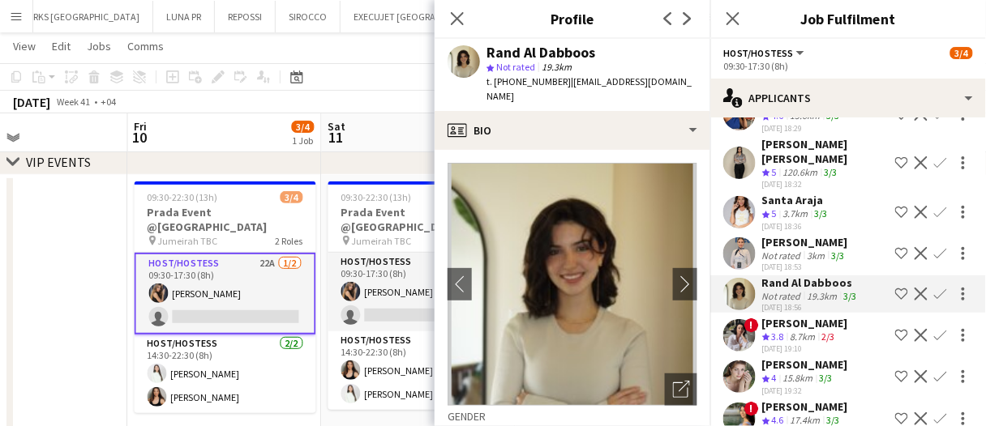
click at [807, 331] on div "8.7km" at bounding box center [803, 338] width 32 height 14
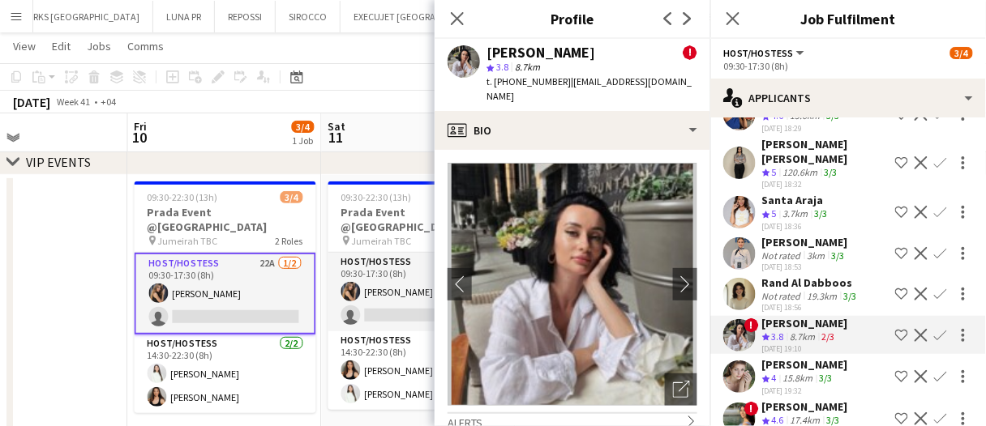
click at [807, 400] on div "Nourhan Mamdouh" at bounding box center [805, 407] width 86 height 15
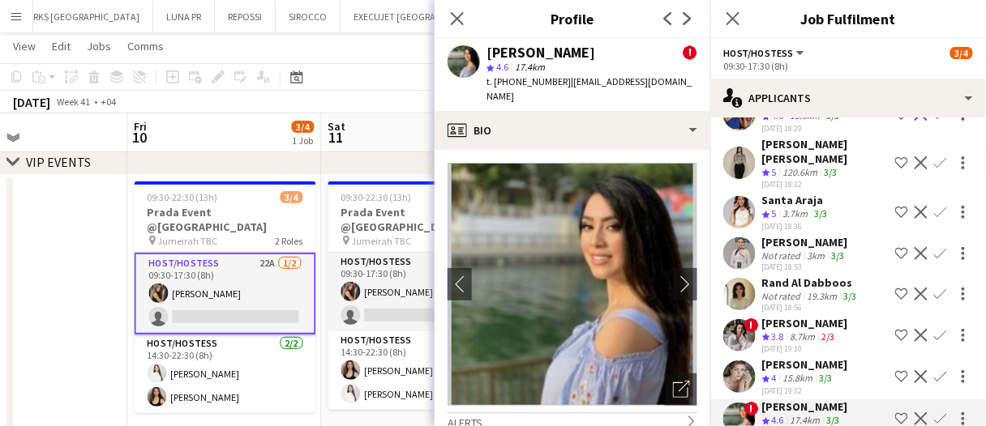
click at [786, 372] on div "15.8km" at bounding box center [798, 379] width 36 height 14
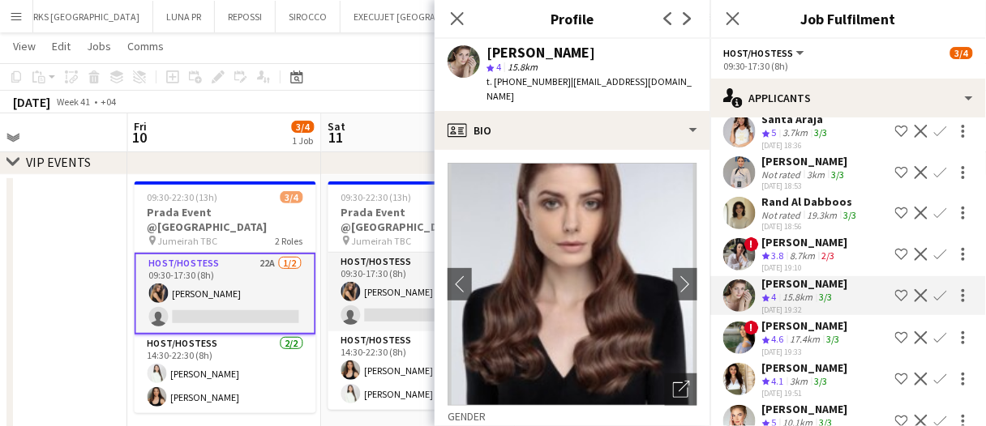
scroll to position [486, 0]
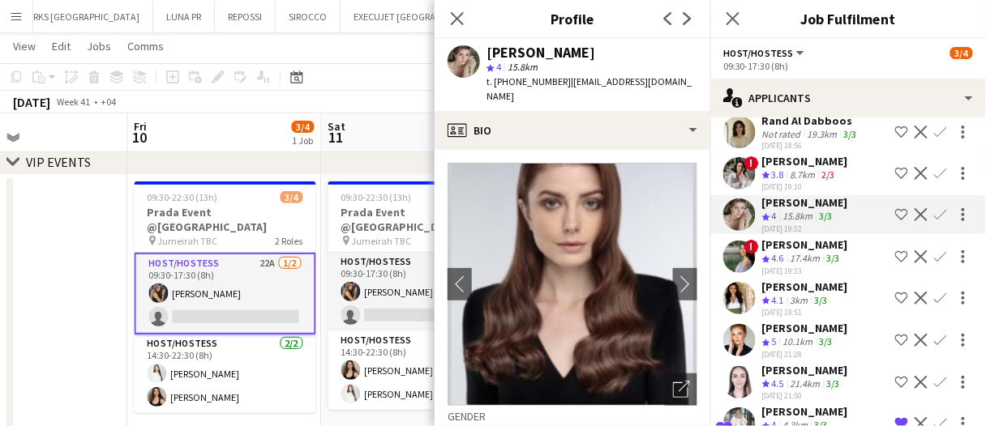
click at [800, 294] on div "3km" at bounding box center [799, 301] width 24 height 14
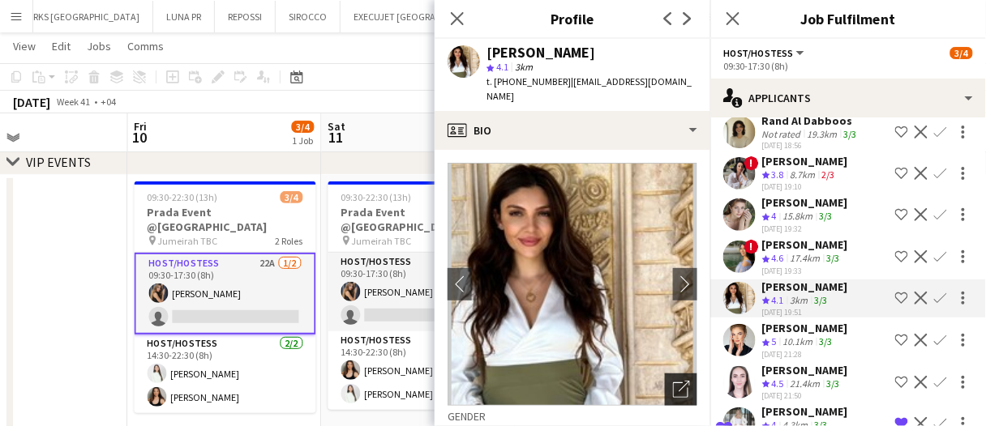
click at [673, 381] on icon "Open photos pop-in" at bounding box center [681, 389] width 17 height 17
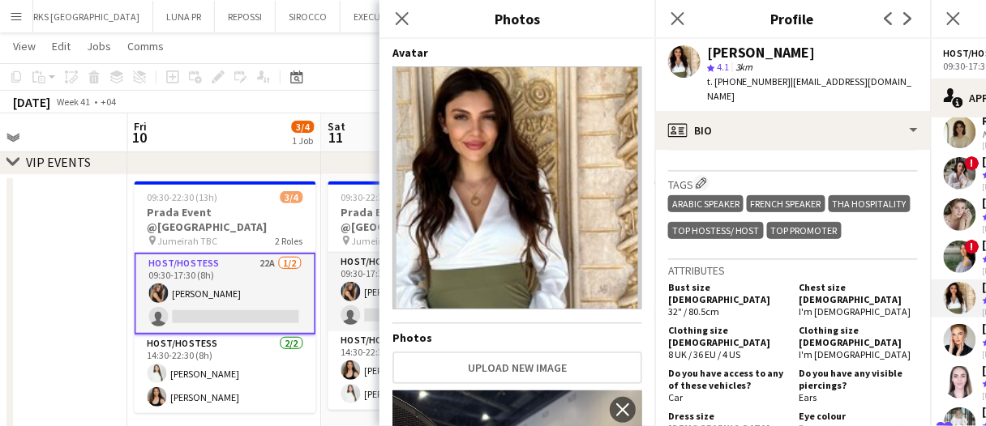
scroll to position [649, 0]
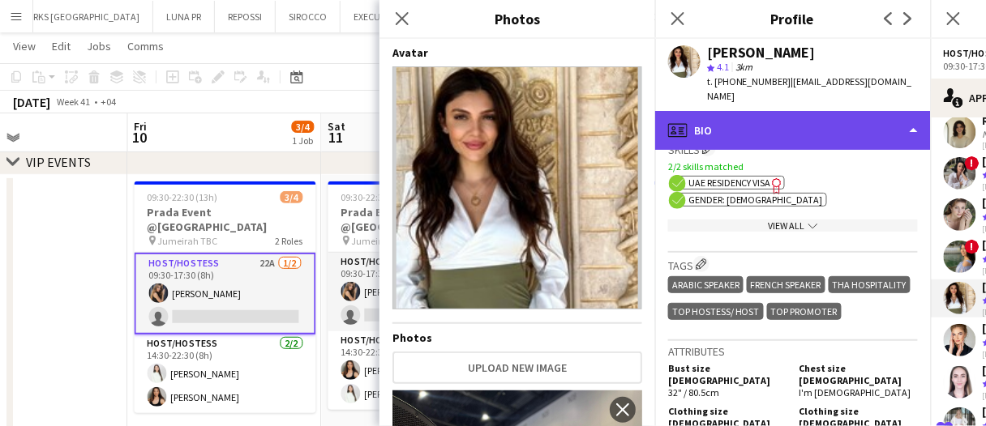
click at [742, 111] on div "profile Bio" at bounding box center [793, 130] width 276 height 39
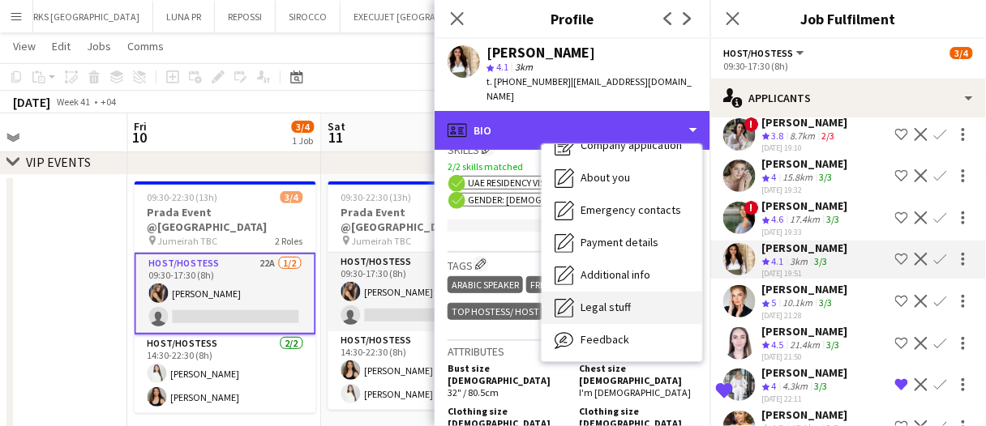
scroll to position [120, 0]
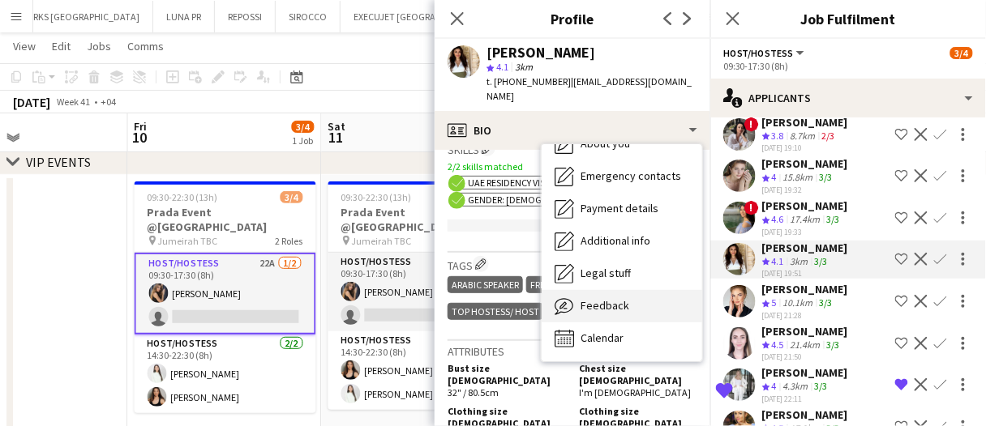
click at [633, 297] on div "Feedback Feedback" at bounding box center [622, 306] width 161 height 32
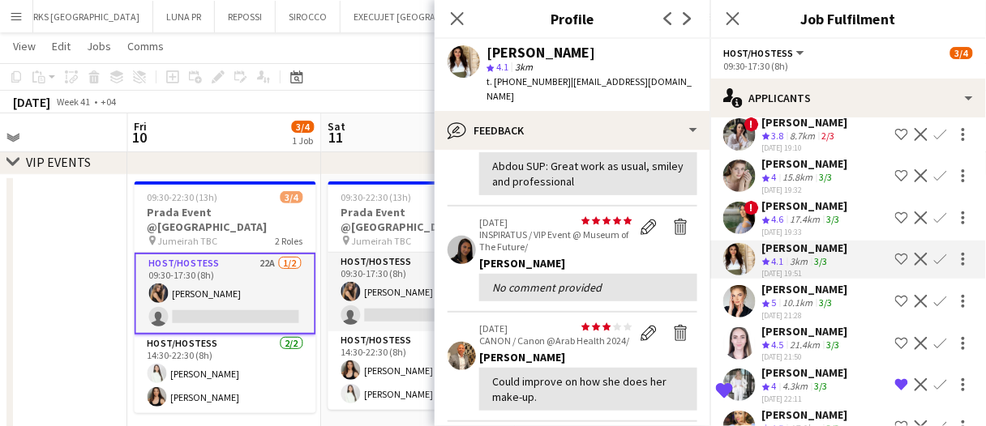
scroll to position [567, 0]
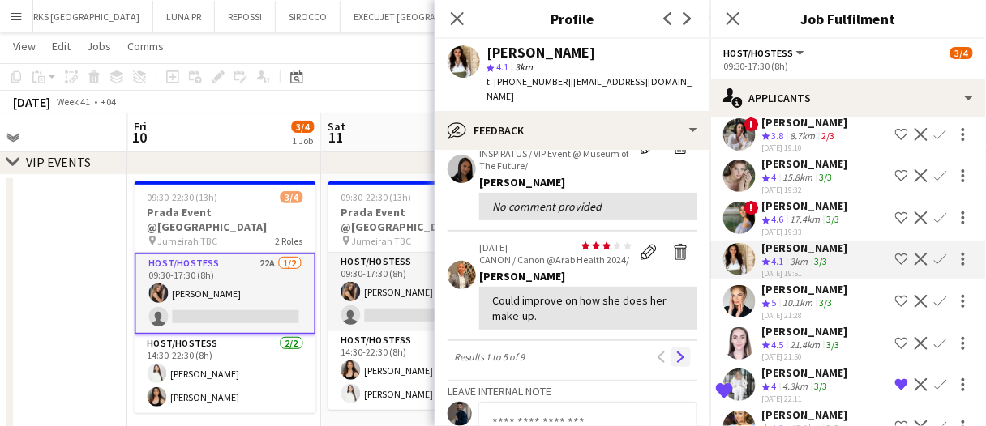
click at [675, 352] on app-icon "Next" at bounding box center [680, 357] width 11 height 11
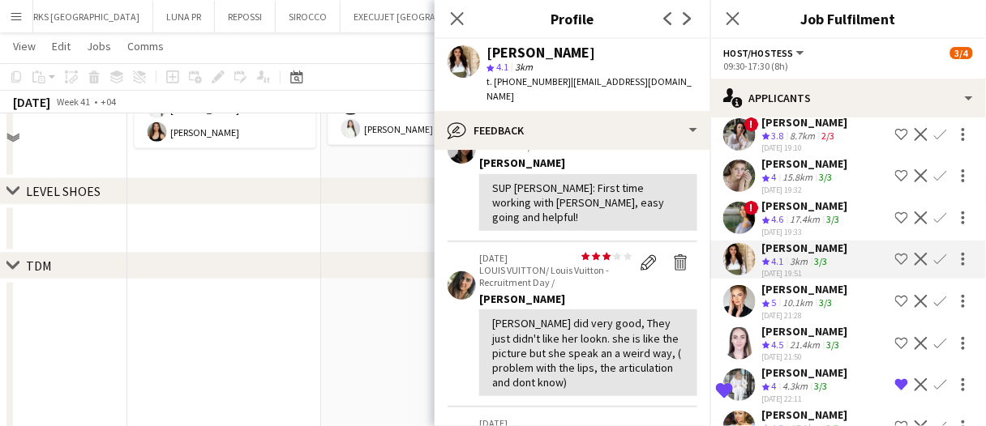
scroll to position [81, 0]
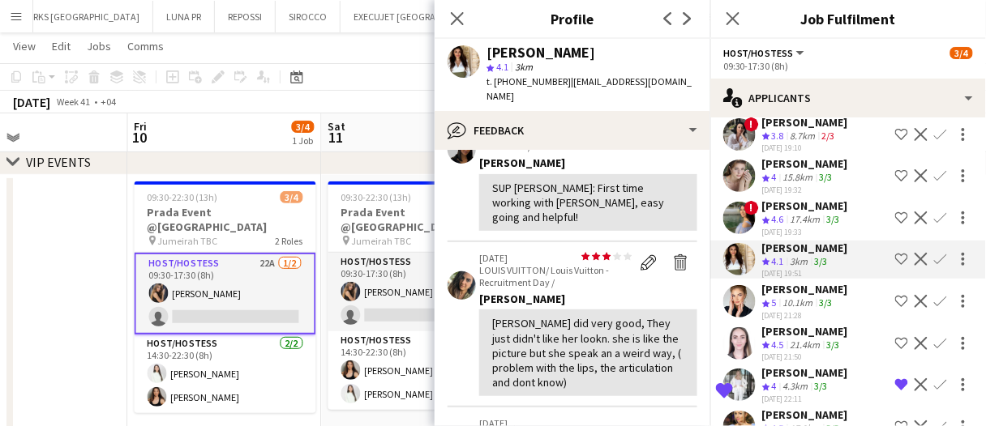
click at [264, 118] on app-board-header-date "Fri 10 3/4 1 Job" at bounding box center [225, 132] width 194 height 39
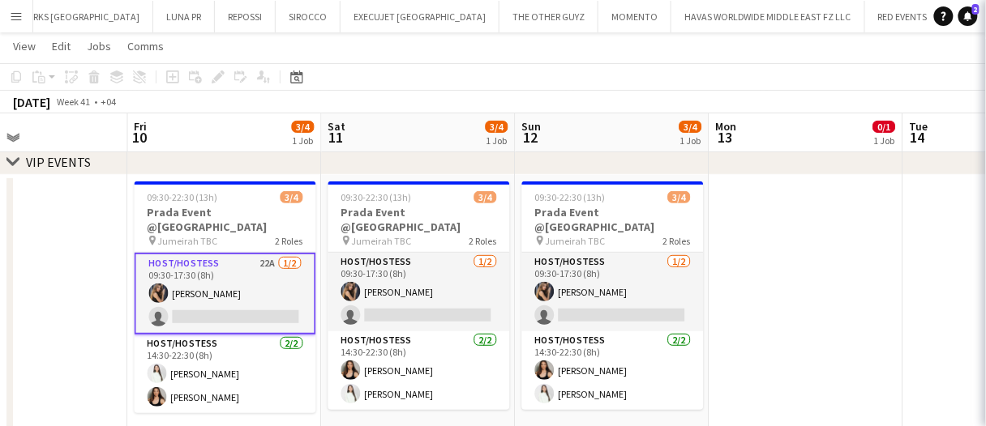
scroll to position [0, 0]
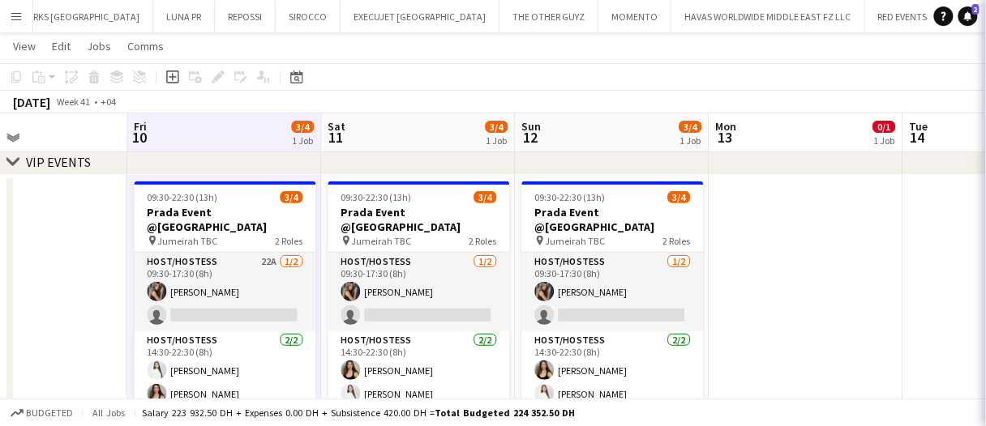
click at [261, 123] on app-board-header-date "Fri 10 3/4 1 Job" at bounding box center [225, 132] width 194 height 39
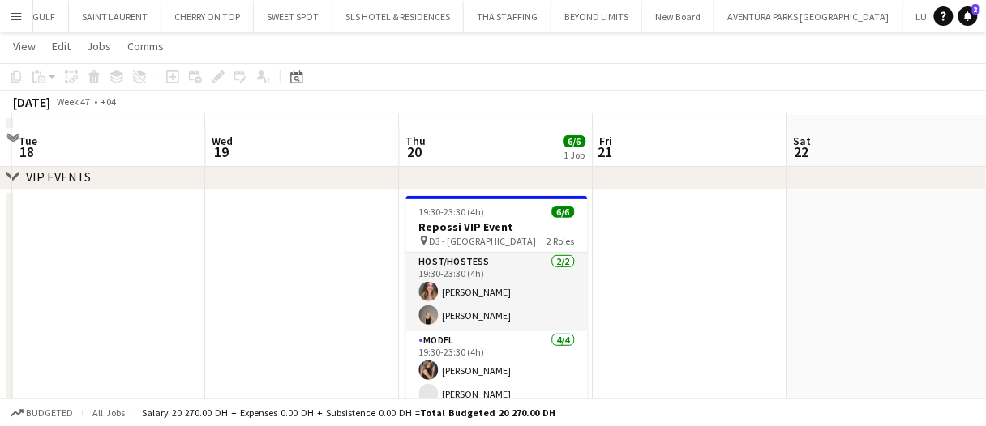
scroll to position [81, 0]
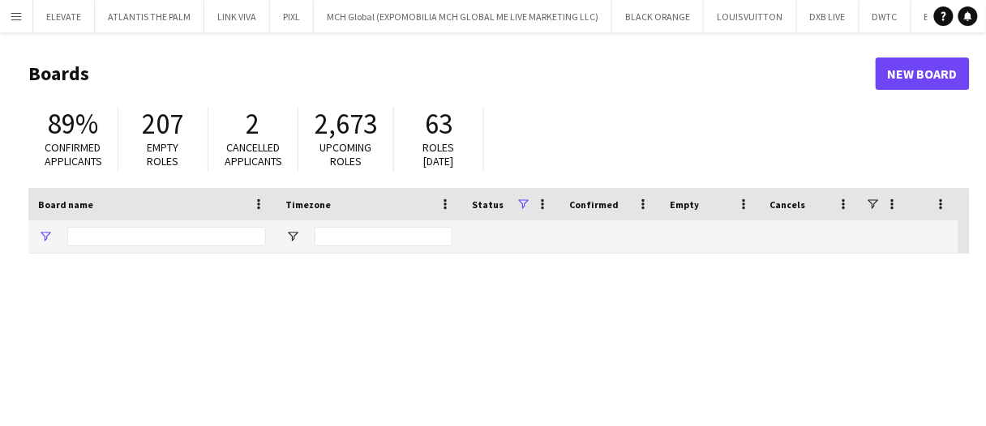
type input "*****"
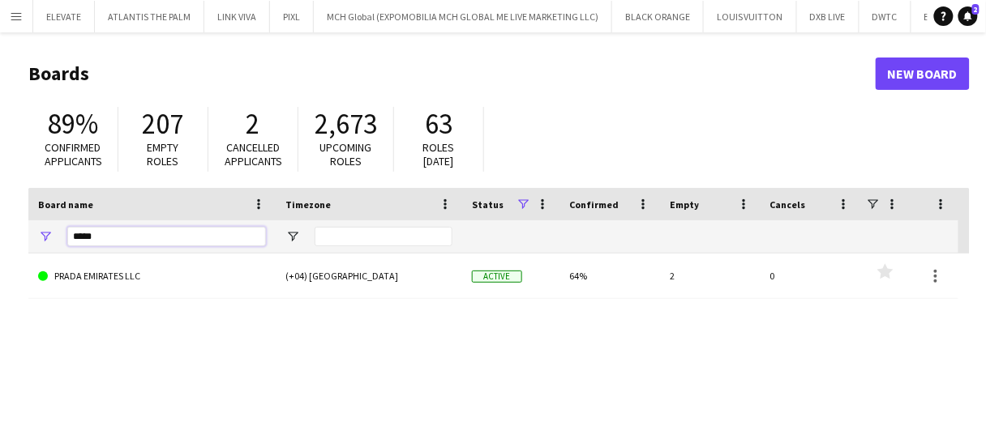
click at [114, 219] on div "Board name Timezone Status Confirmed" at bounding box center [493, 221] width 930 height 66
click at [15, 8] on button "Menu" at bounding box center [16, 16] width 32 height 32
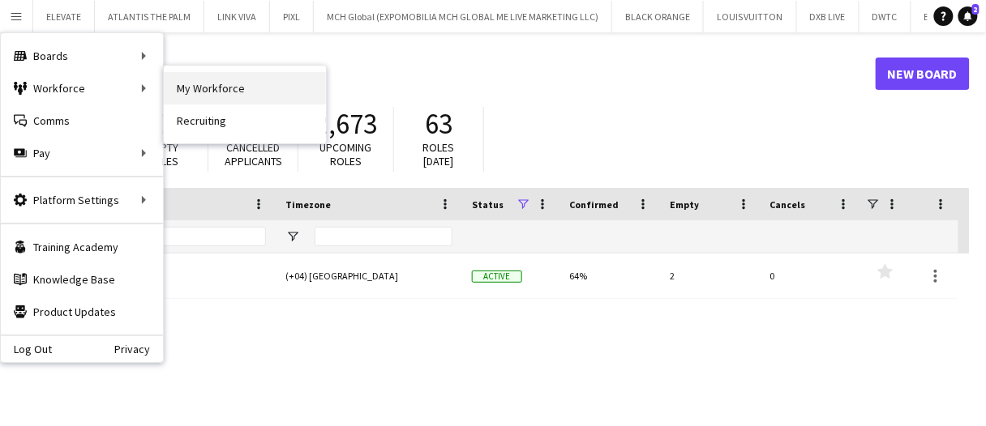
click at [195, 96] on link "My Workforce" at bounding box center [245, 88] width 162 height 32
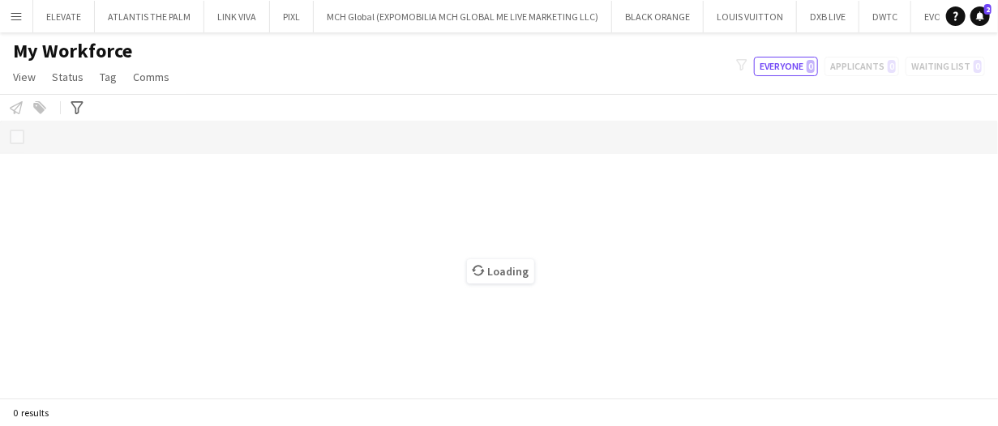
click at [12, 7] on button "Menu" at bounding box center [16, 16] width 32 height 32
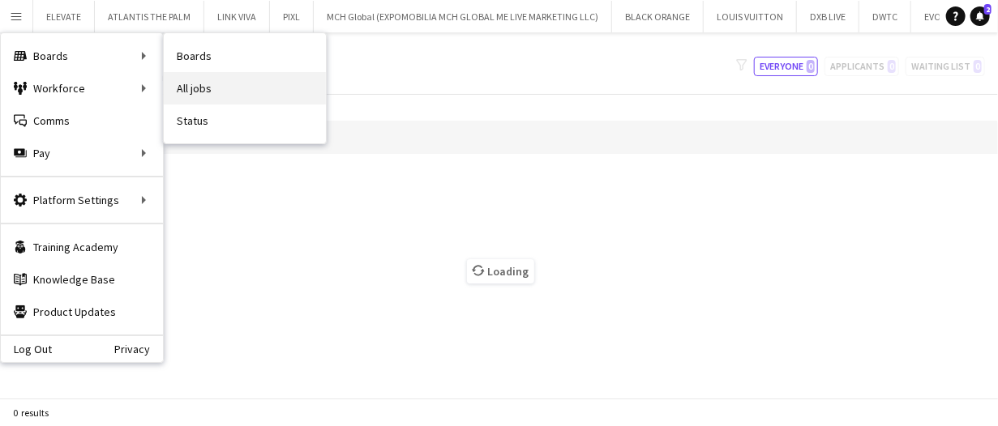
click at [209, 83] on link "All jobs" at bounding box center [245, 88] width 162 height 32
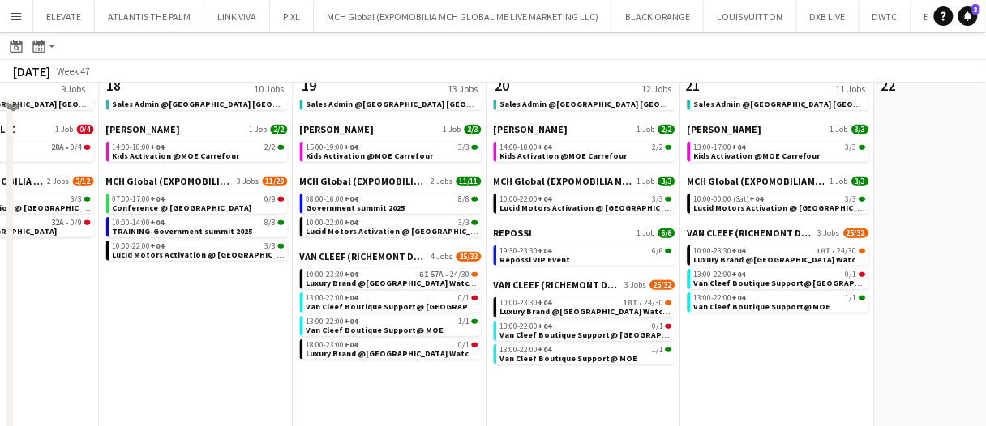
scroll to position [243, 0]
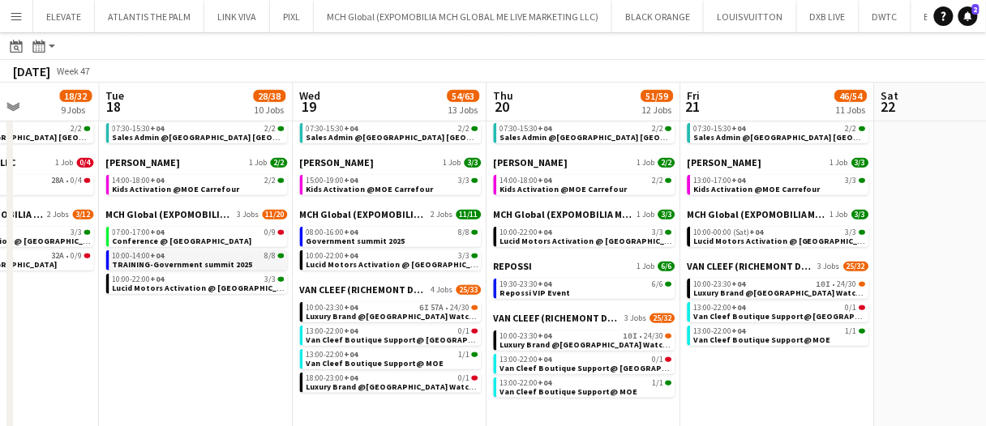
click at [218, 263] on span "TRAINING-Government summit 2025" at bounding box center [183, 264] width 140 height 11
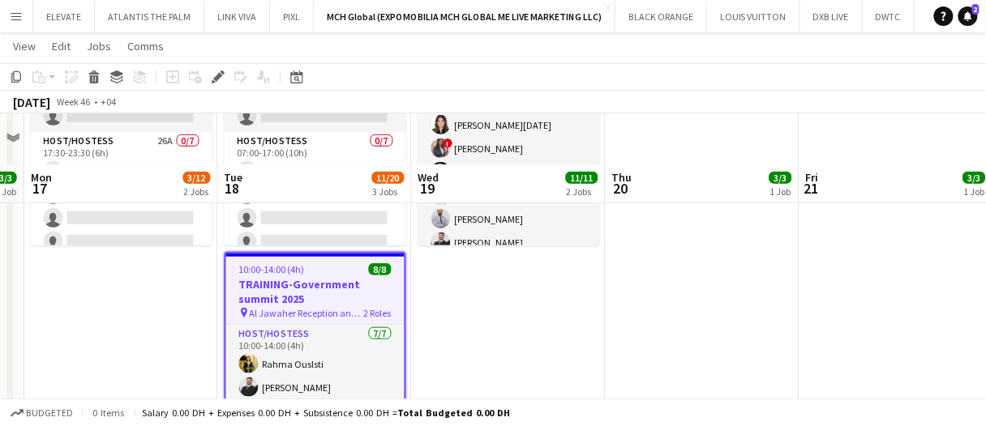
scroll to position [243, 0]
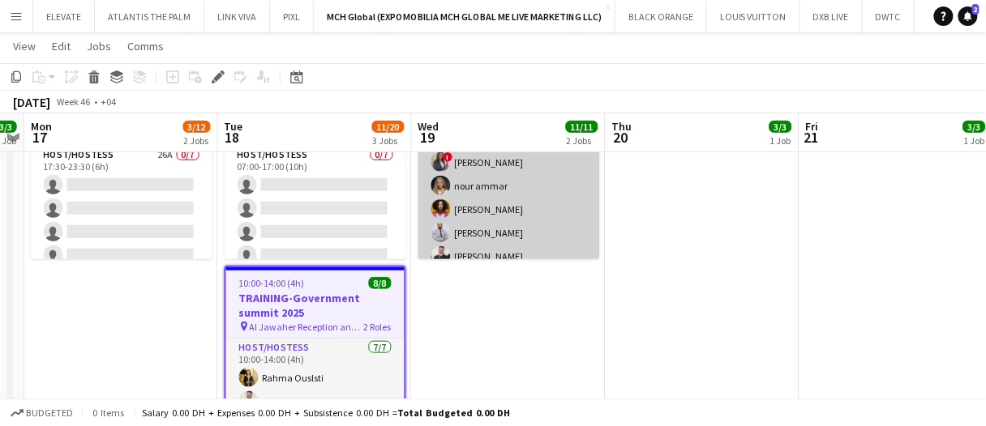
click at [536, 197] on app-card-role "Host/Hostess [DATE] 08:00-16:00 (8h) Rahma Ouslsti [PERSON_NAME][DATE] ! [PERSO…" at bounding box center [509, 174] width 182 height 196
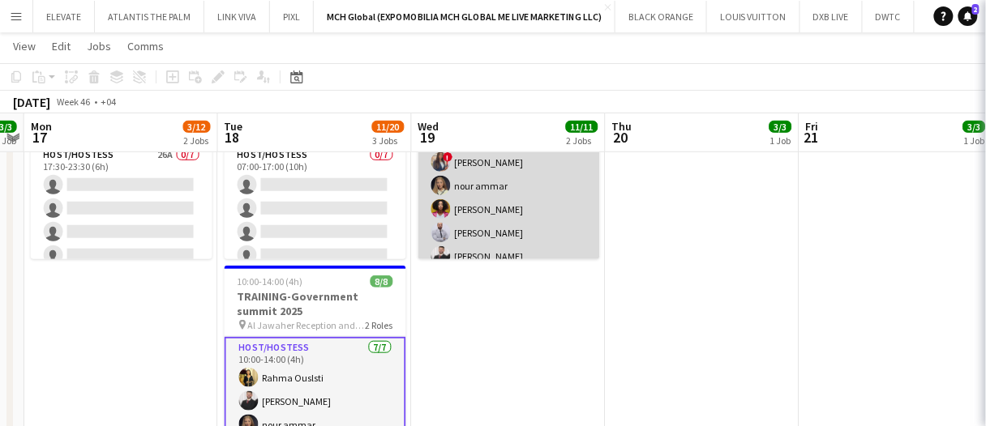
drag, startPoint x: 507, startPoint y: 199, endPoint x: 542, endPoint y: 199, distance: 35.7
click at [507, 199] on app-card-role "Host/Hostess [DATE] 08:00-16:00 (8h) Rahma Ouslsti [PERSON_NAME][DATE] ! [PERSO…" at bounding box center [509, 174] width 182 height 196
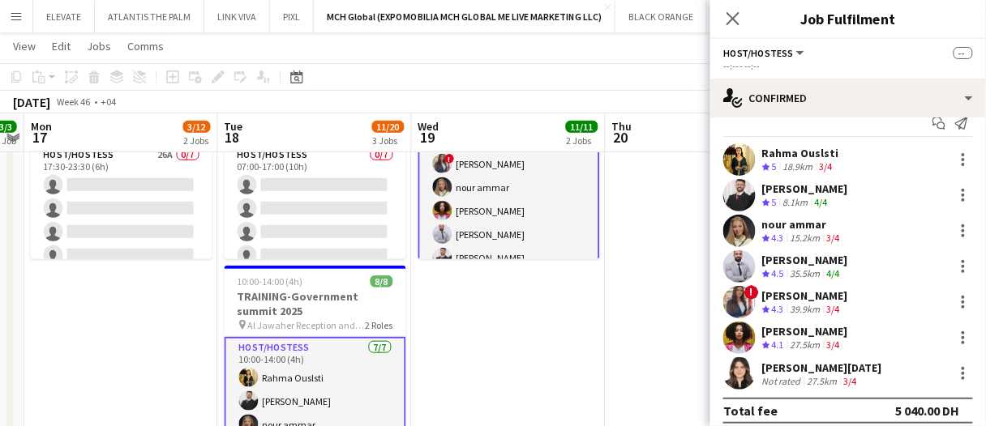
scroll to position [30, 0]
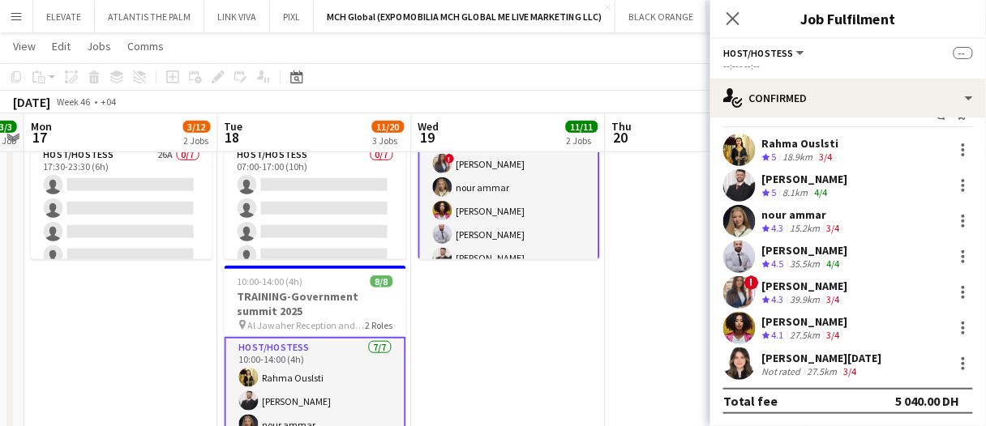
click at [852, 288] on div "! [PERSON_NAME] Crew rating 4.3 39.9km 3/4" at bounding box center [848, 292] width 276 height 32
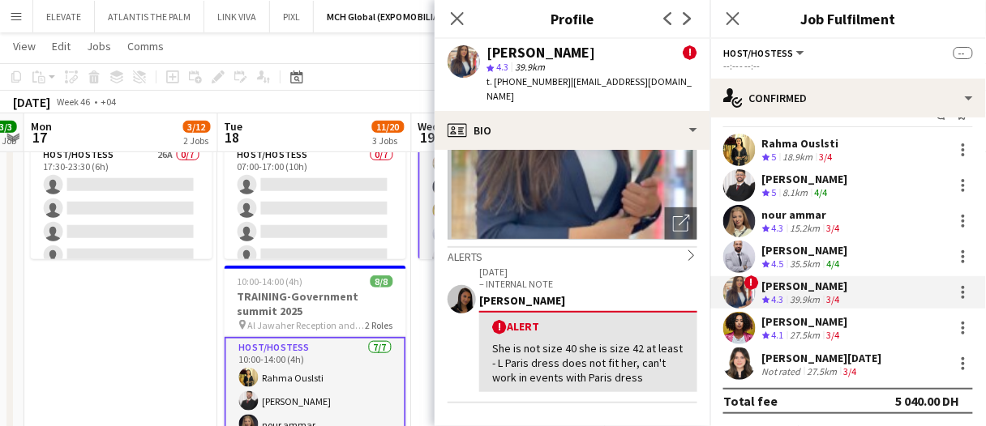
scroll to position [243, 0]
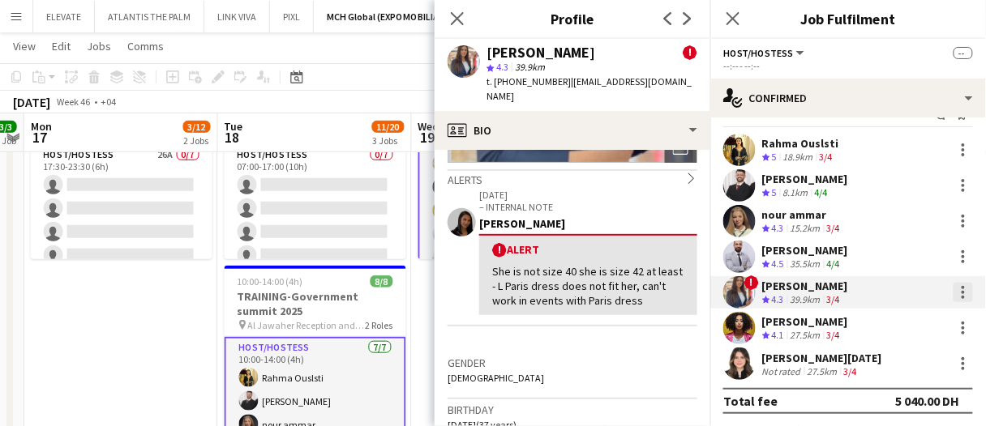
click at [958, 299] on div at bounding box center [962, 292] width 19 height 19
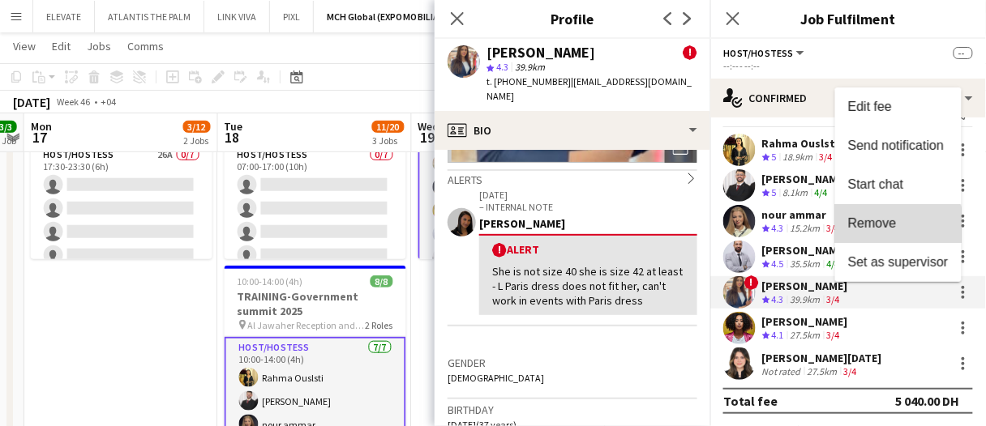
click at [897, 233] on button "Remove" at bounding box center [898, 223] width 126 height 39
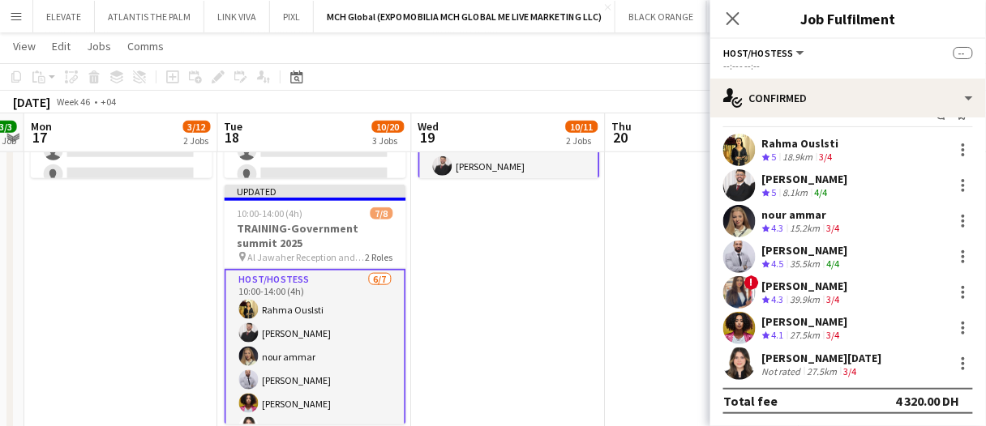
click at [670, 310] on app-date-cell at bounding box center [703, 194] width 194 height 525
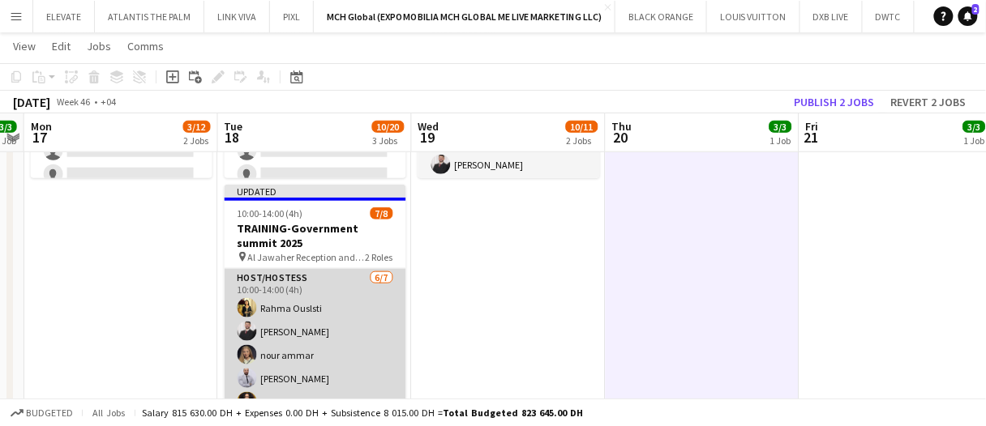
click at [336, 359] on app-card-role "Host/Hostess [DATE] 10:00-14:00 (4h) [PERSON_NAME] [PERSON_NAME] [PERSON_NAME] …" at bounding box center [316, 367] width 182 height 196
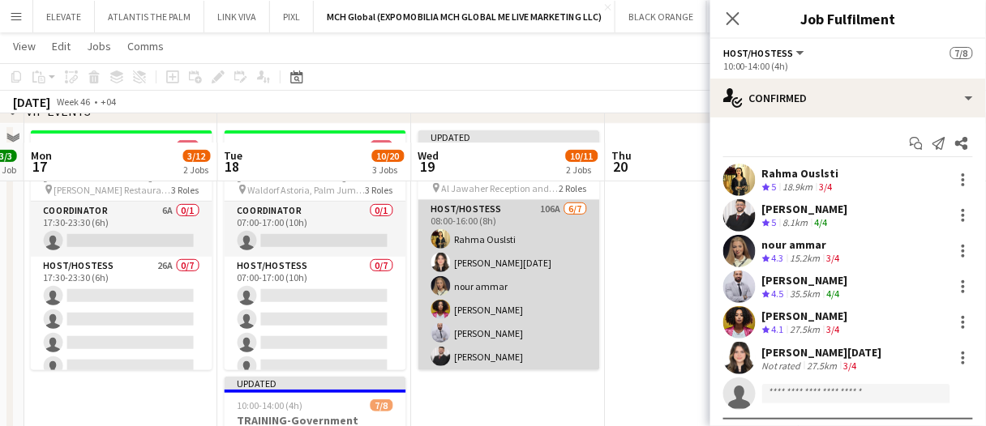
scroll to position [81, 0]
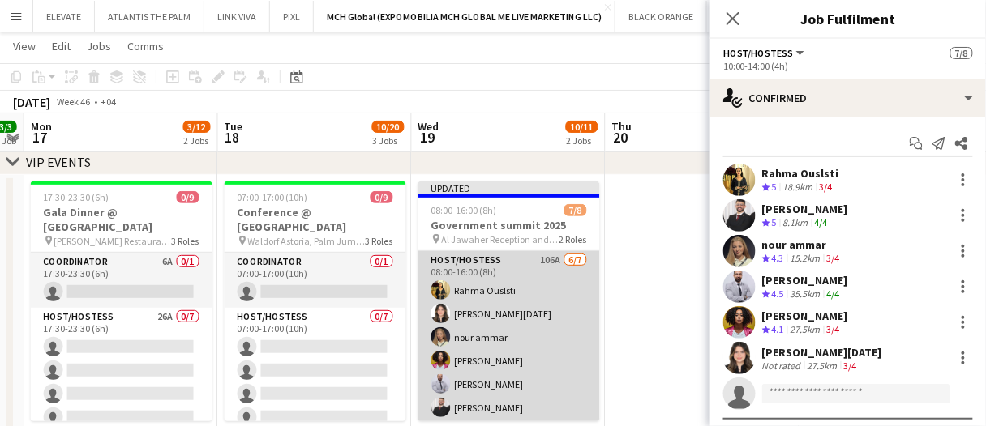
click at [525, 362] on app-card-role "Host/Hostess 106A [DATE] 08:00-16:00 (8h) [PERSON_NAME][DATE] nour ammar [PERSO…" at bounding box center [509, 349] width 182 height 196
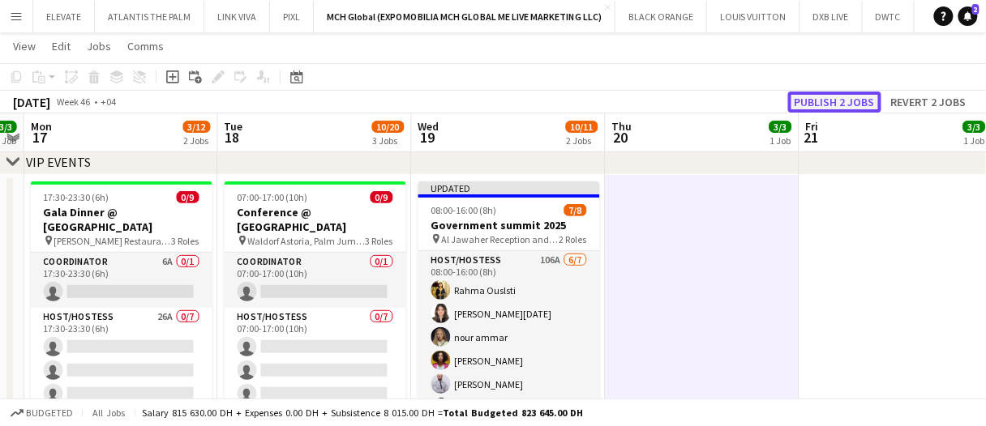
click at [849, 109] on button "Publish 2 jobs" at bounding box center [834, 102] width 93 height 21
